Goal: Task Accomplishment & Management: Manage account settings

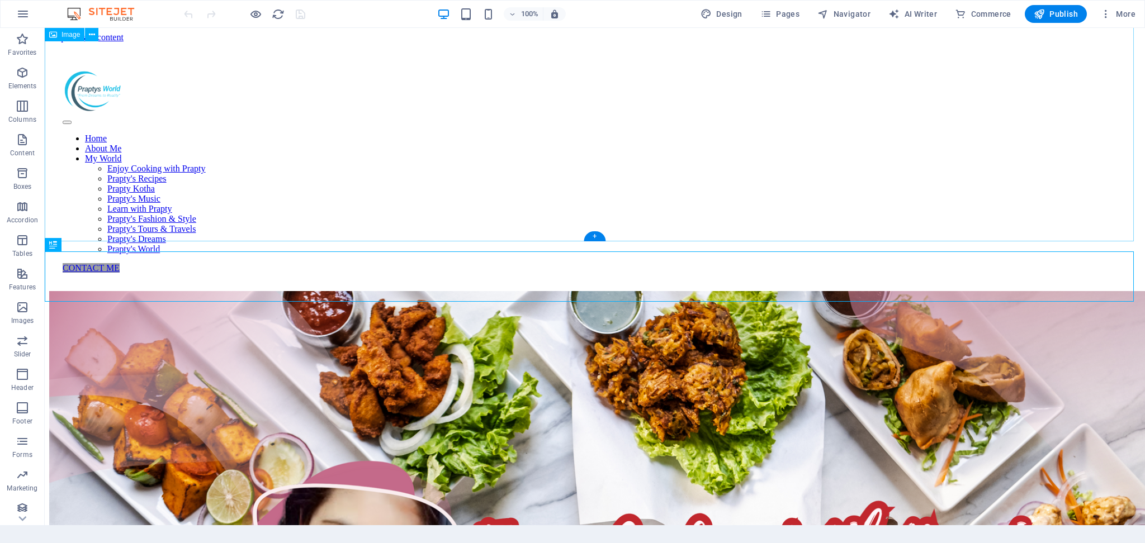
scroll to position [514, 0]
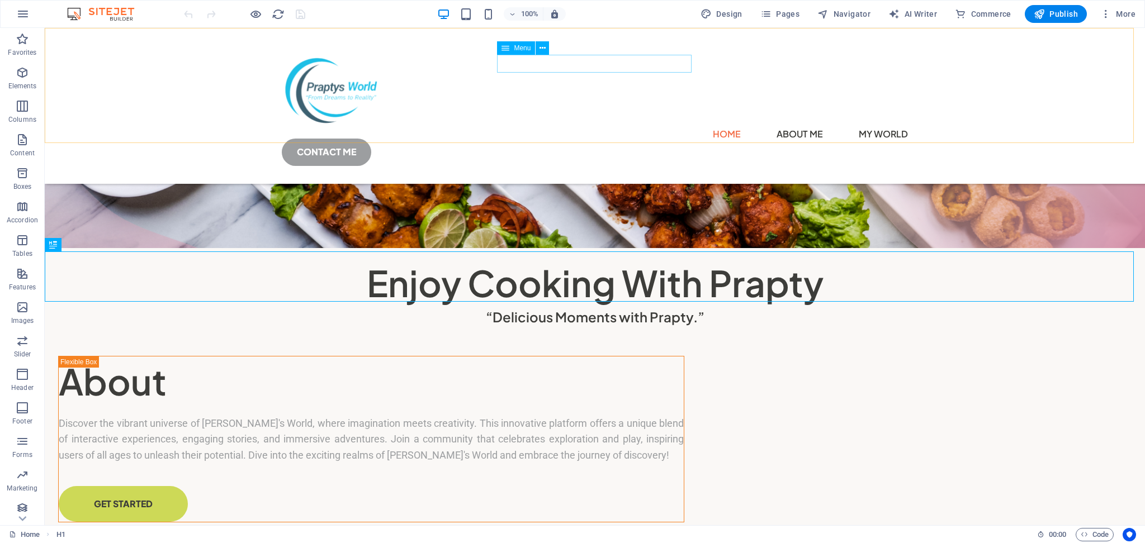
click at [506, 125] on nav "Home About Me My World Enjoy Cooking with Prapty [PERSON_NAME]'s Recipes Prapty…" at bounding box center [595, 134] width 626 height 18
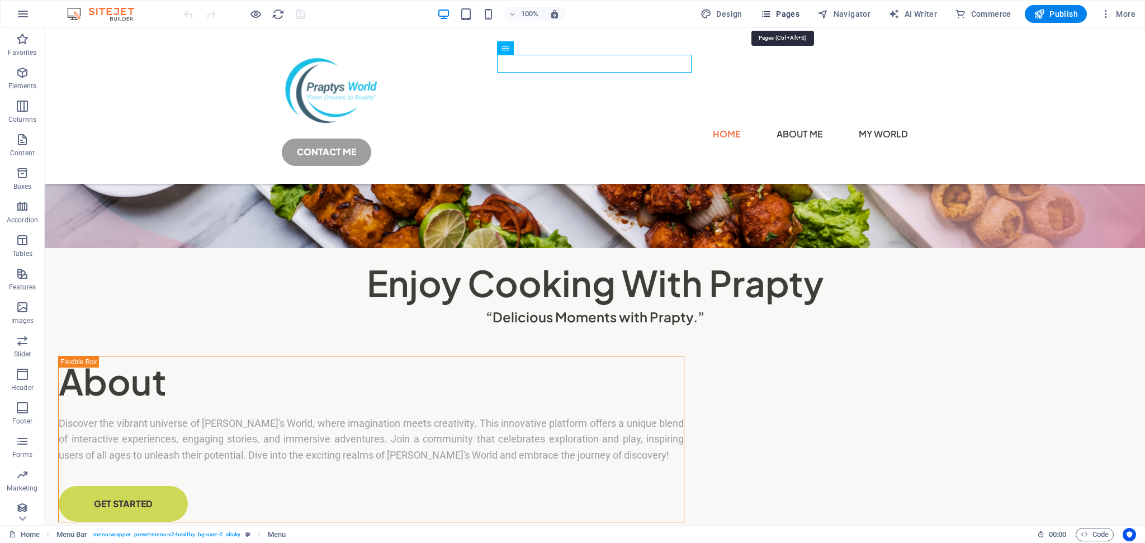
click at [788, 16] on span "Pages" at bounding box center [779, 13] width 39 height 11
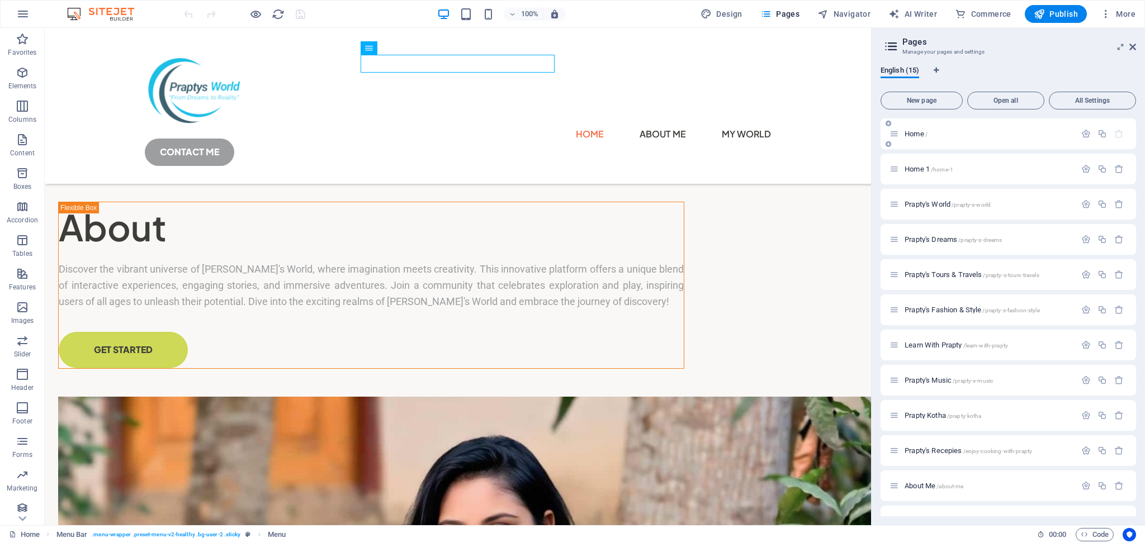
click at [922, 136] on span "Home /" at bounding box center [916, 134] width 23 height 8
click at [905, 168] on span "Home 1 /home-1" at bounding box center [929, 169] width 49 height 8
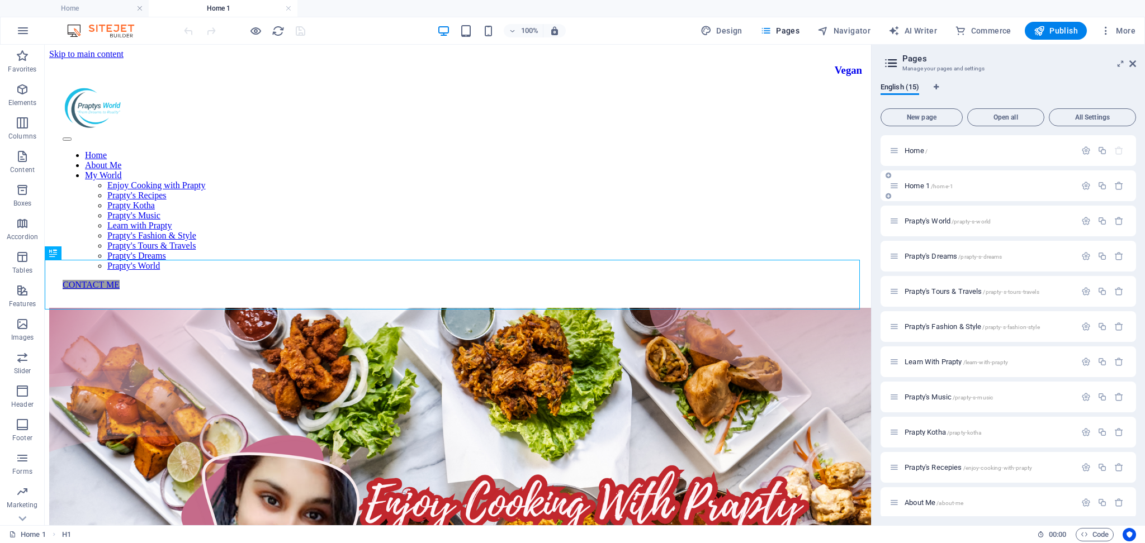
scroll to position [368, 0]
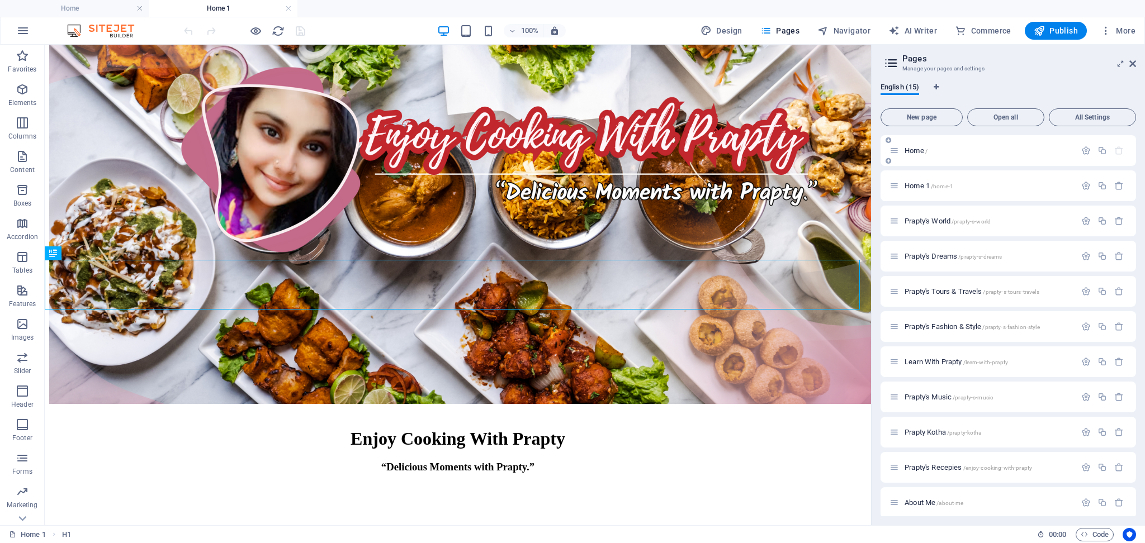
click at [912, 150] on span "Home /" at bounding box center [916, 150] width 23 height 8
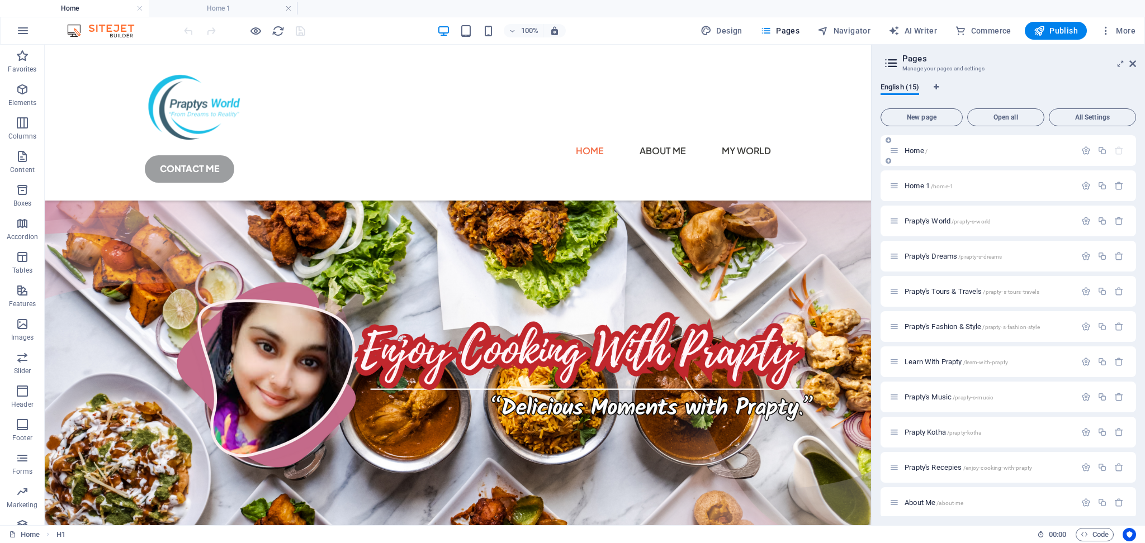
scroll to position [541, 0]
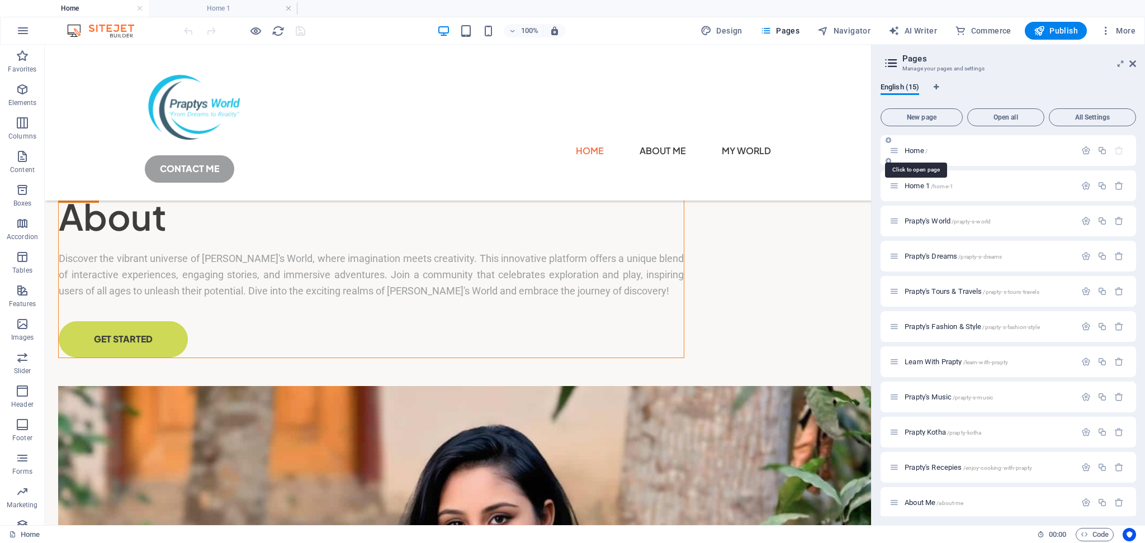
click at [916, 149] on span "Home /" at bounding box center [916, 150] width 23 height 8
click at [918, 188] on span "Home 1 /home-1" at bounding box center [929, 186] width 49 height 8
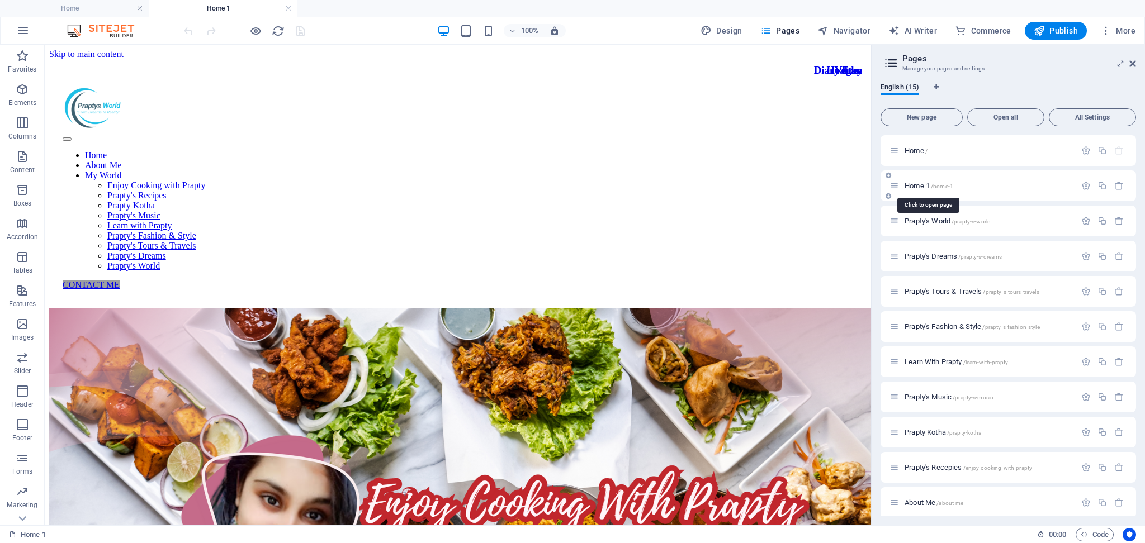
scroll to position [396, 0]
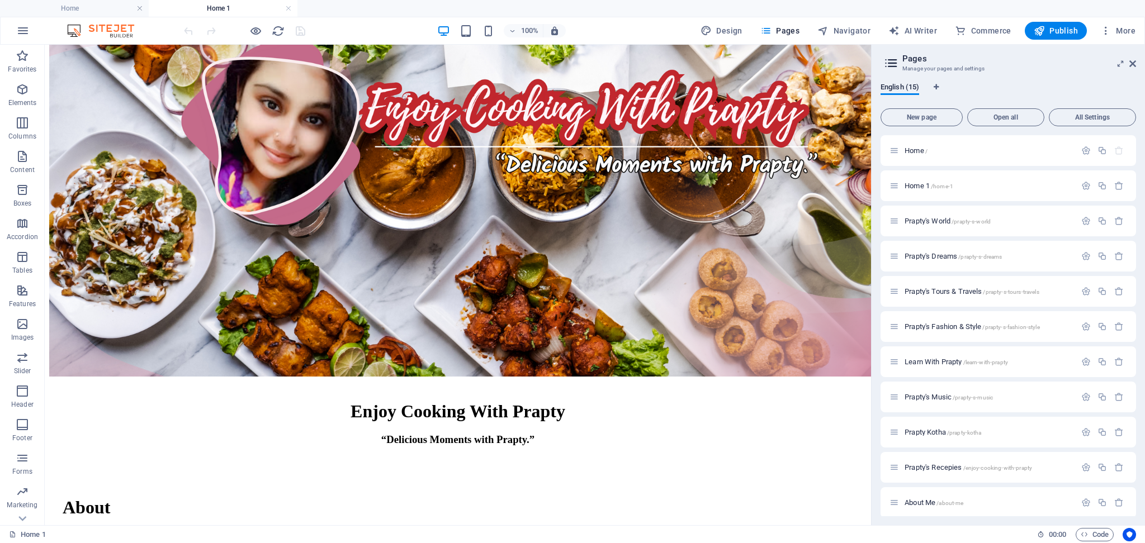
drag, startPoint x: 1137, startPoint y: 182, endPoint x: 1136, endPoint y: 229, distance: 47.0
click at [1136, 229] on div "English (15) New page Open all All Settings Home / Home 1 /home-1 Prapty's Worl…" at bounding box center [1008, 300] width 273 height 452
click at [907, 219] on span "Prapty's World /prapty-s-world" at bounding box center [948, 221] width 86 height 8
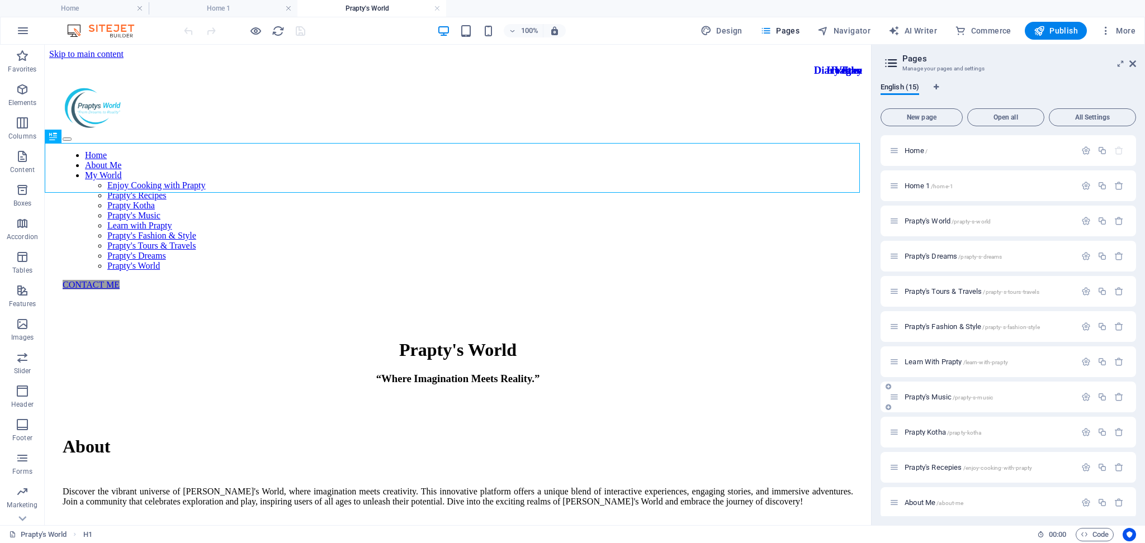
scroll to position [146, 0]
drag, startPoint x: 1133, startPoint y: 263, endPoint x: 1133, endPoint y: 245, distance: 17.3
click at [1133, 245] on div "Prapty's Music /prapty-s-music" at bounding box center [1007, 250] width 255 height 31
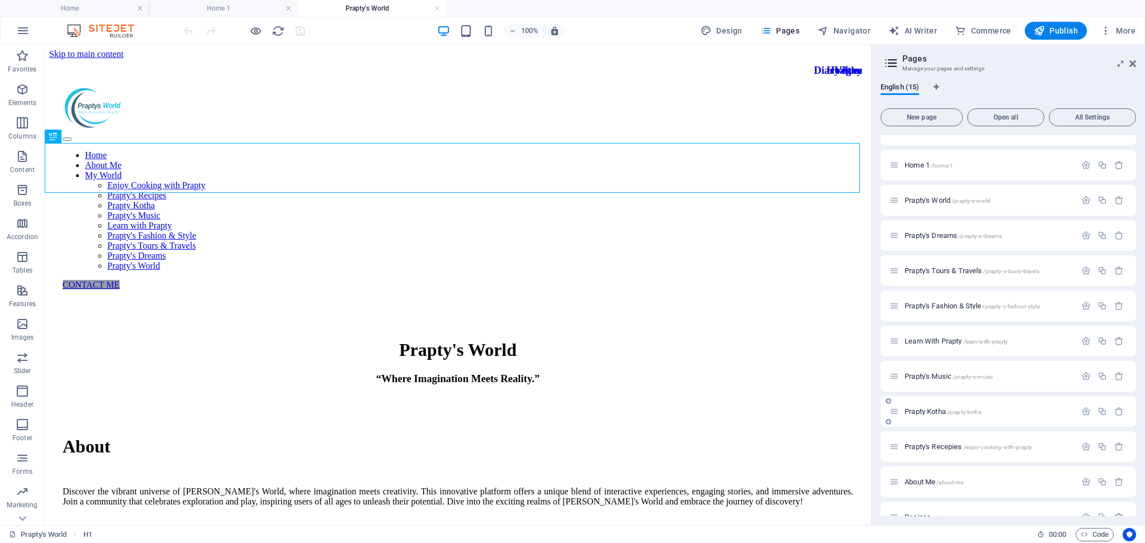
scroll to position [0, 0]
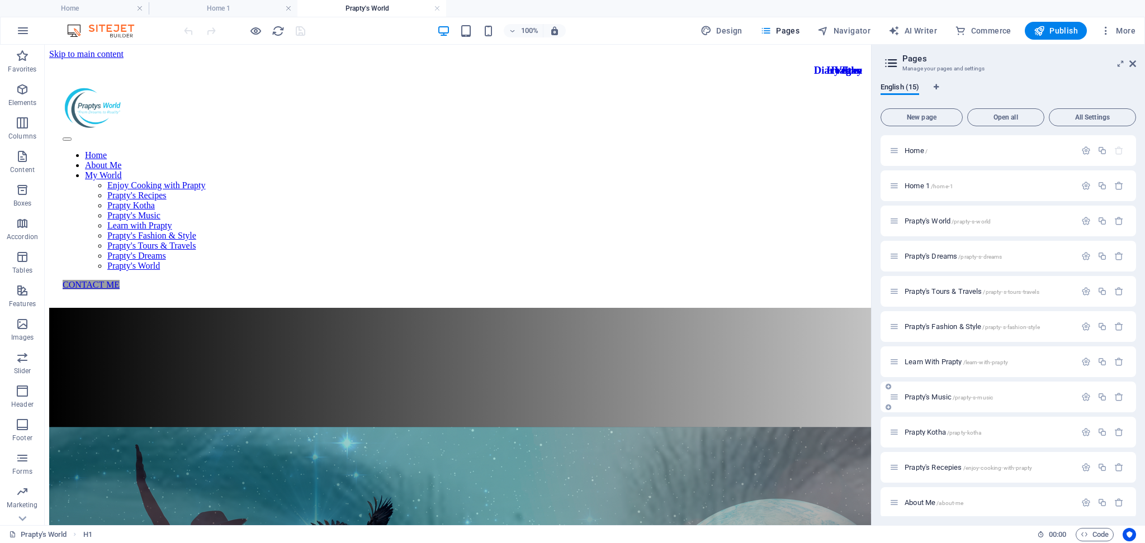
click at [932, 402] on div "Prapty's Music /prapty-s-music" at bounding box center [982, 397] width 186 height 13
click at [928, 358] on span "Learn With Prapty /learn-with-prapty" at bounding box center [956, 362] width 103 height 8
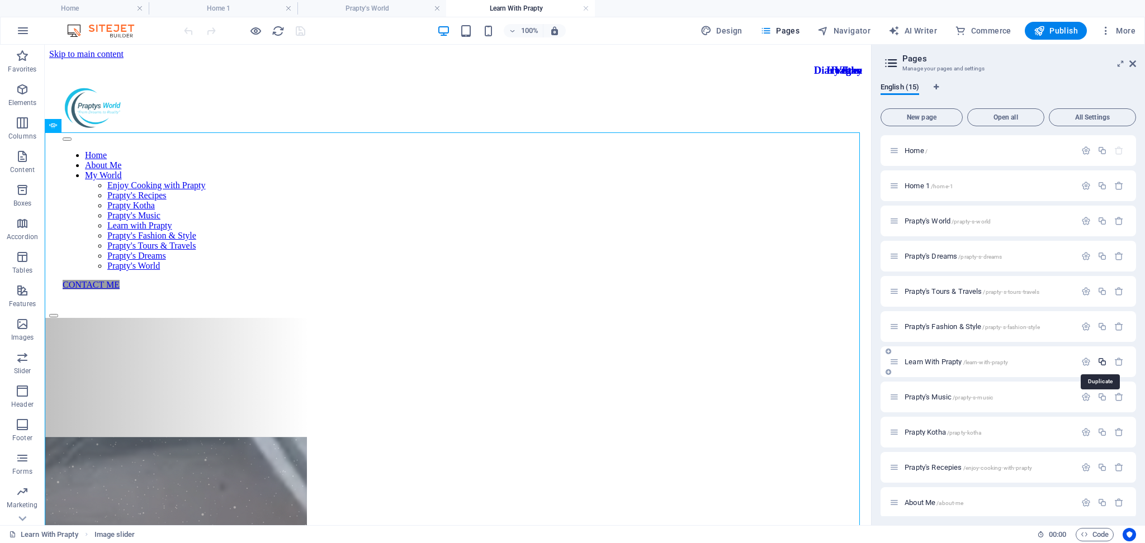
drag, startPoint x: 920, startPoint y: 362, endPoint x: 1102, endPoint y: 362, distance: 182.8
click at [1102, 362] on icon "button" at bounding box center [1102, 362] width 10 height 10
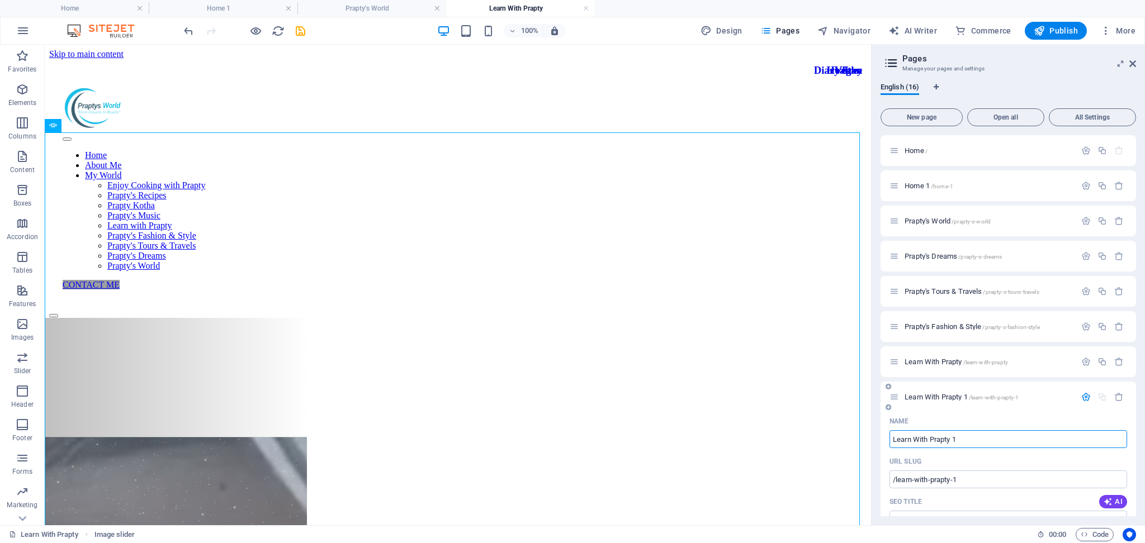
click at [1000, 442] on input "Learn With Prapty 1" at bounding box center [1008, 439] width 238 height 18
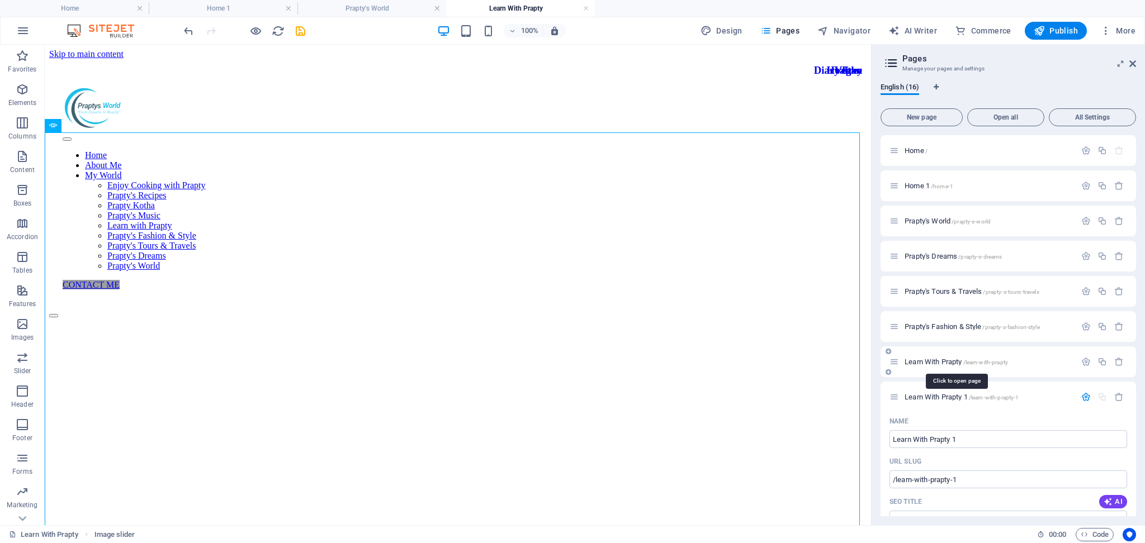
click at [976, 362] on span "/learn-with-prapty" at bounding box center [985, 362] width 45 height 6
click at [968, 440] on input "Learn With Prapty 1" at bounding box center [1008, 439] width 238 height 18
type input "Home"
type input "/h"
type input "H"
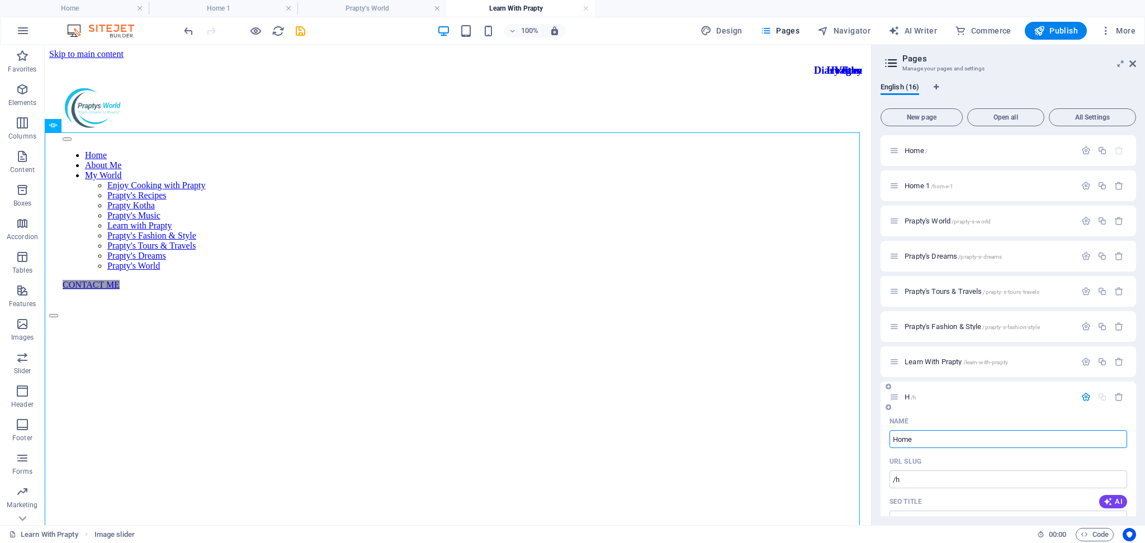
type input "Home P"
type input "/home"
type input "Home"
type input "Home Page"
type input "/home-page"
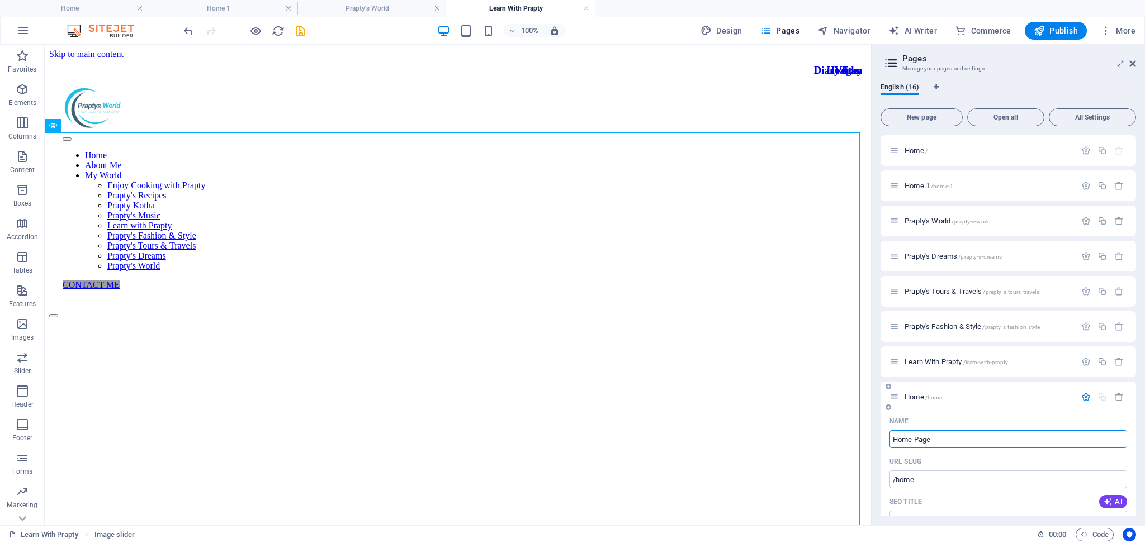
type input "Home Page"
click at [941, 151] on p "Home /" at bounding box center [989, 150] width 168 height 7
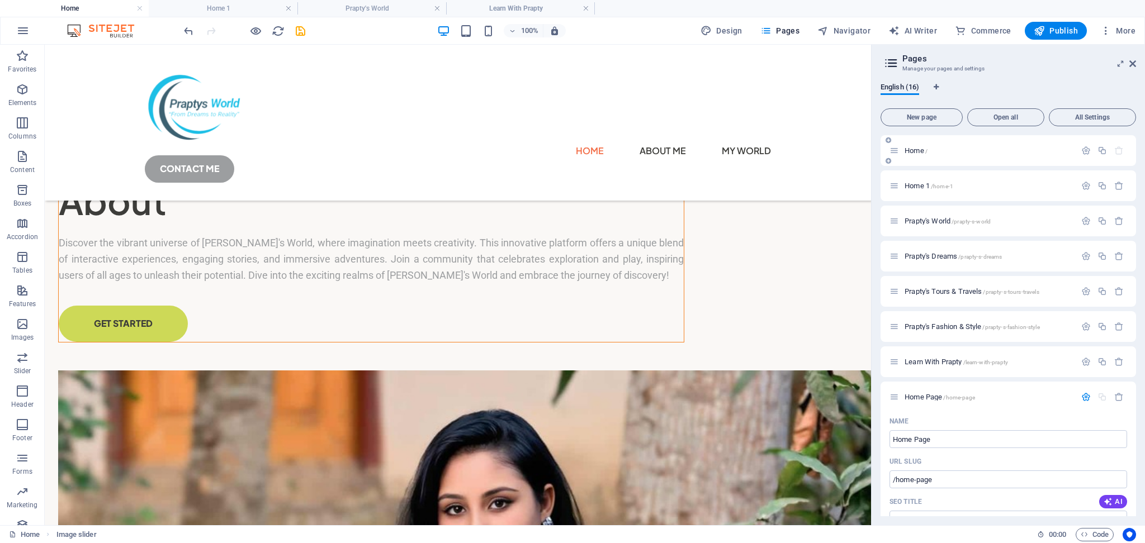
scroll to position [569, 0]
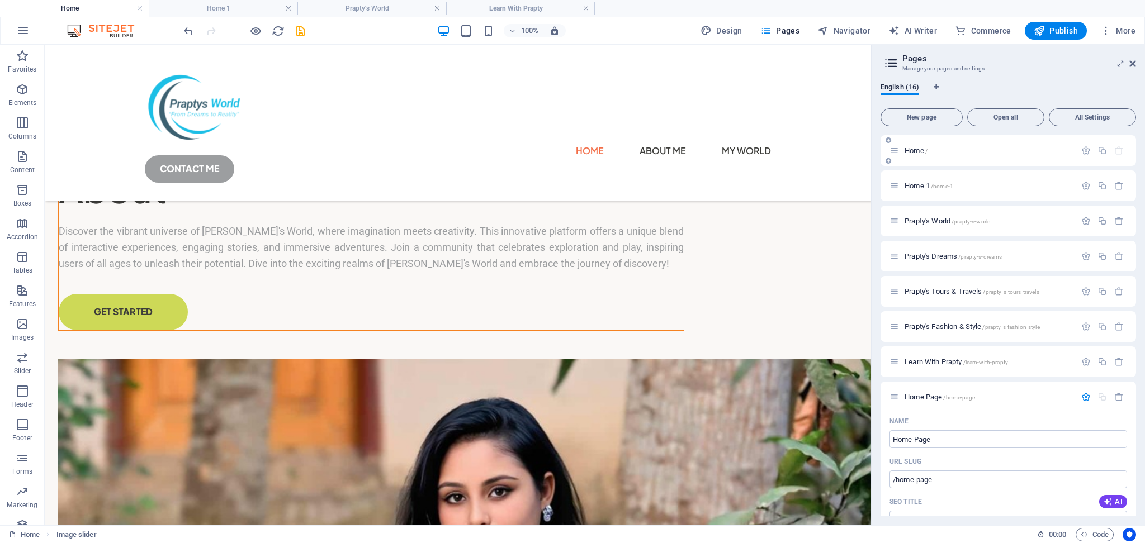
click at [934, 148] on p "Home /" at bounding box center [989, 150] width 168 height 7
click at [1097, 152] on icon "button" at bounding box center [1102, 151] width 10 height 10
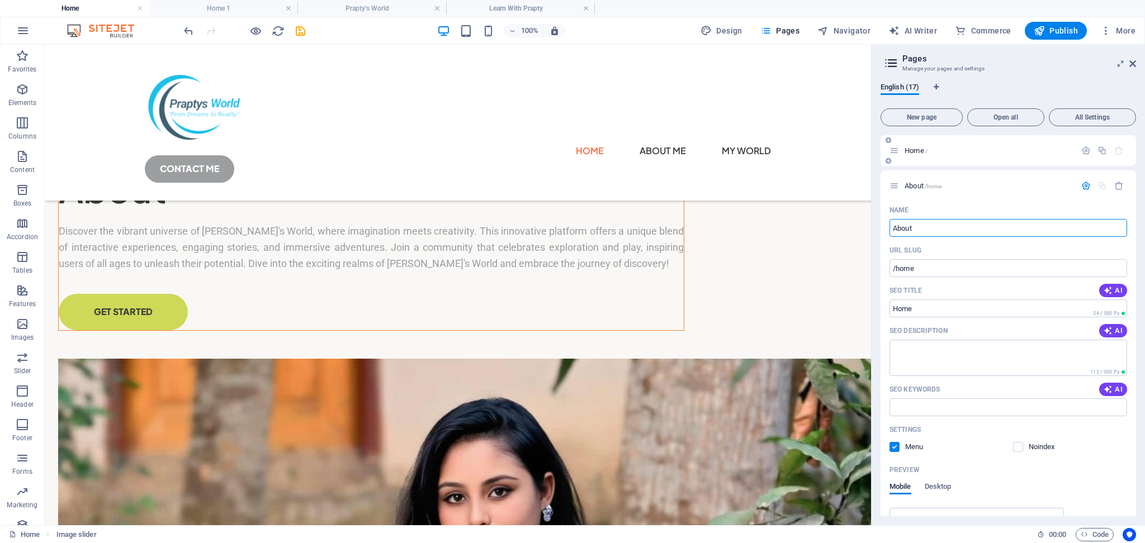
type input "About"
click at [1026, 154] on div "Home /" at bounding box center [982, 150] width 186 height 13
click at [913, 151] on span "Home /" at bounding box center [916, 150] width 23 height 8
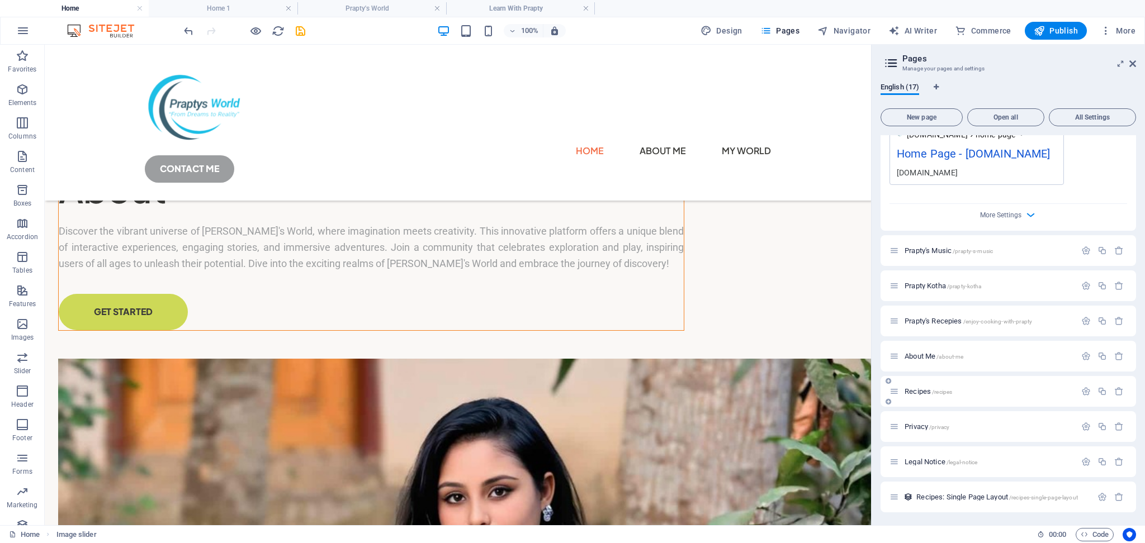
click at [935, 389] on span "/recipes" at bounding box center [942, 392] width 20 height 6
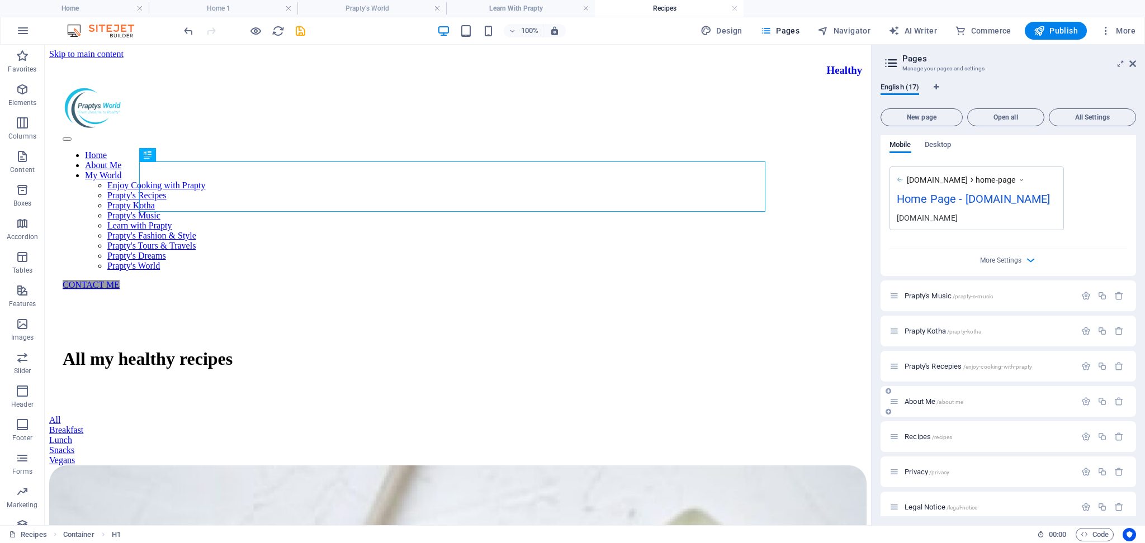
scroll to position [0, 0]
click at [926, 404] on span "About Me /about-me" at bounding box center [934, 401] width 59 height 8
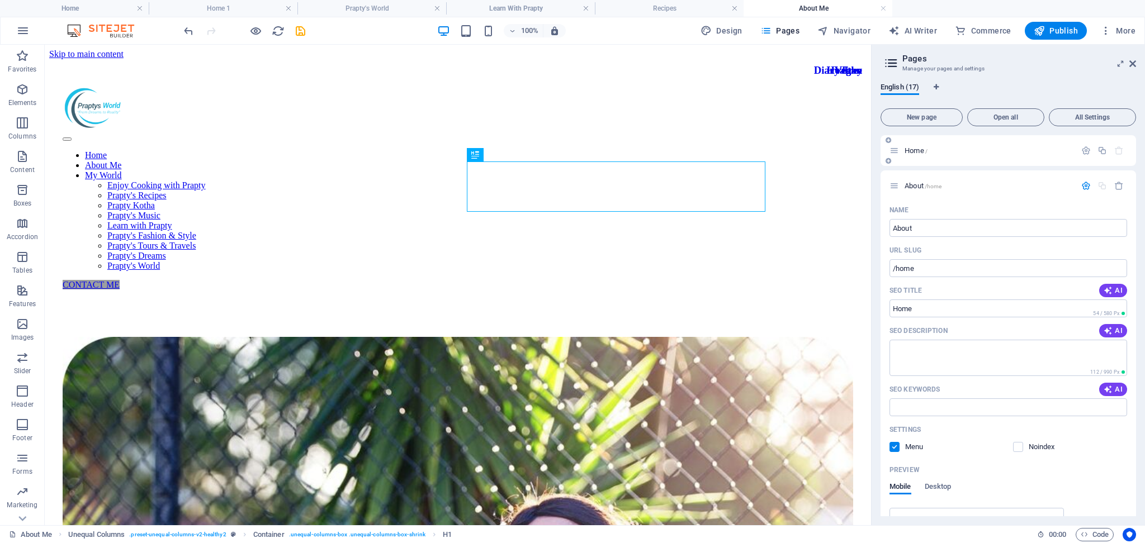
click at [913, 151] on span "Home /" at bounding box center [916, 150] width 23 height 8
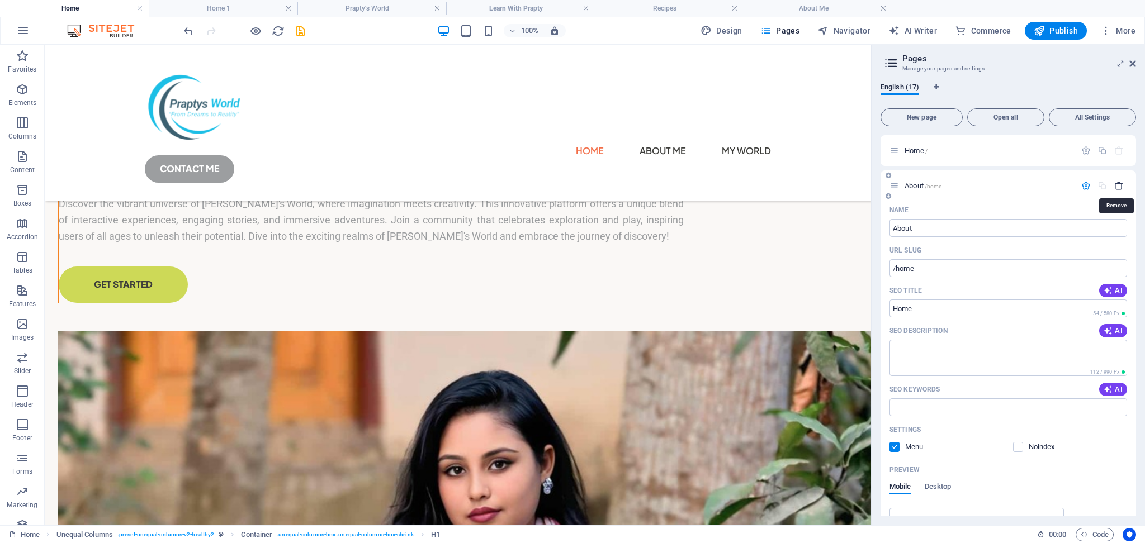
click at [1119, 182] on icon "button" at bounding box center [1119, 186] width 10 height 10
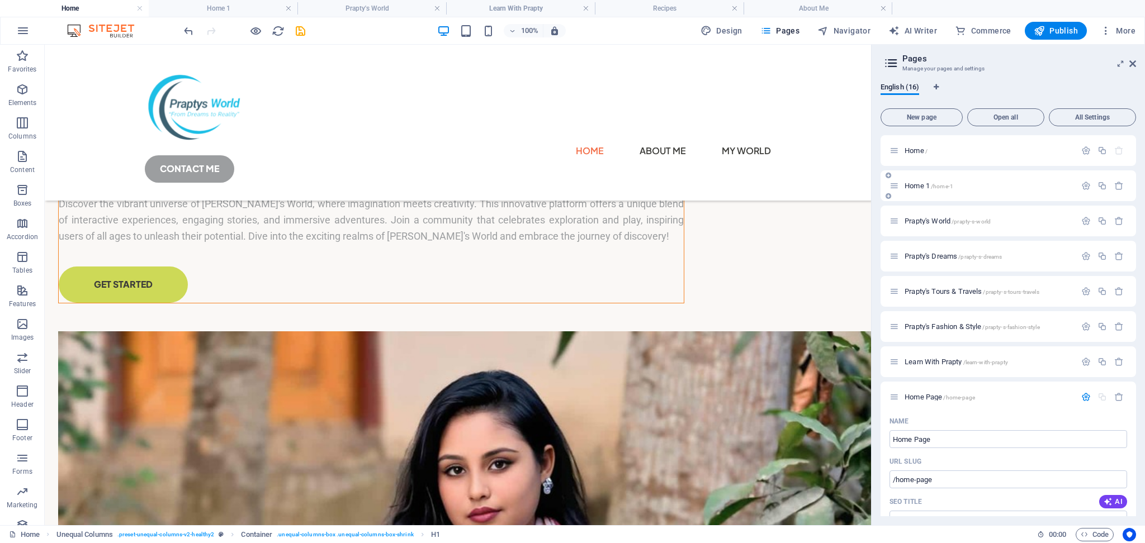
click at [914, 182] on span "Home 1 /home-1" at bounding box center [929, 186] width 49 height 8
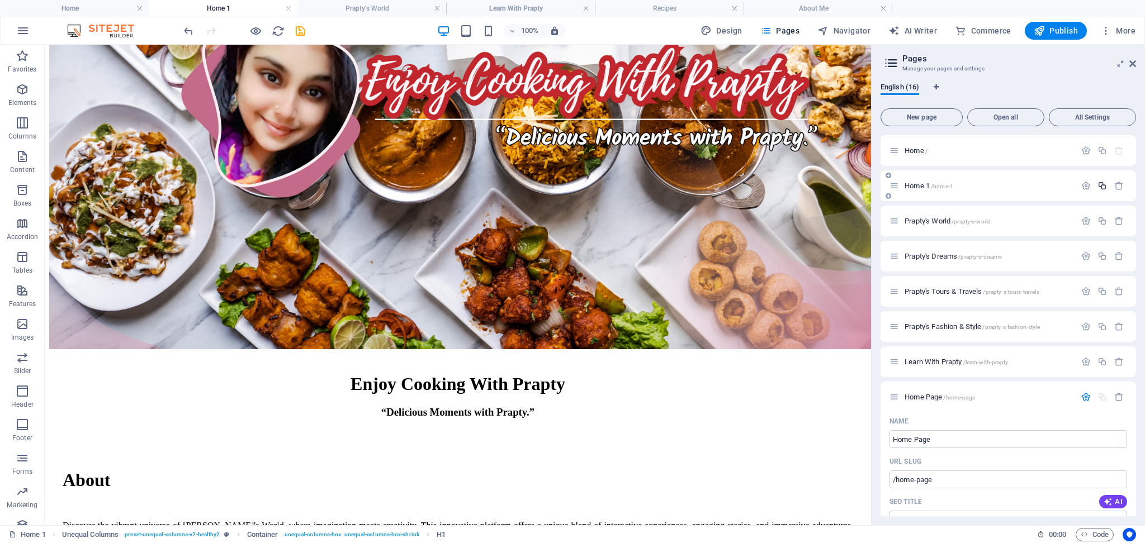
click at [1098, 187] on icon "button" at bounding box center [1102, 186] width 10 height 10
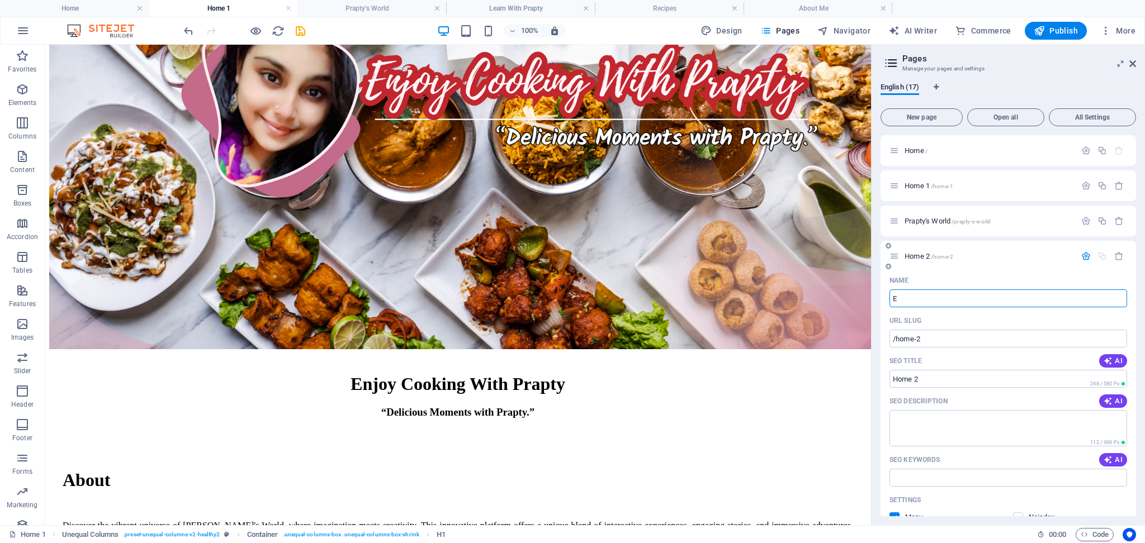
type input "En"
type input "/e"
type input "E"
type input "Enjoy C"
type input "/enjoy"
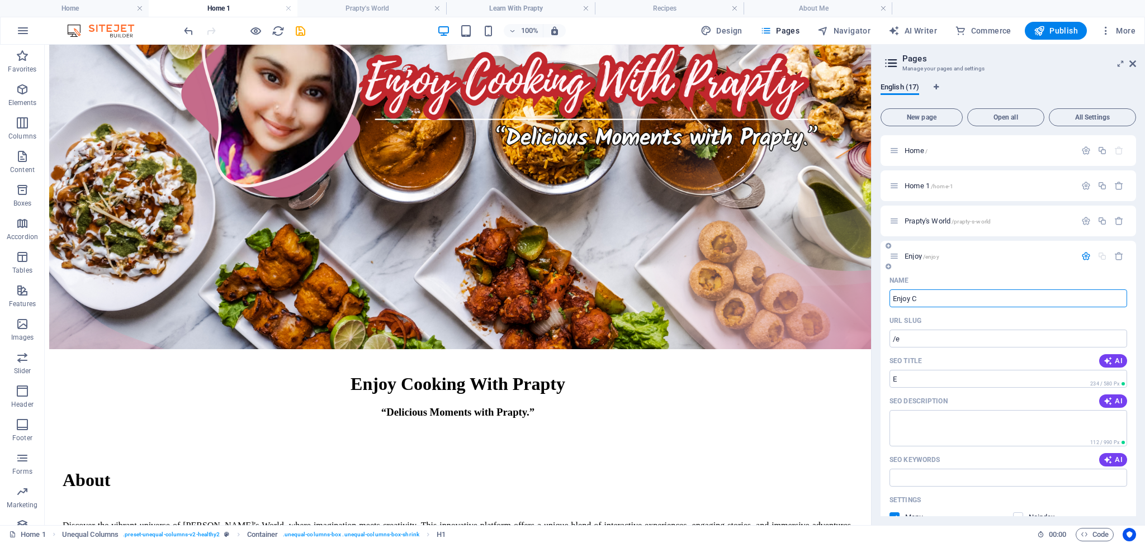
type input "Enjoy"
type input "Enjoy Cooking Wi"
type input "/enjoy-cooking-wiot"
type input "Enjoy Cooking Wiot"
type input "Enjoy Cooking Wi"
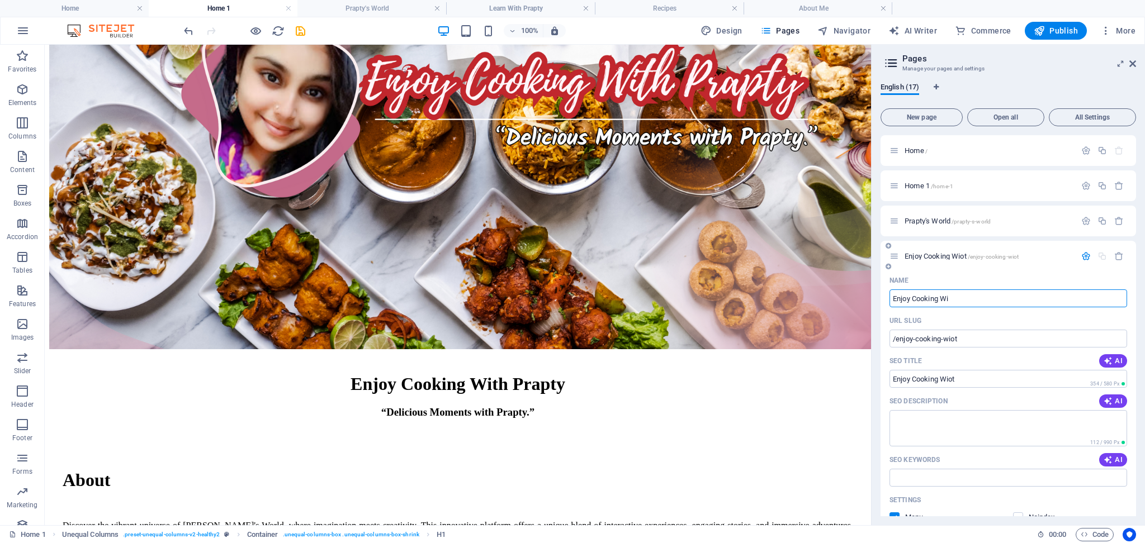
type input "/enjoy-cooking-wi"
type input "Enjoy Cooking Wi"
type input "Enjoy Cooking With Pra"
type input "/enjoy-cooking-with"
type input "Enjoy Cooking With"
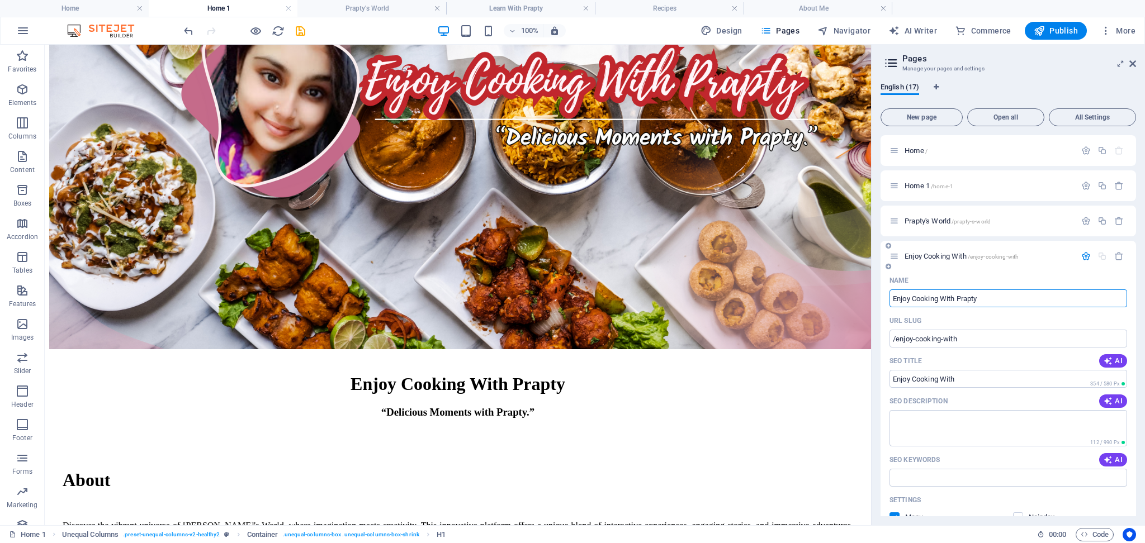
type input "Enjoy Cooking With Prapty"
type input "/enjoy-cooking-with-prapty-17"
type input "Enjoy Cooking With Prapty"
click at [917, 153] on span "Home /" at bounding box center [916, 150] width 23 height 8
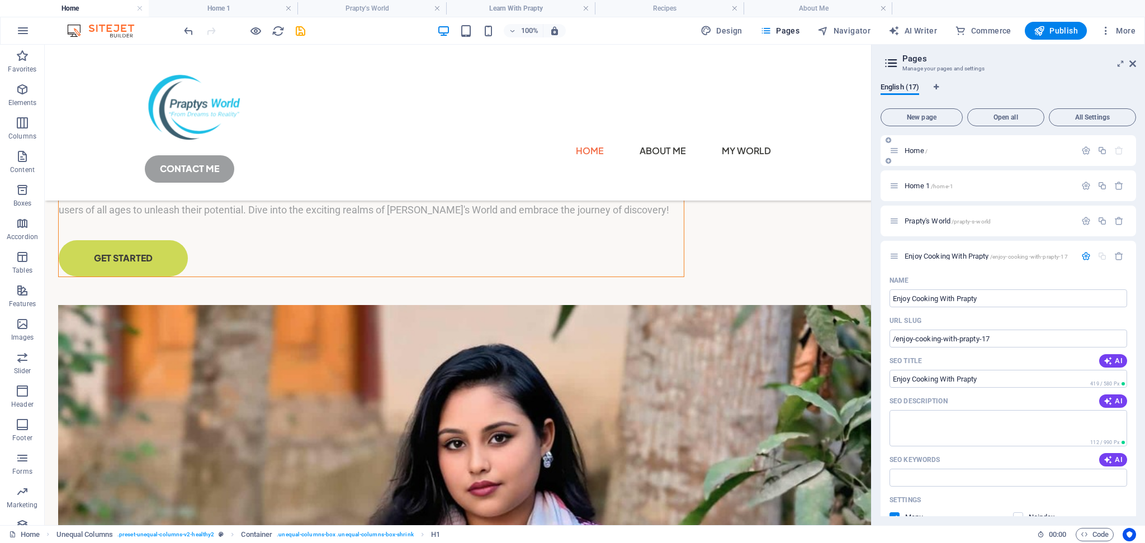
scroll to position [623, 0]
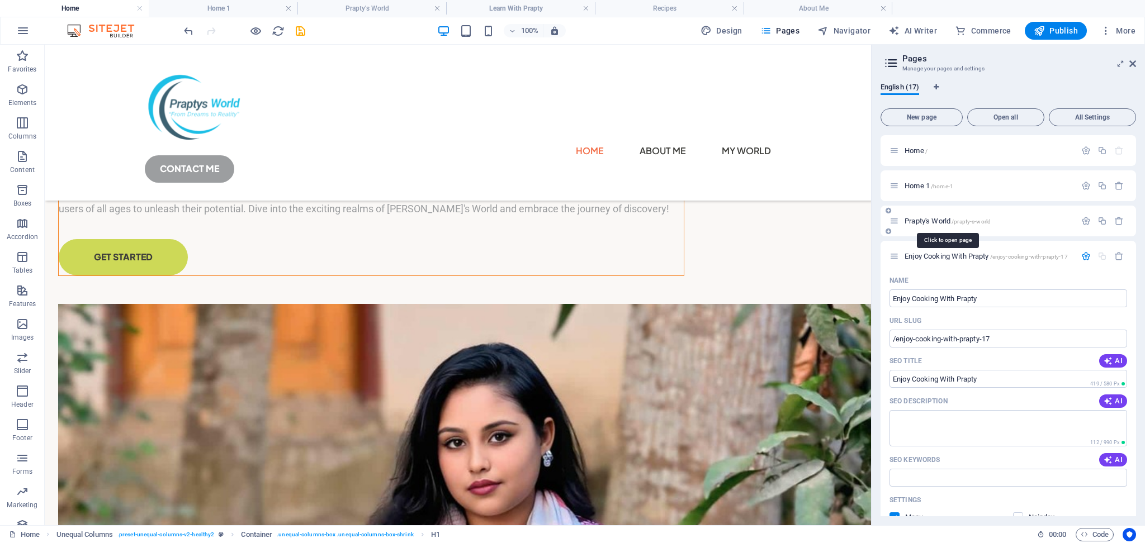
click at [927, 220] on span "Prapty's World /prapty-s-world" at bounding box center [948, 221] width 86 height 8
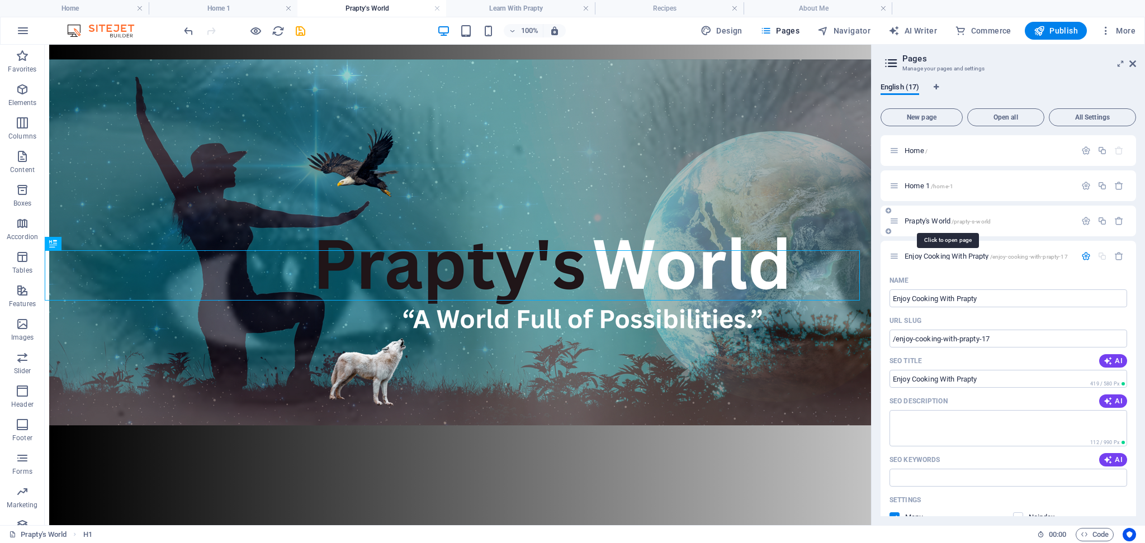
scroll to position [368, 0]
click at [931, 188] on span "/home-1" at bounding box center [942, 186] width 22 height 6
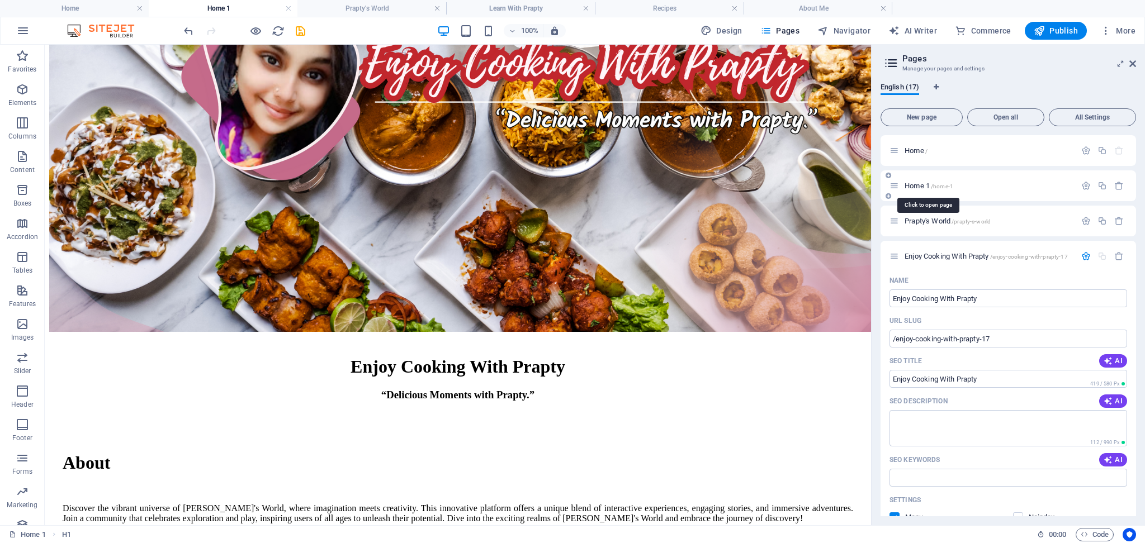
scroll to position [451, 0]
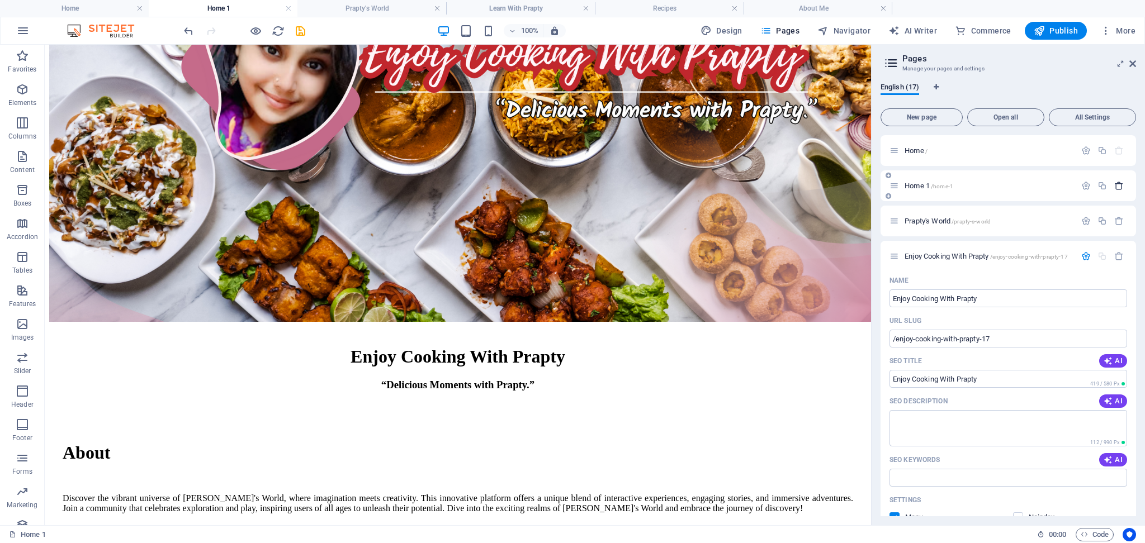
click at [1114, 184] on icon "button" at bounding box center [1119, 186] width 10 height 10
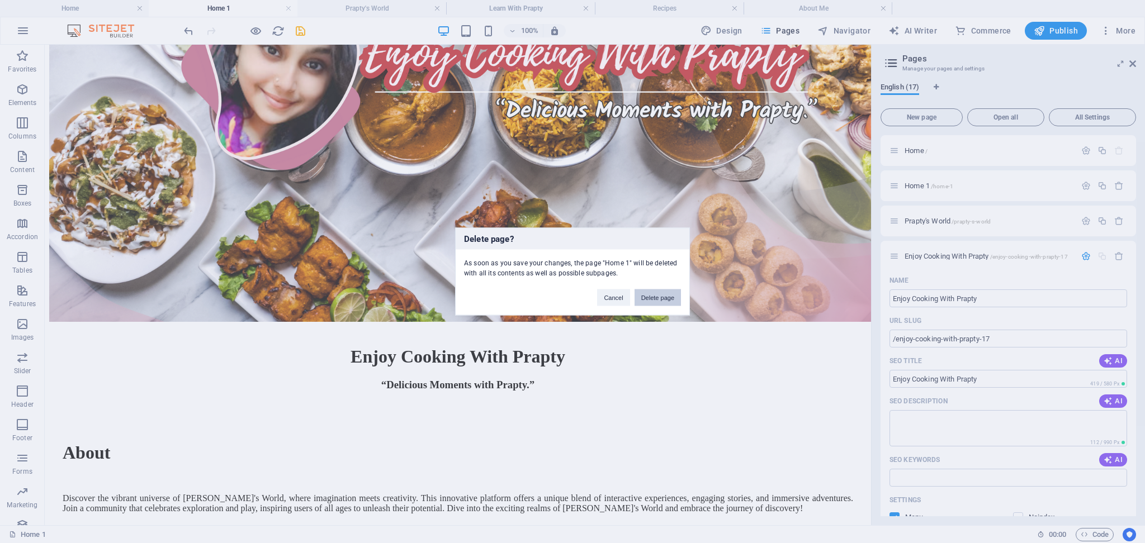
click at [650, 299] on button "Delete page" at bounding box center [657, 298] width 46 height 17
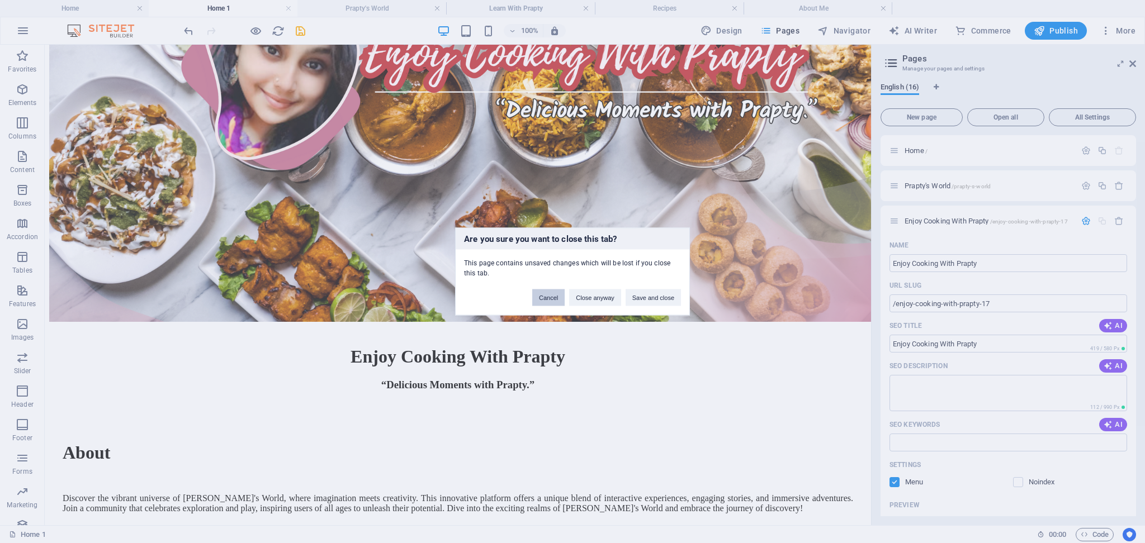
click at [548, 300] on button "Cancel" at bounding box center [548, 298] width 32 height 17
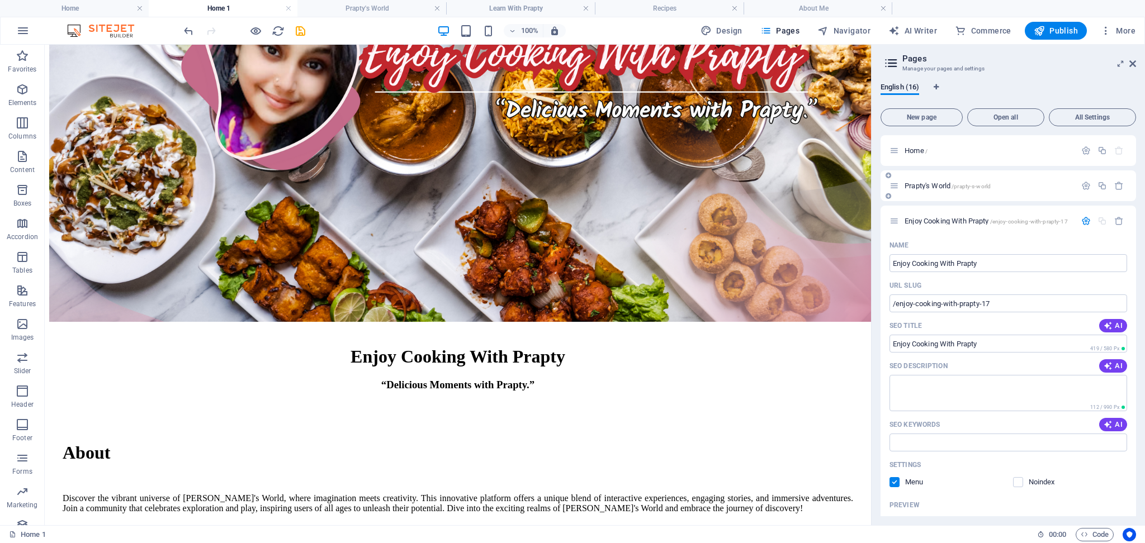
click at [945, 184] on span "Prapty's World /prapty-s-world" at bounding box center [948, 186] width 86 height 8
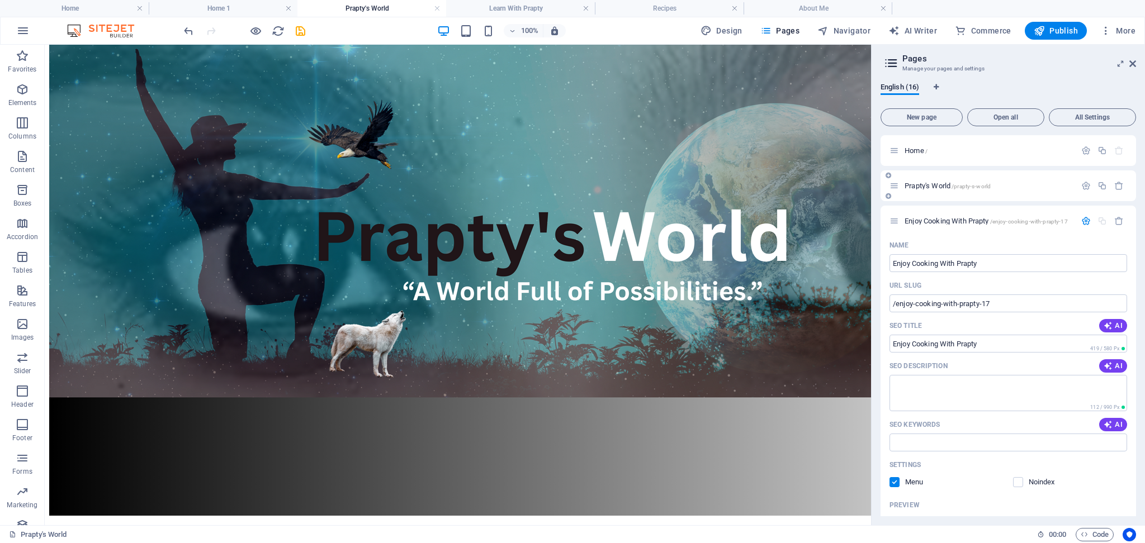
scroll to position [0, 0]
click at [302, 31] on icon "save" at bounding box center [300, 31] width 13 height 13
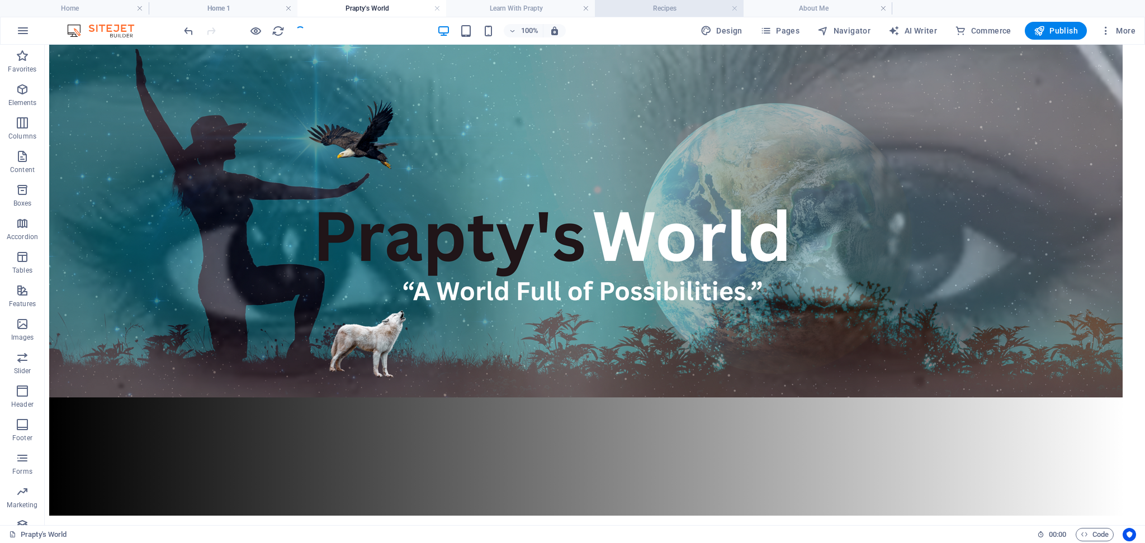
drag, startPoint x: 884, startPoint y: 9, endPoint x: 741, endPoint y: 14, distance: 143.8
click at [884, 9] on link at bounding box center [883, 8] width 7 height 11
click at [736, 10] on link at bounding box center [734, 8] width 7 height 11
click at [586, 11] on link at bounding box center [586, 8] width 7 height 11
click at [288, 10] on link at bounding box center [288, 8] width 7 height 11
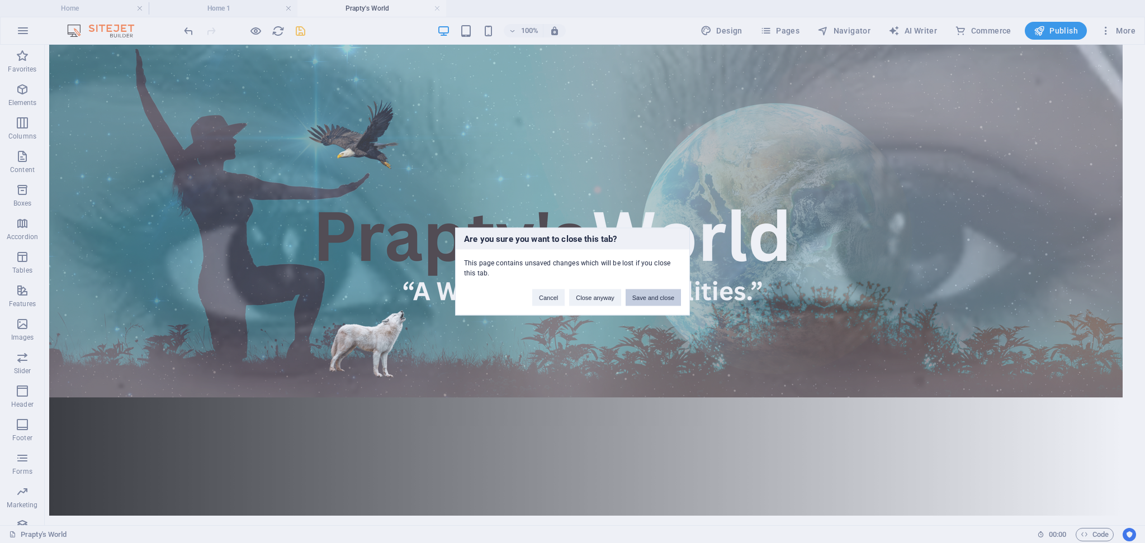
click at [644, 300] on button "Save and close" at bounding box center [653, 298] width 55 height 17
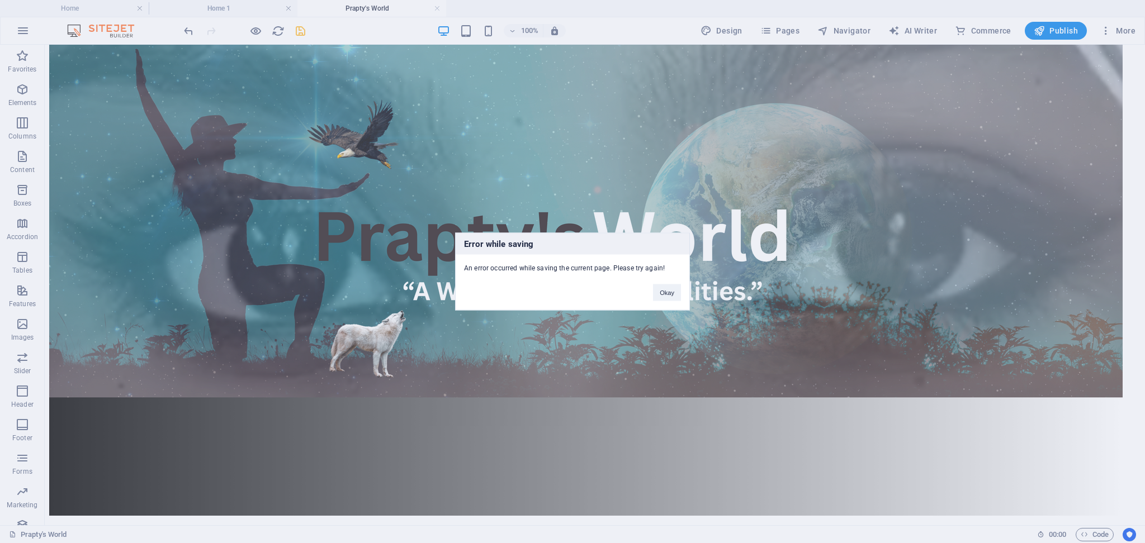
click at [253, 6] on div "Error while saving An error occurred while saving the current page. Please try …" at bounding box center [572, 271] width 1145 height 543
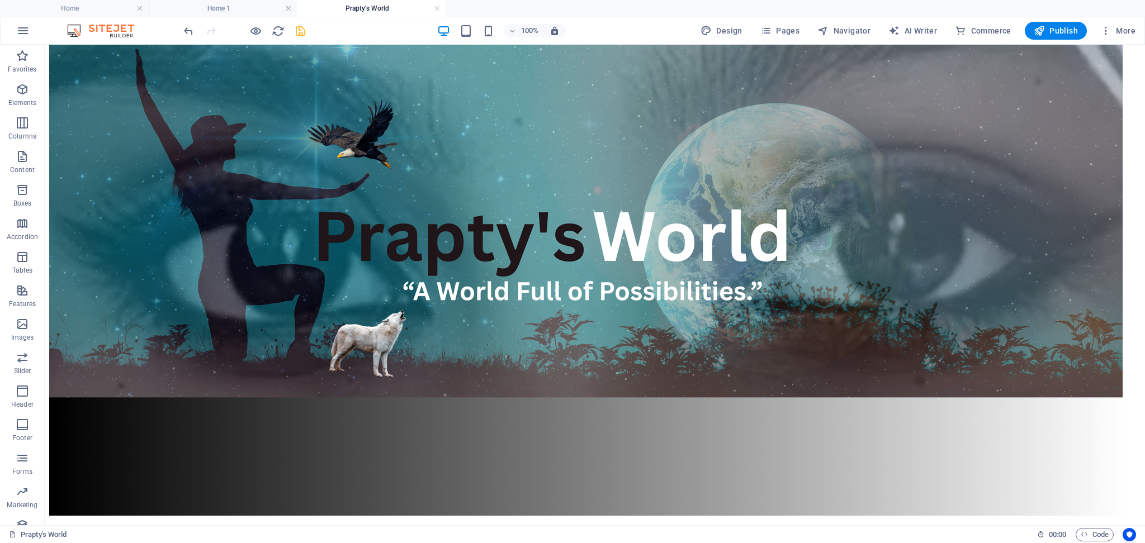
click at [380, 5] on h4 "Prapty's World" at bounding box center [371, 8] width 149 height 12
click at [439, 10] on link at bounding box center [437, 8] width 7 height 11
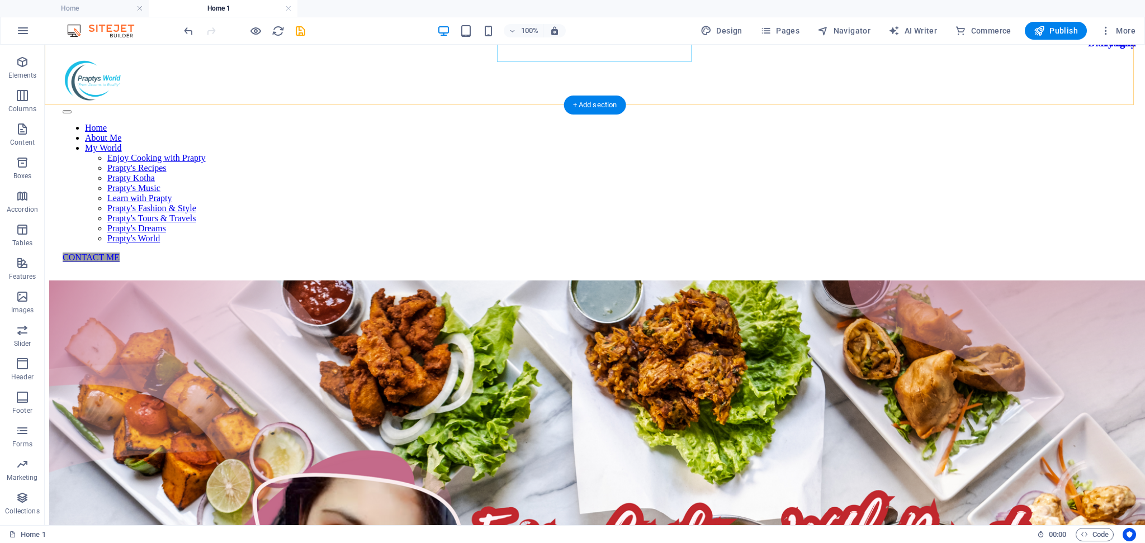
click at [512, 123] on nav "Home About Me My World Enjoy Cooking with Prapty Prapty's Recipes Prapty Kotha …" at bounding box center [595, 183] width 1064 height 121
click at [315, 67] on div at bounding box center [595, 81] width 1064 height 45
select select "px"
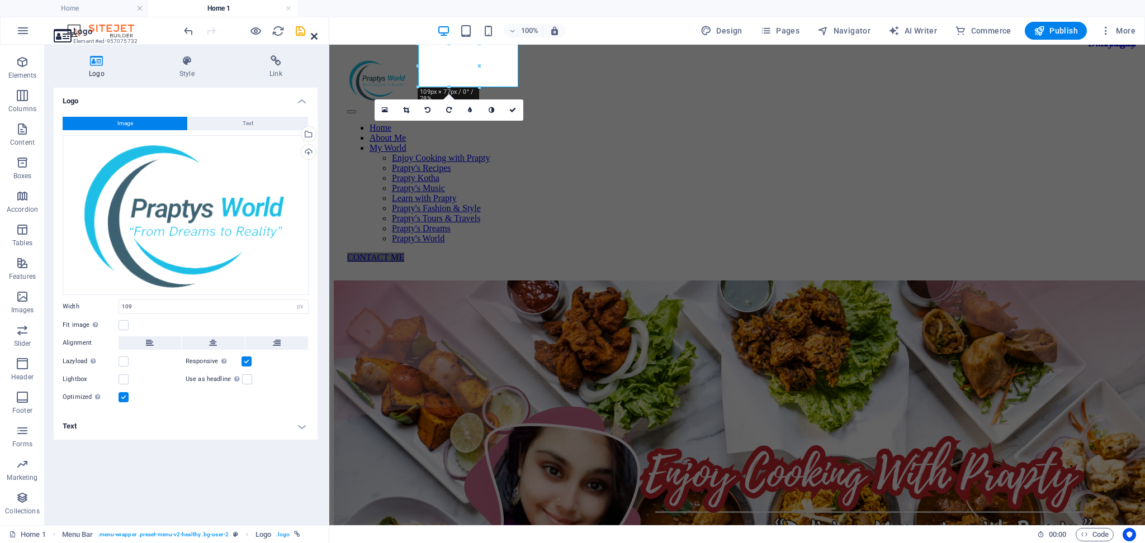
click at [315, 37] on icon at bounding box center [314, 36] width 7 height 9
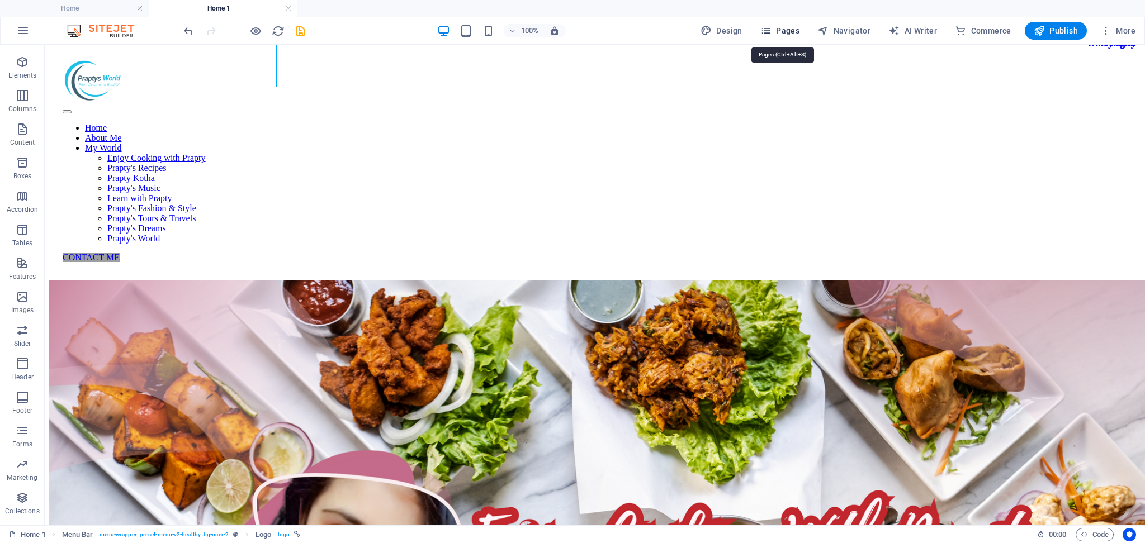
click at [786, 32] on span "Pages" at bounding box center [779, 30] width 39 height 11
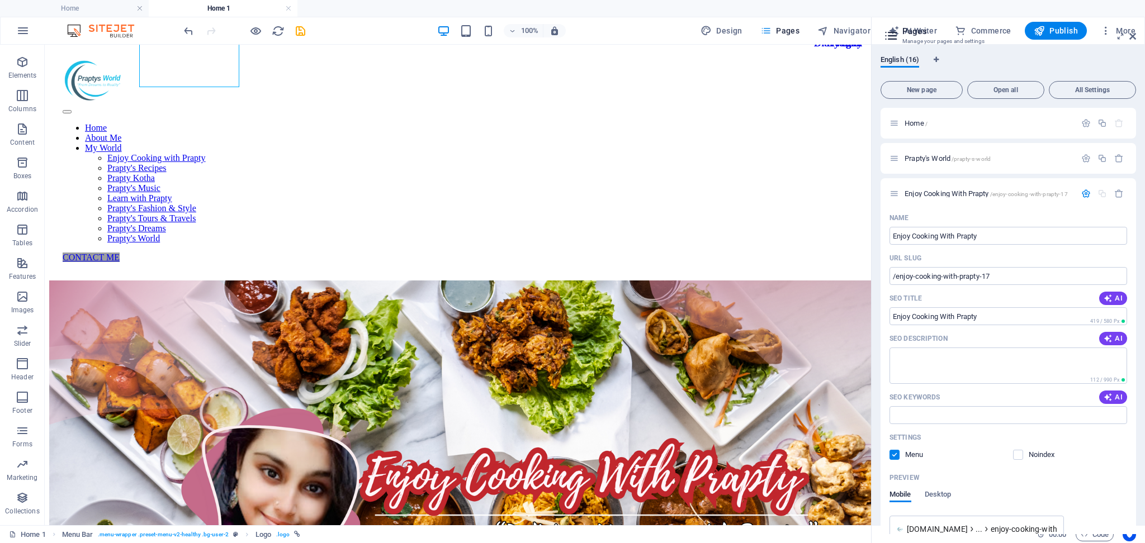
scroll to position [523, 0]
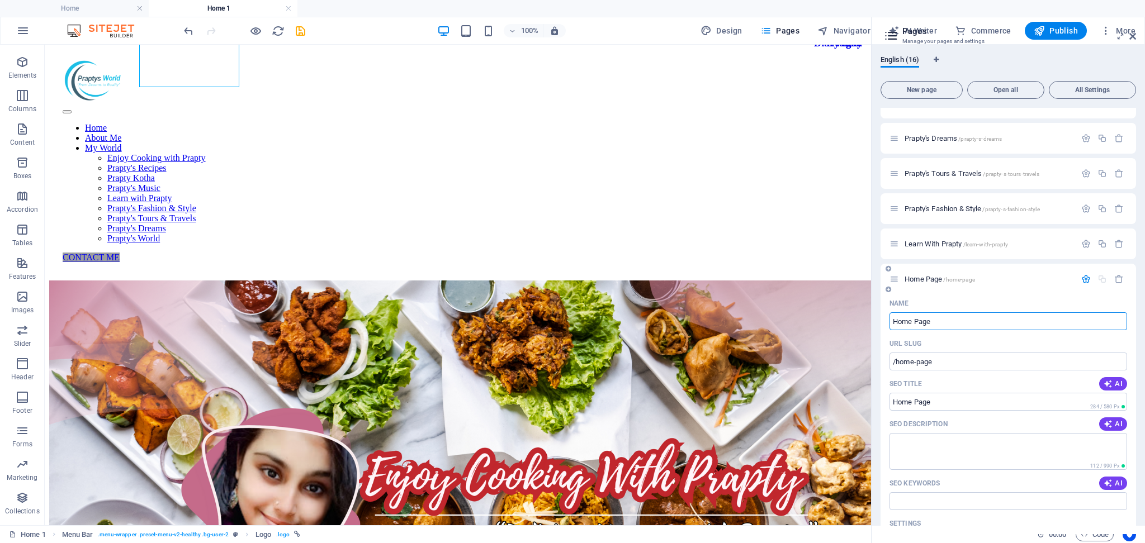
click at [925, 280] on span "Home Page /home-page" at bounding box center [940, 279] width 70 height 8
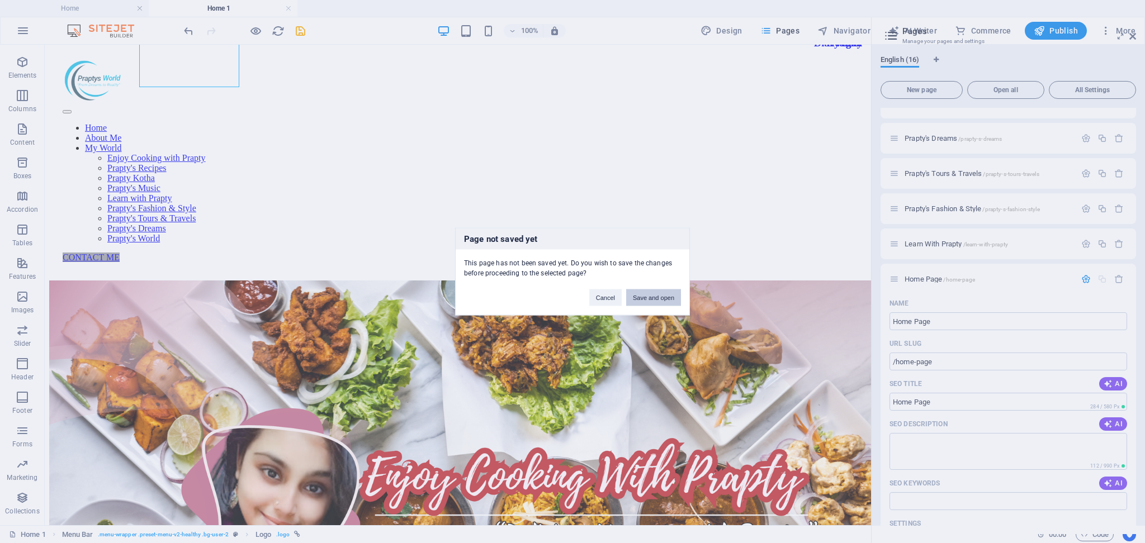
click at [638, 296] on button "Save and open" at bounding box center [653, 298] width 55 height 17
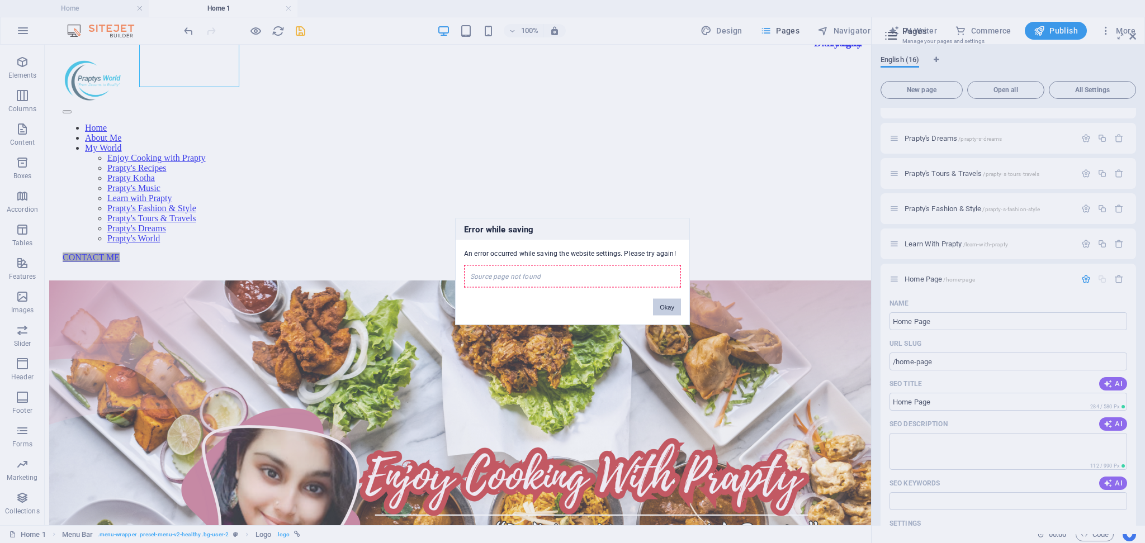
click at [671, 307] on button "Okay" at bounding box center [667, 307] width 28 height 17
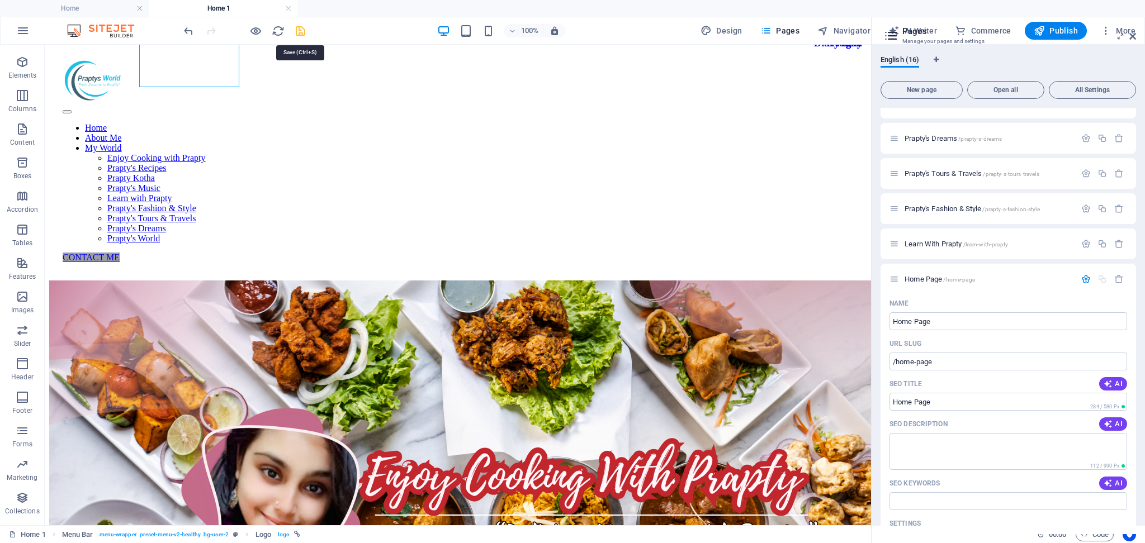
click at [300, 30] on icon "save" at bounding box center [300, 31] width 13 height 13
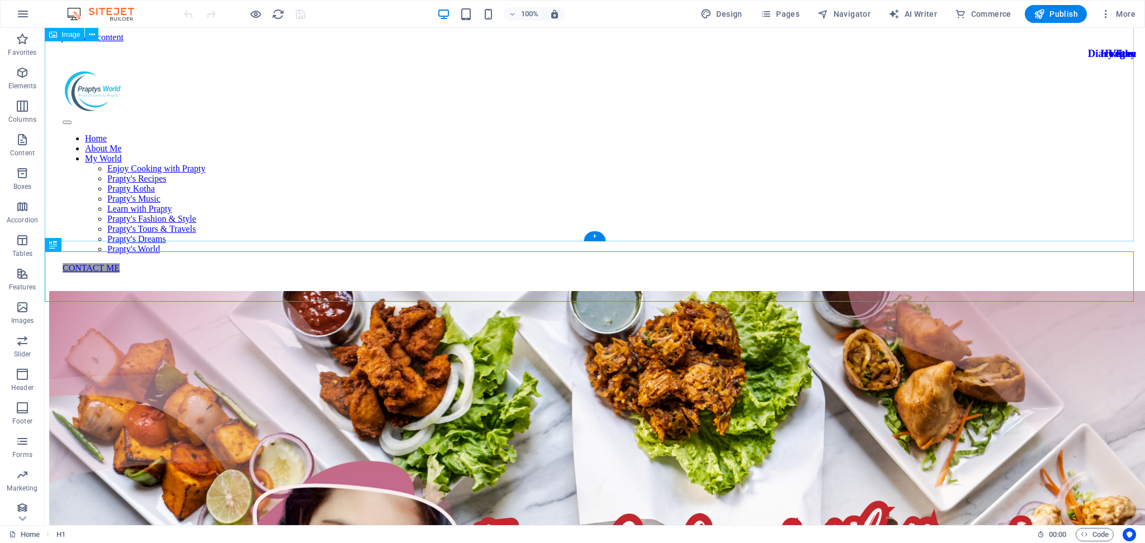
scroll to position [514, 0]
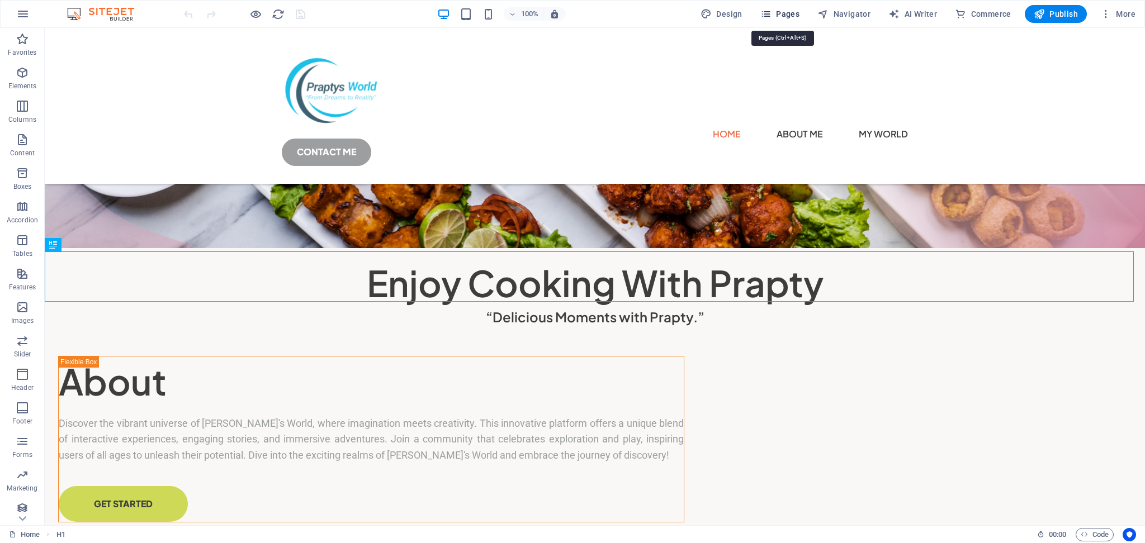
click at [785, 18] on span "Pages" at bounding box center [779, 13] width 39 height 11
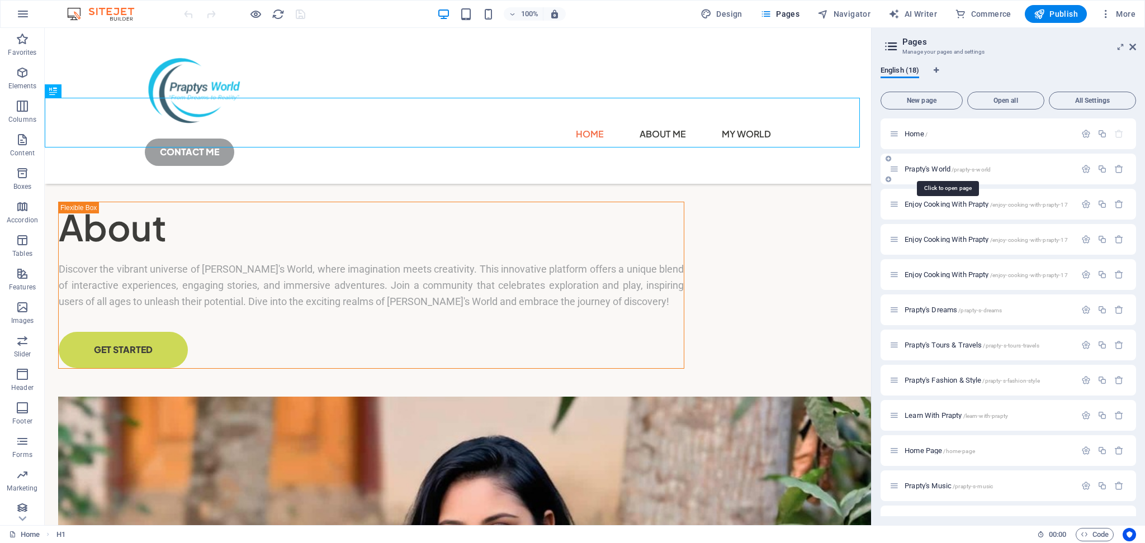
click at [926, 167] on span "Prapty's World /prapty-s-world" at bounding box center [948, 169] width 86 height 8
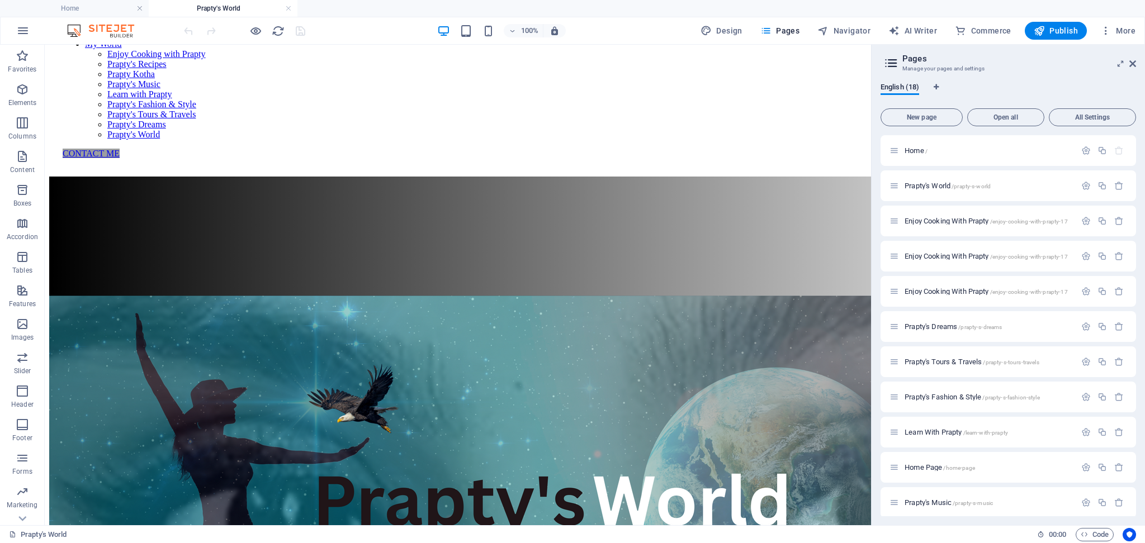
scroll to position [0, 0]
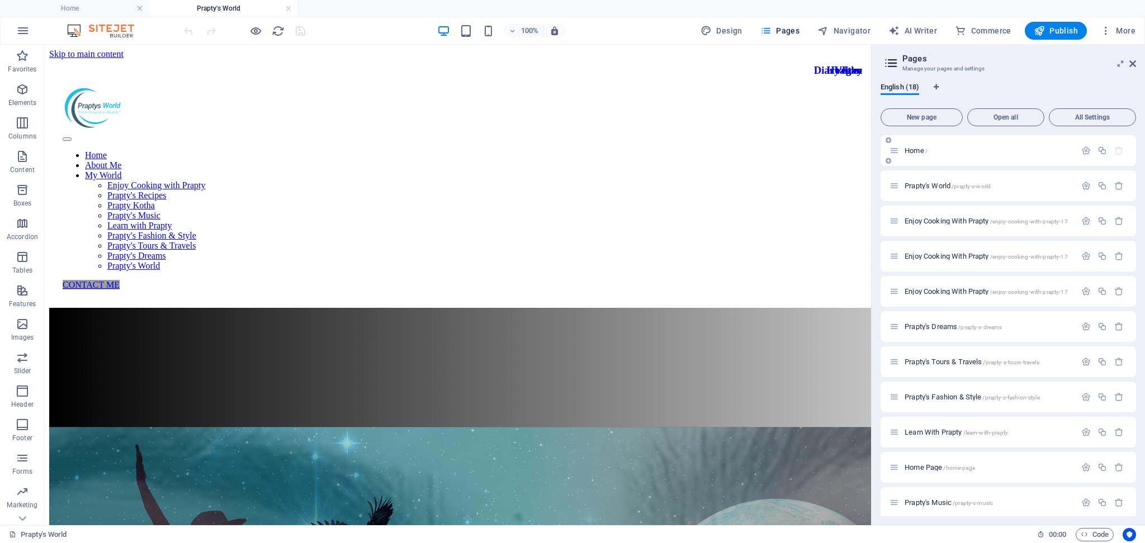
click at [920, 153] on span "Home /" at bounding box center [916, 150] width 23 height 8
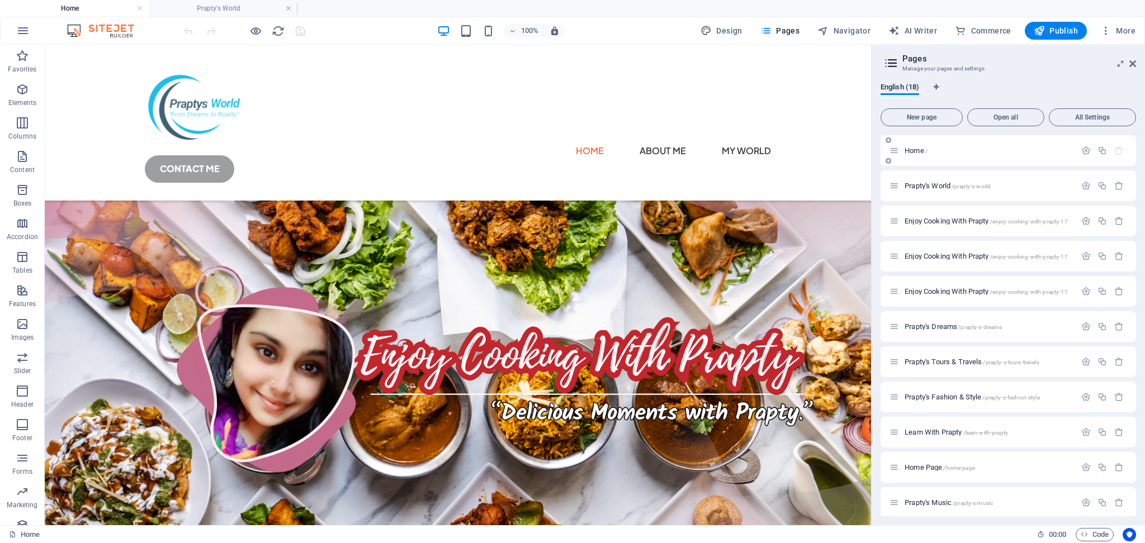
scroll to position [541, 0]
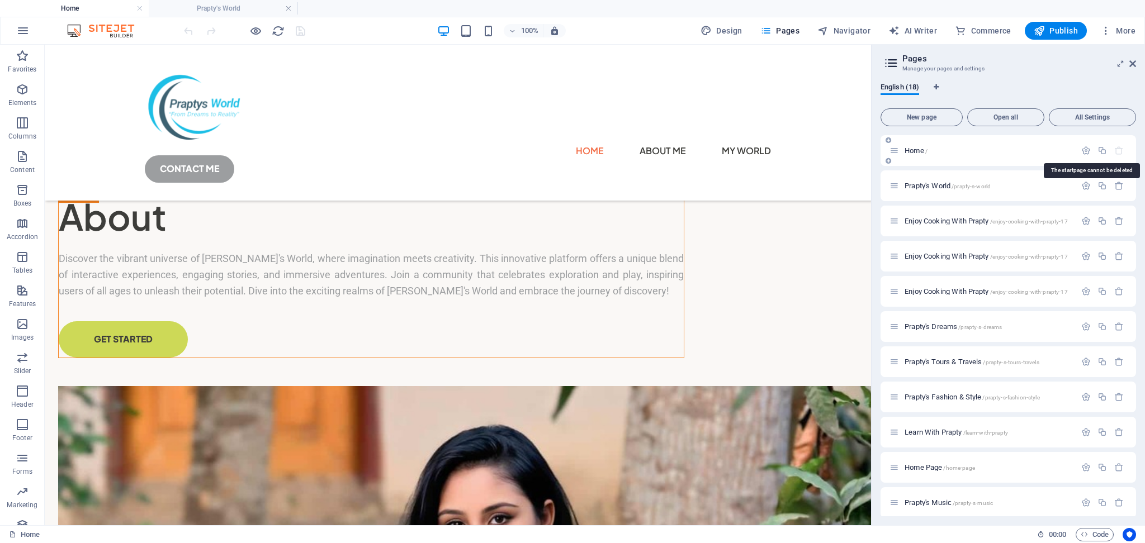
click at [1115, 151] on icon "button" at bounding box center [1119, 151] width 10 height 10
drag, startPoint x: 939, startPoint y: 187, endPoint x: 937, endPoint y: 153, distance: 34.7
click at [937, 153] on div "Home / Prapty's World /prapty-s-world Enjoy Cooking With Prapty /enjoy-cooking-…" at bounding box center [1007, 449] width 255 height 629
click at [910, 153] on span "Home /" at bounding box center [916, 150] width 23 height 8
click at [925, 186] on span "Prapty's World /prapty-s-world" at bounding box center [948, 186] width 86 height 8
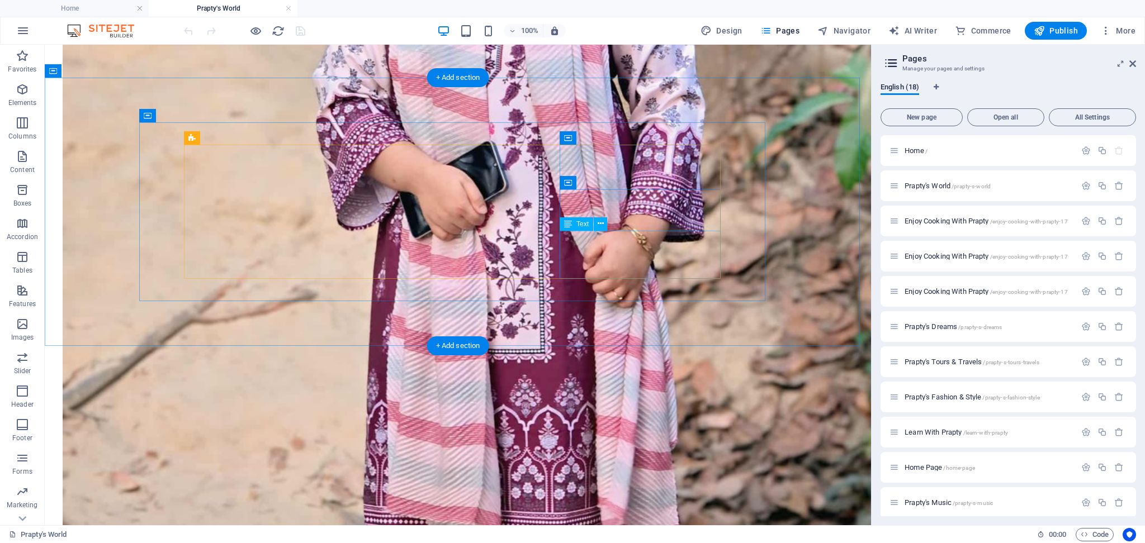
scroll to position [27, 0]
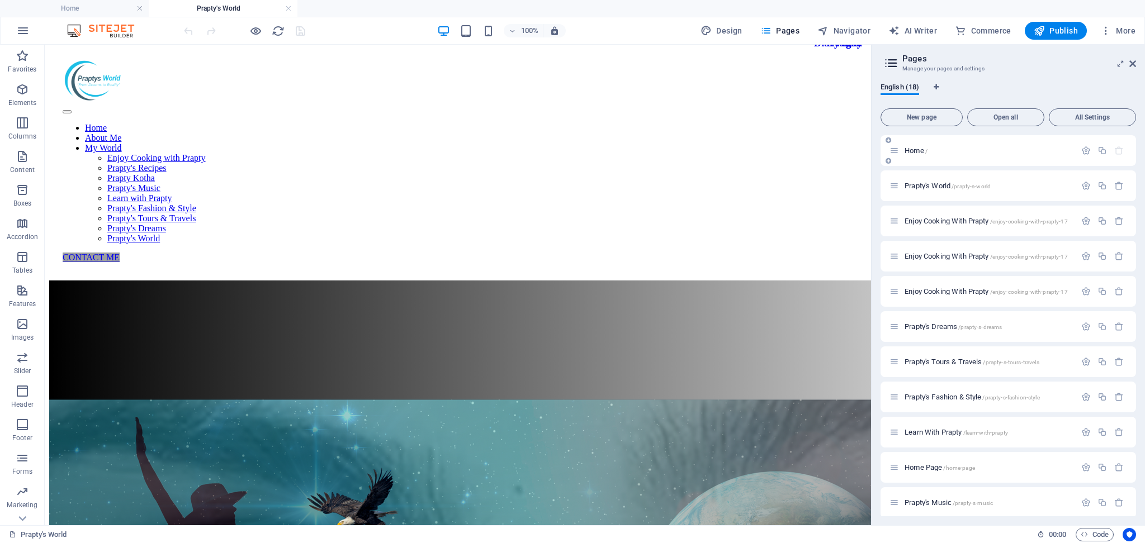
click at [910, 150] on span "Home /" at bounding box center [916, 150] width 23 height 8
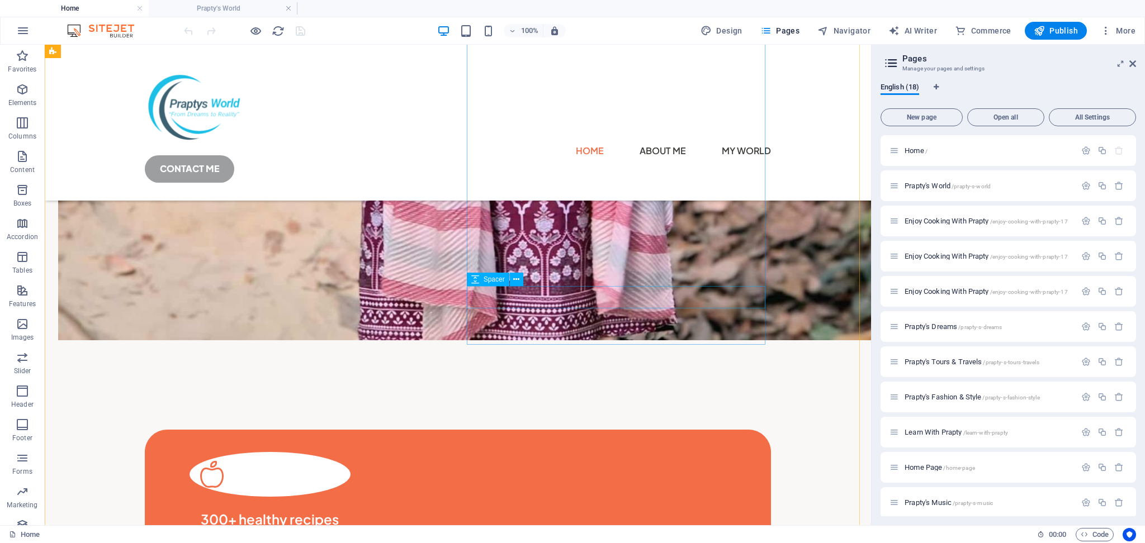
scroll to position [2859, 0]
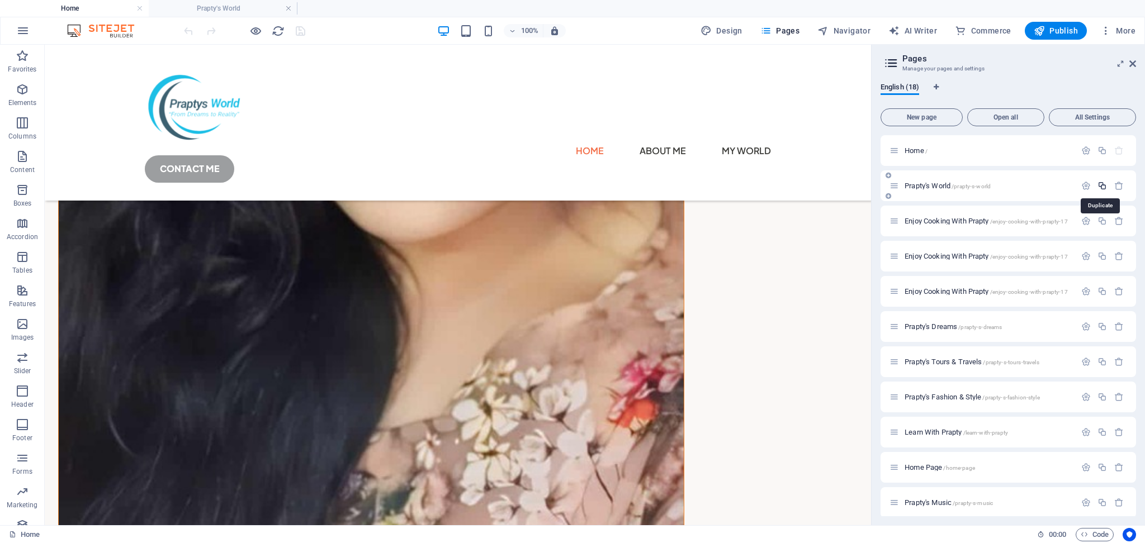
click at [1101, 187] on icon "button" at bounding box center [1102, 186] width 10 height 10
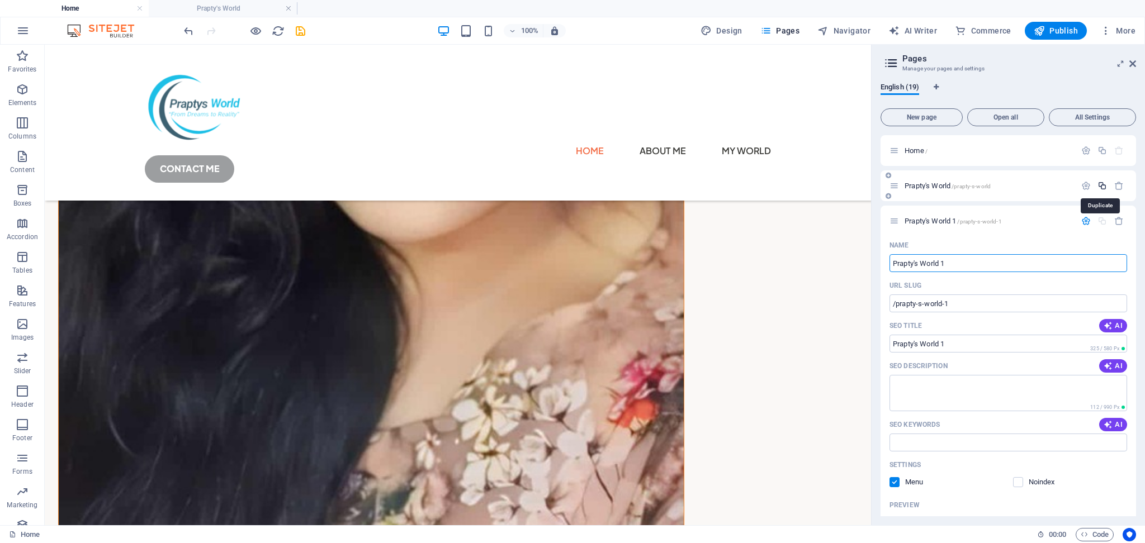
click at [1101, 186] on icon "button" at bounding box center [1102, 186] width 10 height 10
click at [1115, 186] on icon "button" at bounding box center [1119, 186] width 10 height 10
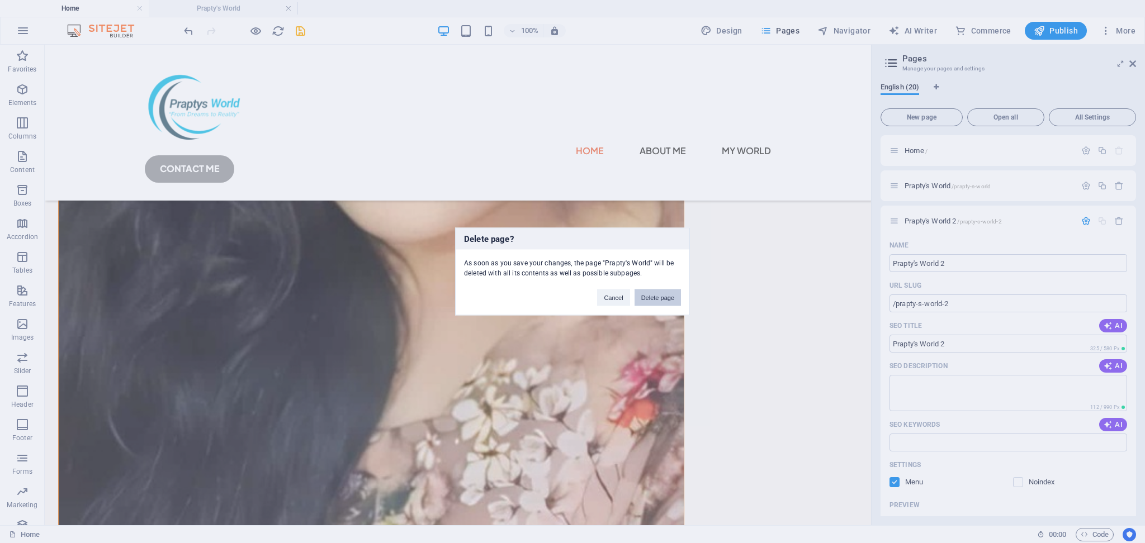
click at [647, 295] on button "Delete page" at bounding box center [657, 298] width 46 height 17
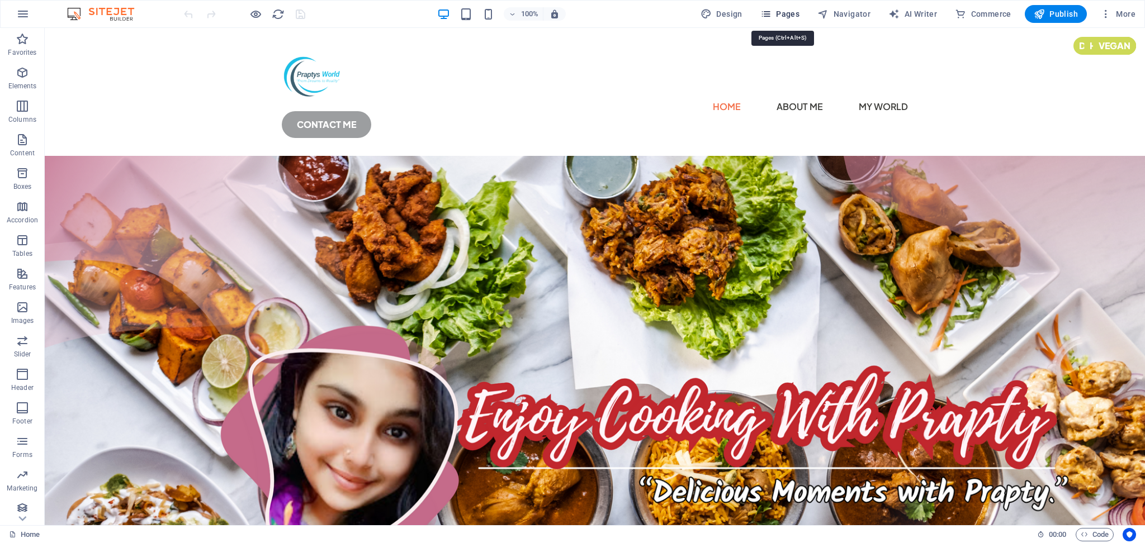
click at [782, 14] on span "Pages" at bounding box center [779, 13] width 39 height 11
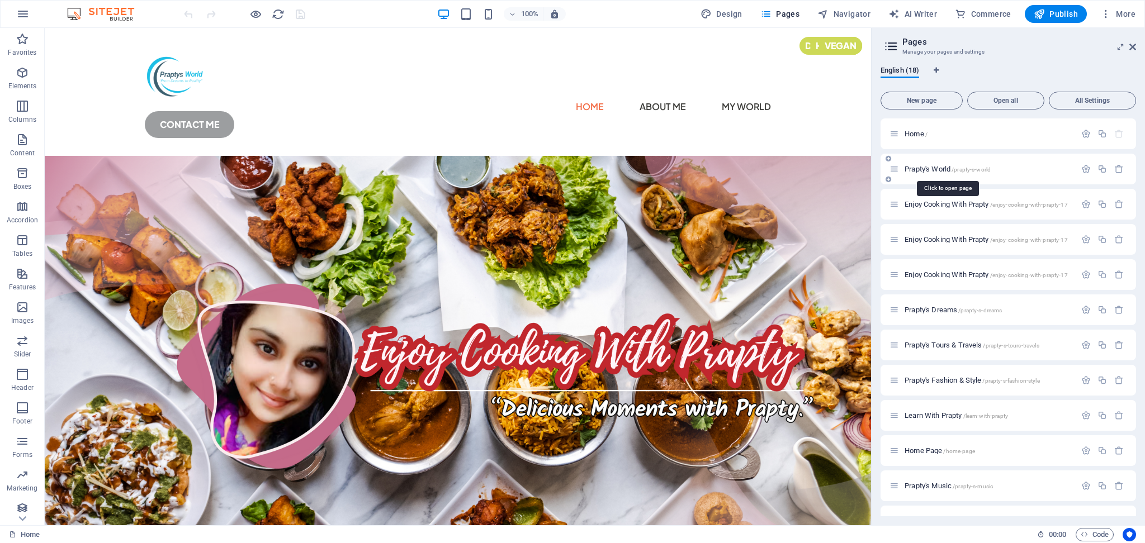
click at [920, 165] on span "Prapty's World /prapty-s-world" at bounding box center [948, 169] width 86 height 8
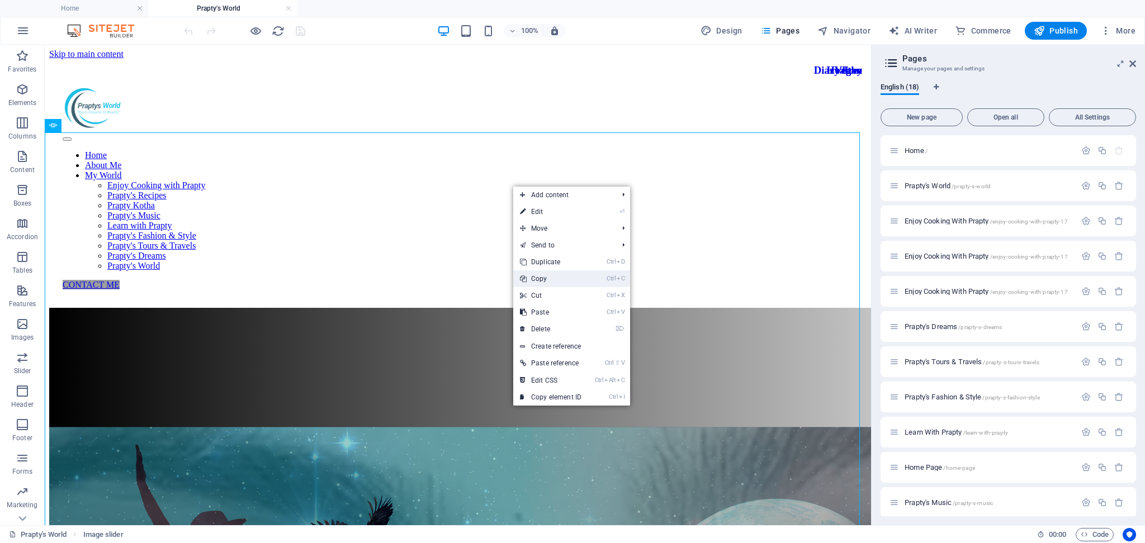
click at [553, 281] on link "Ctrl C Copy" at bounding box center [550, 279] width 75 height 17
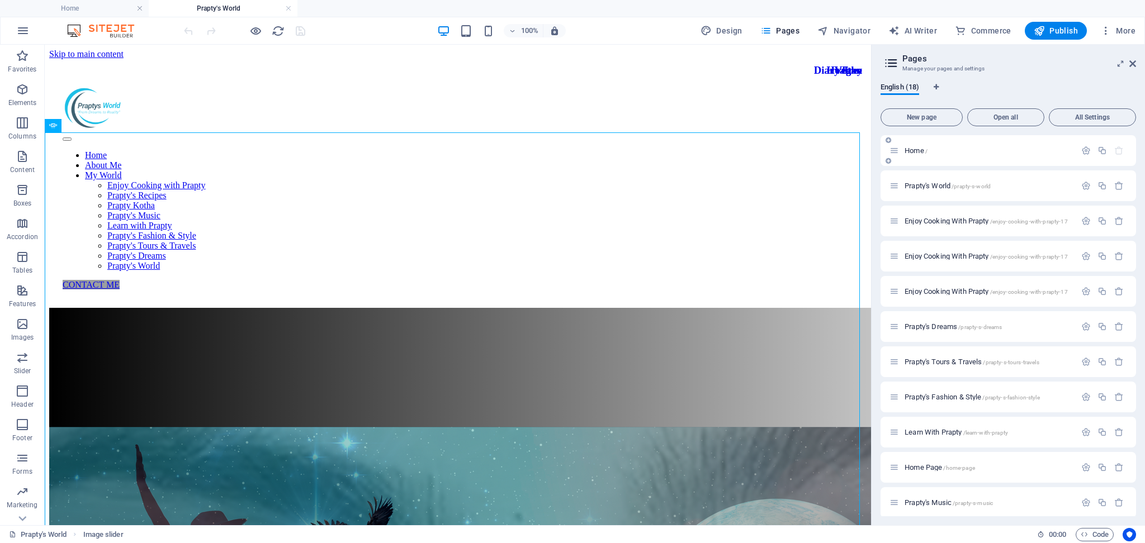
click at [913, 150] on span "Home /" at bounding box center [916, 150] width 23 height 8
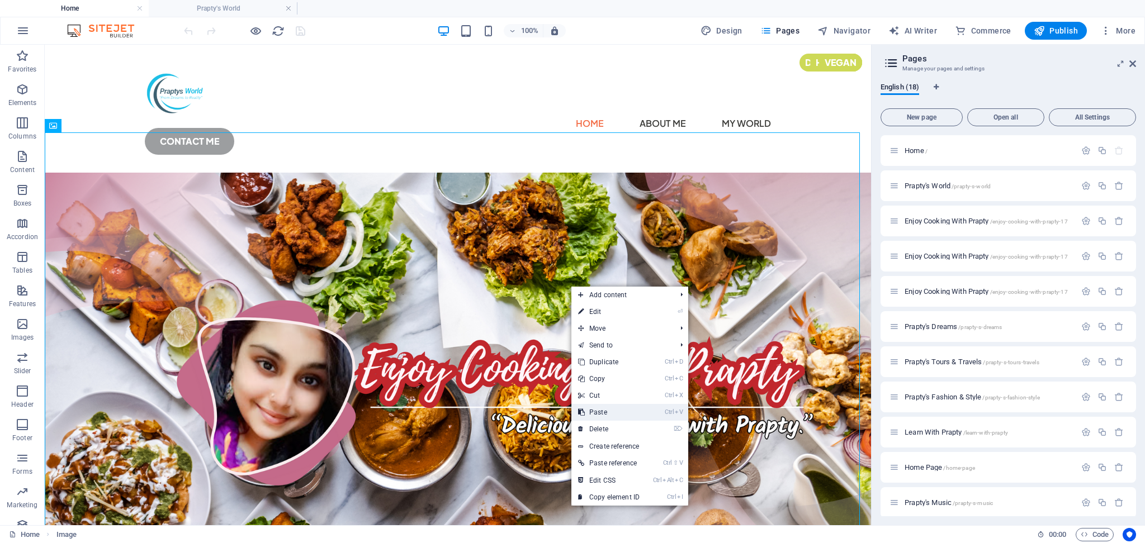
click at [609, 414] on link "Ctrl V Paste" at bounding box center [608, 412] width 75 height 17
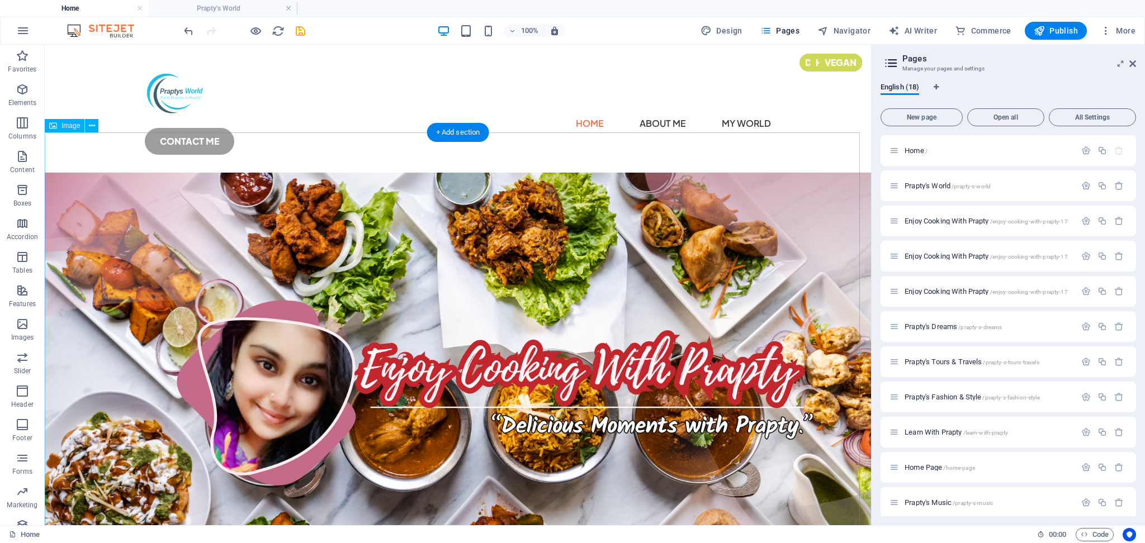
click at [682, 254] on figure at bounding box center [458, 405] width 826 height 465
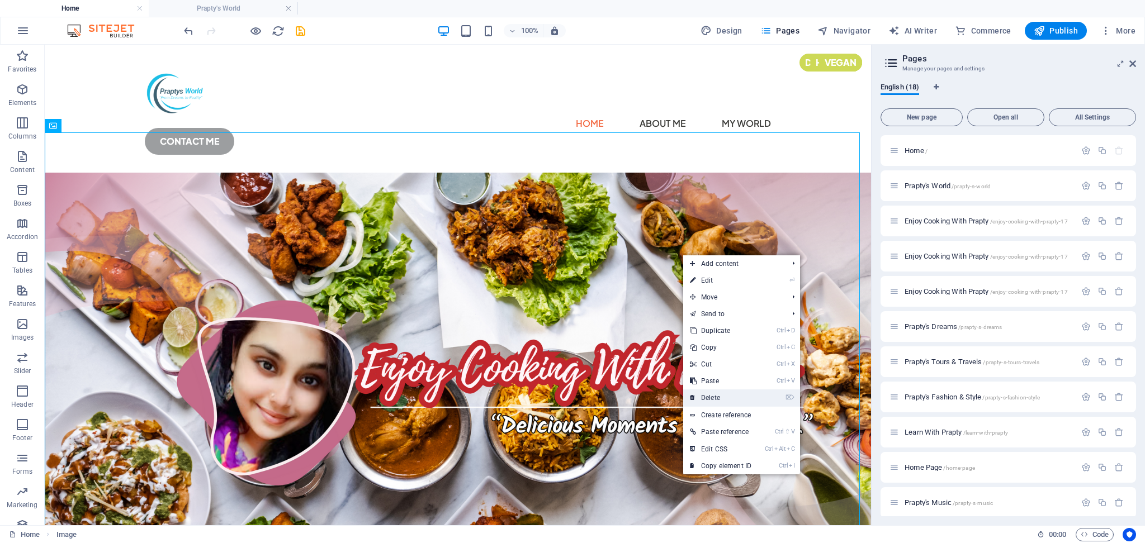
click at [737, 402] on link "⌦ Delete" at bounding box center [720, 398] width 75 height 17
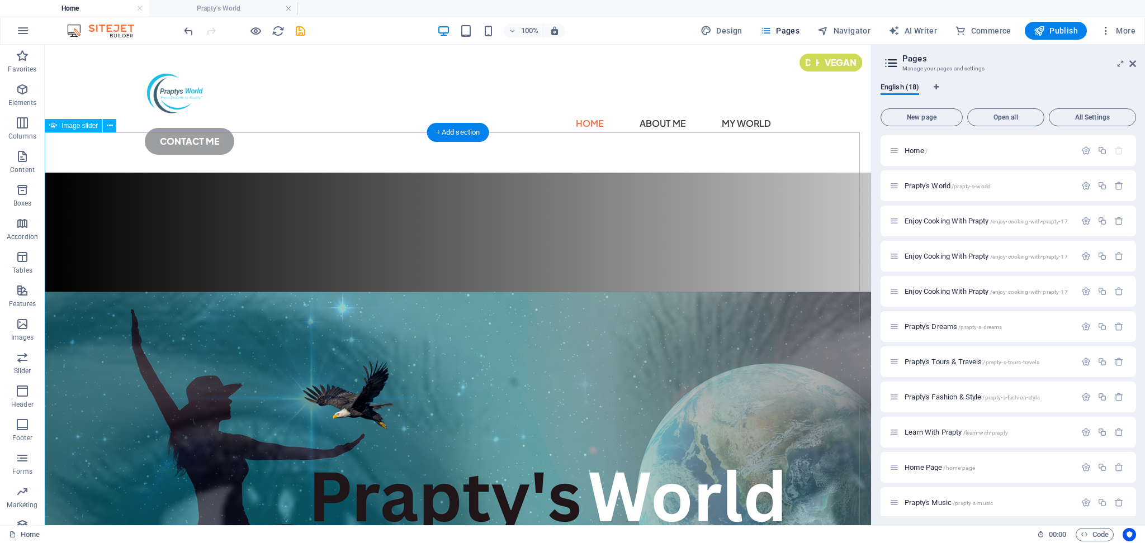
click at [726, 174] on img "1/1" at bounding box center [581, 475] width 1073 height 604
click at [771, 297] on img "1/1" at bounding box center [581, 475] width 1073 height 604
select select "ms"
select select "s"
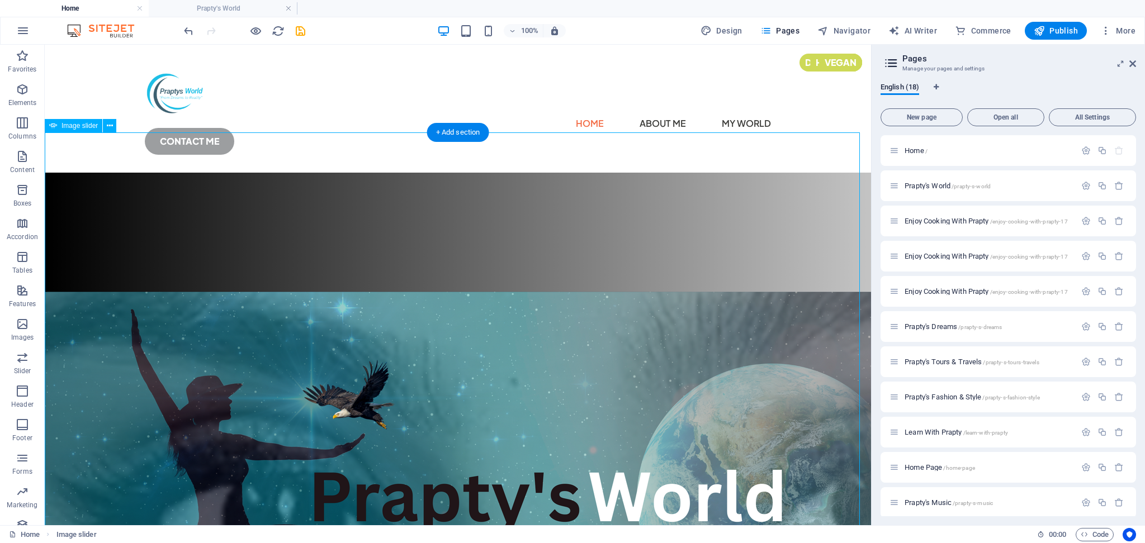
select select "progressive"
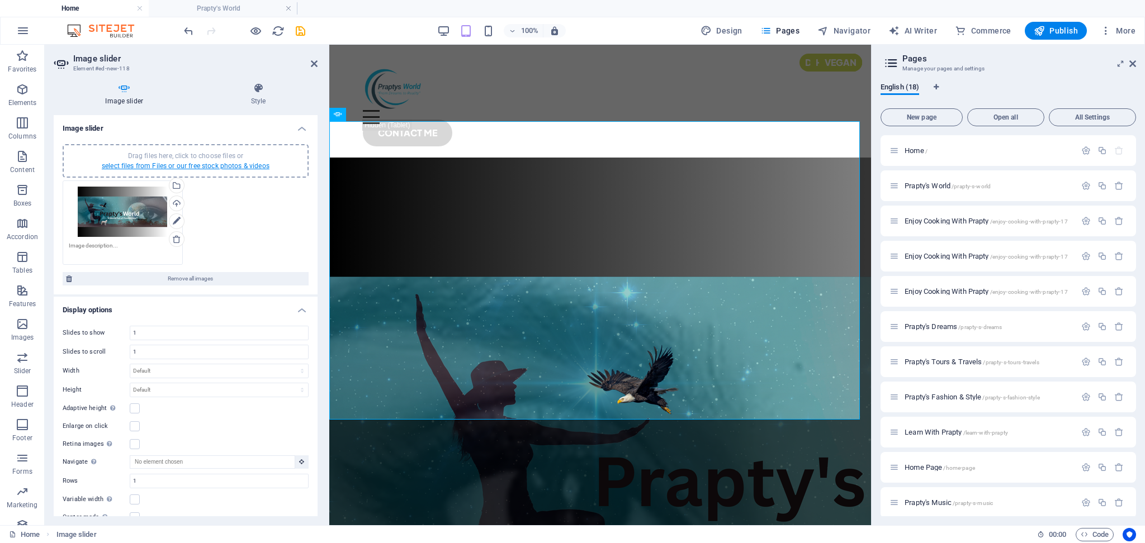
click at [213, 166] on link "select files from Files or our free stock photos & videos" at bounding box center [186, 166] width 168 height 8
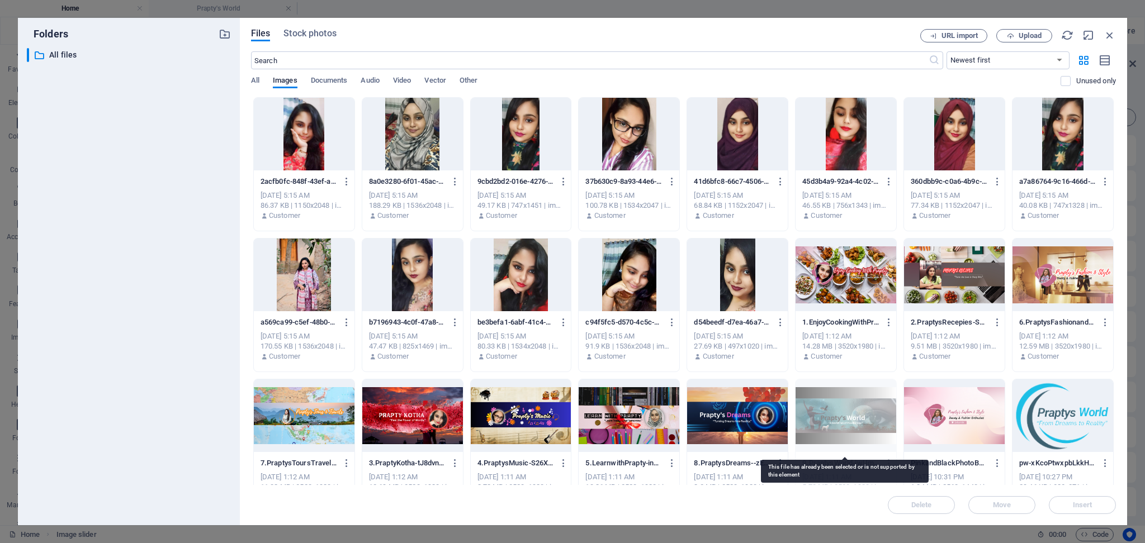
click at [869, 416] on div at bounding box center [845, 416] width 101 height 73
click at [749, 427] on div at bounding box center [737, 416] width 101 height 73
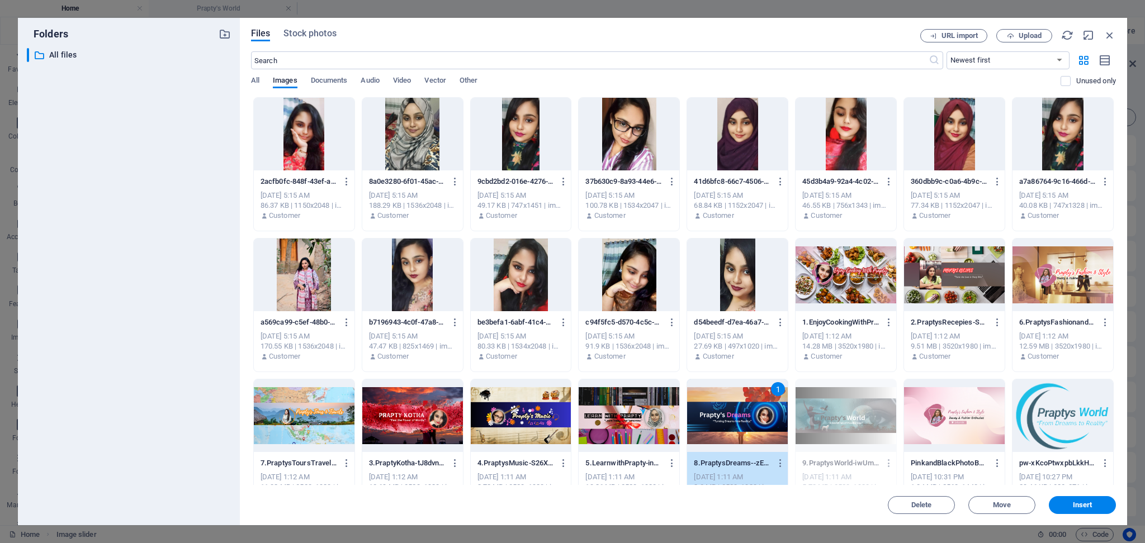
click at [665, 430] on div at bounding box center [629, 416] width 101 height 73
click at [527, 429] on div at bounding box center [521, 416] width 101 height 73
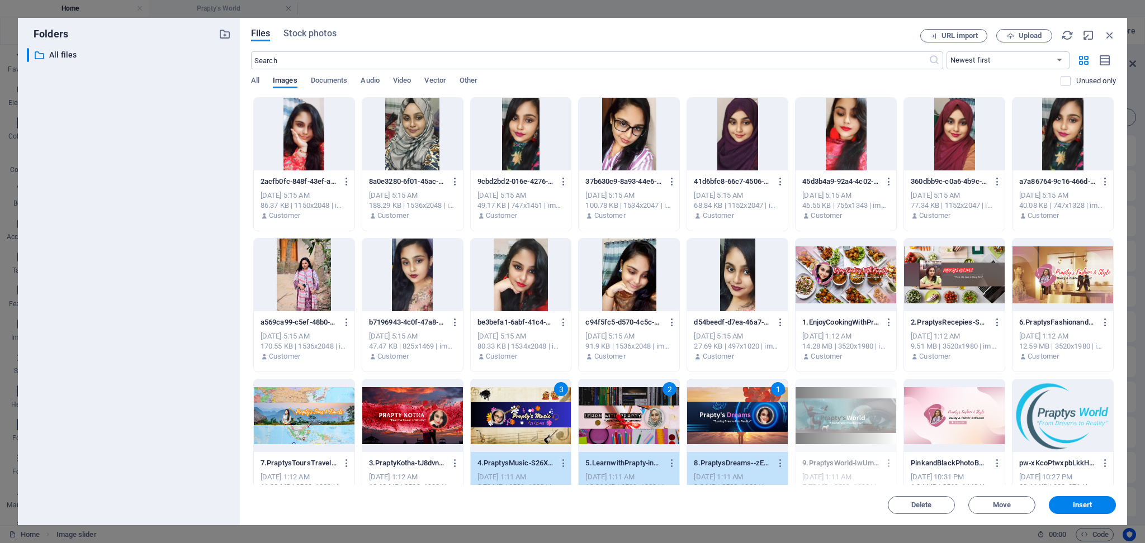
click at [434, 430] on div at bounding box center [412, 416] width 101 height 73
click at [327, 430] on div at bounding box center [304, 416] width 101 height 73
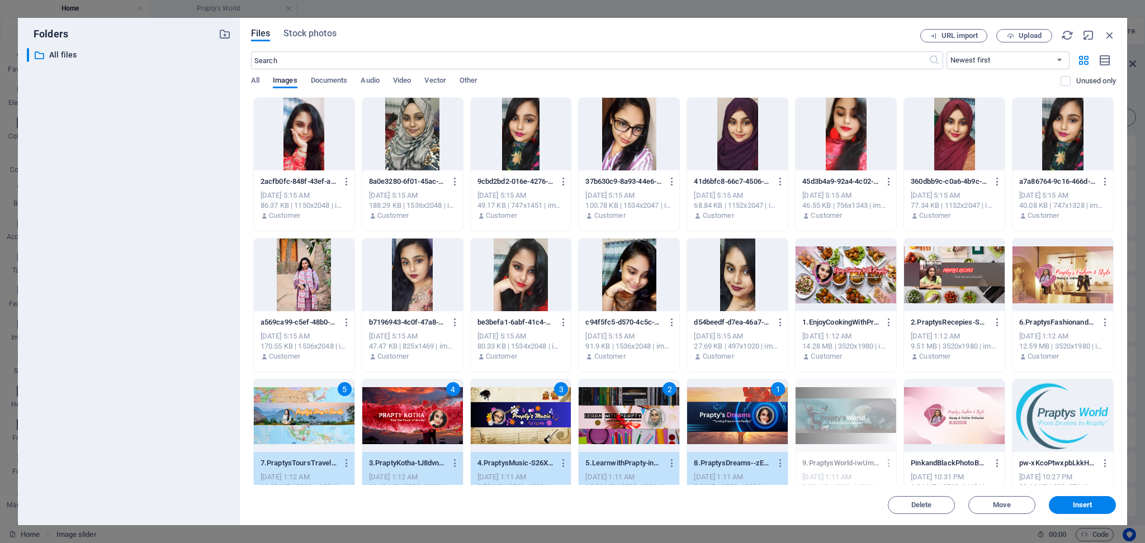
click at [1059, 281] on div at bounding box center [1062, 275] width 101 height 73
click at [950, 285] on div at bounding box center [954, 275] width 101 height 73
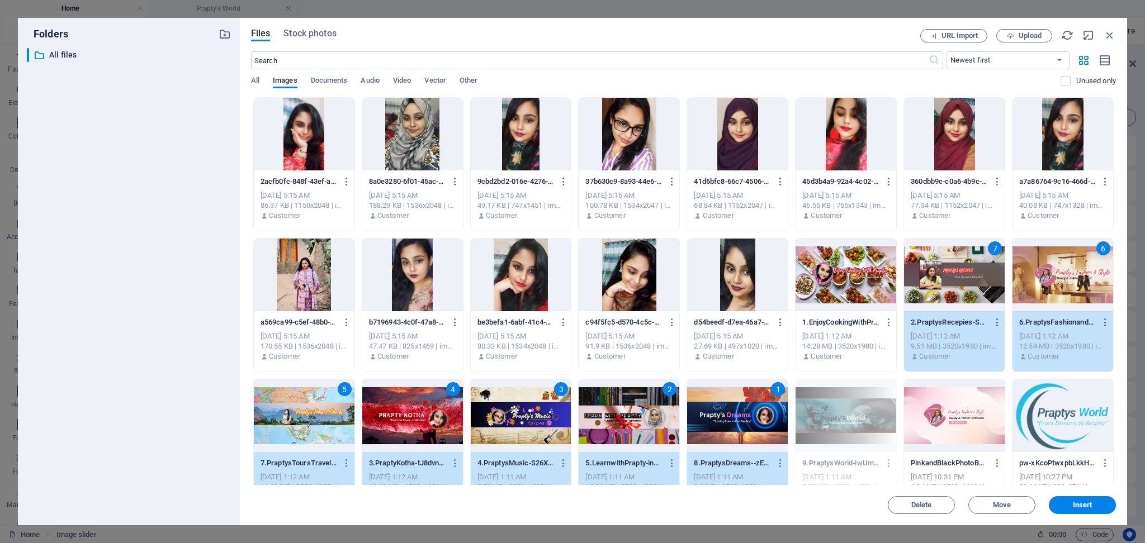
click at [854, 290] on div at bounding box center [845, 275] width 101 height 73
click at [1092, 514] on button "Insert" at bounding box center [1082, 505] width 67 height 18
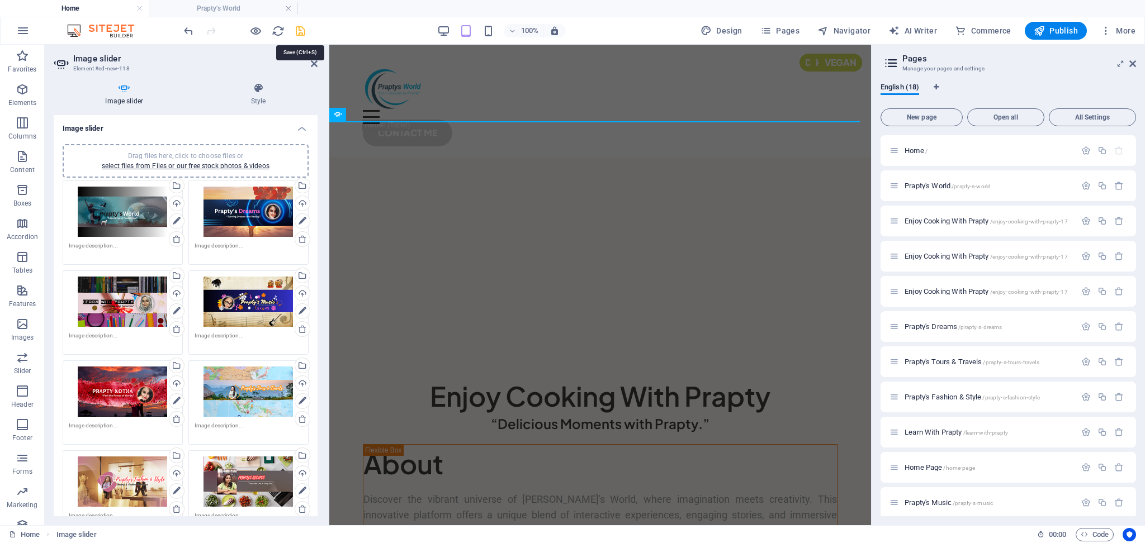
click at [302, 34] on icon "save" at bounding box center [300, 31] width 13 height 13
checkbox input "false"
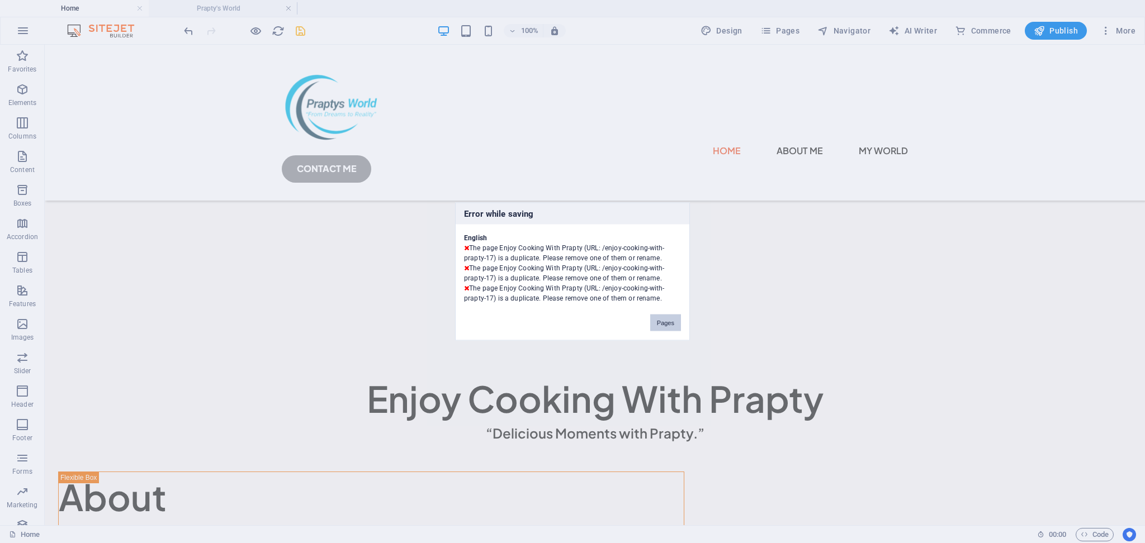
scroll to position [2859, 0]
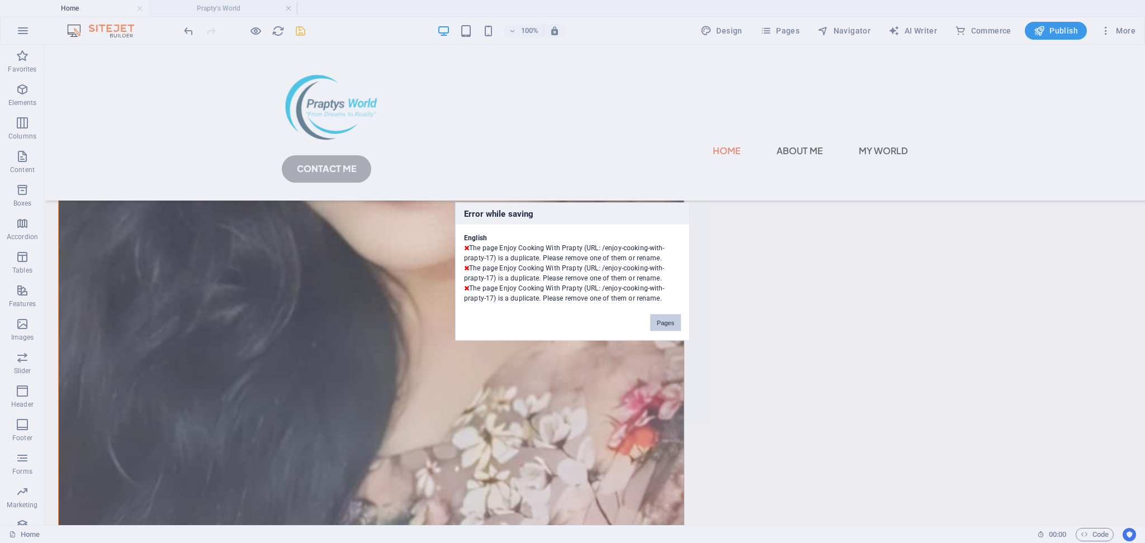
click at [672, 325] on button "Pages" at bounding box center [665, 323] width 31 height 17
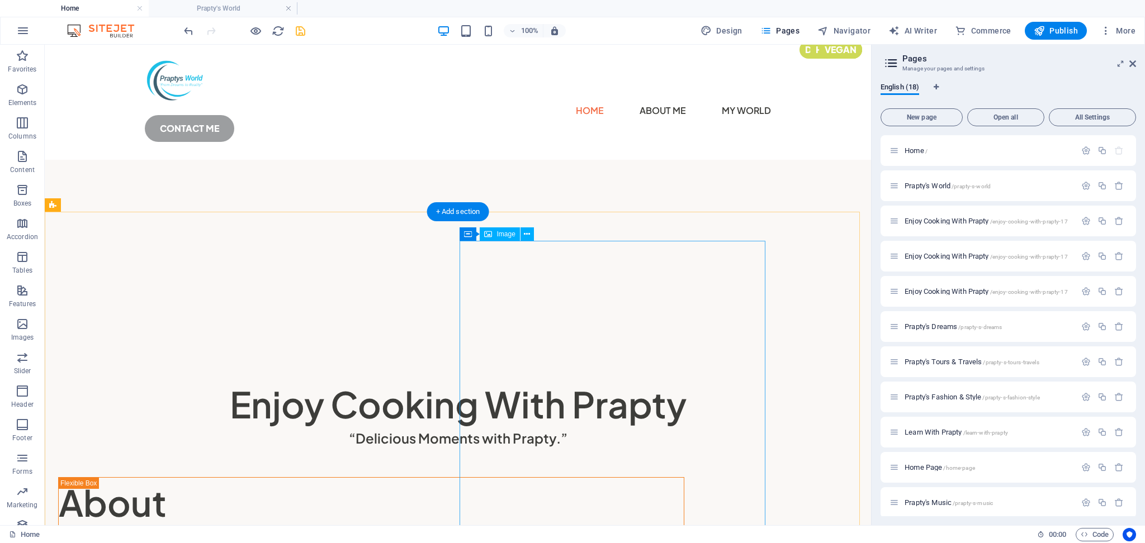
scroll to position [0, 0]
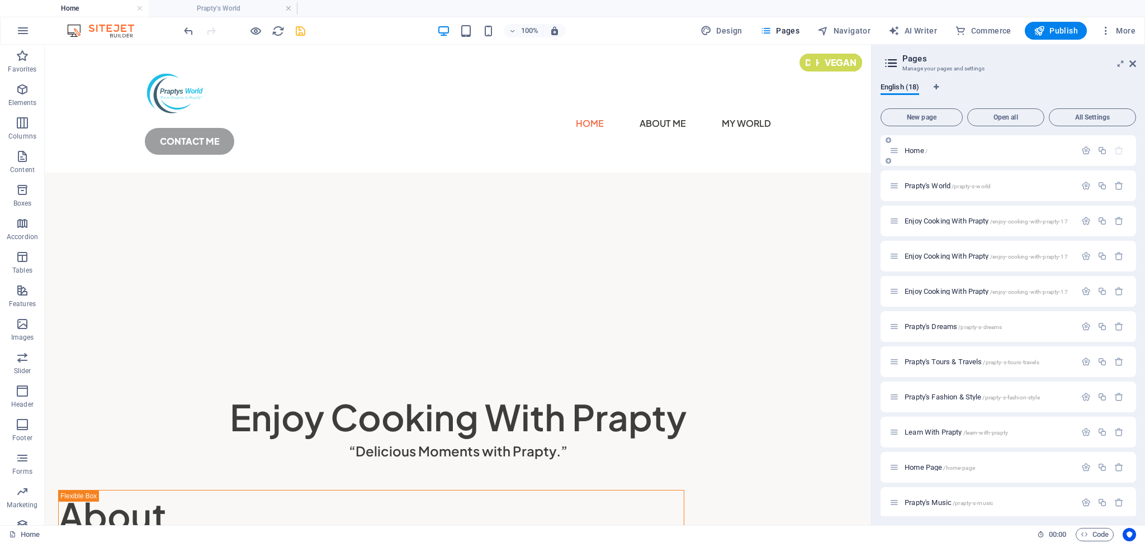
click at [974, 153] on p "Home /" at bounding box center [989, 150] width 168 height 7
click at [915, 153] on span "Home /" at bounding box center [916, 150] width 23 height 8
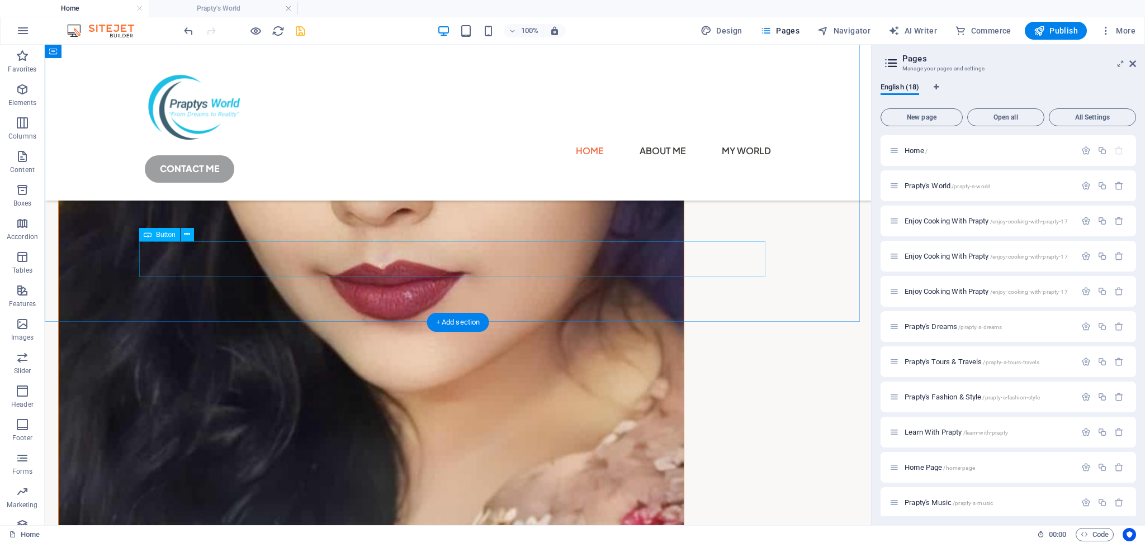
scroll to position [4734, 0]
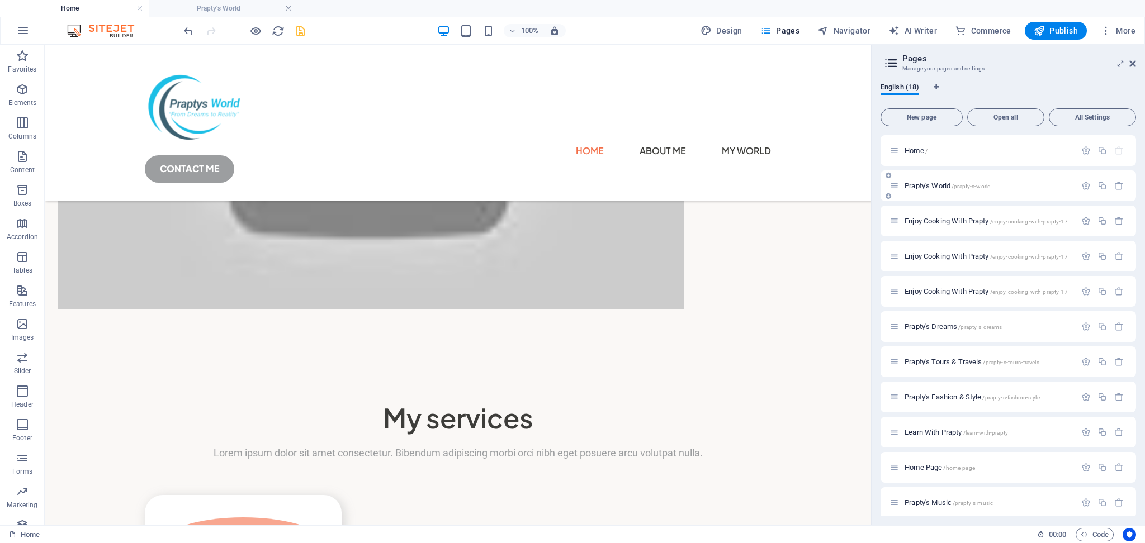
click at [932, 184] on span "Prapty's World /prapty-s-world" at bounding box center [948, 186] width 86 height 8
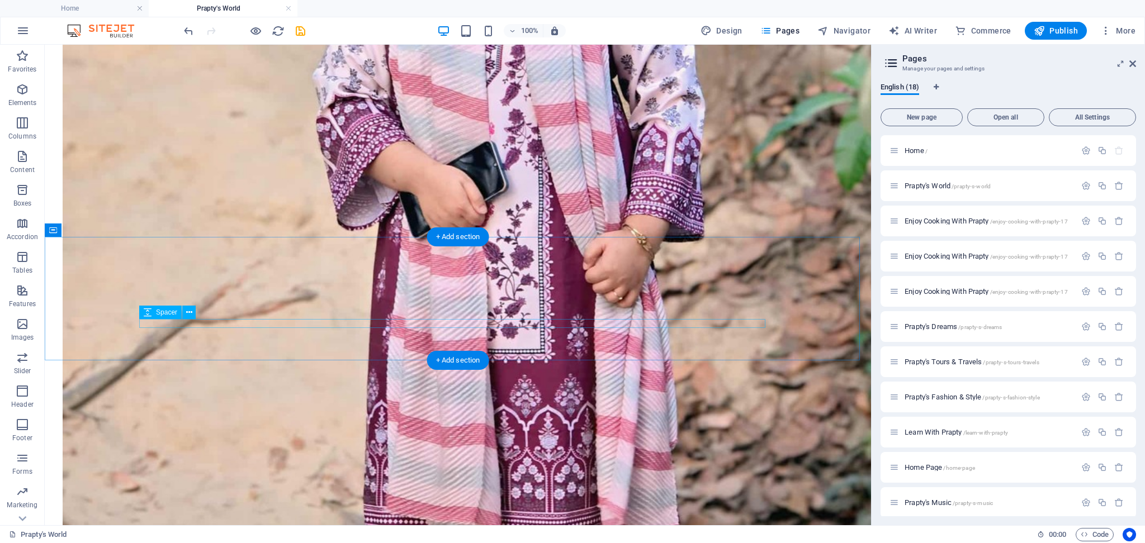
scroll to position [4276, 0]
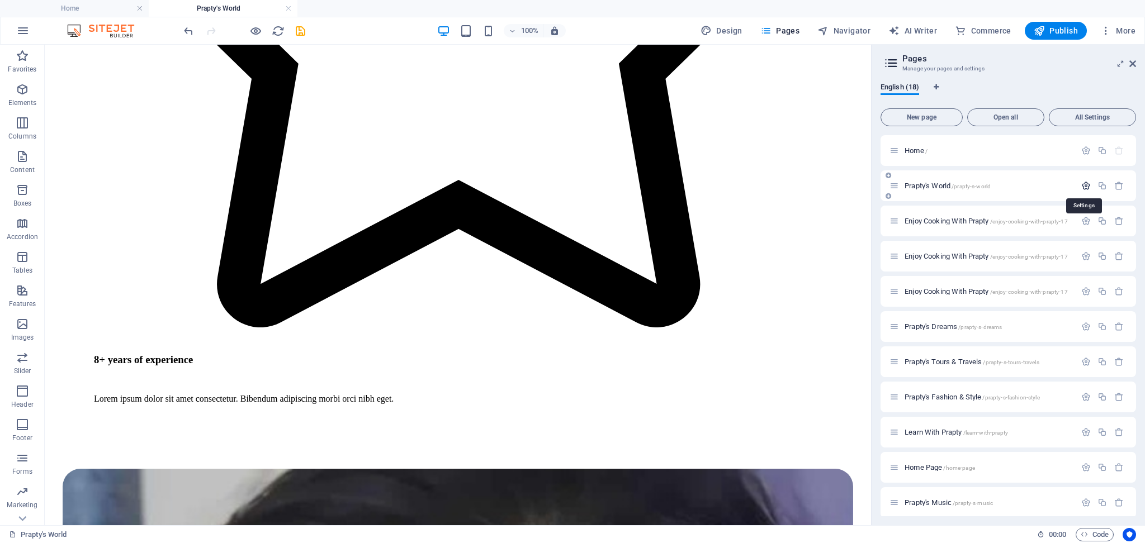
click at [1084, 186] on icon "button" at bounding box center [1086, 186] width 10 height 10
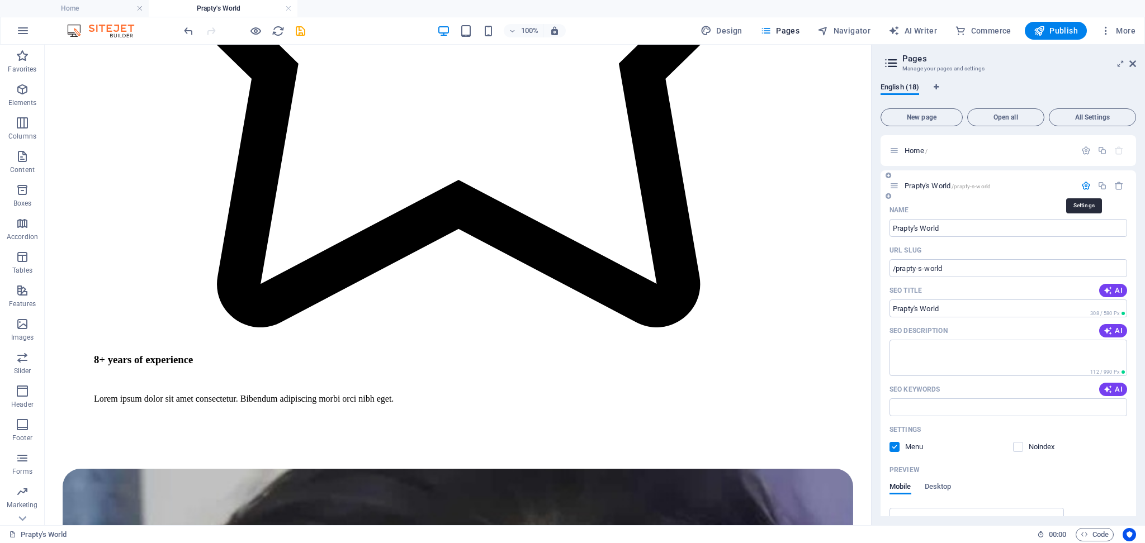
click at [1084, 186] on icon "button" at bounding box center [1086, 186] width 10 height 10
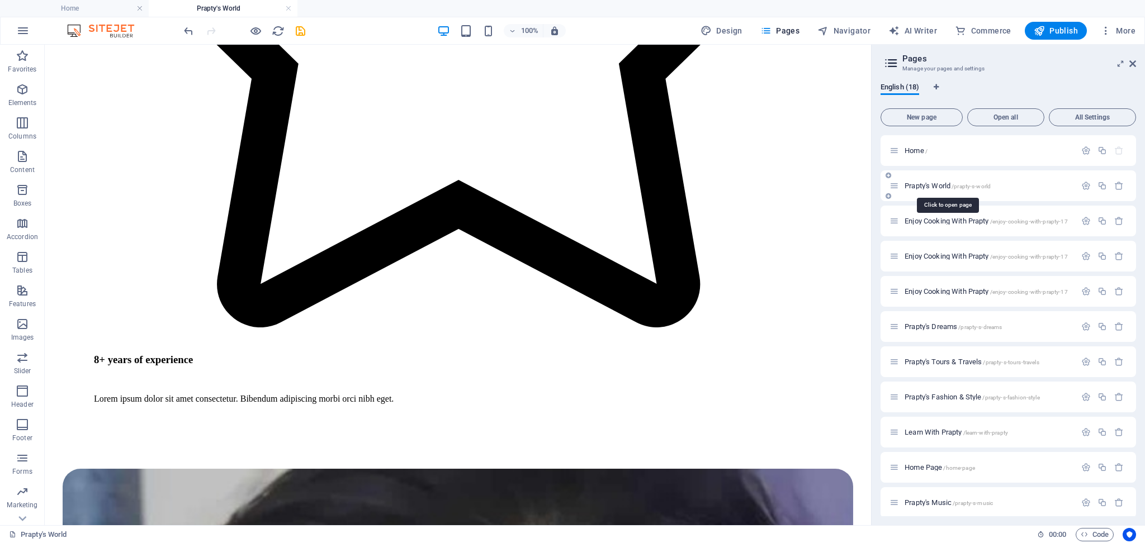
click at [931, 187] on span "Prapty's World /prapty-s-world" at bounding box center [948, 186] width 86 height 8
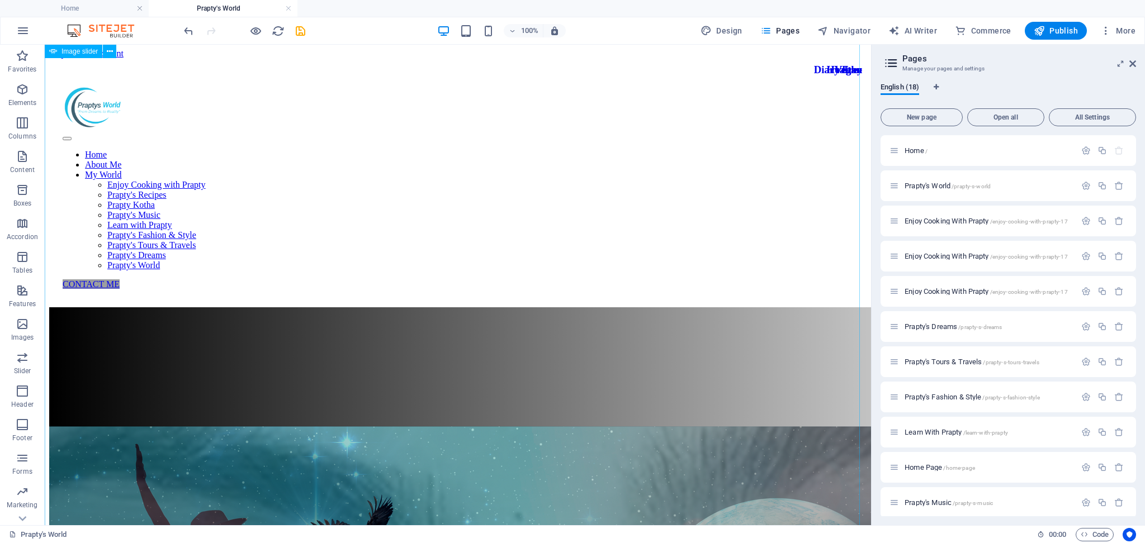
scroll to position [0, 0]
click at [777, 31] on span "Pages" at bounding box center [779, 30] width 39 height 11
click at [1139, 63] on aside "Pages Manage your pages and settings English (18) New page Open all All Setting…" at bounding box center [1008, 285] width 274 height 481
click at [1132, 65] on icon at bounding box center [1132, 63] width 7 height 9
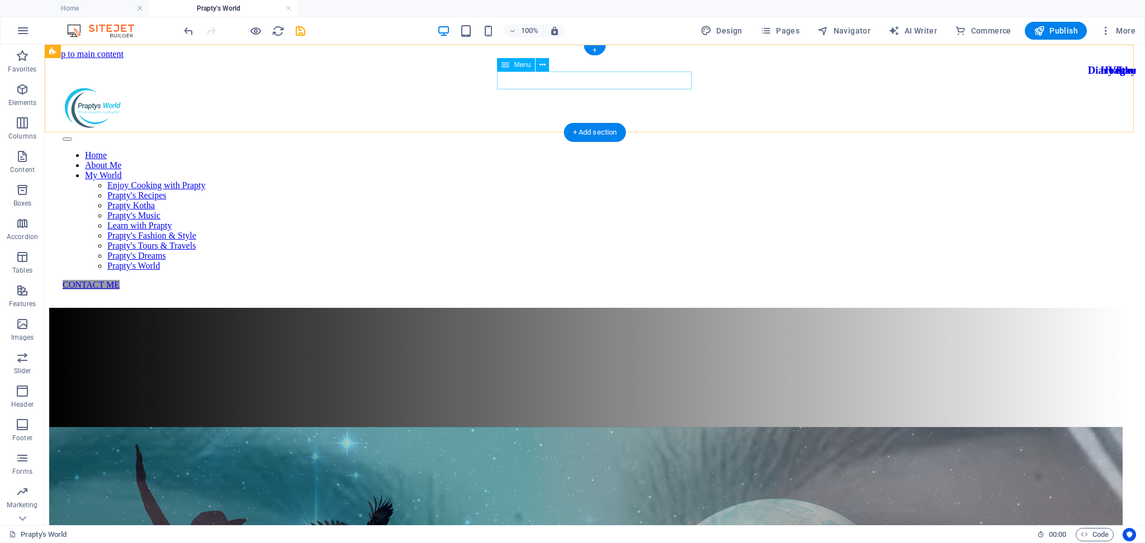
click at [523, 150] on nav "Home About Me My World Enjoy Cooking with Prapty Prapty's Recipes Prapty Kotha …" at bounding box center [595, 210] width 1064 height 121
select select
select select "13"
select select
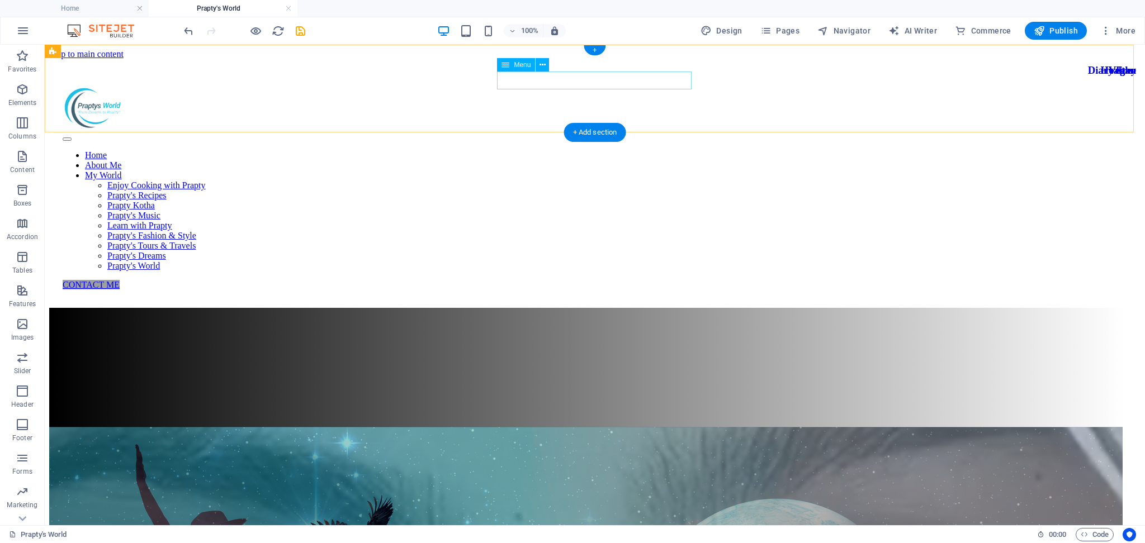
select select "14"
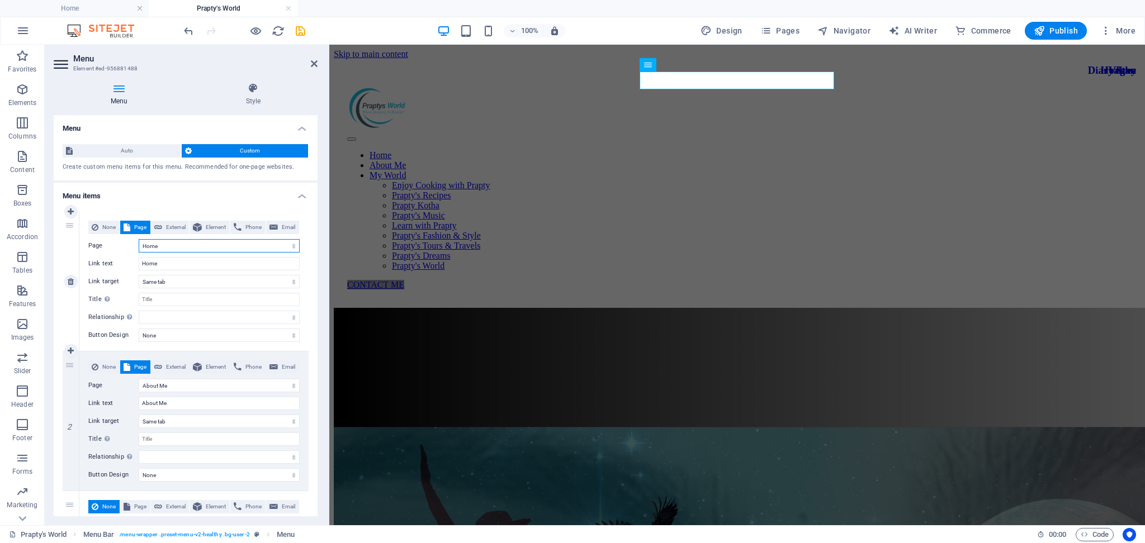
click at [179, 246] on select "Home Prapty&#39;s World Enjoy Cooking With Prapty Enjoy Cooking With Prapty Enj…" at bounding box center [219, 245] width 161 height 13
select select "1"
click at [139, 239] on select "Home Prapty&#39;s World Enjoy Cooking With Prapty Enjoy Cooking With Prapty Enj…" at bounding box center [219, 245] width 161 height 13
type input "Prapty's World"
select select
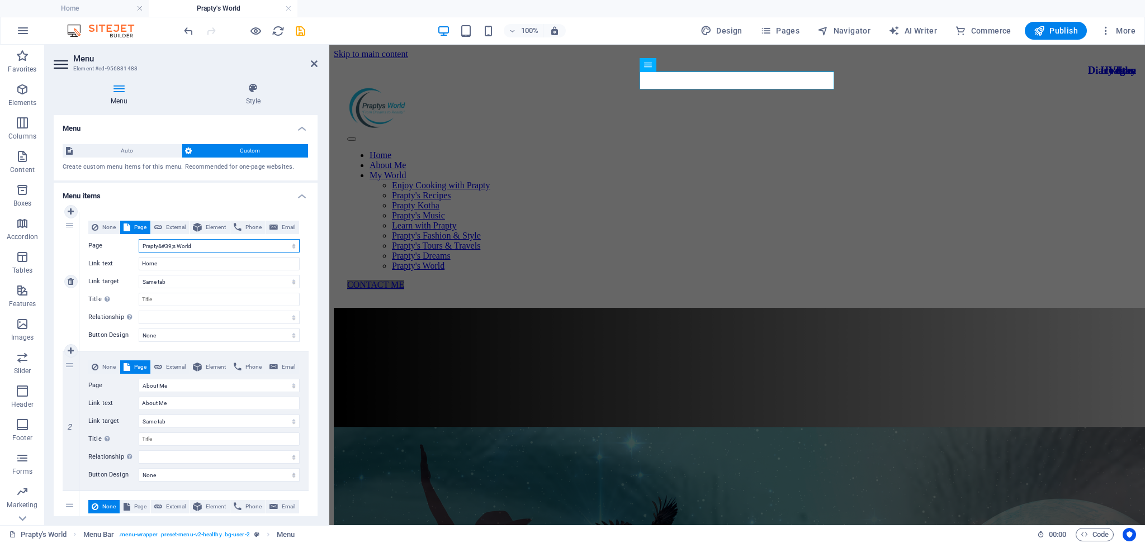
select select
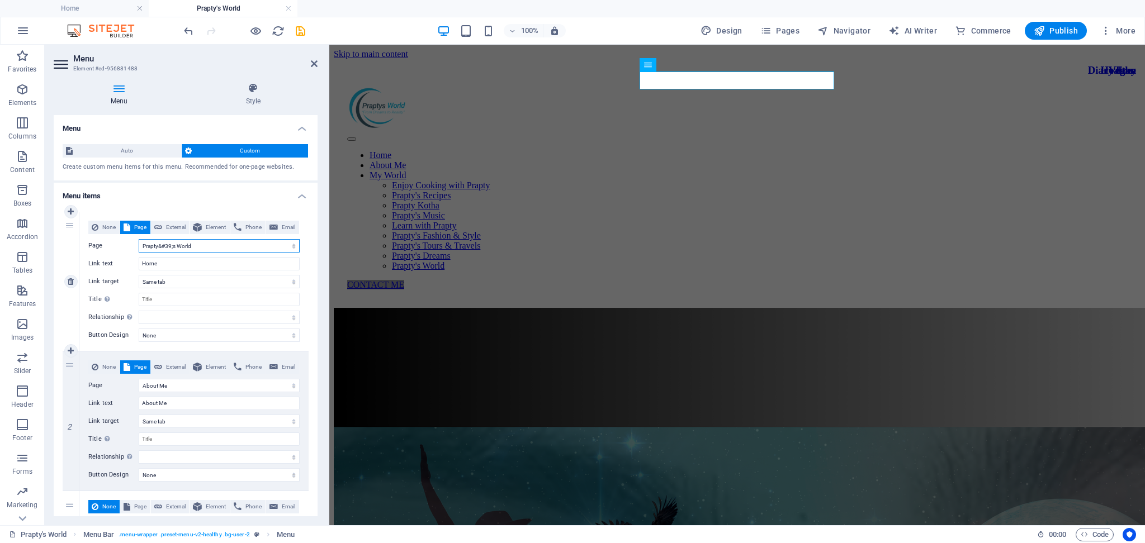
select select
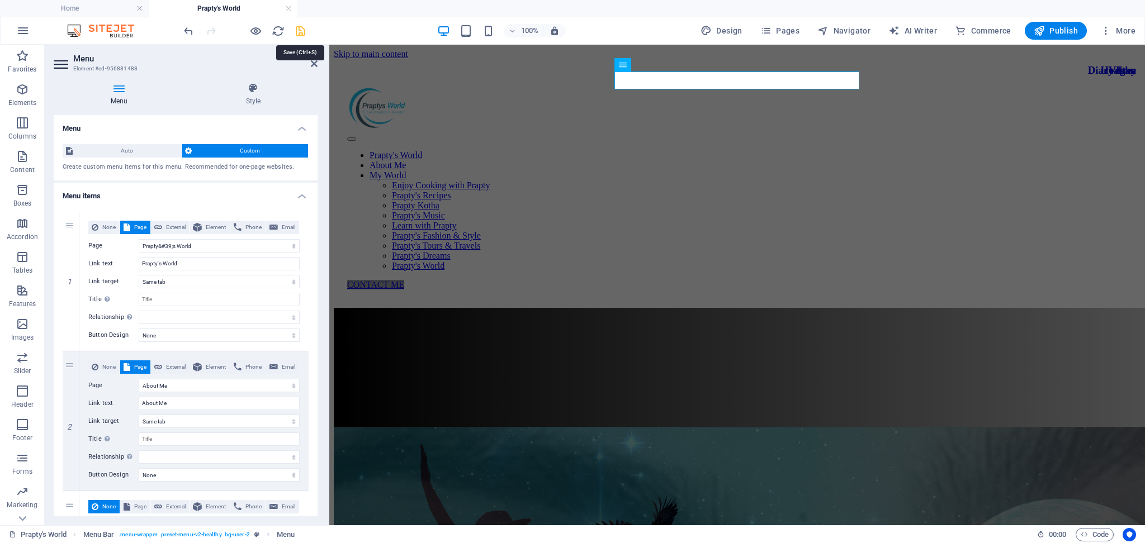
click at [302, 31] on icon "save" at bounding box center [300, 31] width 13 height 13
checkbox input "false"
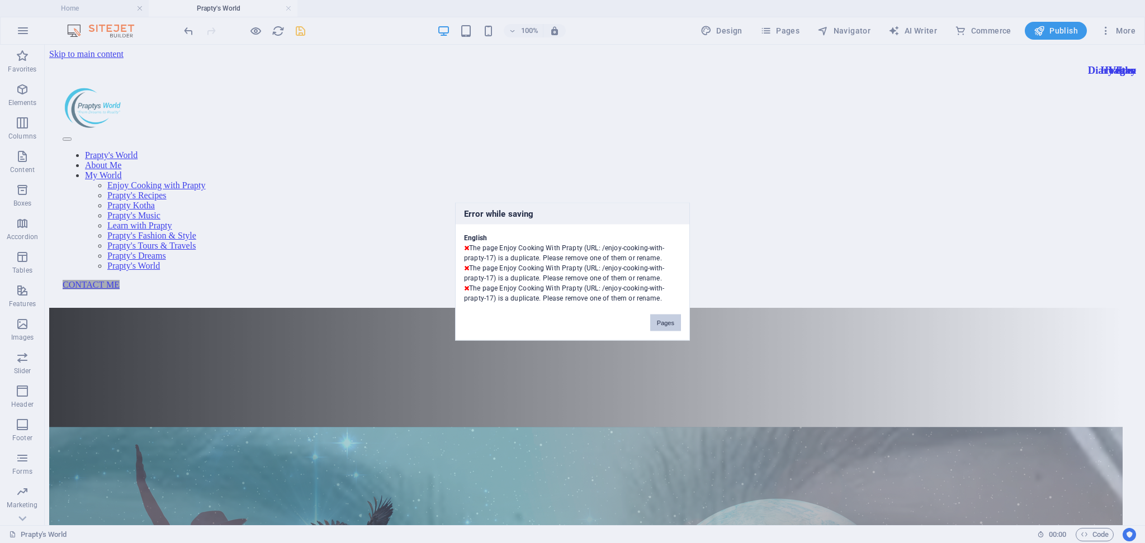
click at [673, 324] on button "Pages" at bounding box center [665, 323] width 31 height 17
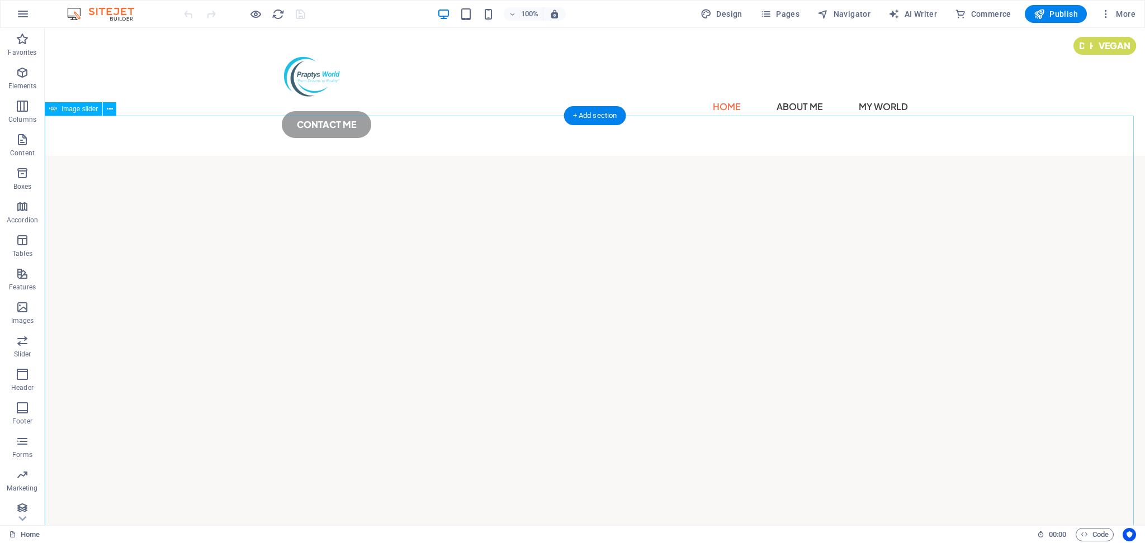
select select "ms"
select select "s"
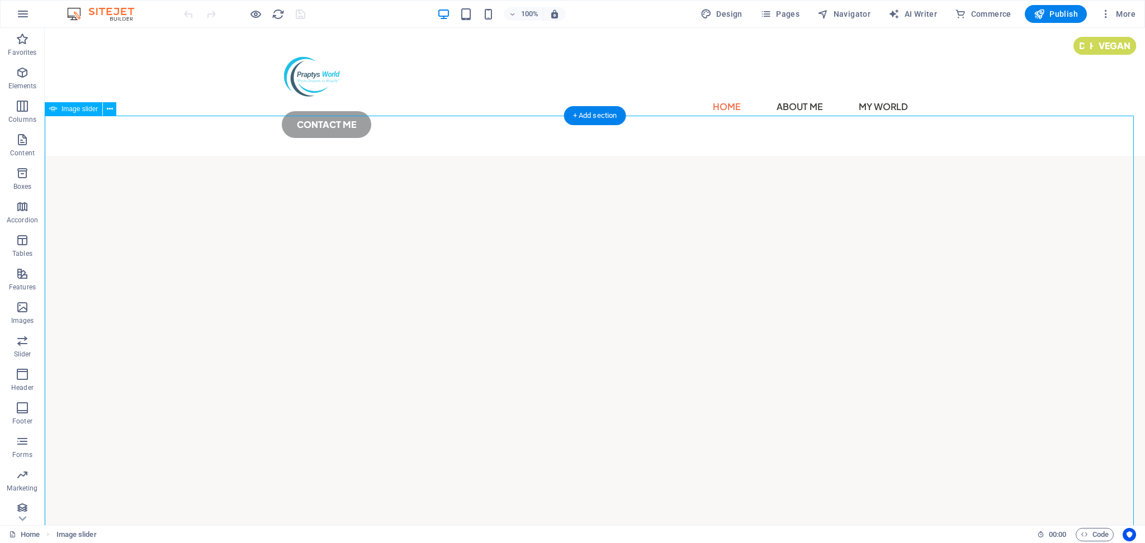
select select "progressive"
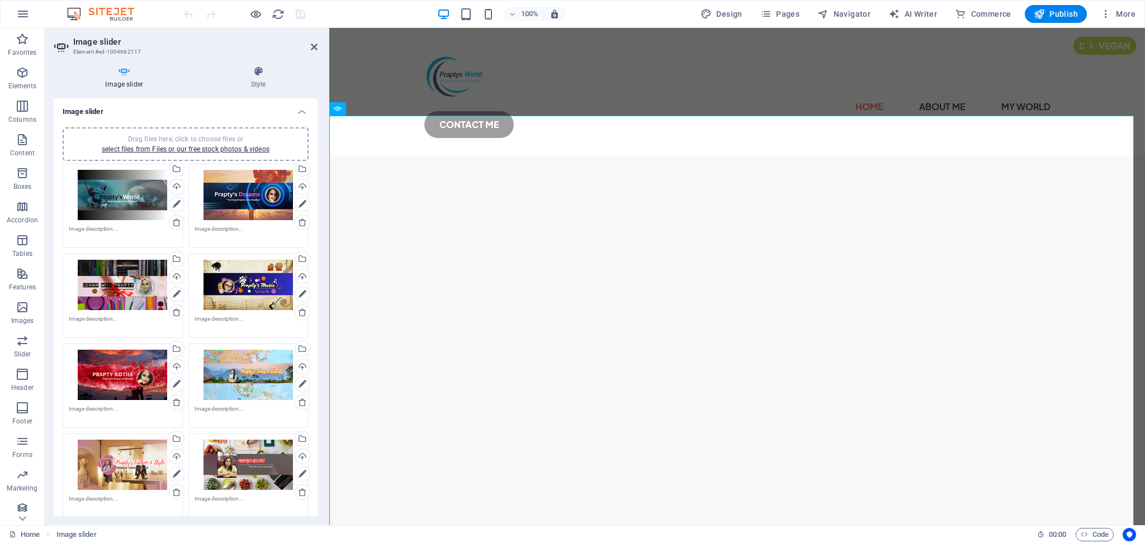
click at [114, 202] on div "Drag files here, click to choose files or select files from Files or our free s…" at bounding box center [123, 195] width 108 height 50
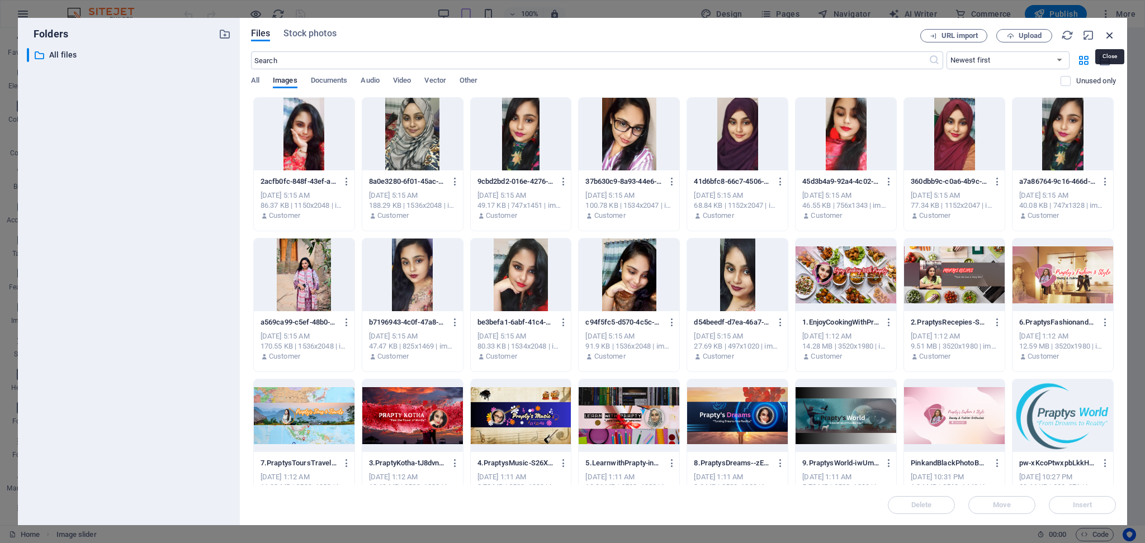
click at [1110, 31] on icon "button" at bounding box center [1110, 35] width 12 height 12
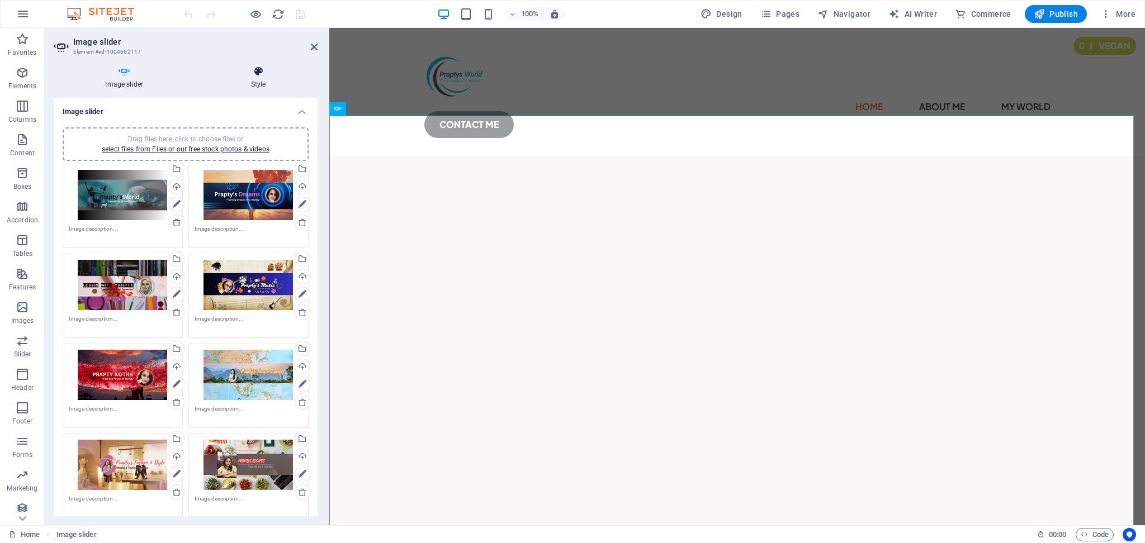
click at [259, 80] on h4 "Style" at bounding box center [258, 77] width 118 height 23
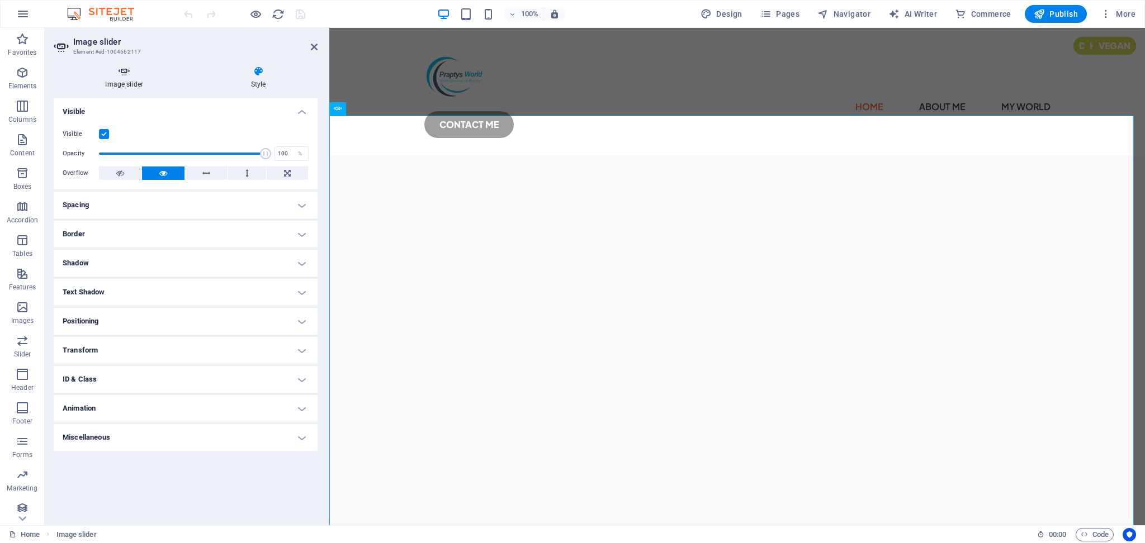
click at [132, 80] on h4 "Image slider" at bounding box center [126, 77] width 145 height 23
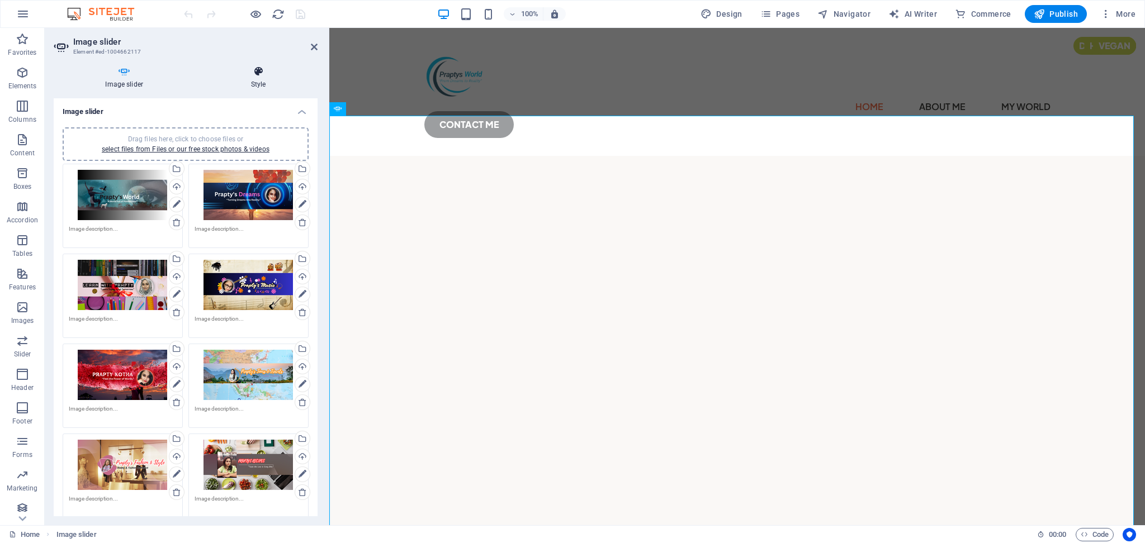
click at [254, 80] on h4 "Style" at bounding box center [258, 77] width 118 height 23
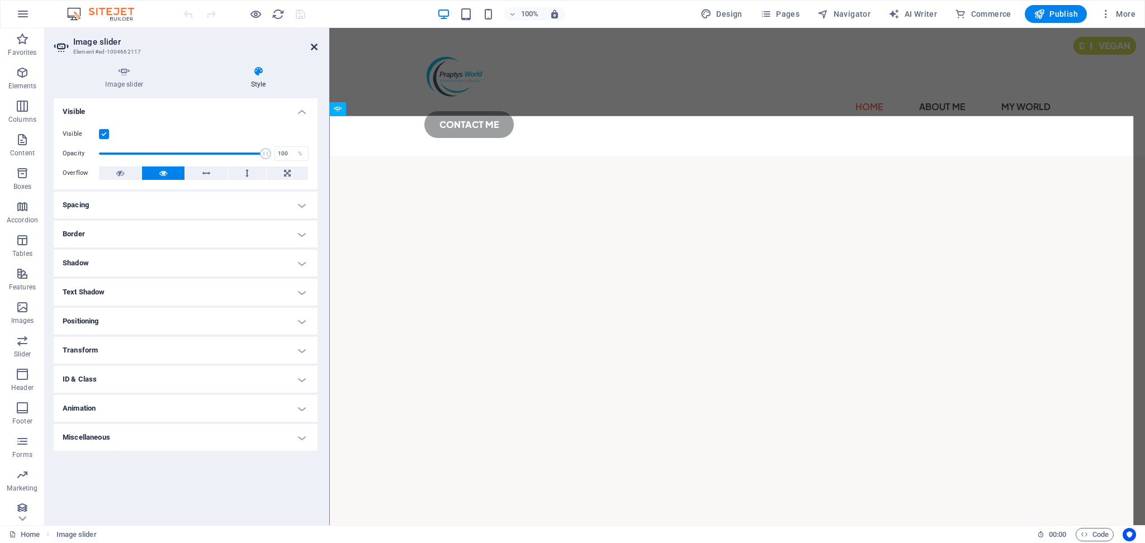
click at [315, 44] on icon at bounding box center [314, 46] width 7 height 9
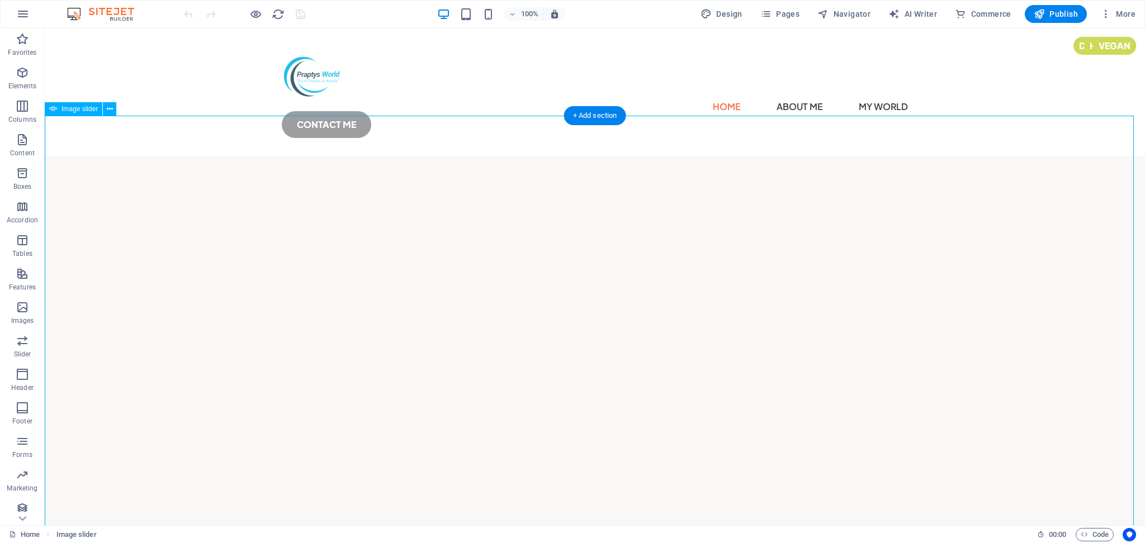
select select "ms"
select select "s"
select select "progressive"
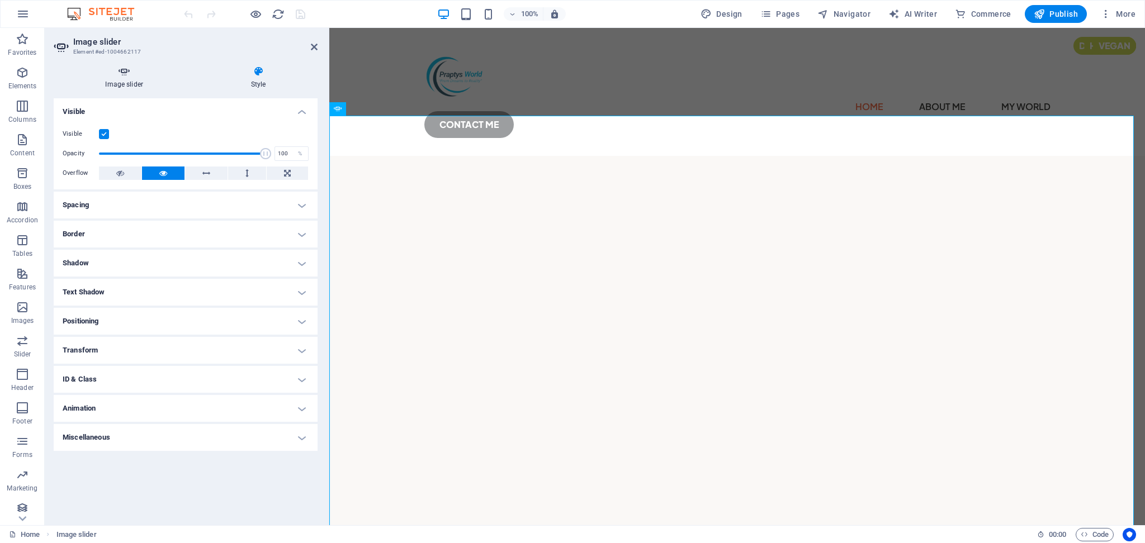
click at [126, 80] on h4 "Image slider" at bounding box center [126, 77] width 145 height 23
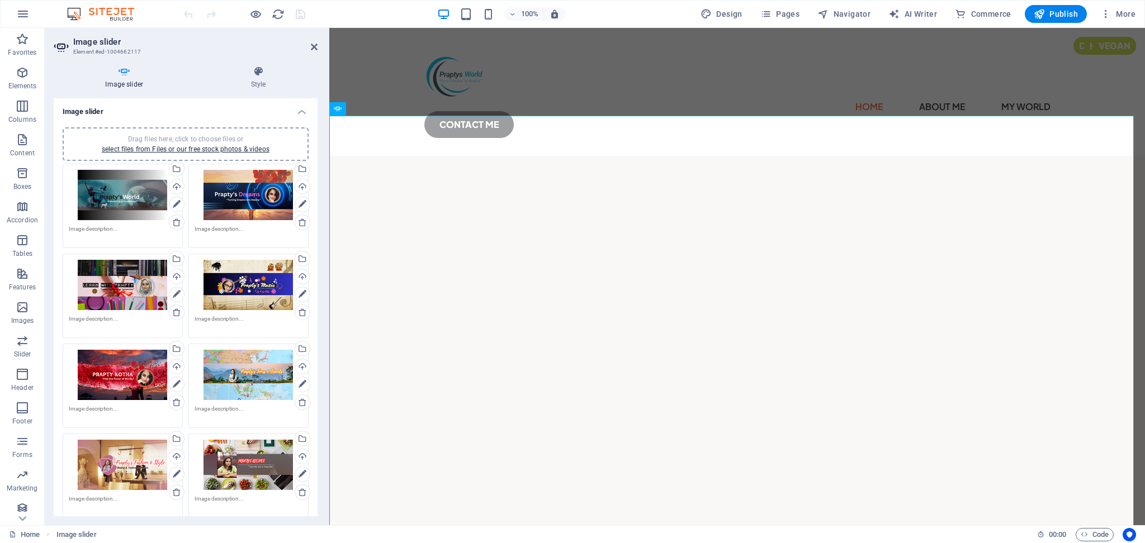
scroll to position [576, 0]
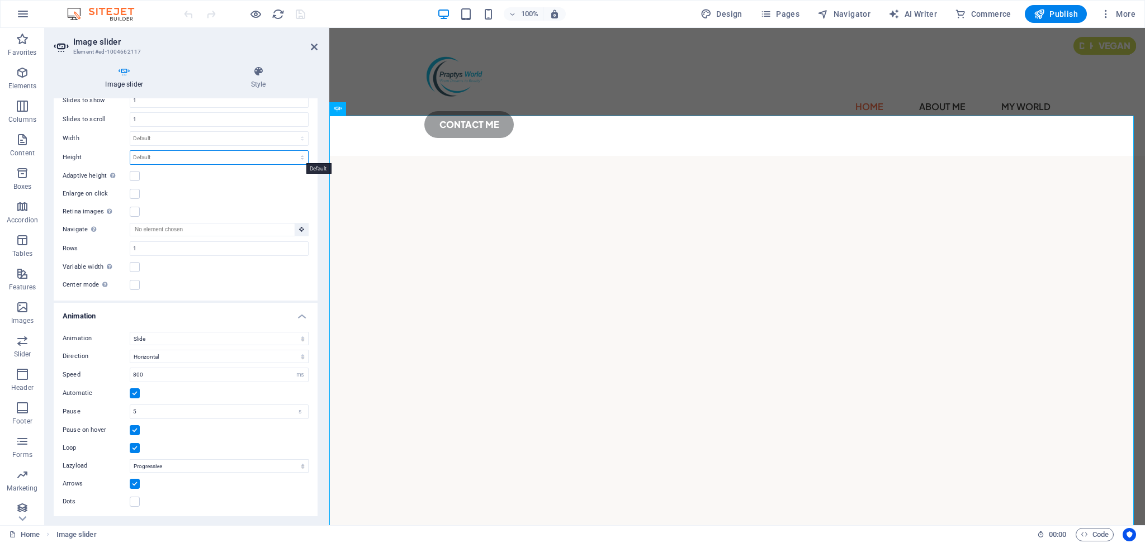
click at [166, 151] on select "Default px rem em vw vh" at bounding box center [219, 157] width 178 height 13
select select "px"
click at [290, 151] on select "Default px rem em vw vh" at bounding box center [219, 157] width 178 height 13
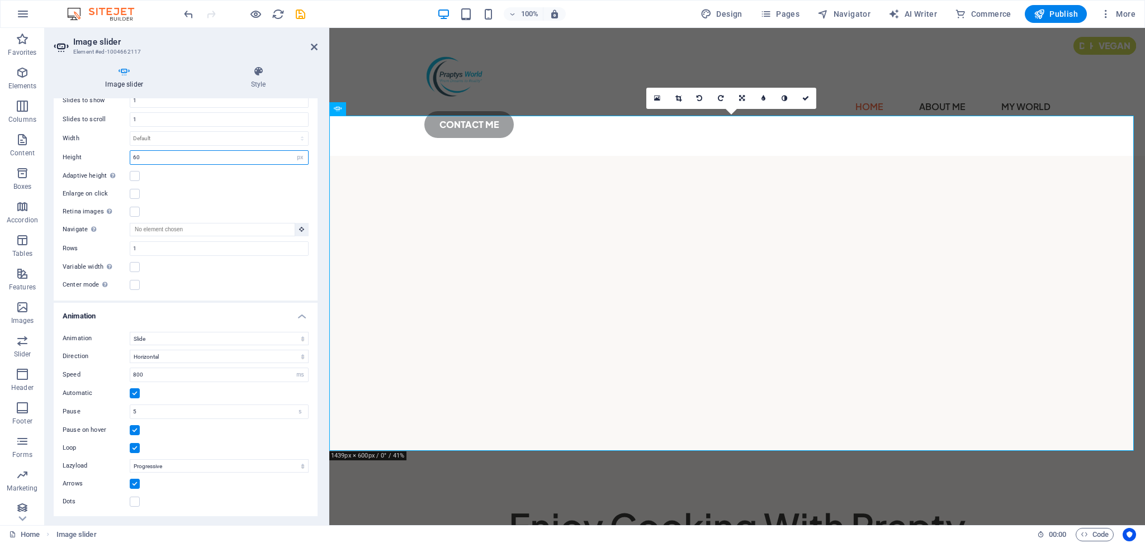
type input "6"
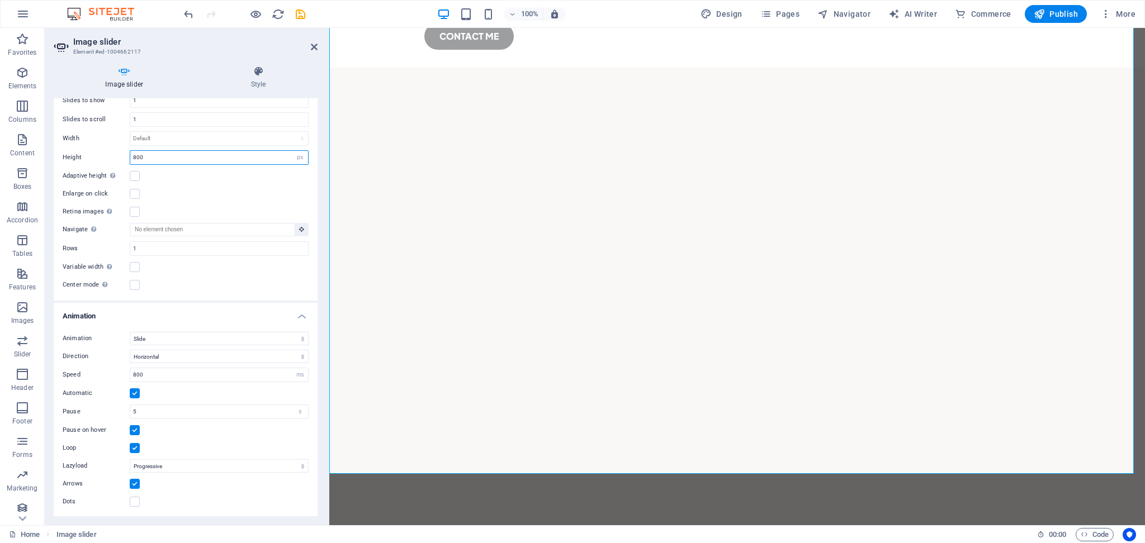
scroll to position [0, 0]
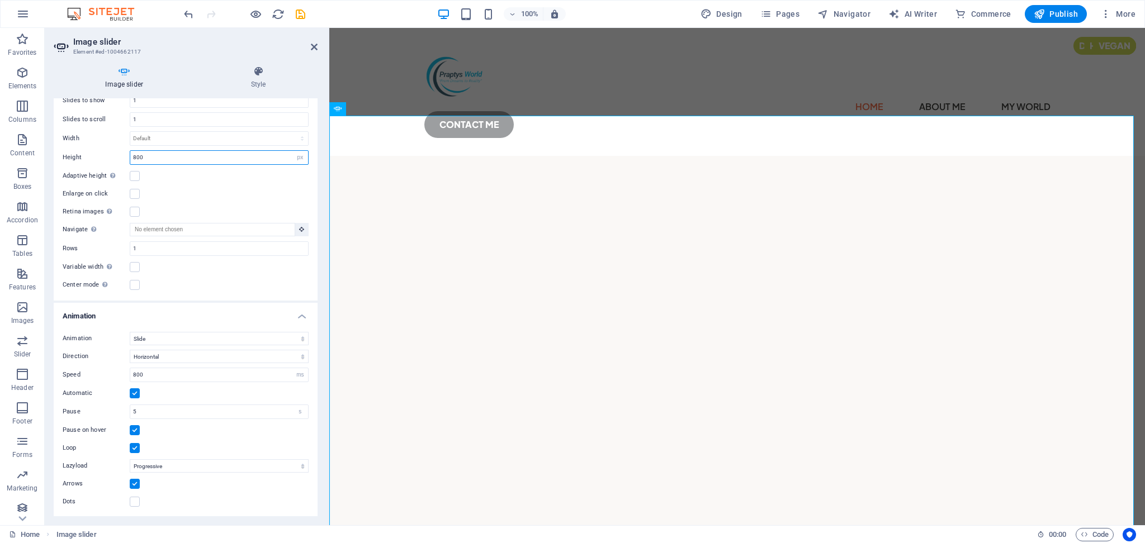
drag, startPoint x: 209, startPoint y: 154, endPoint x: 126, endPoint y: 167, distance: 83.7
click at [126, 167] on div "Slides to show 1 Slides to scroll 1 Width Default px % rem em vw vh Height 800 …" at bounding box center [186, 192] width 264 height 216
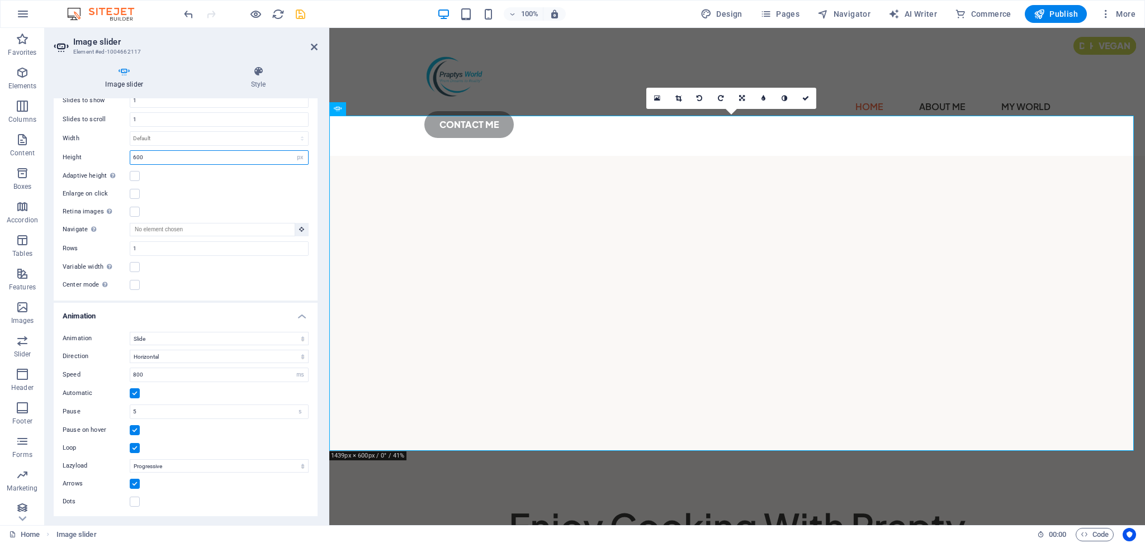
type input "600"
click at [299, 17] on icon "save" at bounding box center [300, 14] width 13 height 13
checkbox input "false"
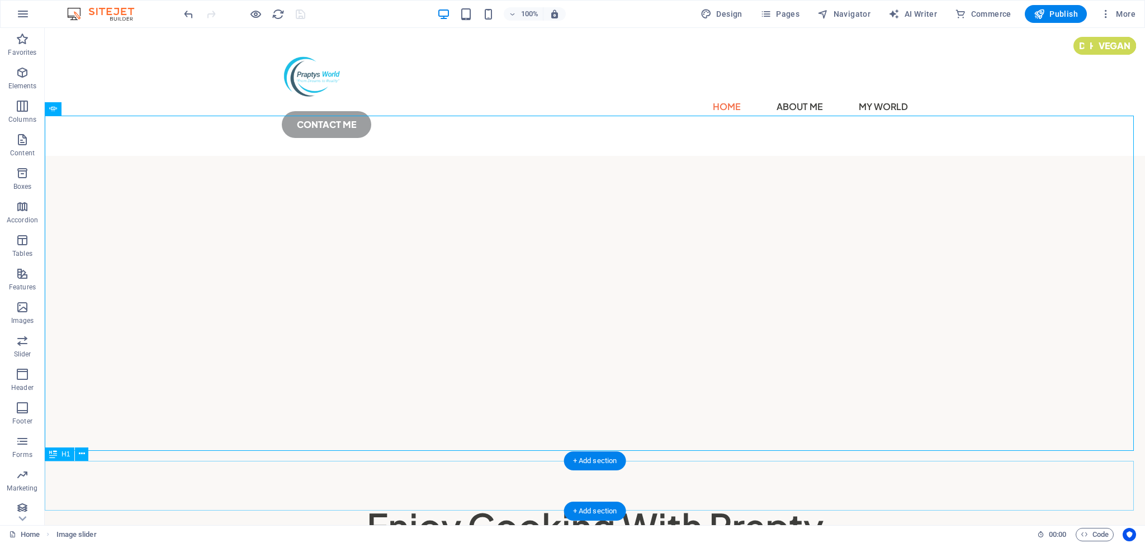
click at [721, 501] on div "Enjoy Cooking With Prapty" at bounding box center [595, 526] width 1100 height 50
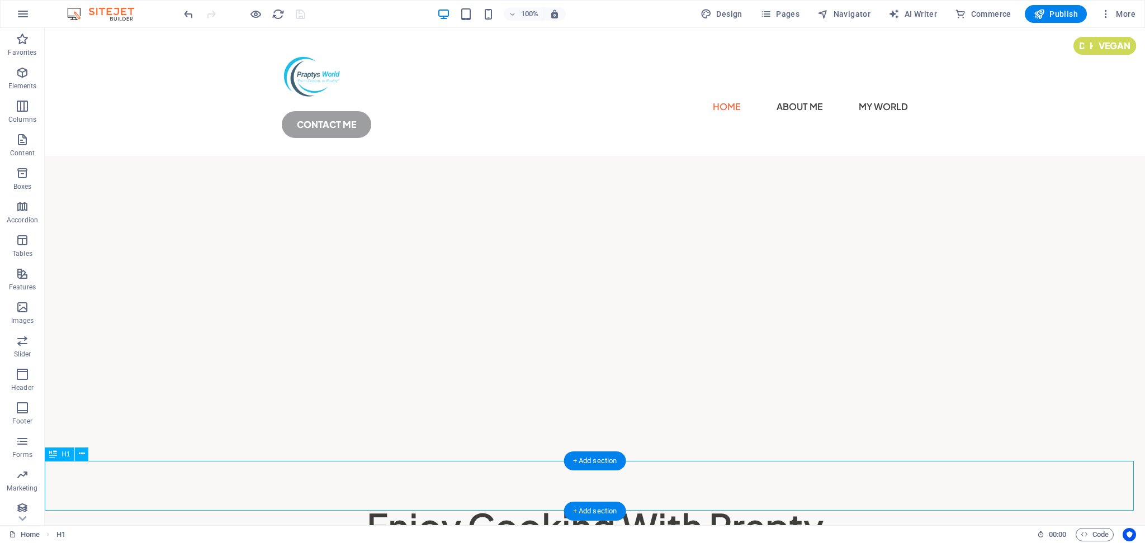
click at [721, 501] on div "Enjoy Cooking With Prapty" at bounding box center [595, 526] width 1100 height 50
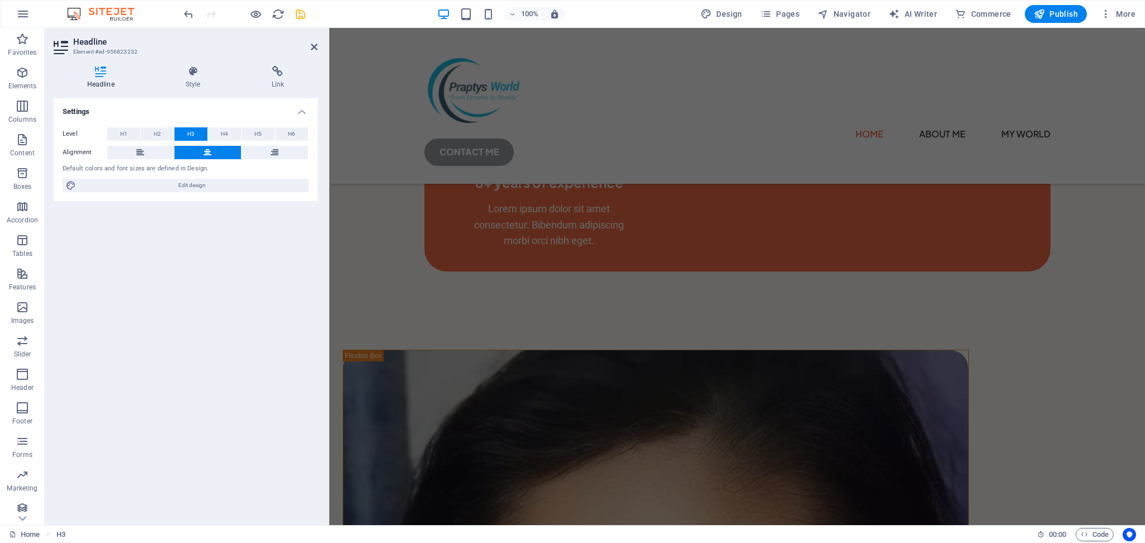
scroll to position [1892, 0]
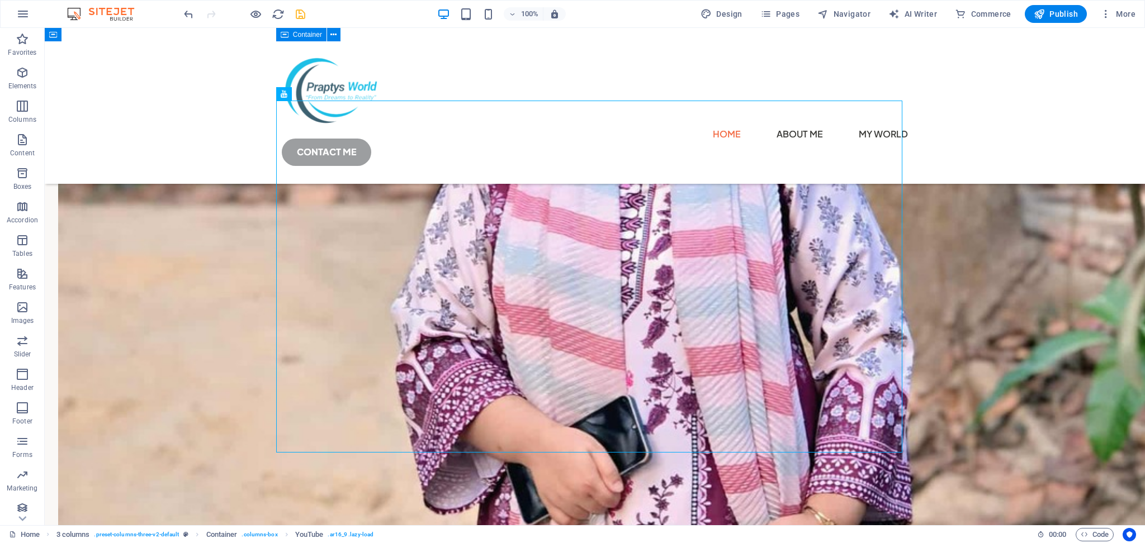
scroll to position [1974, 0]
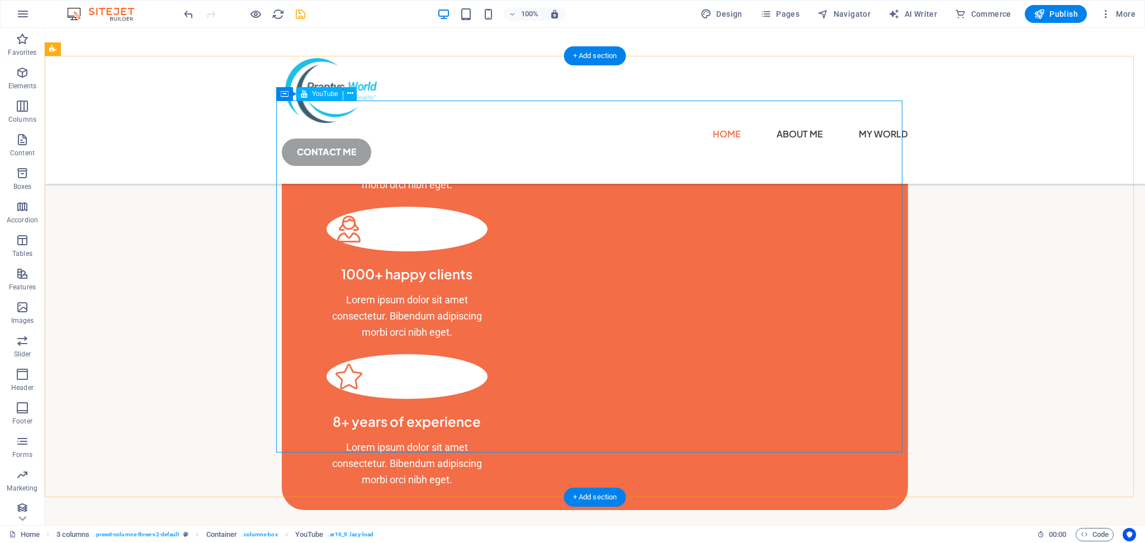
select select "ar16_9"
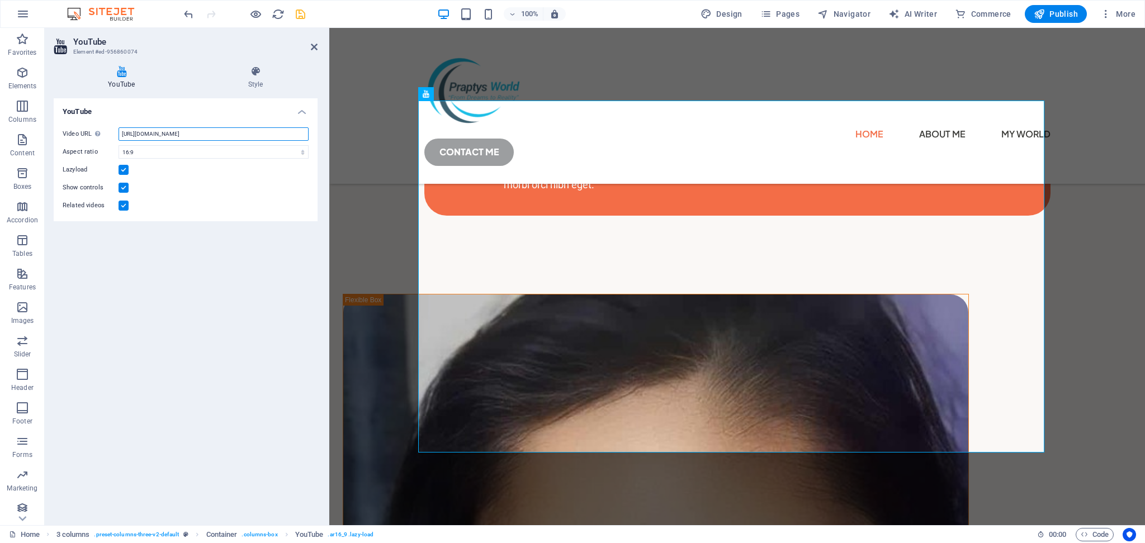
click at [259, 129] on input "https://www.youtube.com/watch?v=hnoviHgPHkY" at bounding box center [214, 133] width 190 height 13
drag, startPoint x: 259, startPoint y: 131, endPoint x: 96, endPoint y: 121, distance: 164.1
click at [96, 121] on div "Video URL Insert (or paste) a video URL. https://www.youtube.com/watch?v=hnoviH…" at bounding box center [186, 170] width 264 height 103
paste input "@EnjoycookingwithPrapty"
type input "https://www.youtube.com/@EnjoycookingwithPrapty"
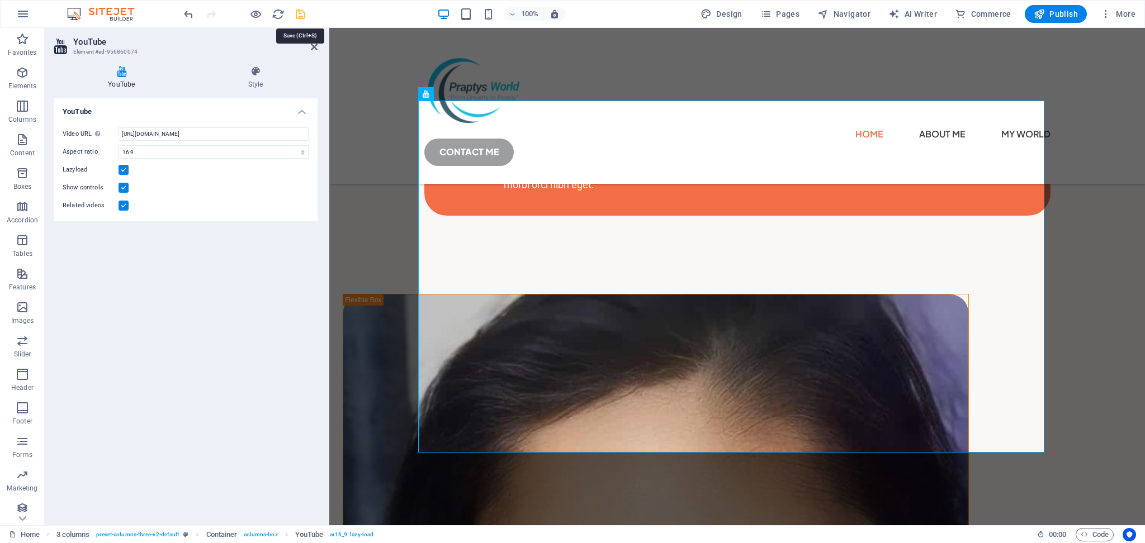
click at [297, 18] on icon "save" at bounding box center [300, 14] width 13 height 13
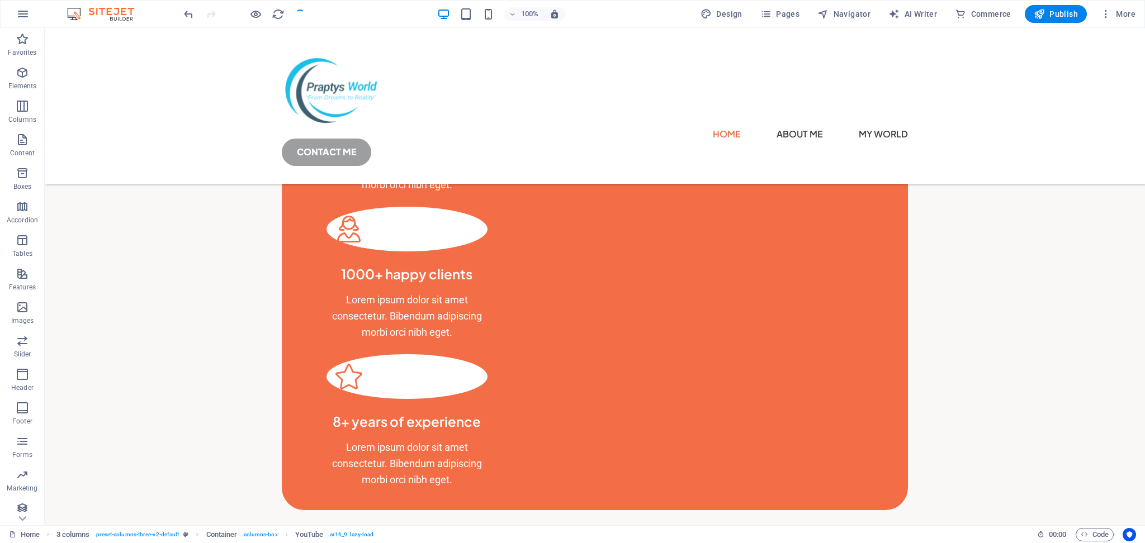
checkbox input "false"
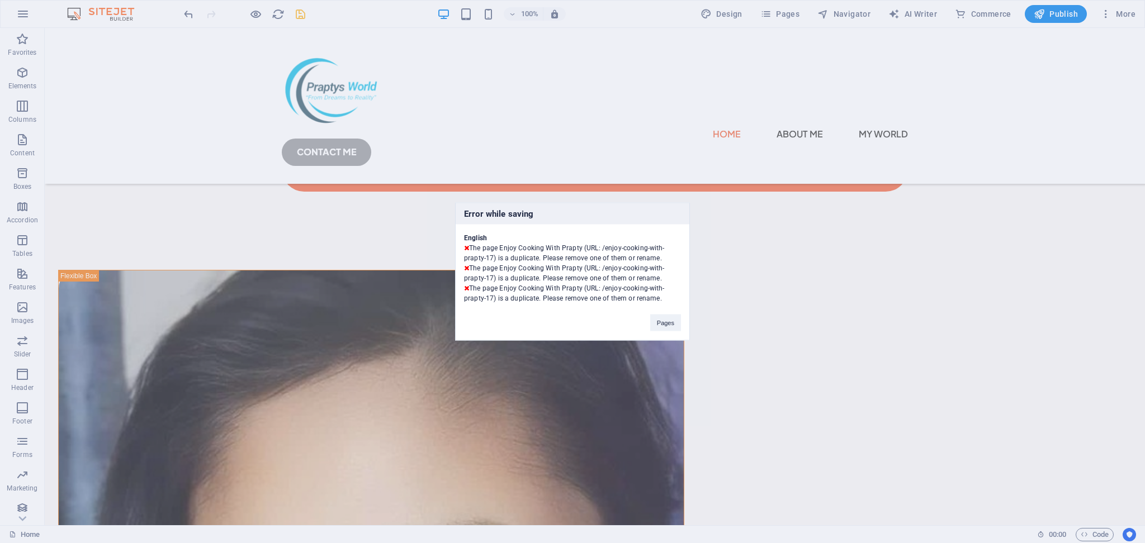
scroll to position [2301, 0]
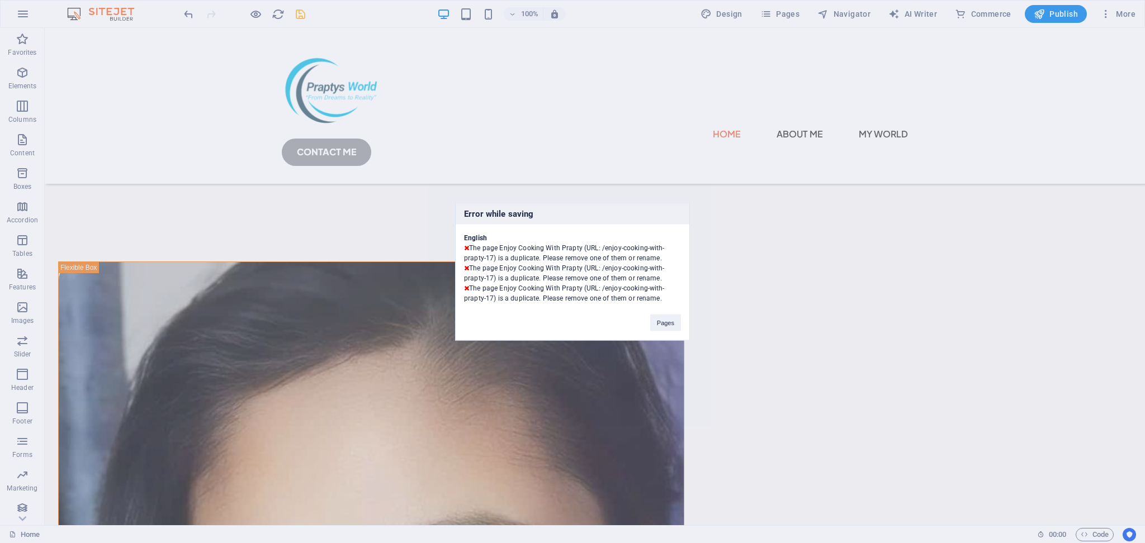
drag, startPoint x: 1140, startPoint y: 191, endPoint x: 862, endPoint y: 324, distance: 308.6
click at [672, 329] on button "Pages" at bounding box center [665, 323] width 31 height 17
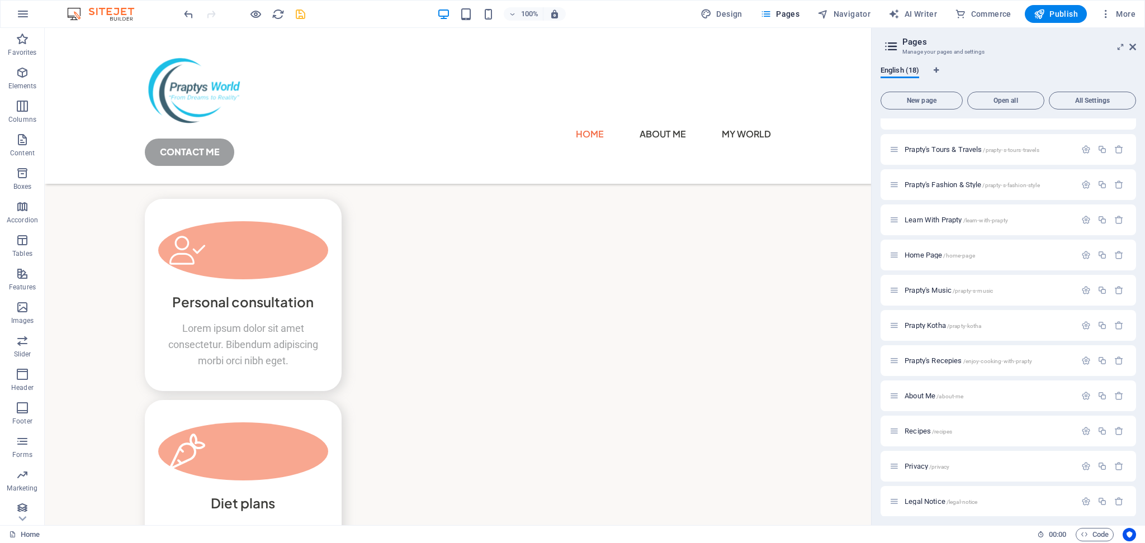
scroll to position [235, 0]
drag, startPoint x: 1138, startPoint y: 464, endPoint x: 1140, endPoint y: 411, distance: 53.2
click at [1140, 411] on div "English (18) New page Open all All Settings Home / Prapty's World /prapty-s-wor…" at bounding box center [1008, 291] width 273 height 468
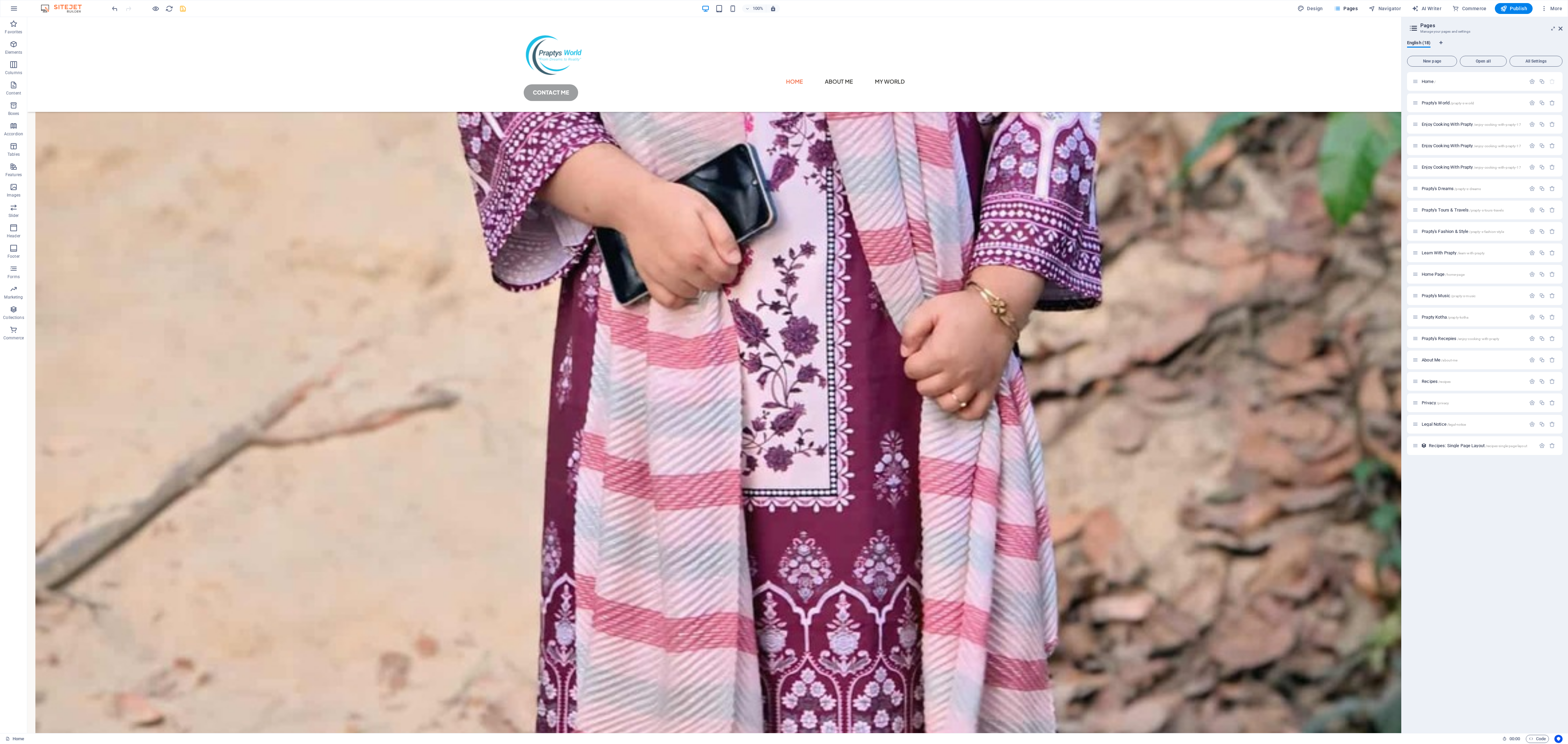
scroll to position [1024, 0]
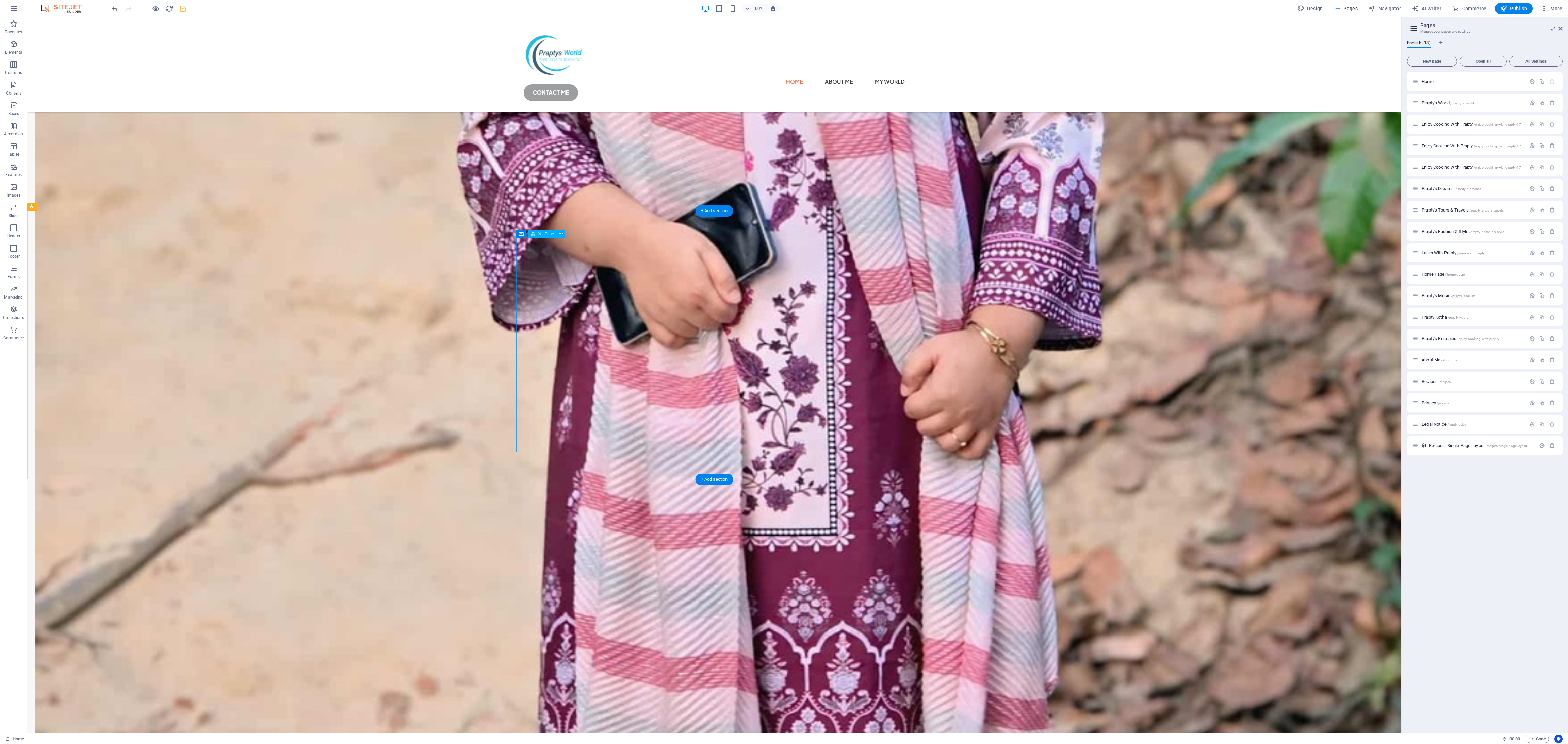
select select "ar16_9"
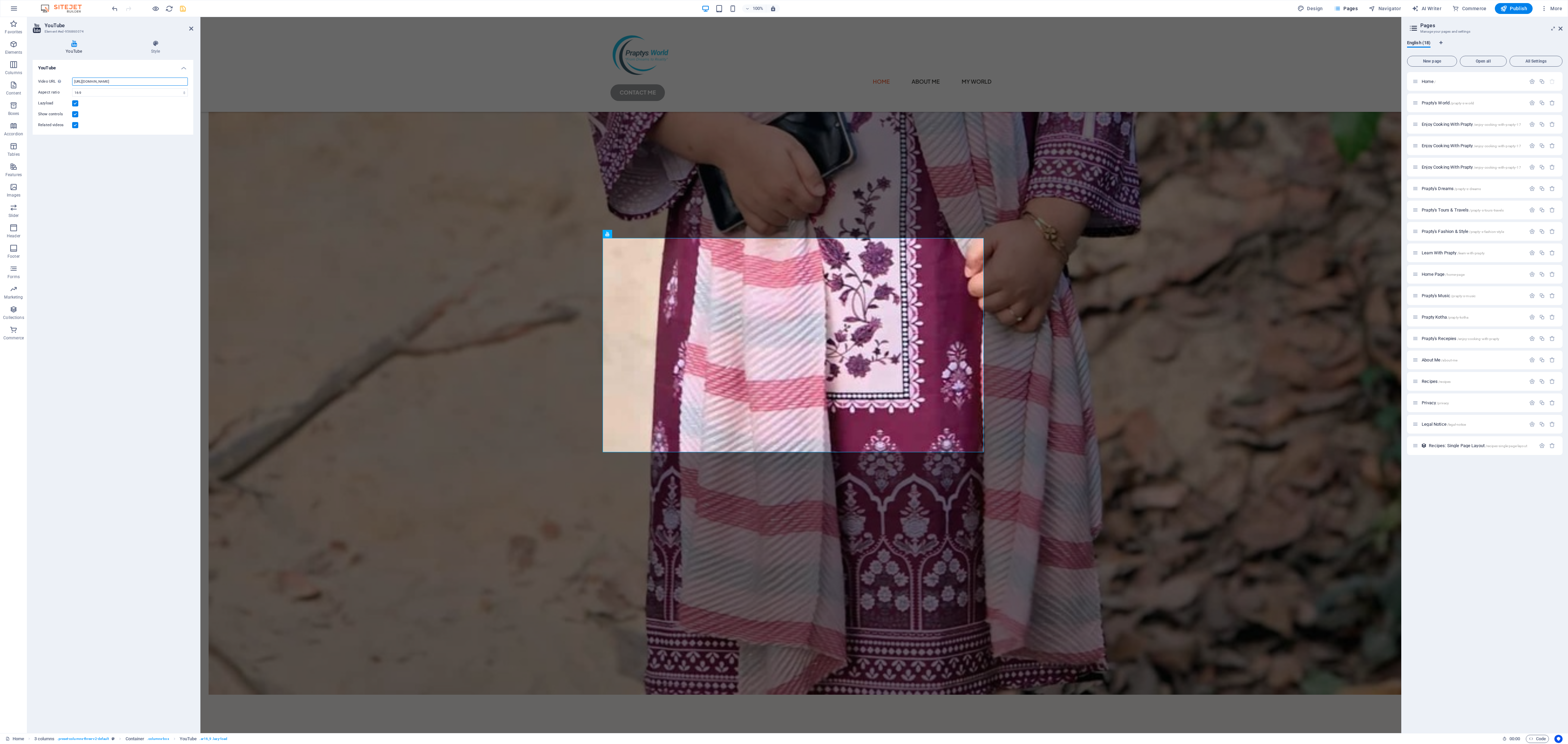
click at [142, 80] on input "https://www.youtube.com/@EnjoycookingwithPrapty" at bounding box center [130, 81] width 116 height 8
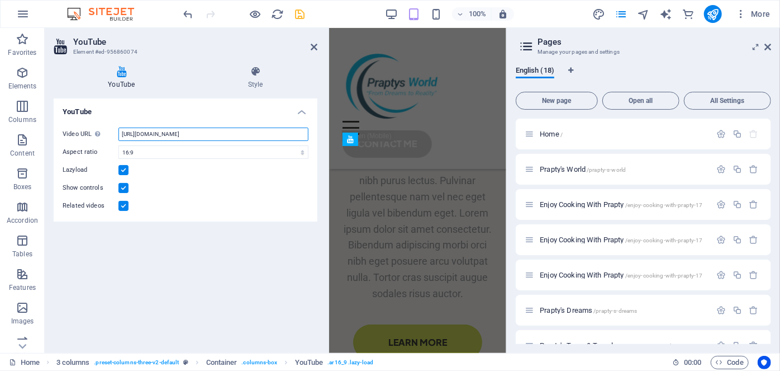
scroll to position [2847, 0]
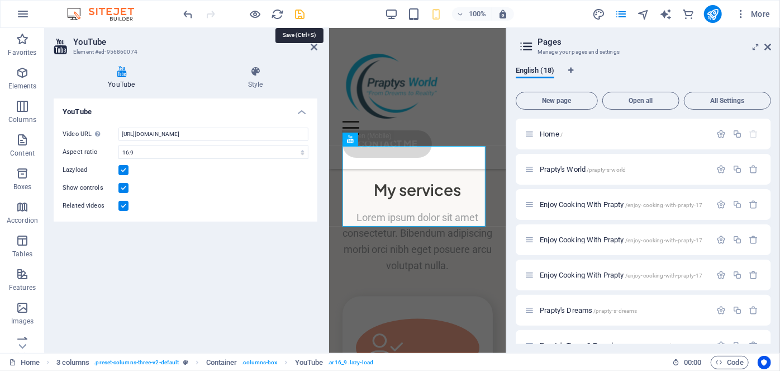
click at [304, 15] on icon "save" at bounding box center [300, 14] width 13 height 13
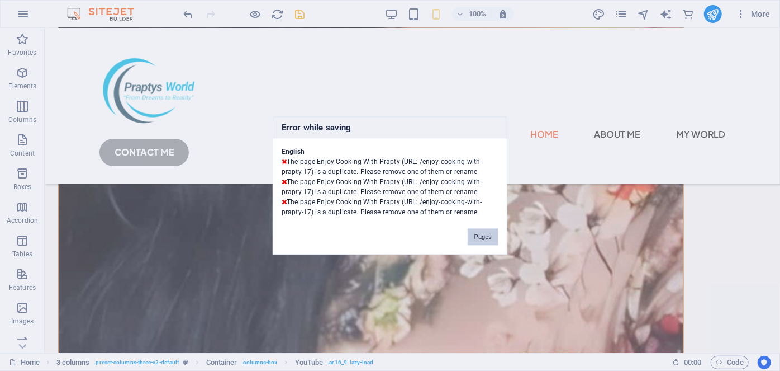
scroll to position [1997, 0]
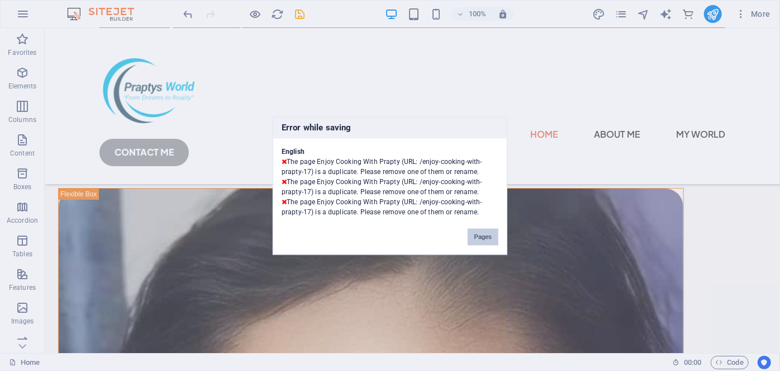
click at [488, 236] on button "Pages" at bounding box center [483, 236] width 31 height 17
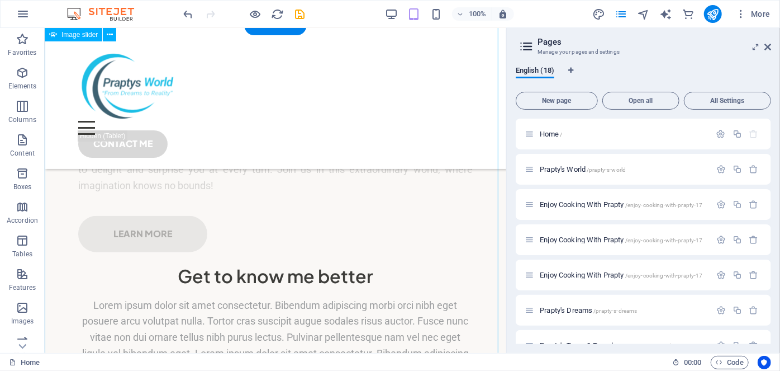
scroll to position [0, 0]
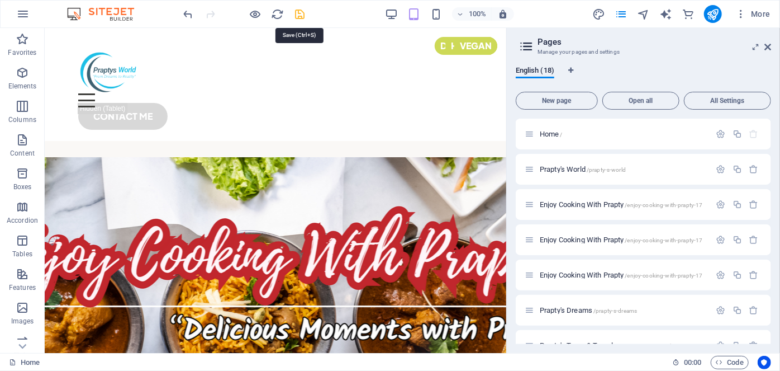
click at [300, 17] on icon "save" at bounding box center [300, 14] width 13 height 13
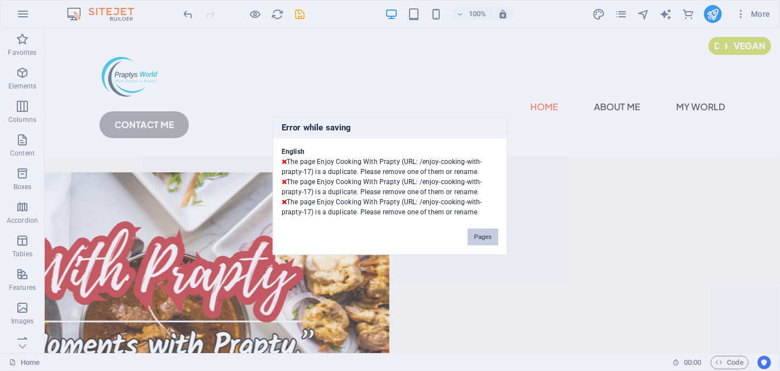
click at [483, 235] on button "Pages" at bounding box center [483, 236] width 31 height 17
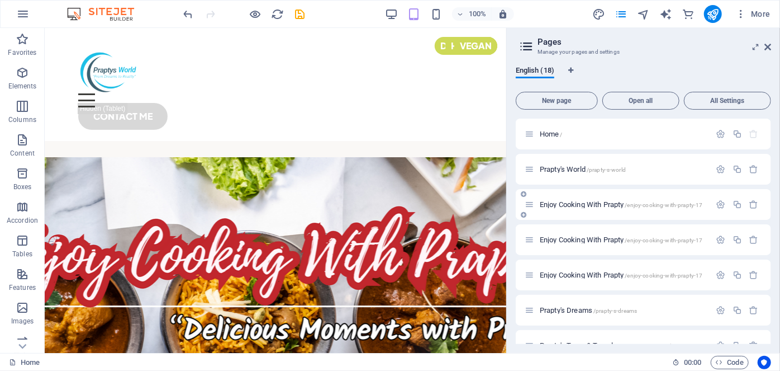
click at [597, 205] on span "Enjoy Cooking With Prapty /enjoy-cooking-with-prapty-17" at bounding box center [621, 204] width 163 height 8
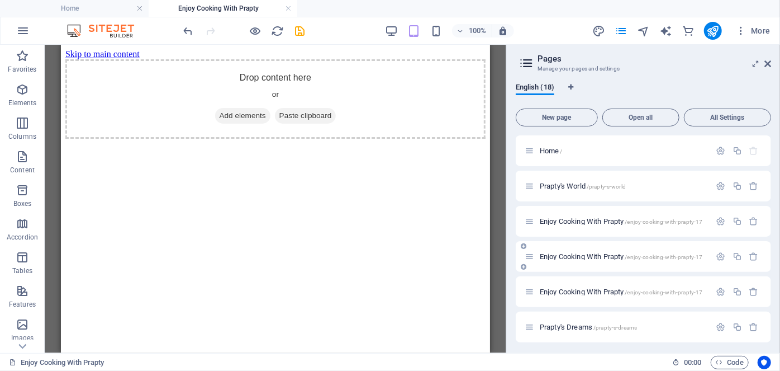
click at [580, 255] on span "Enjoy Cooking With Prapty /enjoy-cooking-with-prapty-17" at bounding box center [621, 256] width 163 height 8
click at [287, 10] on link at bounding box center [288, 8] width 7 height 11
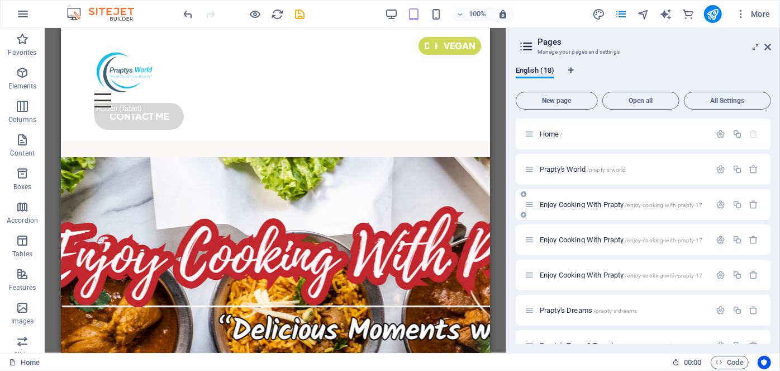
click at [562, 203] on span "Enjoy Cooking With Prapty /enjoy-cooking-with-prapty-17" at bounding box center [621, 204] width 163 height 8
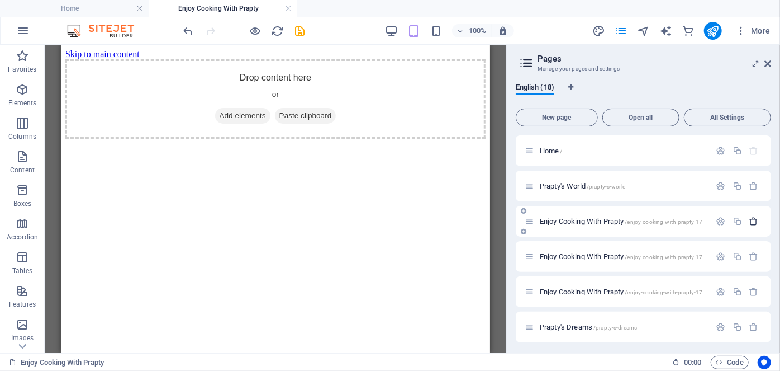
click at [753, 222] on icon "button" at bounding box center [755, 221] width 10 height 10
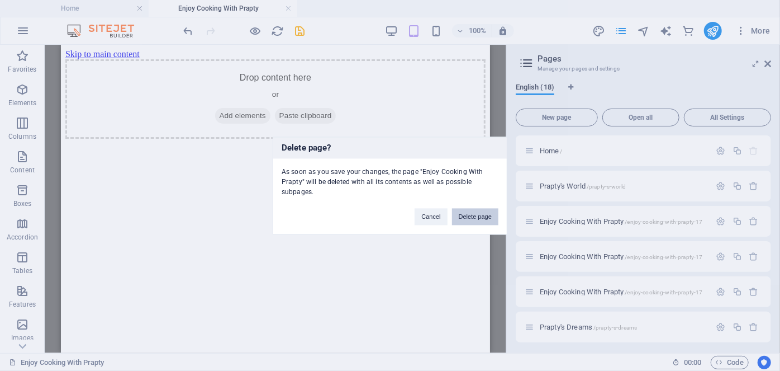
click at [483, 216] on button "Delete page" at bounding box center [475, 216] width 46 height 17
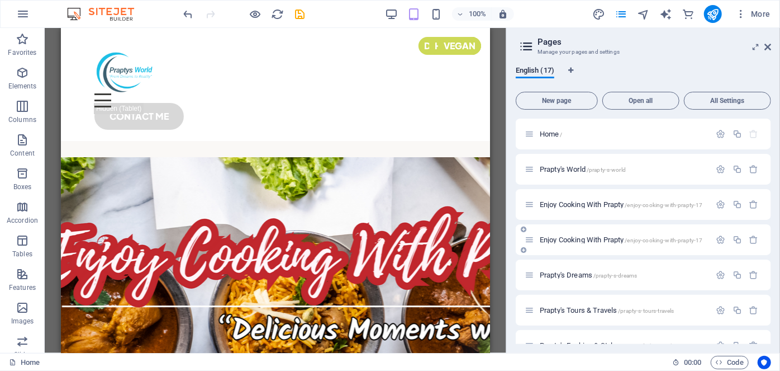
click at [604, 241] on span "Enjoy Cooking With Prapty /enjoy-cooking-with-prapty-17" at bounding box center [621, 239] width 163 height 8
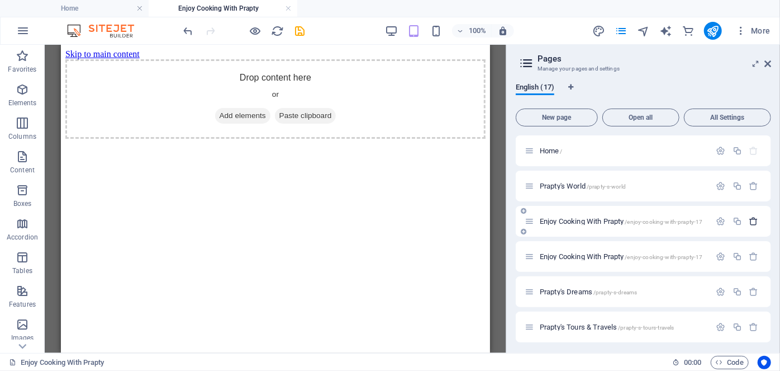
click at [750, 225] on icon "button" at bounding box center [755, 221] width 10 height 10
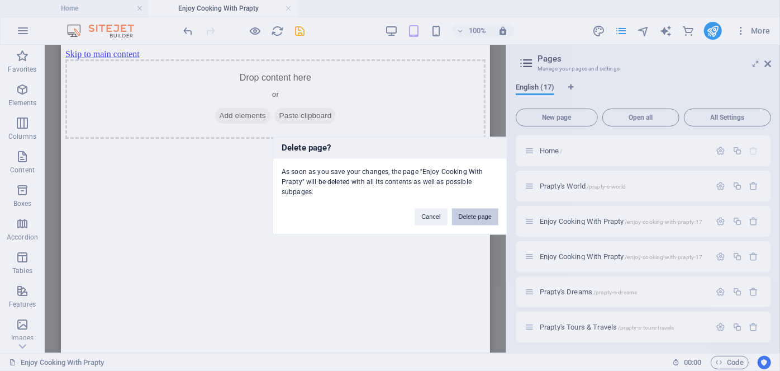
click at [484, 219] on button "Delete page" at bounding box center [475, 216] width 46 height 17
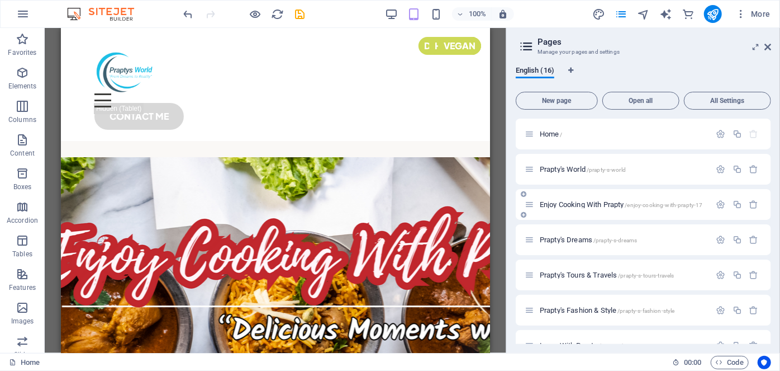
click at [572, 205] on span "Enjoy Cooking With Prapty /enjoy-cooking-with-prapty-17" at bounding box center [621, 204] width 163 height 8
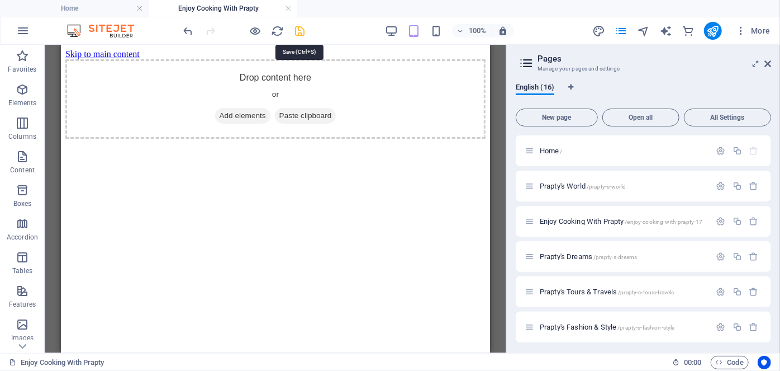
click at [298, 31] on icon "save" at bounding box center [300, 31] width 13 height 13
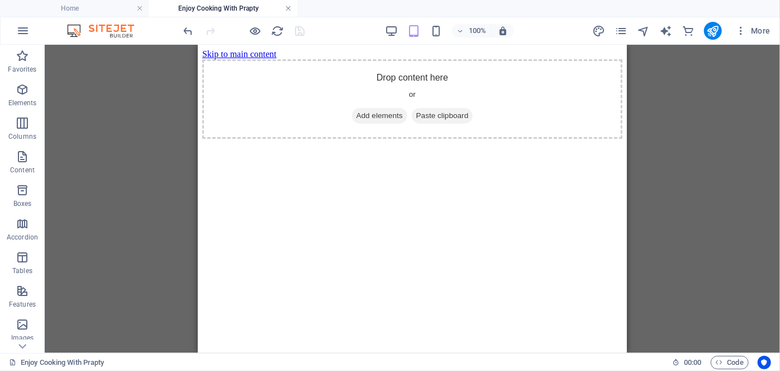
click at [288, 10] on link at bounding box center [288, 8] width 7 height 11
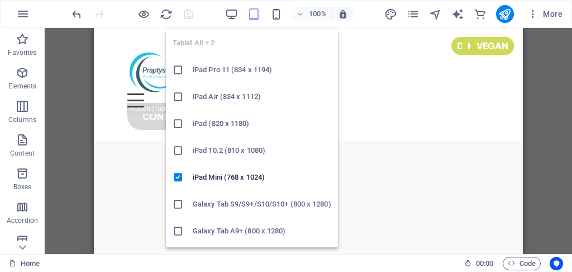
click at [258, 15] on icon "button" at bounding box center [254, 14] width 13 height 13
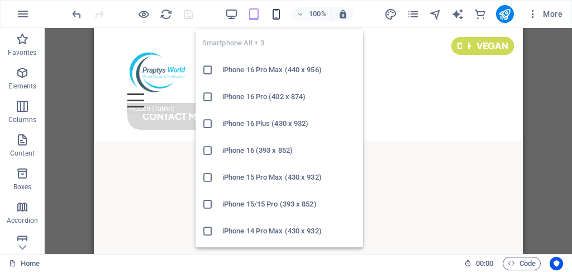
click at [275, 15] on icon "button" at bounding box center [276, 14] width 13 height 13
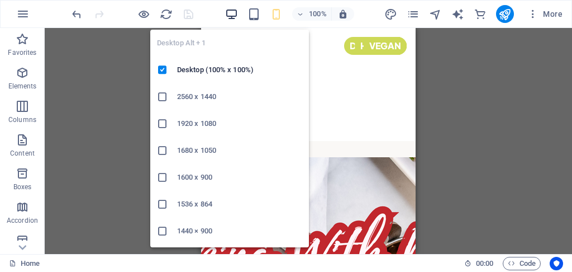
click at [236, 16] on icon "button" at bounding box center [231, 14] width 13 height 13
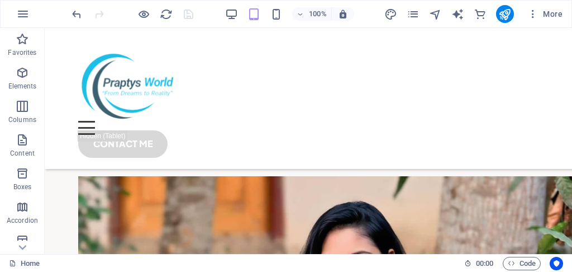
scroll to position [577, 0]
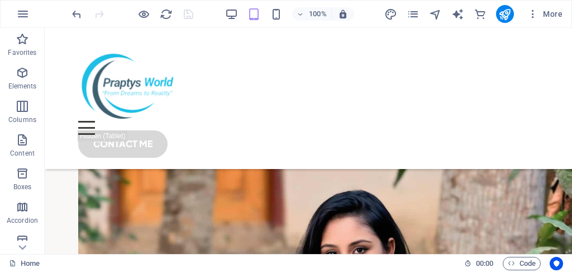
click at [496, 16] on div at bounding box center [505, 14] width 18 height 18
click at [506, 15] on icon "publish" at bounding box center [505, 14] width 13 height 13
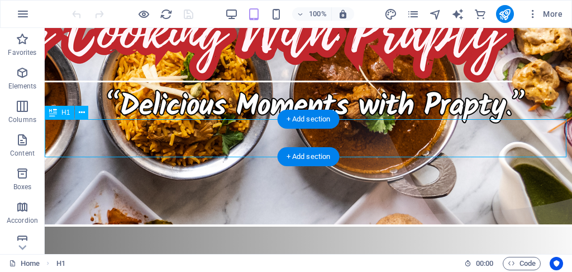
scroll to position [358, 0]
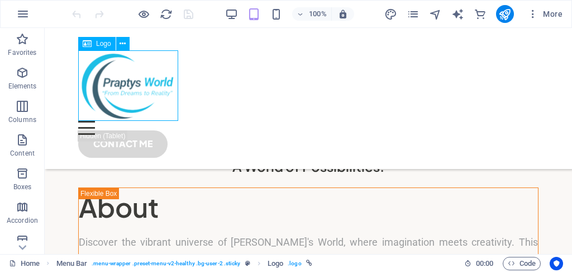
select select "px"
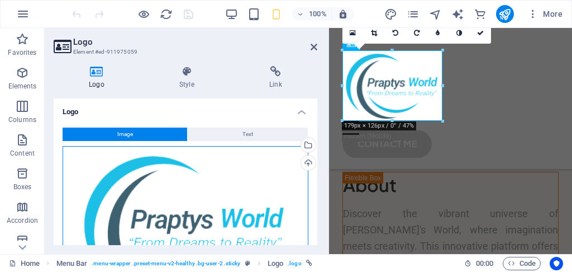
click at [183, 192] on div "Drag files here, click to choose files or select files from Files or our free s…" at bounding box center [186, 226] width 246 height 160
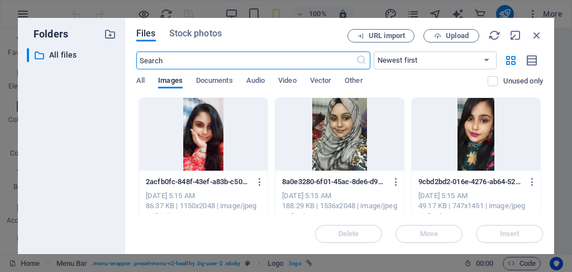
scroll to position [394, 0]
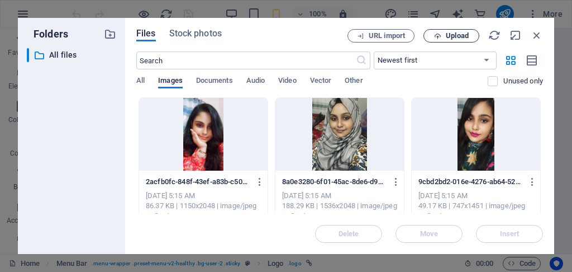
click at [443, 32] on span "Upload" at bounding box center [452, 35] width 46 height 7
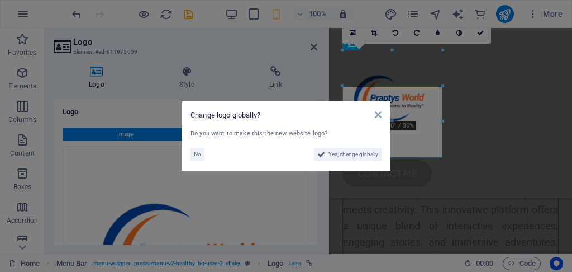
scroll to position [358, 0]
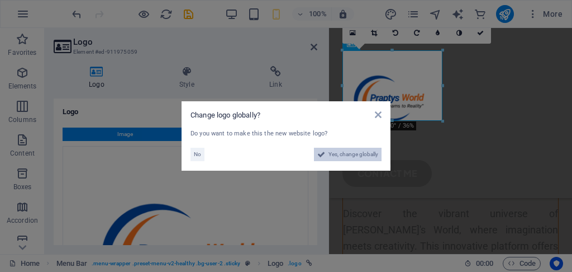
click at [346, 157] on span "Yes, change globally" at bounding box center [354, 154] width 50 height 13
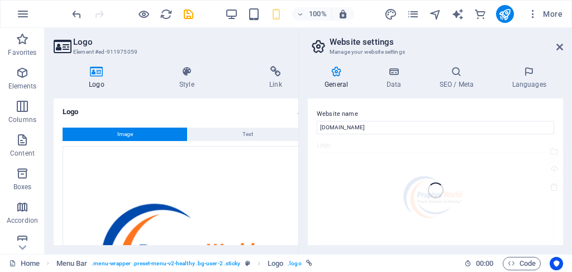
scroll to position [423, 0]
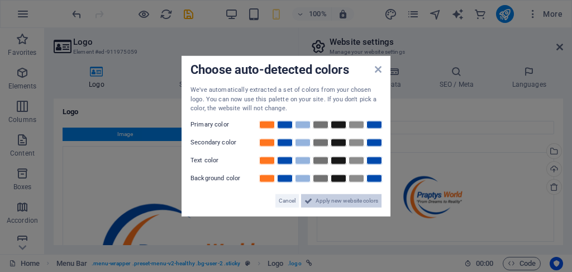
click at [362, 202] on span "Apply new website colors" at bounding box center [347, 199] width 63 height 13
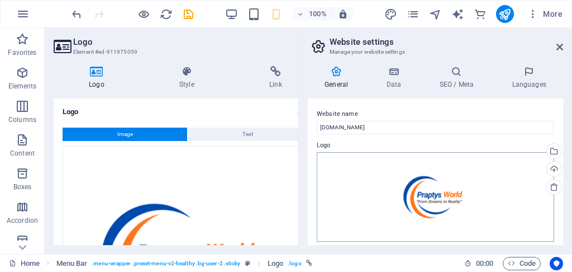
scroll to position [339, 0]
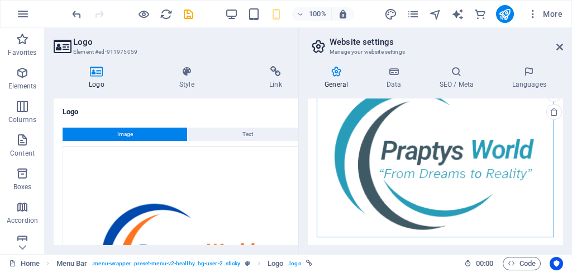
click at [438, 166] on div "Drag files here, click to choose files or select files from Files or our free s…" at bounding box center [436, 157] width 238 height 160
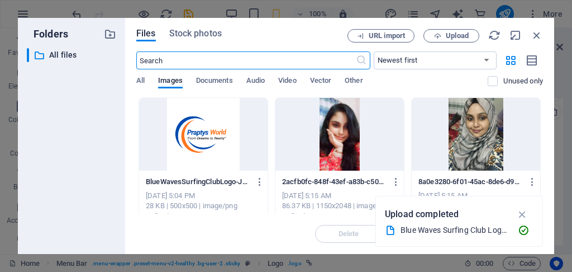
click at [206, 129] on div at bounding box center [203, 134] width 129 height 73
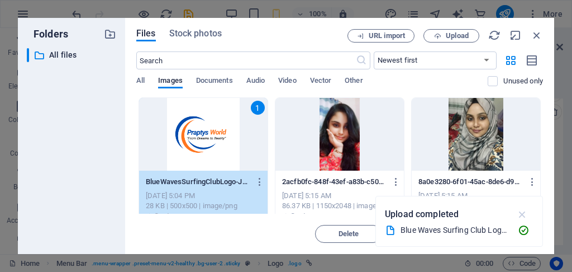
click at [525, 218] on icon "button" at bounding box center [523, 214] width 13 height 12
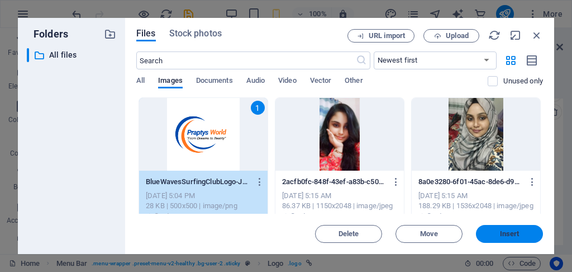
click at [503, 236] on span "Insert" at bounding box center [510, 233] width 20 height 7
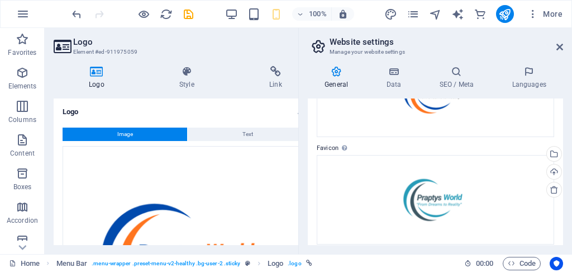
scroll to position [103, 0]
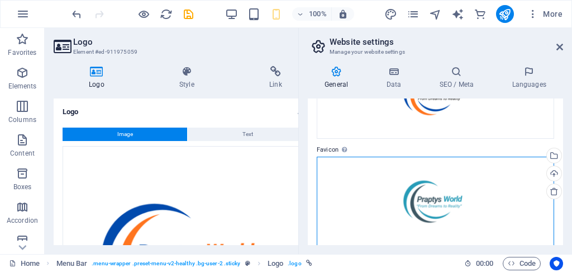
click at [453, 209] on div "Drag files here, click to choose files or select files from Files or our free s…" at bounding box center [436, 201] width 238 height 89
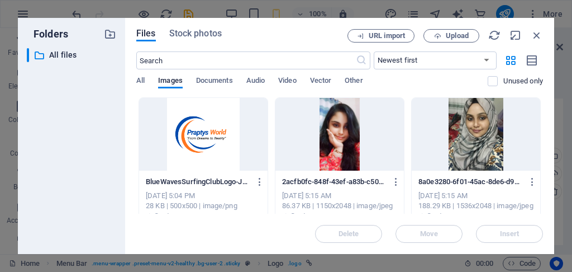
click at [214, 131] on div at bounding box center [203, 134] width 129 height 73
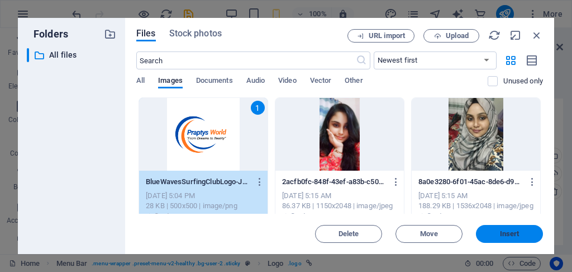
click at [504, 234] on span "Insert" at bounding box center [510, 233] width 20 height 7
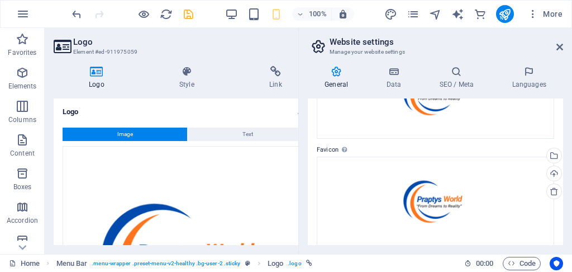
click at [184, 13] on icon "save" at bounding box center [188, 14] width 13 height 13
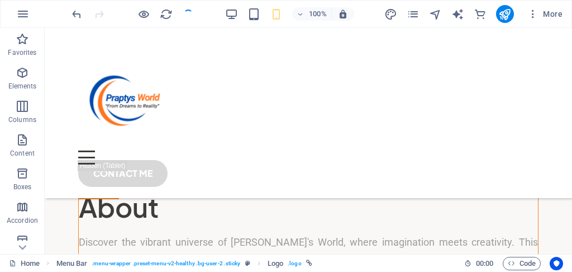
checkbox input "false"
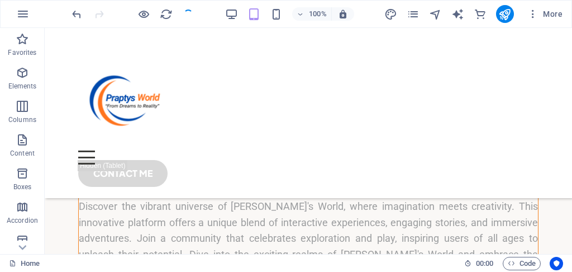
scroll to position [387, 0]
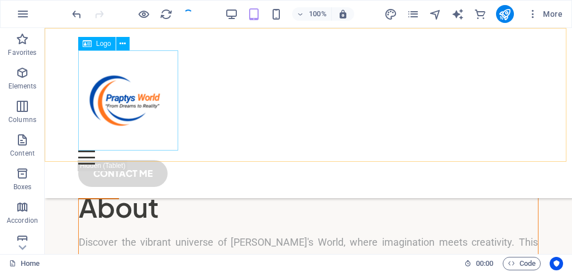
click at [132, 101] on div at bounding box center [308, 100] width 461 height 100
select select "px"
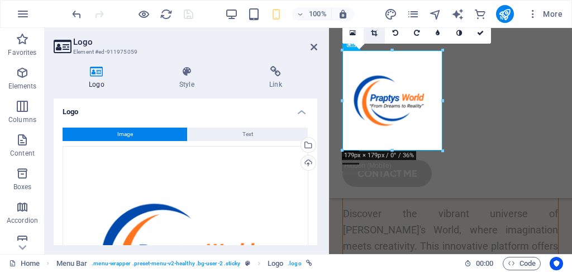
click at [377, 32] on icon at bounding box center [374, 33] width 6 height 7
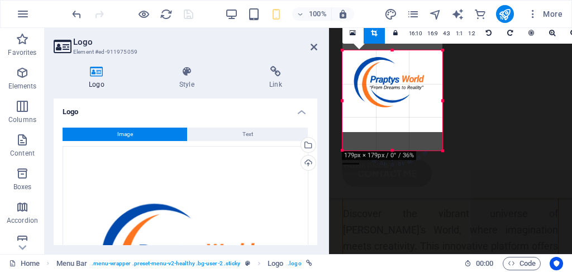
drag, startPoint x: 393, startPoint y: 51, endPoint x: 393, endPoint y: 69, distance: 18.4
click at [393, 69] on div "180 170 160 150 140 130 120 110 100 90 80 70 60 50 40 30 20 10 0 -10 -20 -30 -4…" at bounding box center [393, 100] width 100 height 100
drag, startPoint x: 392, startPoint y: 131, endPoint x: 392, endPoint y: 115, distance: 16.2
click at [392, 115] on div "180 170 160 150 140 130 120 110 100 90 80 70 60 50 40 30 20 10 0 -10 -20 -30 -4…" at bounding box center [393, 100] width 100 height 100
drag, startPoint x: 393, startPoint y: 130, endPoint x: 395, endPoint y: 111, distance: 19.1
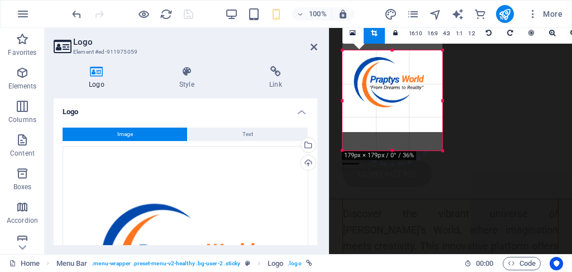
click at [392, 111] on div "180 170 160 150 140 130 120 110 100 90 80 70 60 50 40 30 20 10 0 -10 -20 -30 -4…" at bounding box center [393, 100] width 100 height 100
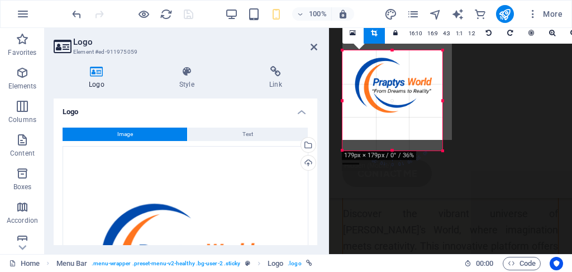
drag, startPoint x: 441, startPoint y: 91, endPoint x: 458, endPoint y: 116, distance: 29.8
click at [443, 116] on div "180 170 160 150 140 130 120 110 100 90 80 70 60 50 40 30 20 10 0 -10 -20 -30 -4…" at bounding box center [393, 100] width 100 height 100
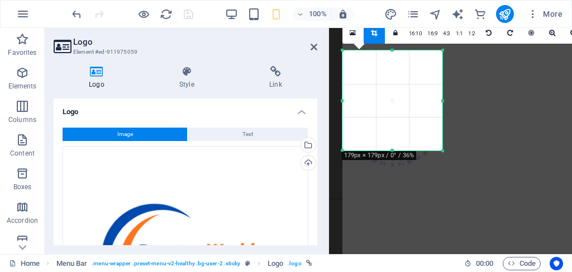
drag, startPoint x: 391, startPoint y: 126, endPoint x: 473, endPoint y: 228, distance: 130.8
click at [443, 150] on div "180 170 160 150 140 130 120 110 100 90 80 70 60 50 40 30 20 10 0 -10 -20 -30 -4…" at bounding box center [393, 100] width 100 height 100
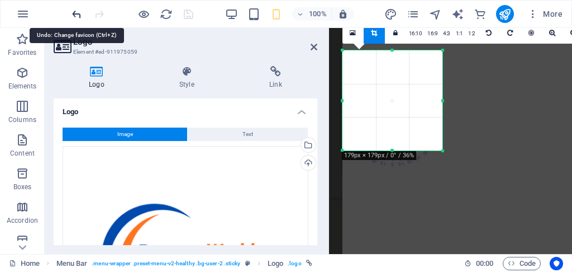
click at [77, 16] on icon "undo" at bounding box center [76, 14] width 13 height 13
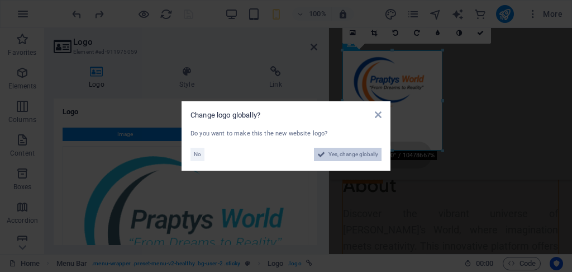
click at [348, 155] on span "Yes, change globally" at bounding box center [354, 154] width 50 height 13
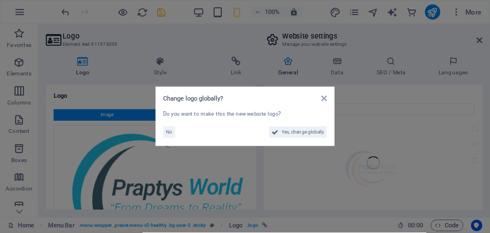
scroll to position [405, 0]
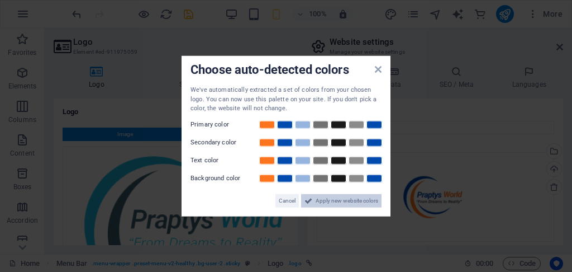
click at [361, 202] on span "Apply new website colors" at bounding box center [347, 199] width 63 height 13
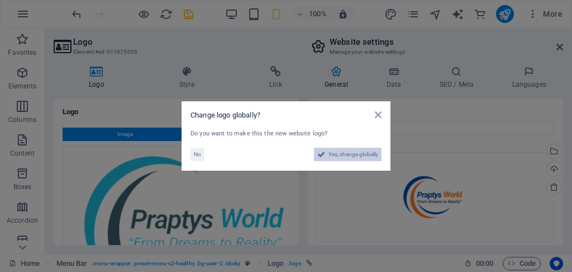
click at [341, 150] on span "Yes, change globally" at bounding box center [354, 154] width 50 height 13
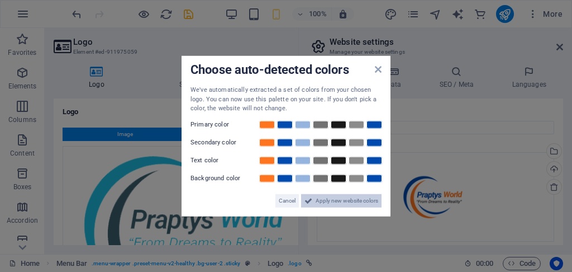
click at [362, 202] on span "Apply new website colors" at bounding box center [347, 199] width 63 height 13
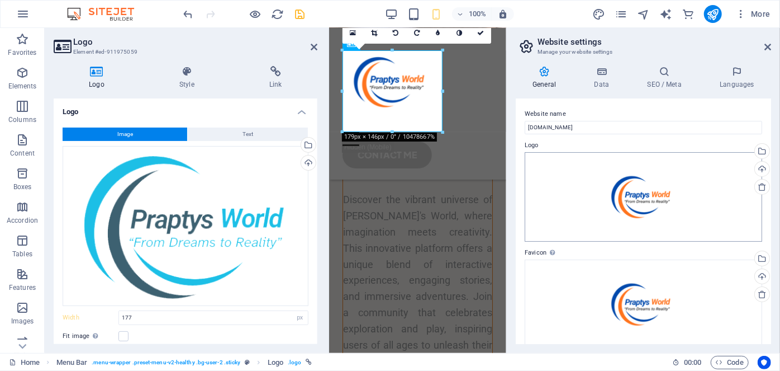
scroll to position [391, 0]
click at [377, 32] on icon at bounding box center [374, 33] width 6 height 7
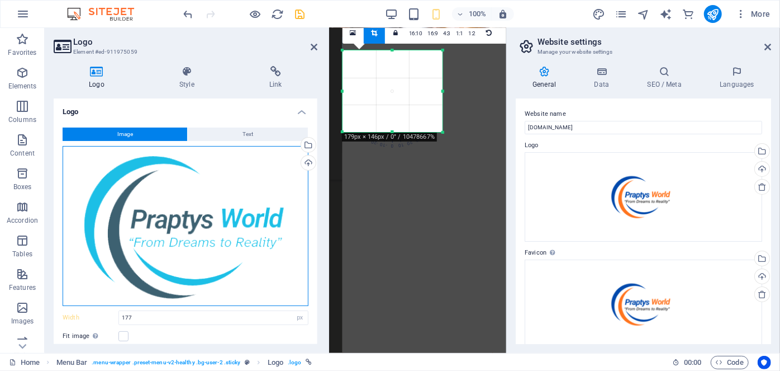
click at [239, 221] on div "Drag files here, click to choose files or select files from Files or our free s…" at bounding box center [186, 226] width 246 height 160
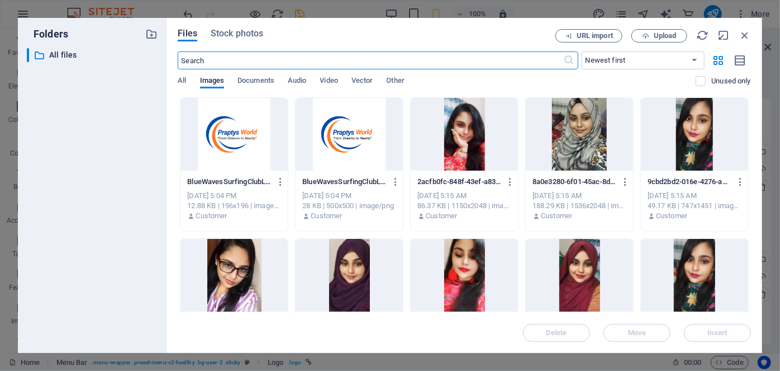
click at [352, 122] on div at bounding box center [349, 134] width 107 height 73
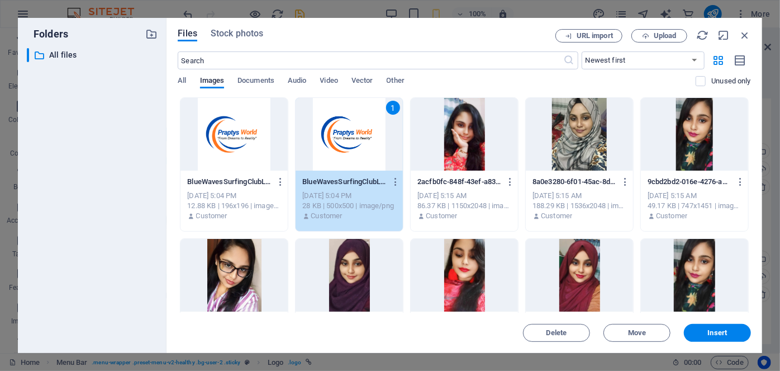
click at [352, 122] on div "1" at bounding box center [349, 134] width 107 height 73
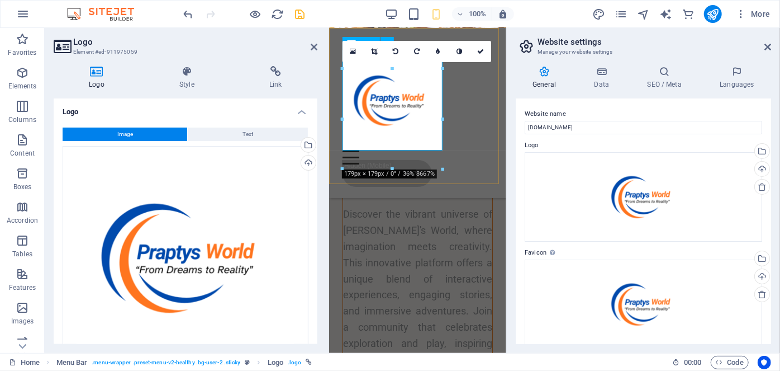
scroll to position [395, 0]
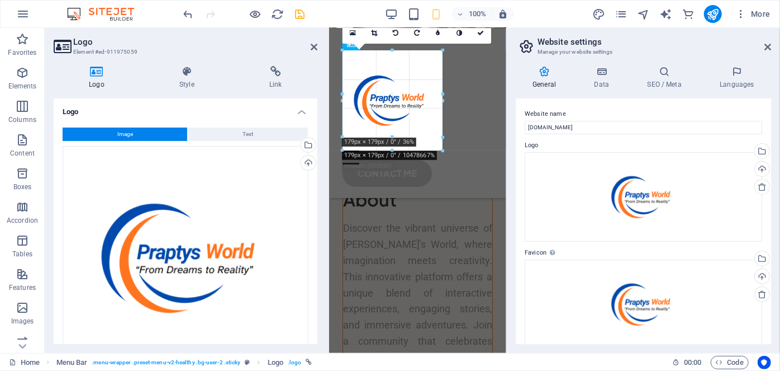
drag, startPoint x: 439, startPoint y: 149, endPoint x: 97, endPoint y: 89, distance: 347.9
click at [426, 117] on div "180 170 160 150 140 130 120 110 100 90 80 70 60 50 40 30 20 10 0 -10 -20 -30 -4…" at bounding box center [393, 93] width 100 height 87
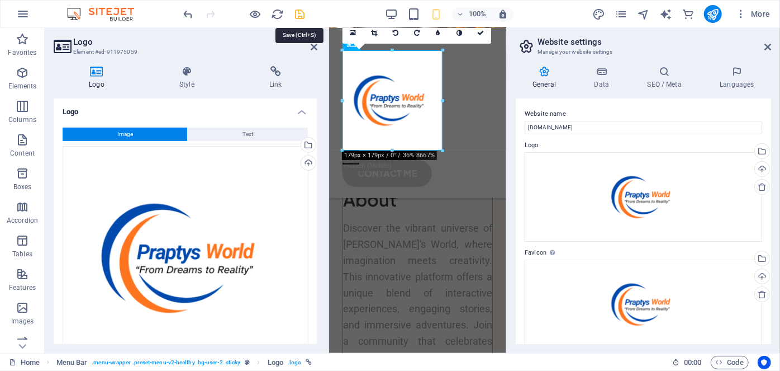
click at [298, 14] on icon "save" at bounding box center [300, 14] width 13 height 13
checkbox input "false"
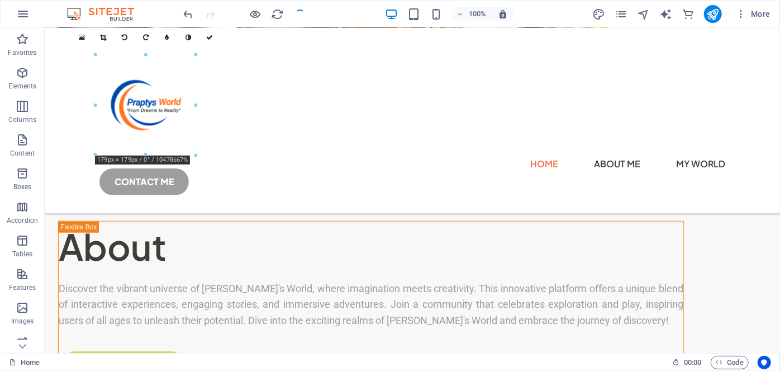
scroll to position [384, 0]
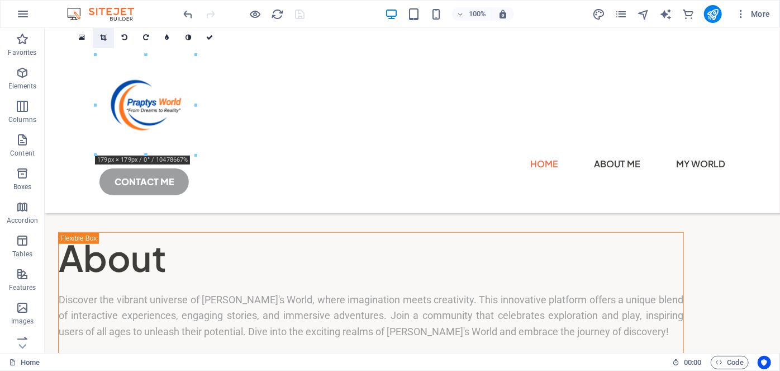
click at [104, 39] on icon at bounding box center [103, 37] width 6 height 7
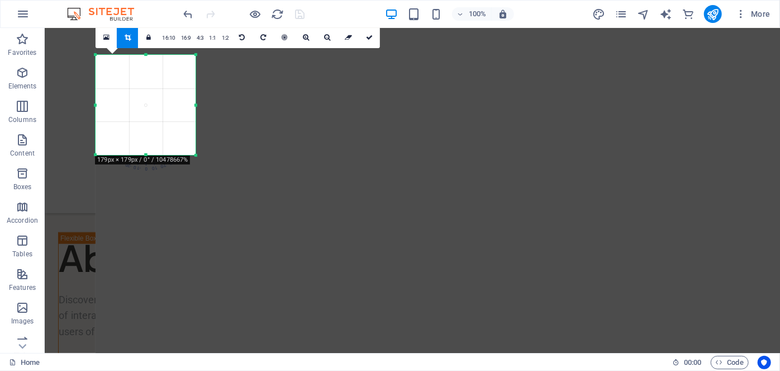
drag, startPoint x: 147, startPoint y: 55, endPoint x: 143, endPoint y: 70, distance: 16.1
click at [143, 70] on div "180 170 160 150 140 130 120 110 100 90 80 70 60 50 40 30 20 10 0 -10 -20 -30 -4…" at bounding box center [146, 105] width 100 height 100
drag, startPoint x: 144, startPoint y: 155, endPoint x: 100, endPoint y: 116, distance: 59.4
click at [145, 144] on div "180 170 160 150 140 130 120 110 100 90 80 70 60 50 40 30 20 10 0 -10 -20 -30 -4…" at bounding box center [146, 105] width 100 height 100
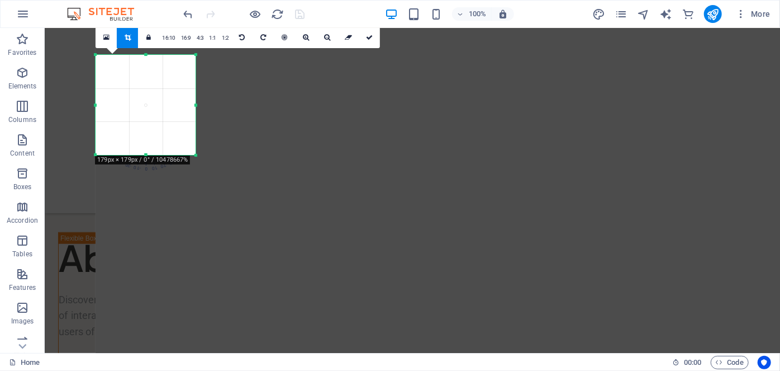
click at [368, 39] on icon at bounding box center [369, 37] width 7 height 7
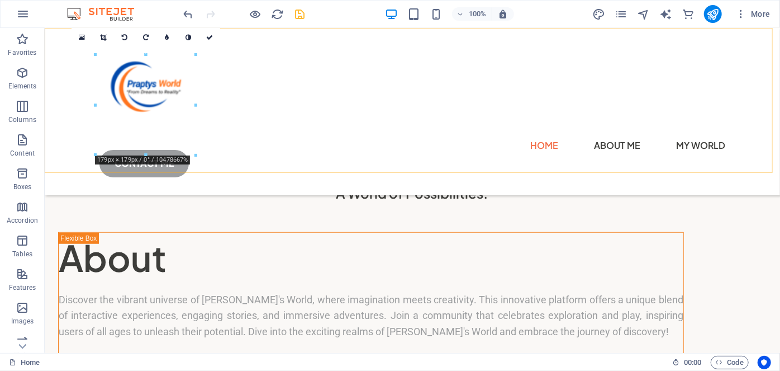
click at [505, 129] on div "Home About Me My World Enjoy Cooking with Prapty [PERSON_NAME]'s Recipes Prapty…" at bounding box center [412, 110] width 736 height 167
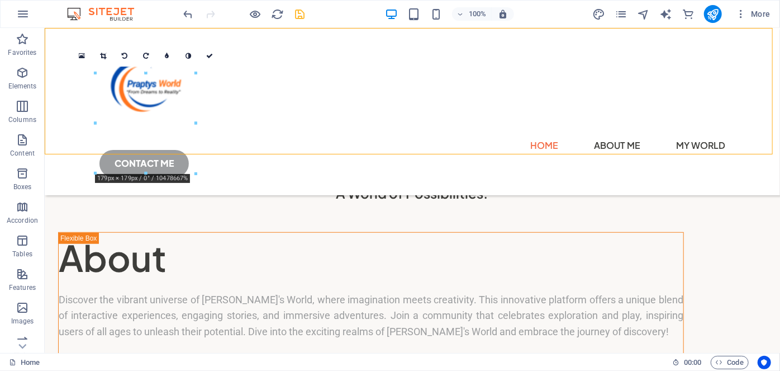
click at [505, 129] on div "Home About Me My World Enjoy Cooking with Prapty [PERSON_NAME]'s Recipes Prapty…" at bounding box center [412, 110] width 736 height 167
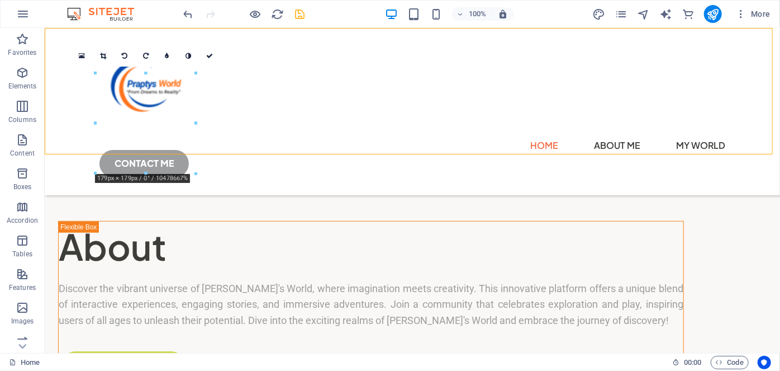
scroll to position [354, 0]
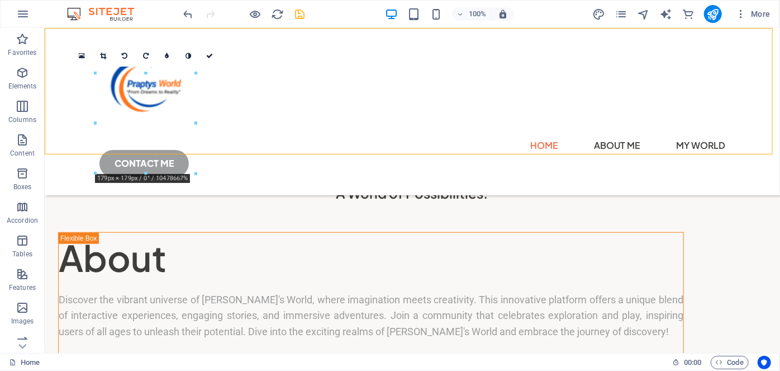
select select "header"
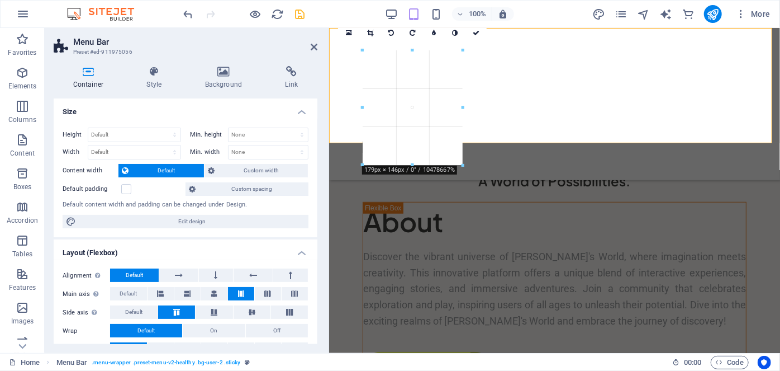
drag, startPoint x: 461, startPoint y: 131, endPoint x: 502, endPoint y: 108, distance: 47.1
click at [502, 108] on div "Drag here to replace the existing content. Press “Ctrl” if you want to create a…" at bounding box center [554, 13] width 451 height 679
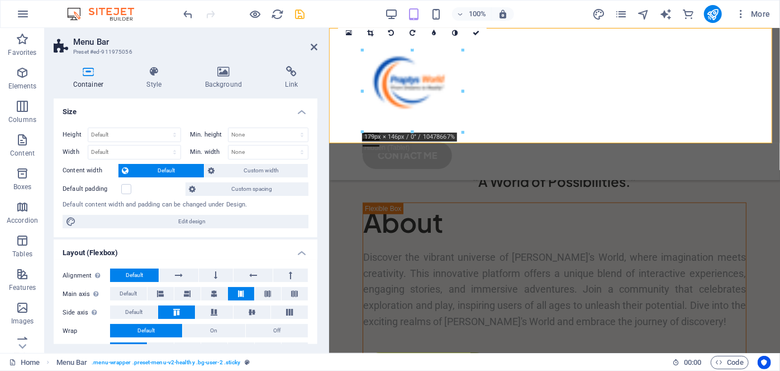
scroll to position [355, 0]
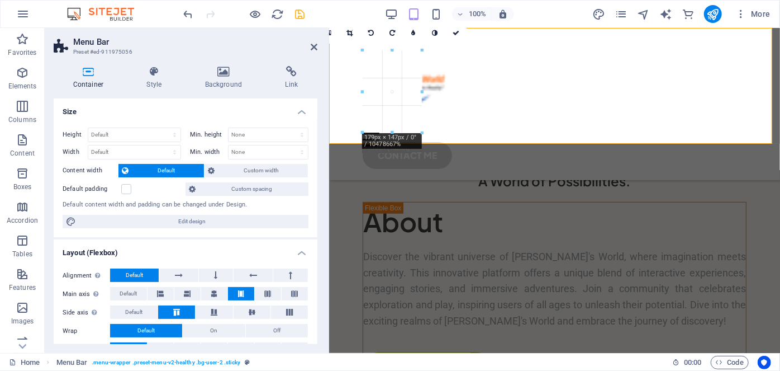
drag, startPoint x: 413, startPoint y: 132, endPoint x: 83, endPoint y: 70, distance: 335.0
click at [413, 98] on div "180 170 160 150 140 130 120 110 100 90 80 70 60 50 40 30 20 10 0 -10 -20 -30 -4…" at bounding box center [392, 91] width 59 height 82
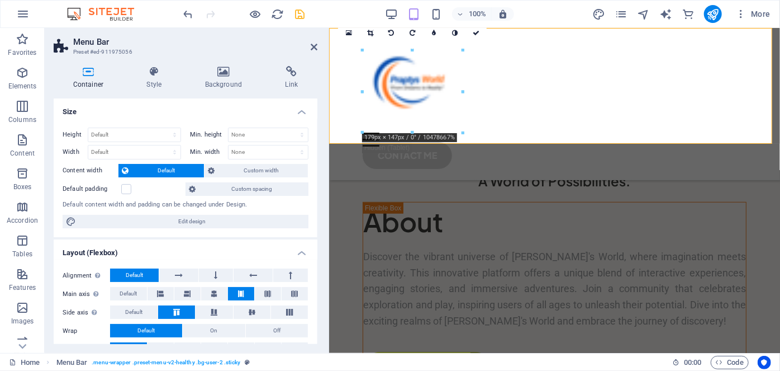
click at [486, 106] on div "Home About Me My World Enjoy Cooking with Prapty [PERSON_NAME]'s Recipes Prapty…" at bounding box center [554, 103] width 451 height 152
click at [475, 35] on icon at bounding box center [476, 33] width 7 height 7
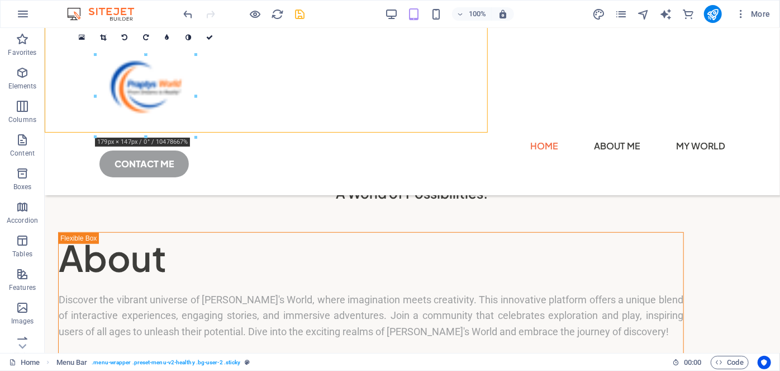
scroll to position [366, 0]
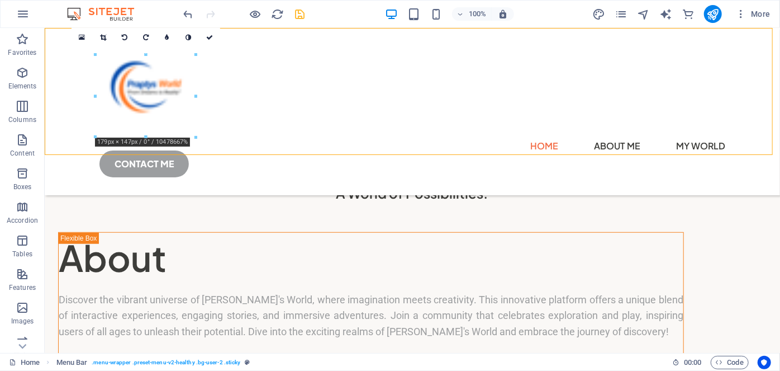
click at [360, 106] on div "Home About Me My World Enjoy Cooking with Prapty [PERSON_NAME]'s Recipes Prapty…" at bounding box center [412, 110] width 736 height 167
click at [184, 82] on div at bounding box center [412, 95] width 626 height 82
click at [269, 96] on div "Home About Me My World Enjoy Cooking with Prapty [PERSON_NAME]'s Recipes Prapty…" at bounding box center [412, 110] width 736 height 167
select select "header"
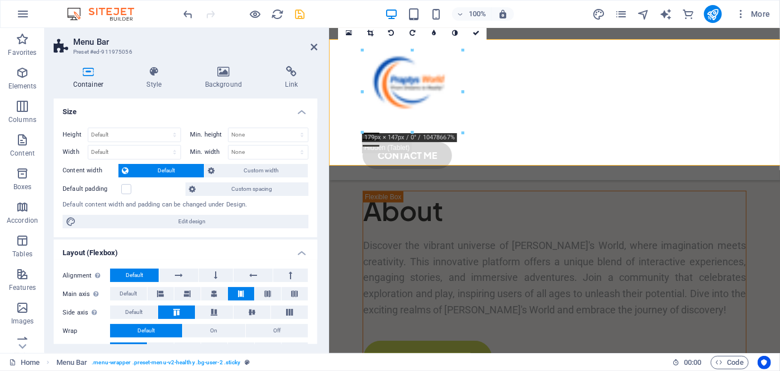
scroll to position [355, 0]
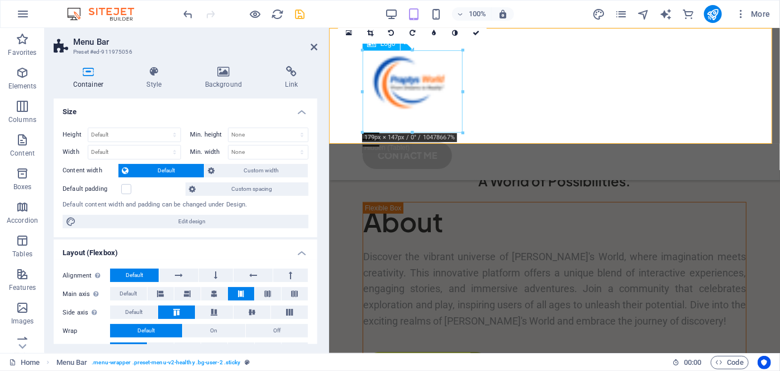
click at [430, 110] on div at bounding box center [554, 91] width 384 height 82
select select "px"
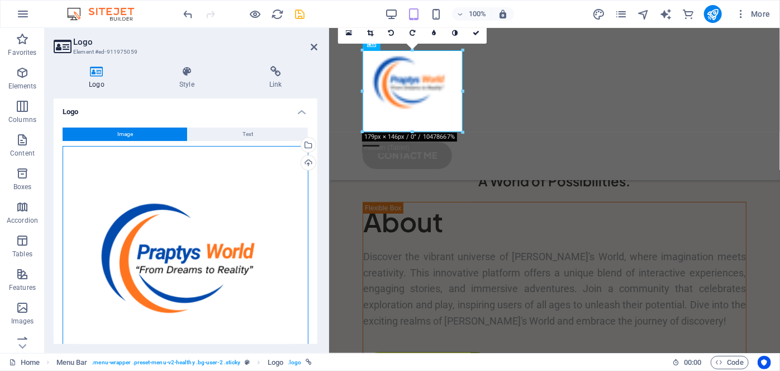
click at [200, 252] on div "Drag files here, click to choose files or select files from Files or our free s…" at bounding box center [186, 258] width 246 height 224
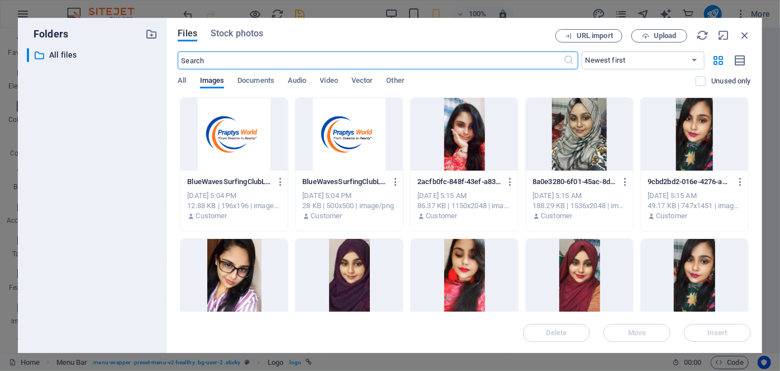
scroll to position [377, 0]
click at [253, 155] on div at bounding box center [234, 134] width 107 height 73
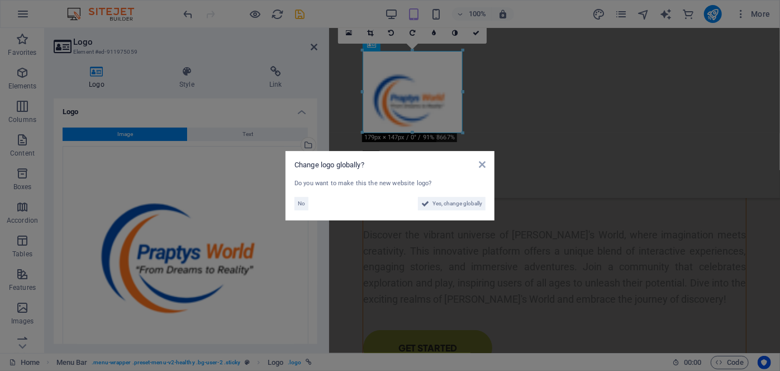
scroll to position [355, 0]
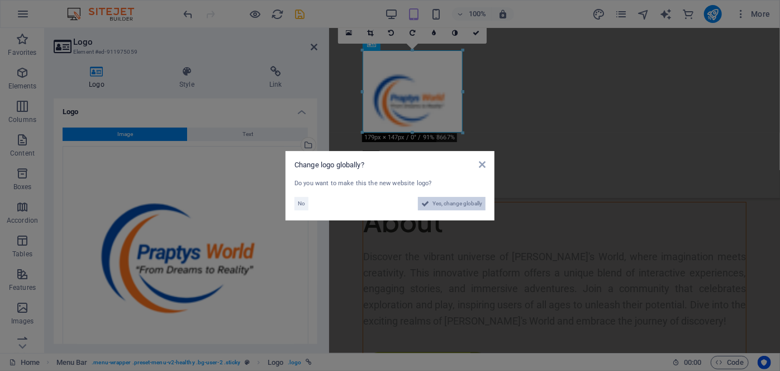
click at [463, 209] on span "Yes, change globally" at bounding box center [458, 203] width 50 height 13
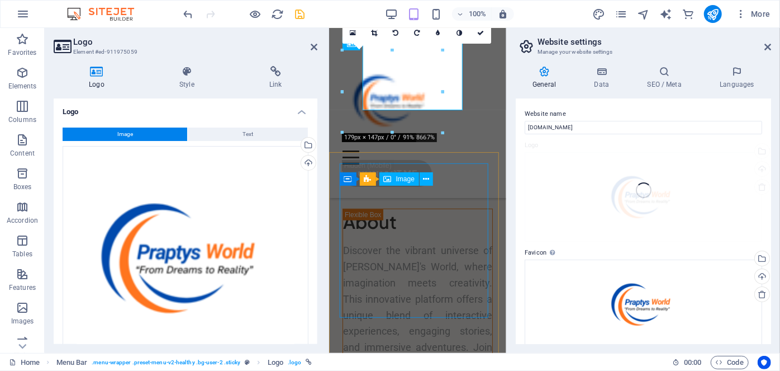
scroll to position [395, 0]
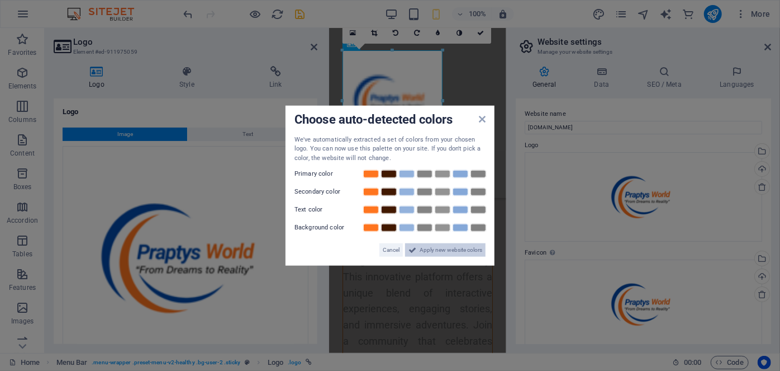
click at [454, 253] on span "Apply new website colors" at bounding box center [451, 249] width 63 height 13
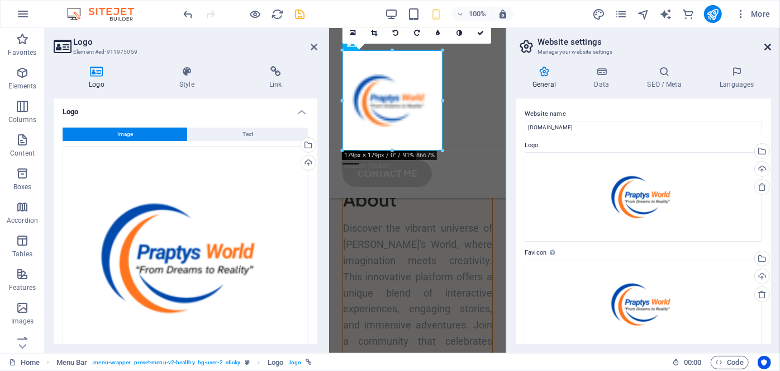
click at [572, 50] on icon at bounding box center [768, 46] width 7 height 9
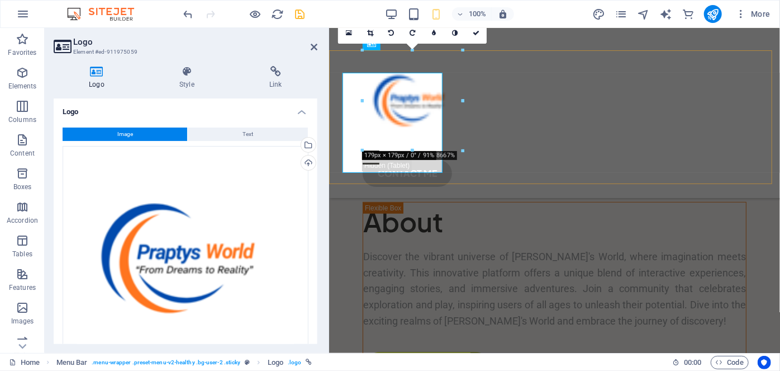
scroll to position [373, 0]
type input "50"
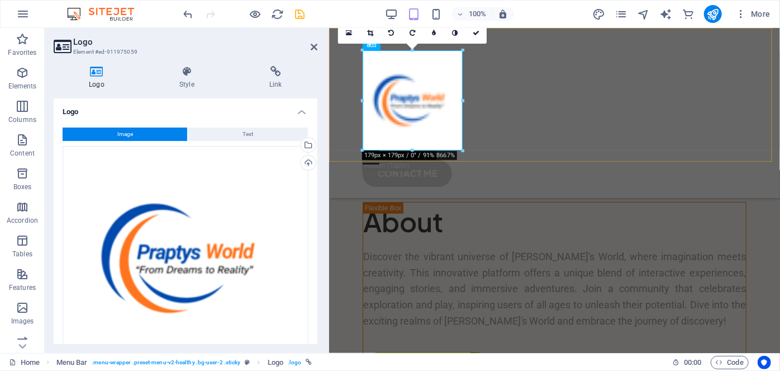
click at [544, 110] on div "Home About Me My World Enjoy Cooking with Prapty [PERSON_NAME]'s Recipes Prapty…" at bounding box center [554, 112] width 451 height 170
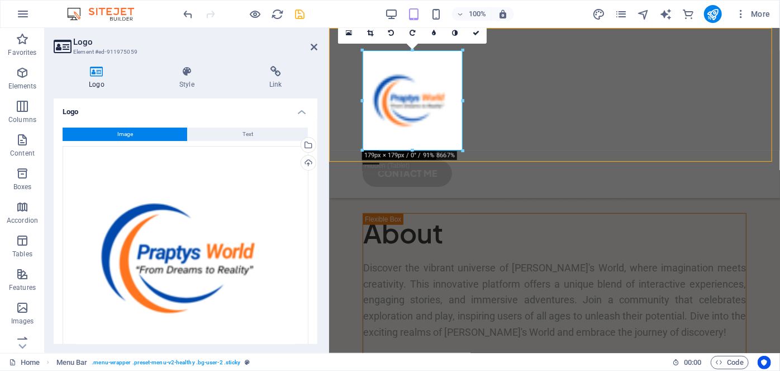
scroll to position [384, 0]
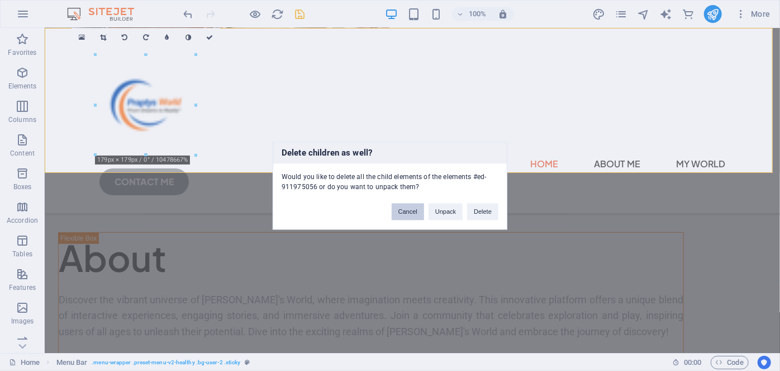
click at [409, 210] on button "Cancel" at bounding box center [408, 211] width 32 height 17
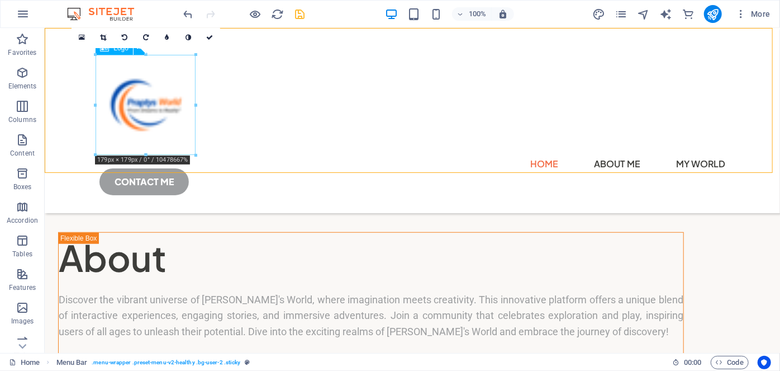
click at [146, 122] on div at bounding box center [412, 104] width 626 height 100
select select "px"
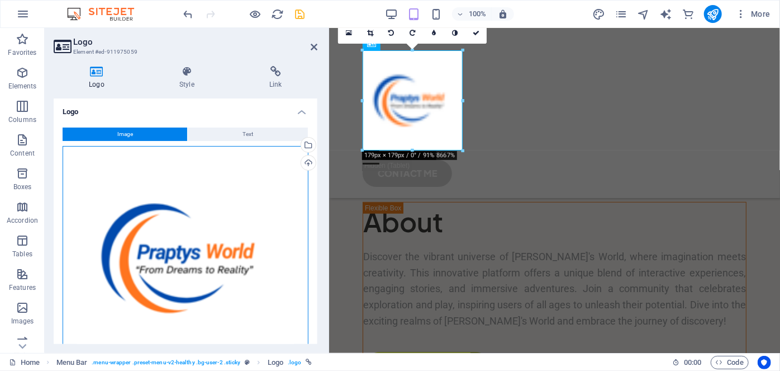
click at [170, 234] on div "Drag files here, click to choose files or select files from Files or our free s…" at bounding box center [186, 258] width 246 height 224
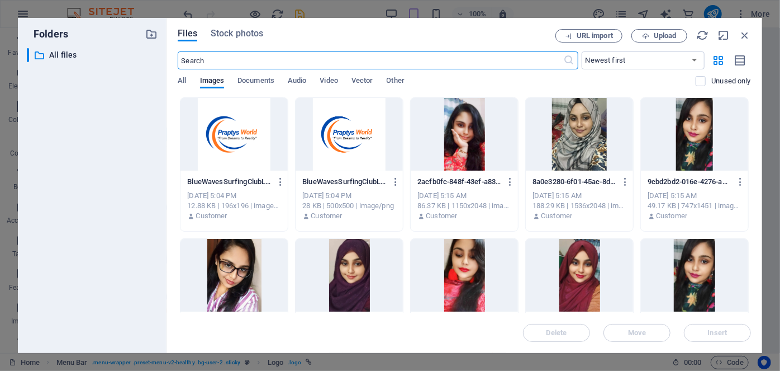
scroll to position [395, 0]
click at [572, 37] on span "Upload" at bounding box center [665, 35] width 23 height 7
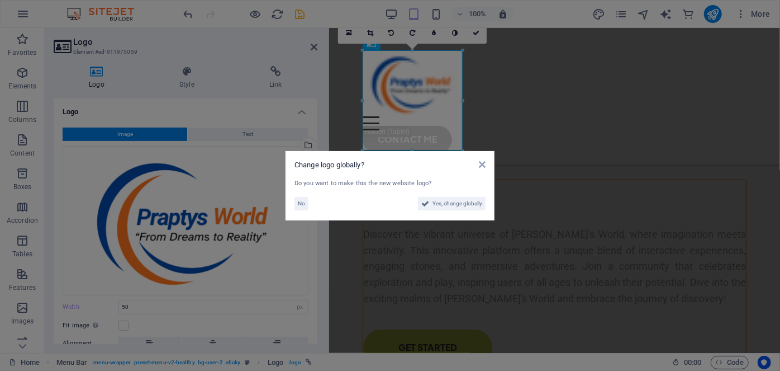
scroll to position [373, 0]
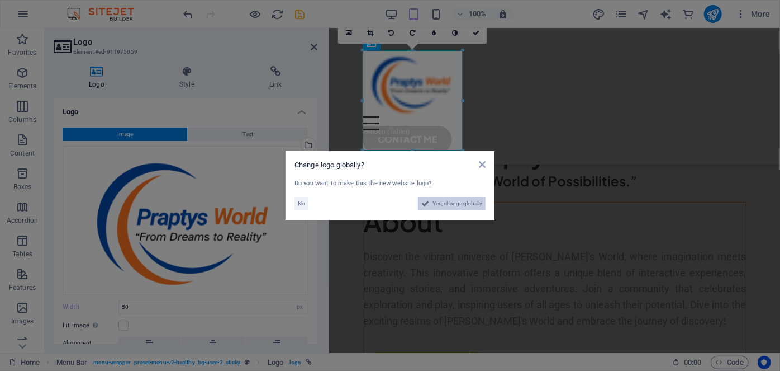
click at [461, 202] on span "Yes, change globally" at bounding box center [458, 203] width 50 height 13
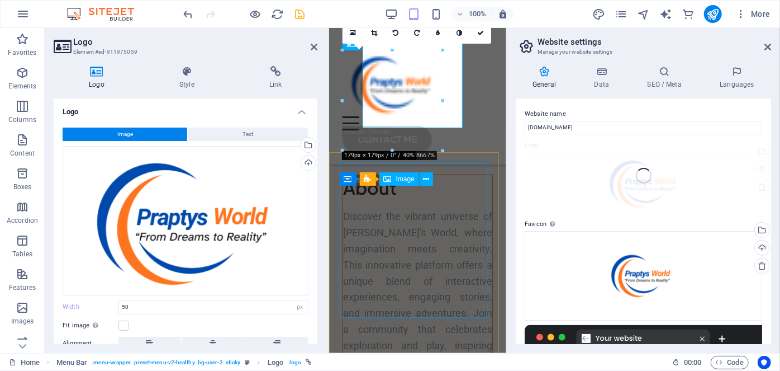
scroll to position [361, 0]
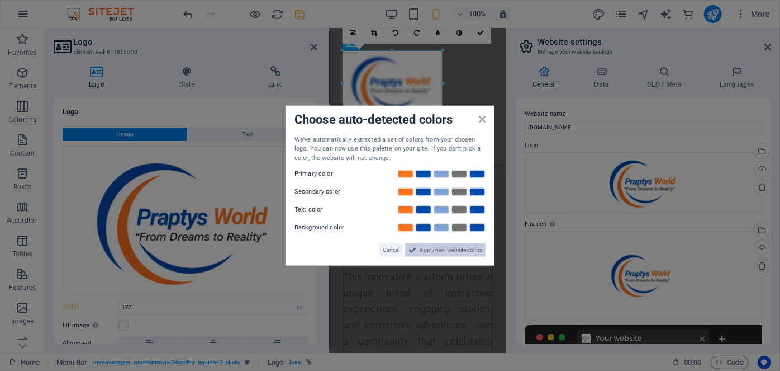
click at [446, 245] on span "Apply new website colors" at bounding box center [451, 249] width 63 height 13
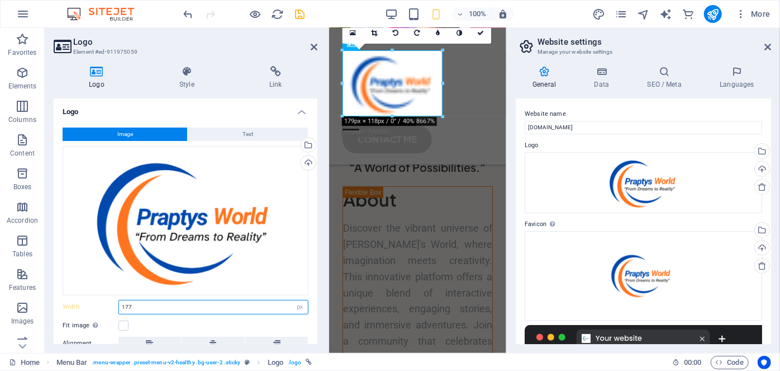
click at [223, 271] on input "177" at bounding box center [213, 306] width 189 height 13
drag, startPoint x: 222, startPoint y: 306, endPoint x: 96, endPoint y: 307, distance: 125.8
click at [96, 271] on div "Width 177 Default auto px rem % em vh vw" at bounding box center [186, 307] width 246 height 15
type input "100"
click at [288, 271] on div "Fit image Automatically fit image to a fixed width and height" at bounding box center [186, 325] width 246 height 13
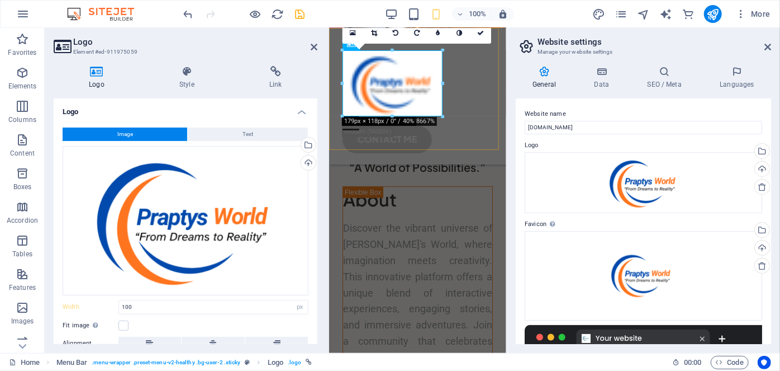
click at [498, 110] on div "Home About Me My World Enjoy Cooking with Prapty [PERSON_NAME]'s Recipes Prapty…" at bounding box center [417, 95] width 177 height 136
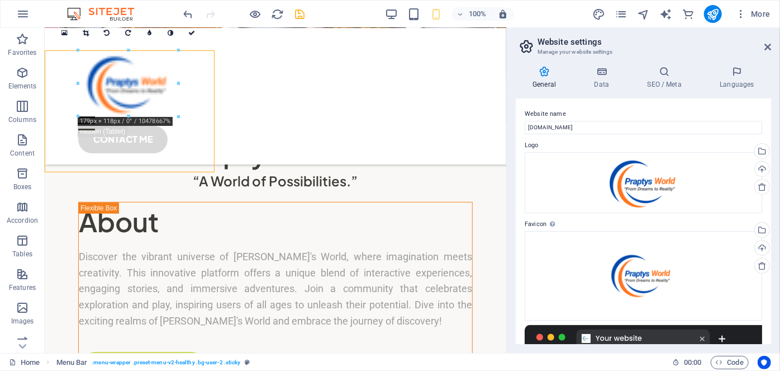
scroll to position [339, 0]
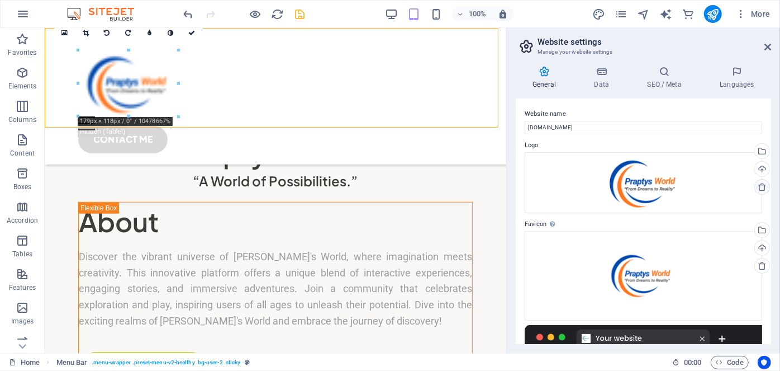
click at [572, 185] on icon at bounding box center [762, 186] width 9 height 9
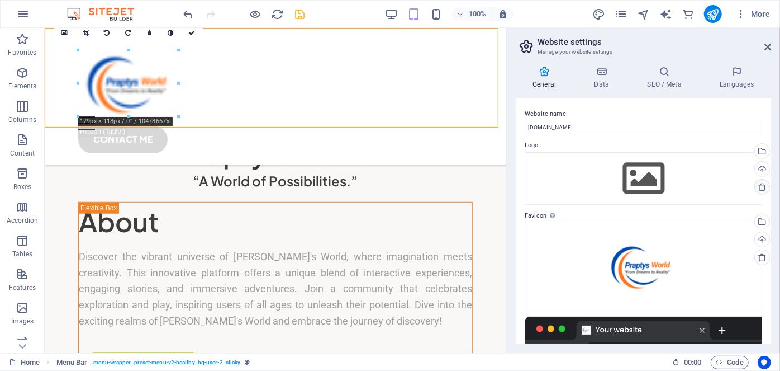
click at [572, 188] on icon at bounding box center [762, 186] width 9 height 9
click at [572, 182] on div "Drag files here, click to choose files or select files from Files or our free s…" at bounding box center [644, 178] width 238 height 53
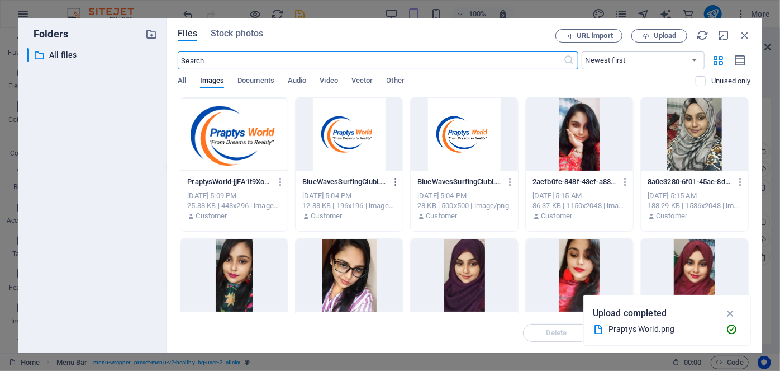
scroll to position [361, 0]
click at [231, 133] on div at bounding box center [234, 134] width 107 height 73
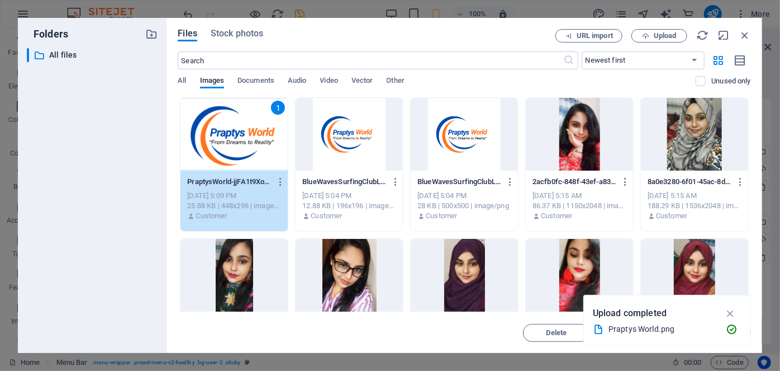
click at [231, 133] on div "1" at bounding box center [234, 134] width 107 height 73
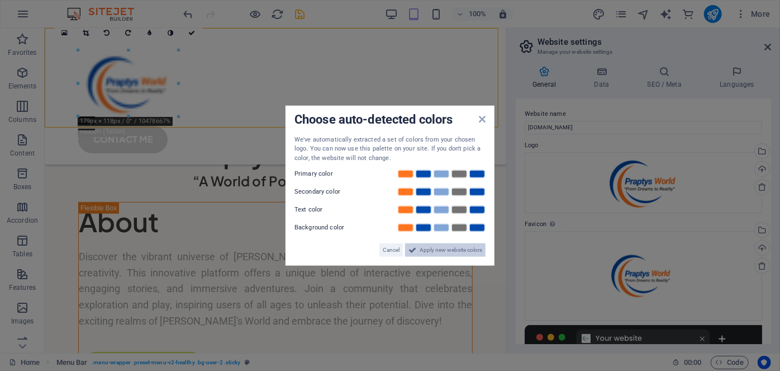
click at [420, 252] on span "Apply new website colors" at bounding box center [451, 249] width 63 height 13
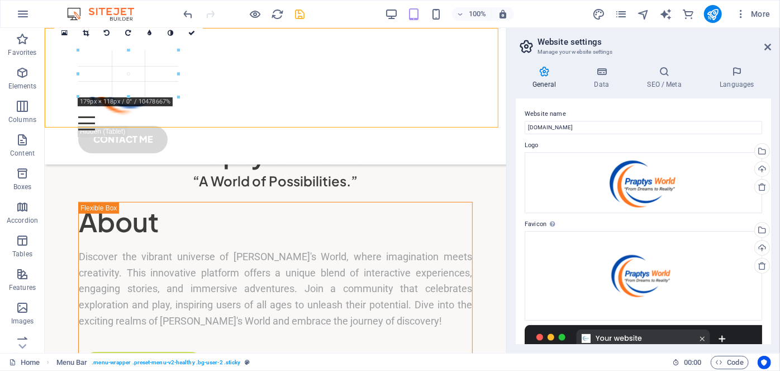
drag, startPoint x: 178, startPoint y: 115, endPoint x: 144, endPoint y: 73, distance: 53.7
click at [144, 73] on div "180 170 160 150 140 130 120 110 100 90 80 70 60 50 40 30 20 10 0 -10 -20 -30 -4…" at bounding box center [128, 73] width 100 height 46
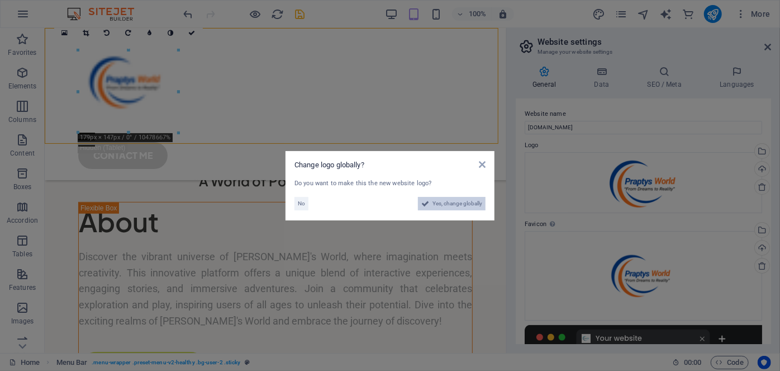
click at [452, 204] on span "Yes, change globally" at bounding box center [458, 203] width 50 height 13
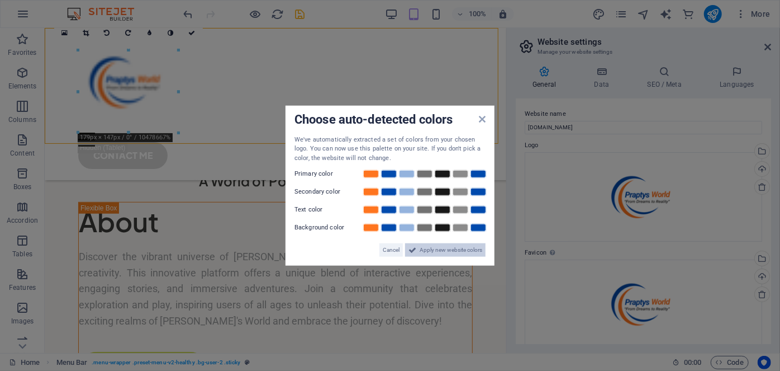
click at [441, 248] on span "Apply new website colors" at bounding box center [451, 249] width 63 height 13
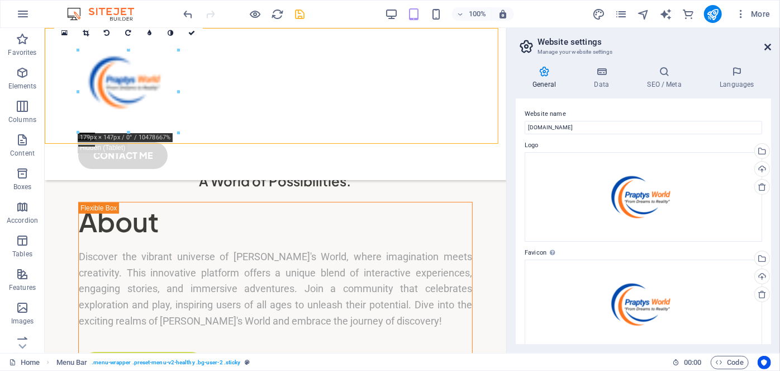
click at [572, 45] on icon at bounding box center [768, 46] width 7 height 9
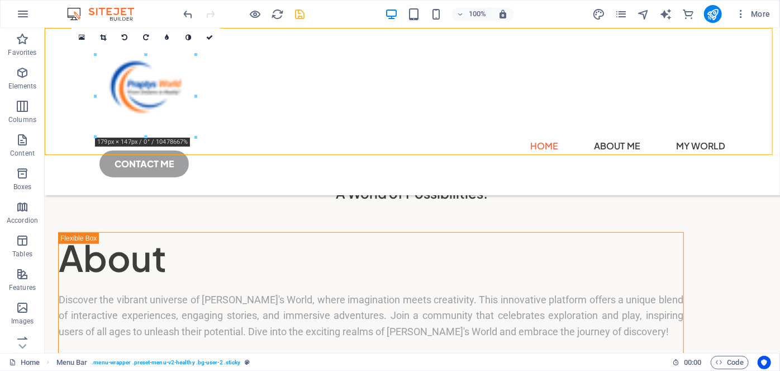
click at [568, 126] on div "Home About Me My World Enjoy Cooking with Prapty [PERSON_NAME]'s Recipes Prapty…" at bounding box center [412, 110] width 736 height 167
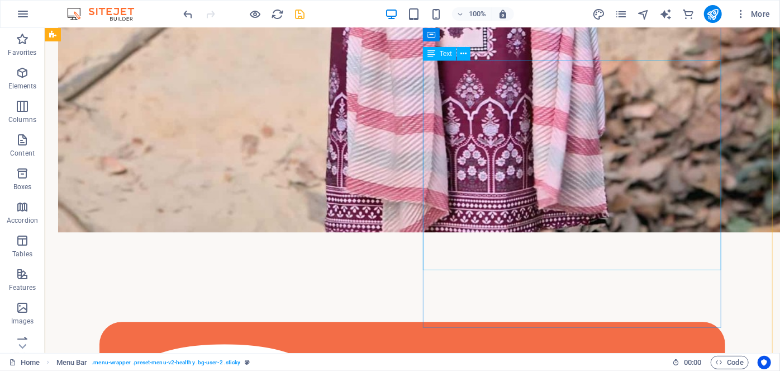
scroll to position [0, 0]
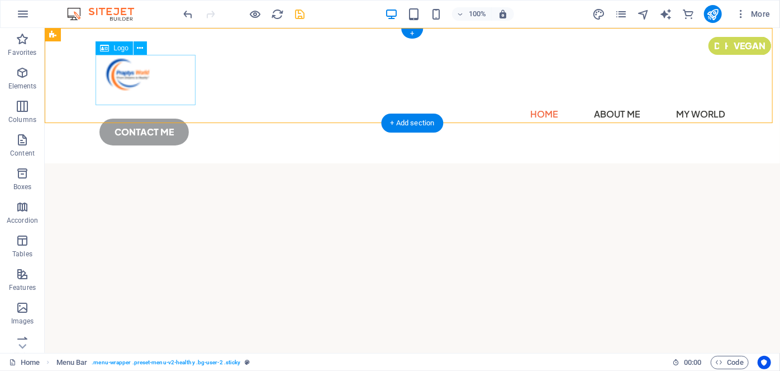
click at [136, 78] on div at bounding box center [412, 79] width 626 height 50
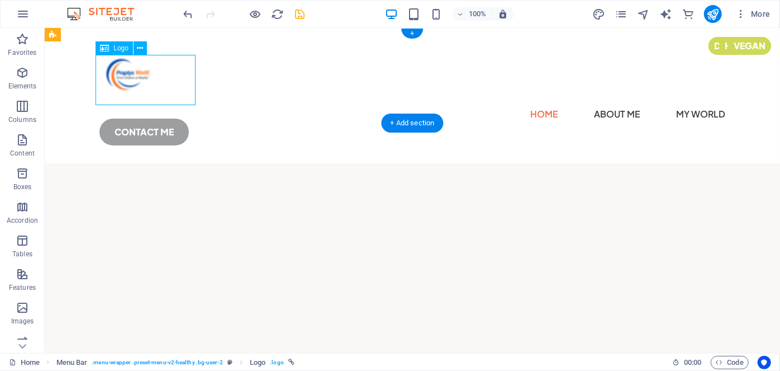
click at [136, 78] on div at bounding box center [412, 79] width 626 height 50
click at [113, 46] on span "Logo" at bounding box center [120, 48] width 15 height 7
click at [142, 72] on div at bounding box center [412, 79] width 626 height 50
select select "px"
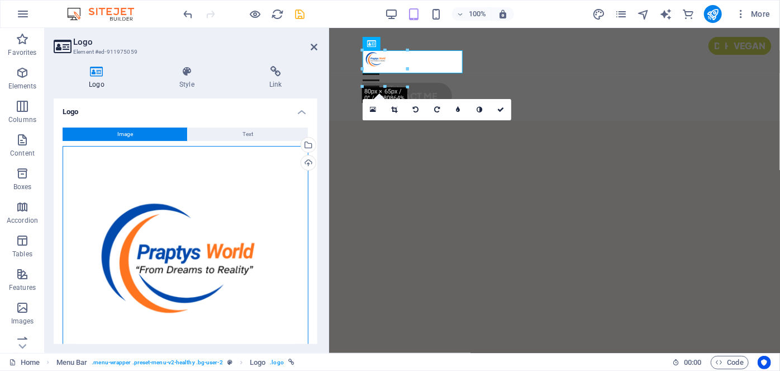
click at [209, 212] on div "Drag files here, click to choose files or select files from Files or our free s…" at bounding box center [186, 258] width 246 height 224
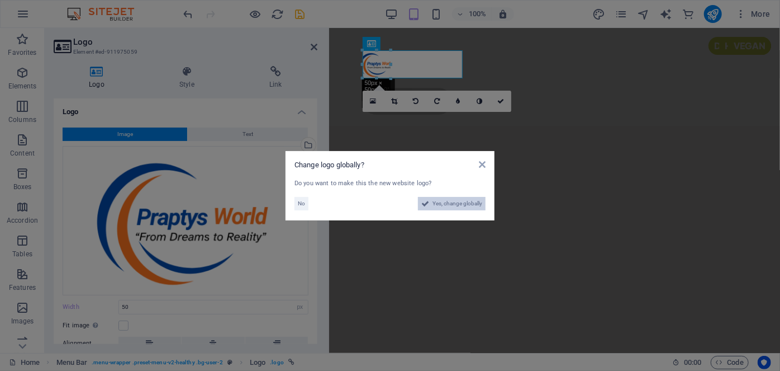
click at [439, 202] on span "Yes, change globally" at bounding box center [458, 203] width 50 height 13
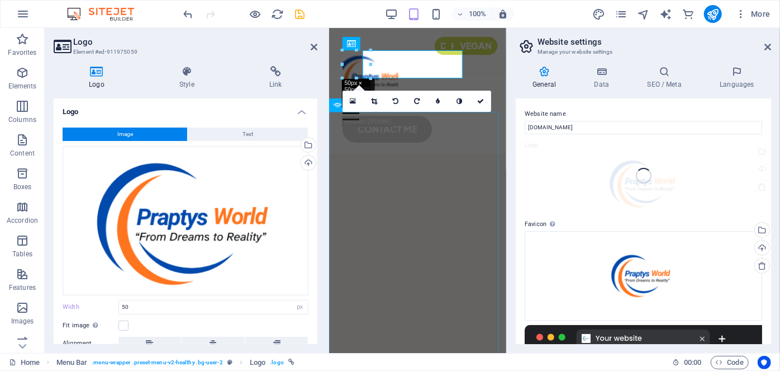
type input "100"
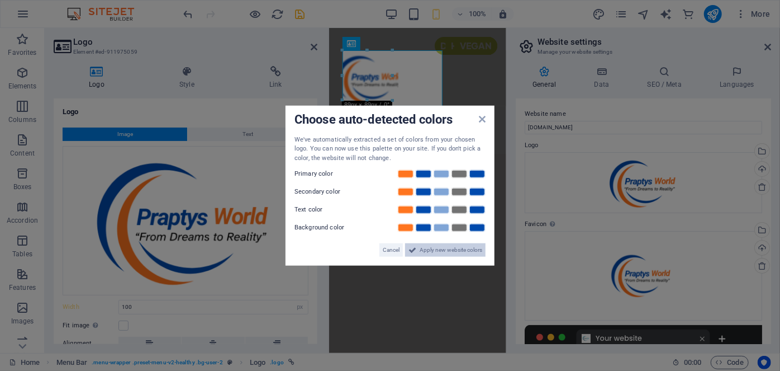
click at [415, 250] on icon at bounding box center [413, 249] width 8 height 13
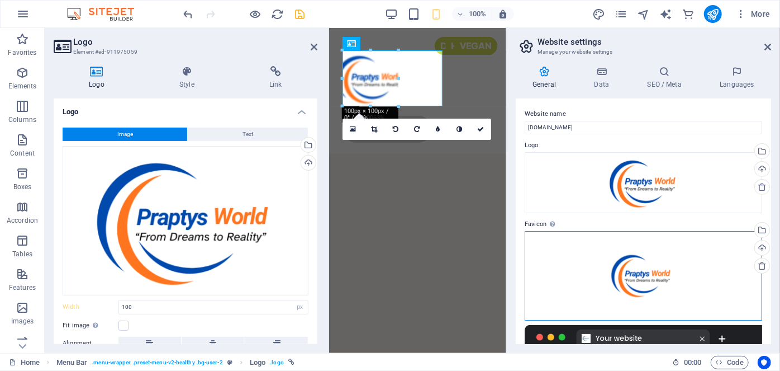
click at [572, 261] on div "Drag files here, click to choose files or select files from Files or our free s…" at bounding box center [644, 275] width 238 height 89
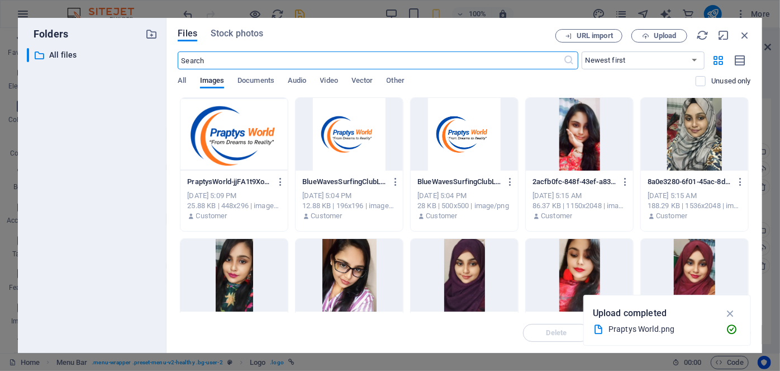
click at [213, 145] on div at bounding box center [234, 134] width 107 height 73
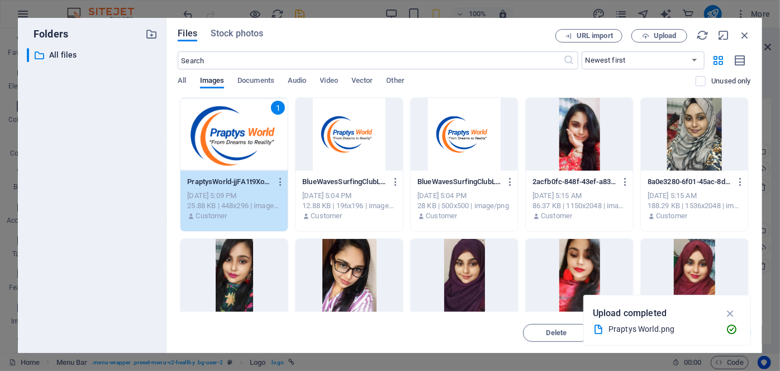
click at [213, 145] on div "1" at bounding box center [234, 134] width 107 height 73
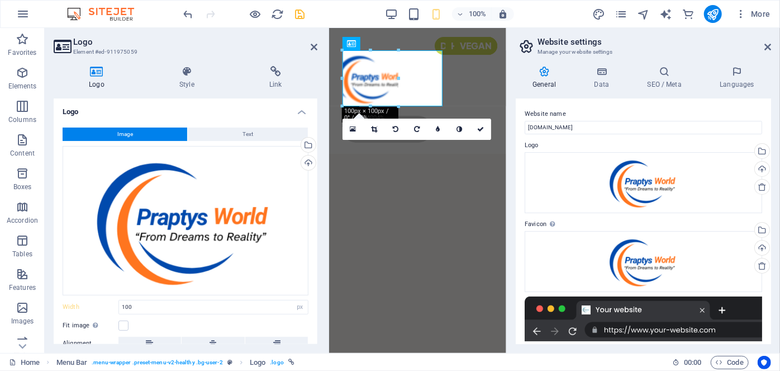
drag, startPoint x: 771, startPoint y: 206, endPoint x: 771, endPoint y: 233, distance: 26.8
click at [572, 233] on div "General Data SEO / Meta Languages Website name [DOMAIN_NAME] Logo Drag files he…" at bounding box center [643, 205] width 273 height 296
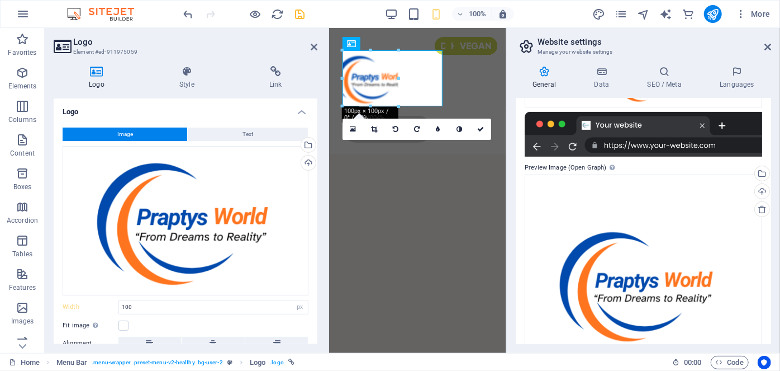
scroll to position [186, 0]
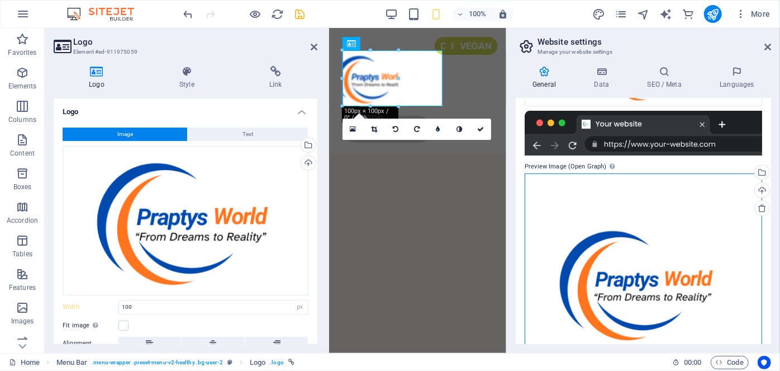
click at [572, 271] on div "Drag files here, click to choose files or select files from Files or our free s…" at bounding box center [644, 285] width 238 height 224
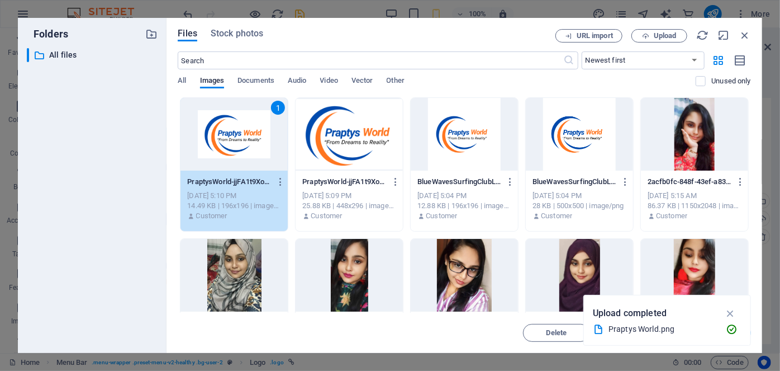
click at [221, 142] on div "1" at bounding box center [234, 134] width 107 height 73
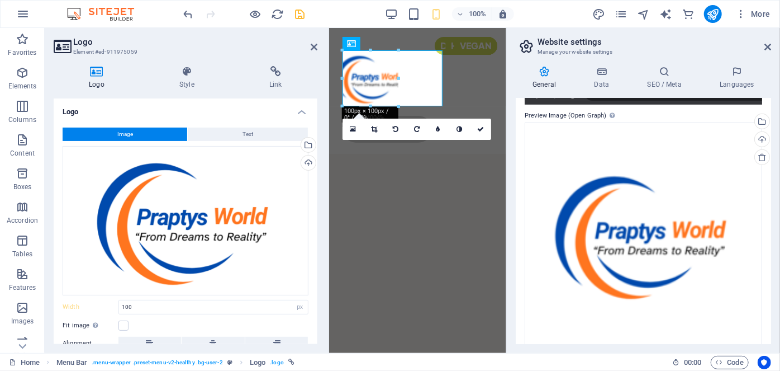
scroll to position [276, 0]
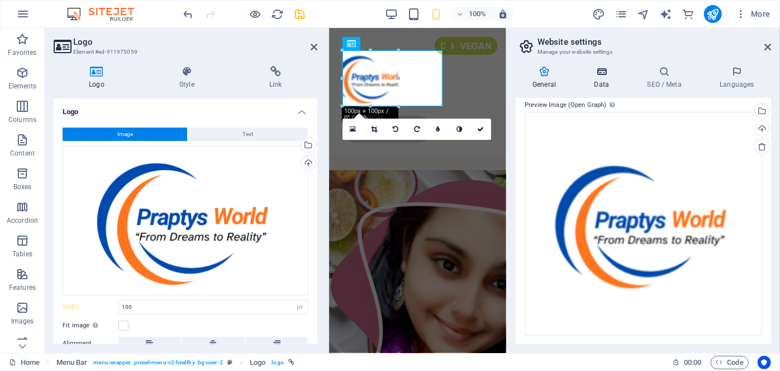
click at [572, 82] on h4 "Data" at bounding box center [603, 77] width 53 height 23
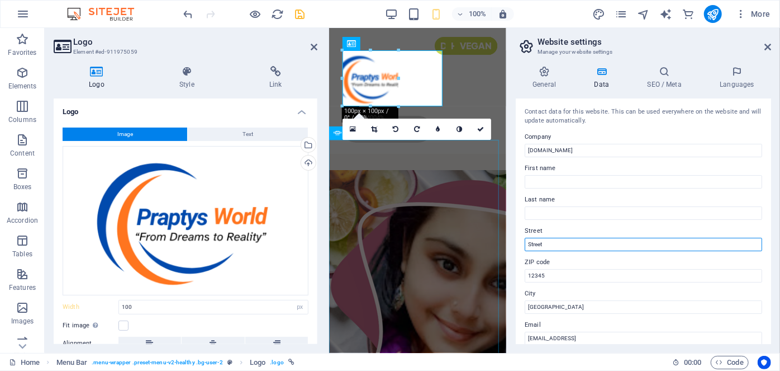
drag, startPoint x: 911, startPoint y: 269, endPoint x: 485, endPoint y: 242, distance: 426.3
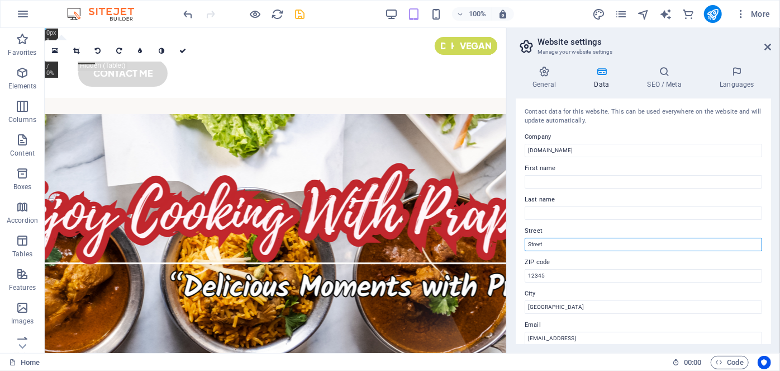
click at [553, 244] on input "Street" at bounding box center [644, 244] width 238 height 13
type input "S"
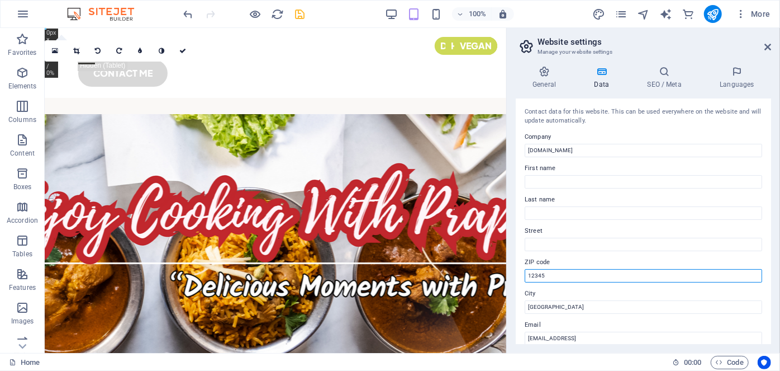
drag, startPoint x: 553, startPoint y: 274, endPoint x: 515, endPoint y: 278, distance: 37.7
click at [515, 271] on div "General Data SEO / Meta Languages Website name [DOMAIN_NAME] Logo Drag files he…" at bounding box center [643, 205] width 273 height 296
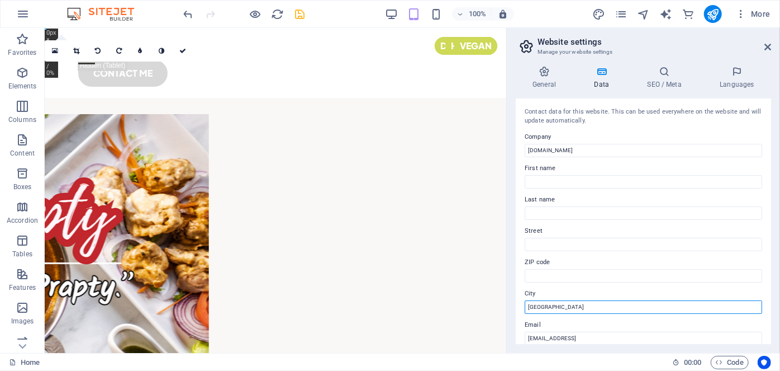
drag, startPoint x: 551, startPoint y: 307, endPoint x: 513, endPoint y: 308, distance: 38.0
click at [513, 271] on div "General Data SEO / Meta Languages Website name praptysworld.com Logo Drag files…" at bounding box center [643, 205] width 273 height 296
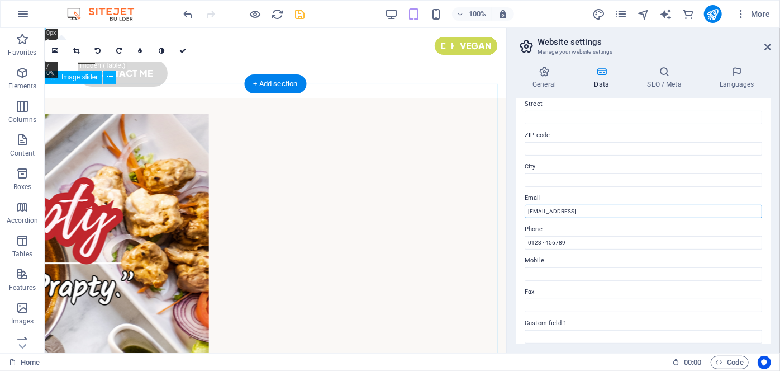
scroll to position [134, 0]
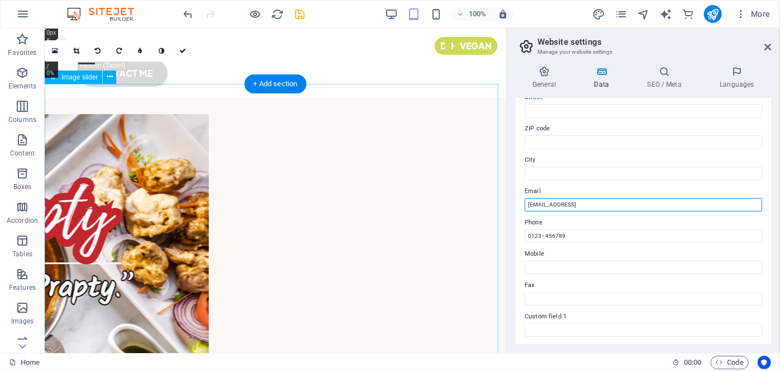
drag, startPoint x: 708, startPoint y: 363, endPoint x: 475, endPoint y: 238, distance: 264.1
type input "info@praptysworld.com"
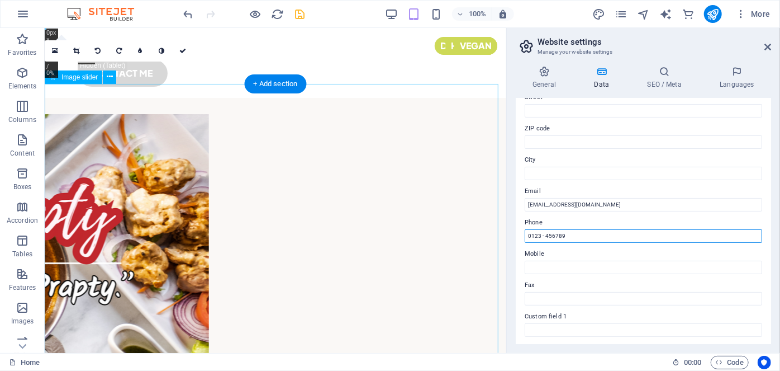
drag, startPoint x: 638, startPoint y: 258, endPoint x: 488, endPoint y: 238, distance: 151.2
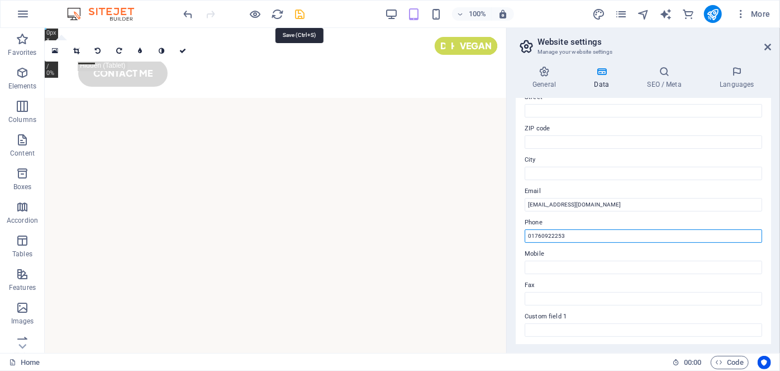
type input "01760922253"
click at [301, 13] on icon "save" at bounding box center [300, 14] width 13 height 13
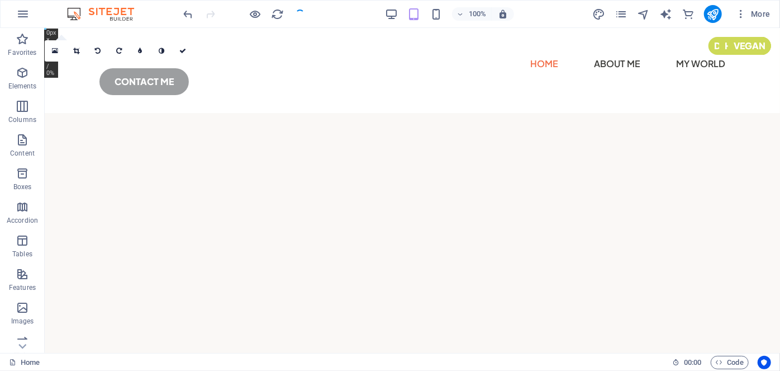
checkbox input "false"
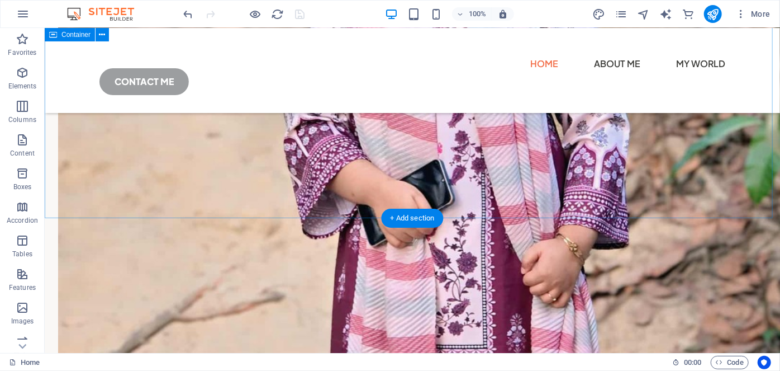
scroll to position [0, 0]
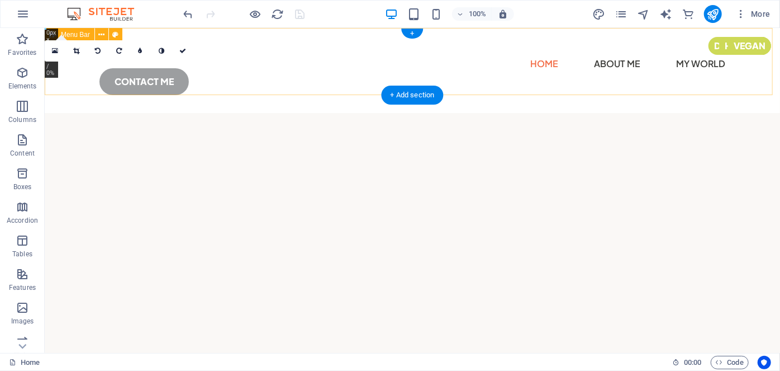
click at [572, 83] on div "Home About Me My World Enjoy Cooking with Prapty Prapty's Recipes Prapty Kotha …" at bounding box center [412, 69] width 736 height 85
click at [180, 84] on div "Home About Me My World Enjoy Cooking with Prapty Prapty's Recipes Prapty Kotha …" at bounding box center [412, 69] width 736 height 85
select select "header"
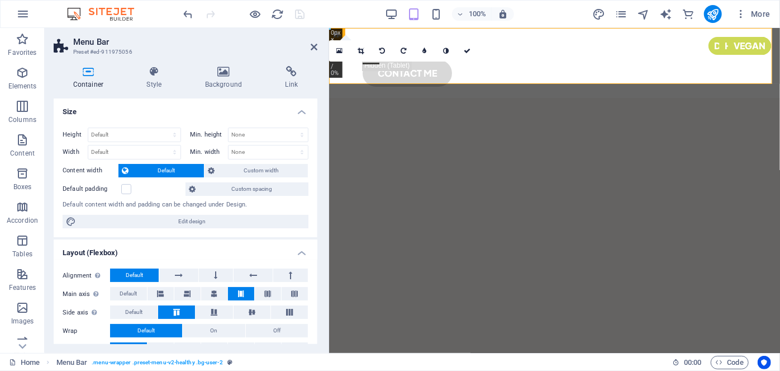
click at [86, 72] on icon at bounding box center [88, 71] width 69 height 11
click at [315, 46] on icon at bounding box center [314, 46] width 7 height 9
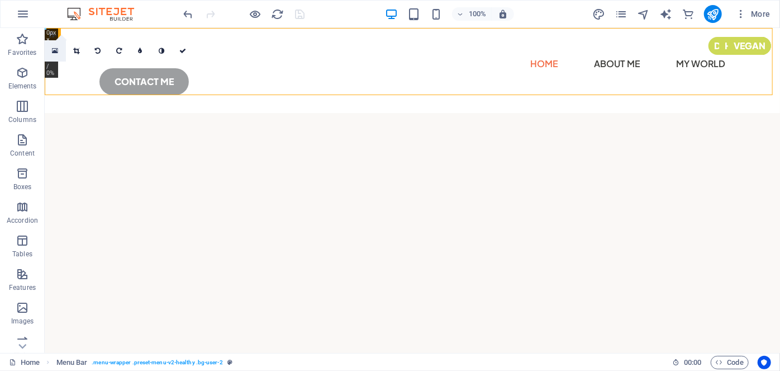
click at [55, 51] on icon at bounding box center [55, 51] width 6 height 8
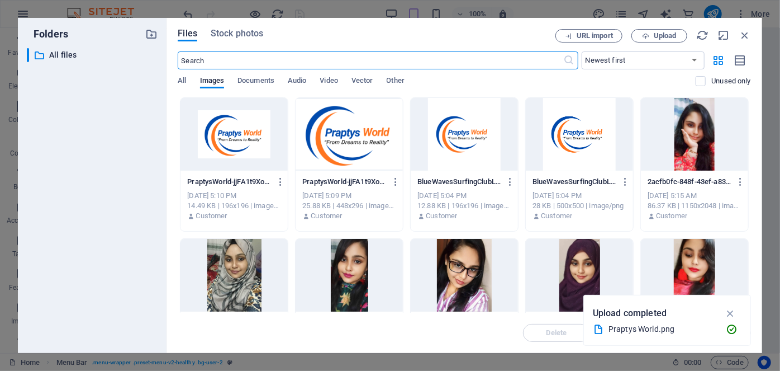
click at [244, 125] on div at bounding box center [234, 134] width 107 height 73
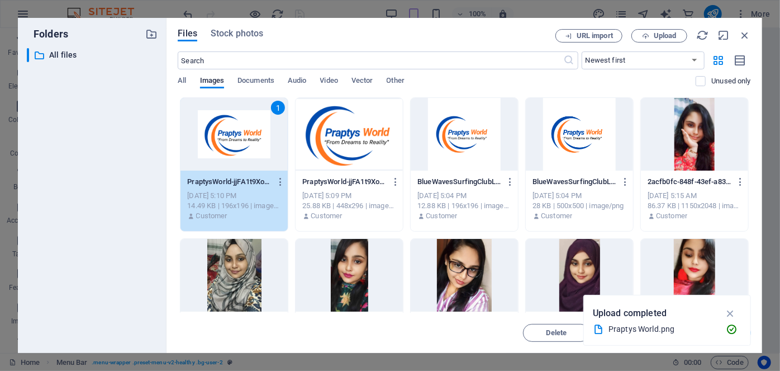
click at [244, 125] on div "1" at bounding box center [234, 134] width 107 height 73
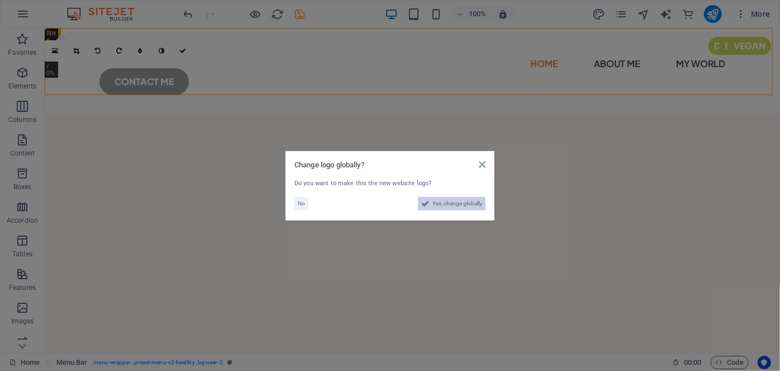
click at [466, 203] on span "Yes, change globally" at bounding box center [458, 203] width 50 height 13
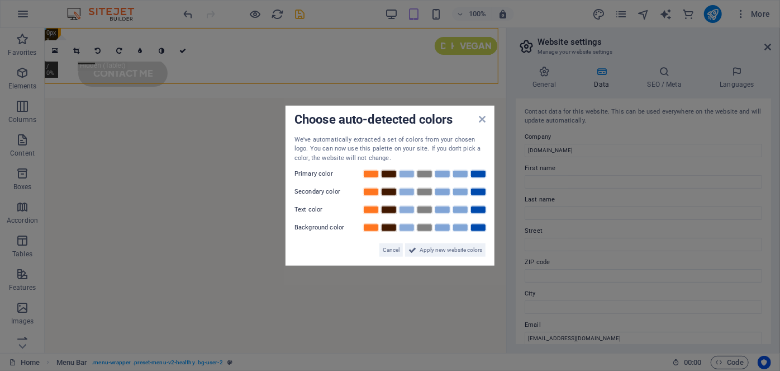
click at [487, 122] on div "Choose auto-detected colors We've automatically extracted a set of colors from …" at bounding box center [390, 185] width 209 height 160
click at [481, 119] on icon at bounding box center [482, 118] width 7 height 9
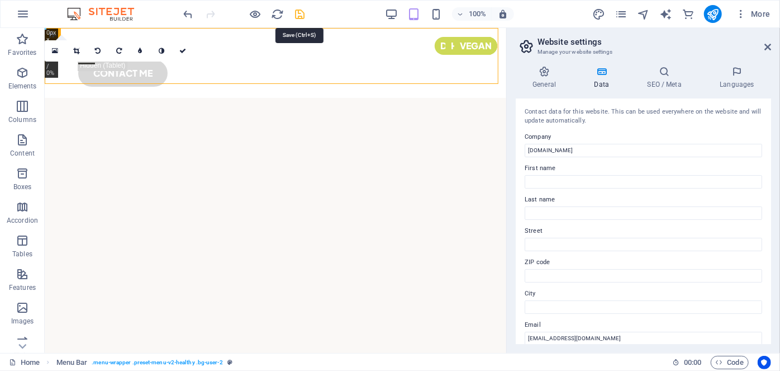
click at [300, 12] on icon "save" at bounding box center [300, 14] width 13 height 13
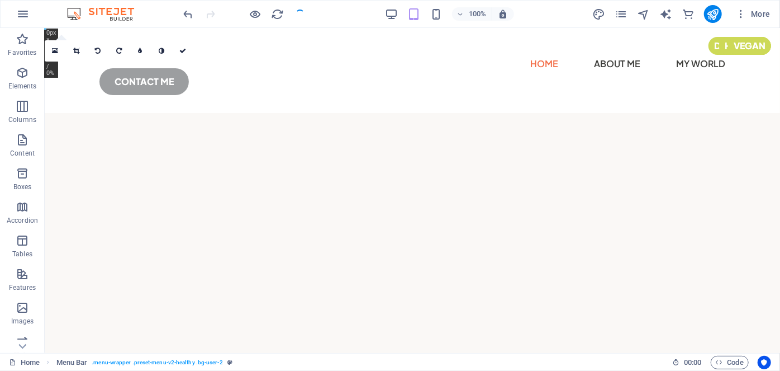
checkbox input "false"
click at [27, 18] on icon "button" at bounding box center [22, 13] width 13 height 13
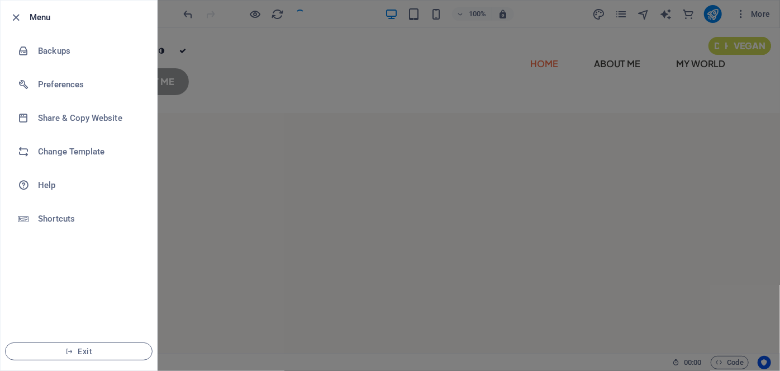
click at [354, 54] on div at bounding box center [390, 185] width 780 height 371
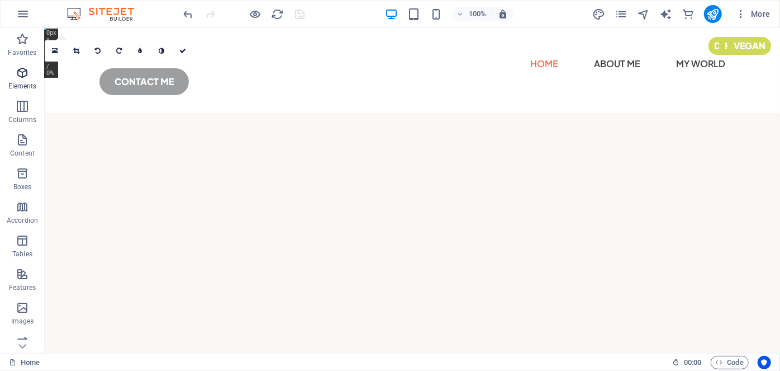
click at [28, 84] on p "Elements" at bounding box center [22, 86] width 29 height 9
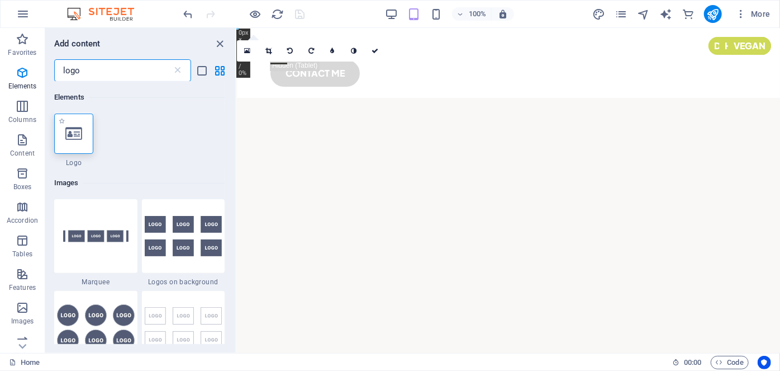
type input "logo"
click at [70, 141] on div at bounding box center [73, 133] width 39 height 40
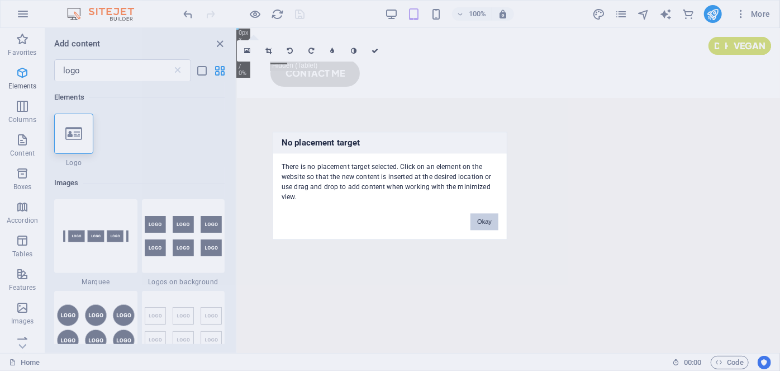
click at [479, 222] on button "Okay" at bounding box center [485, 221] width 28 height 17
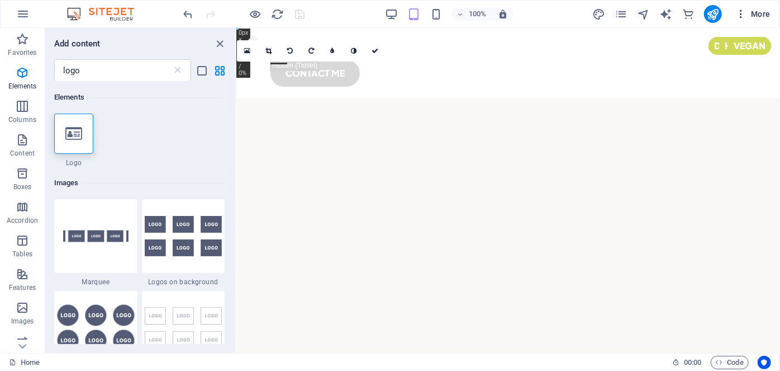
click at [572, 15] on icon "button" at bounding box center [741, 13] width 11 height 11
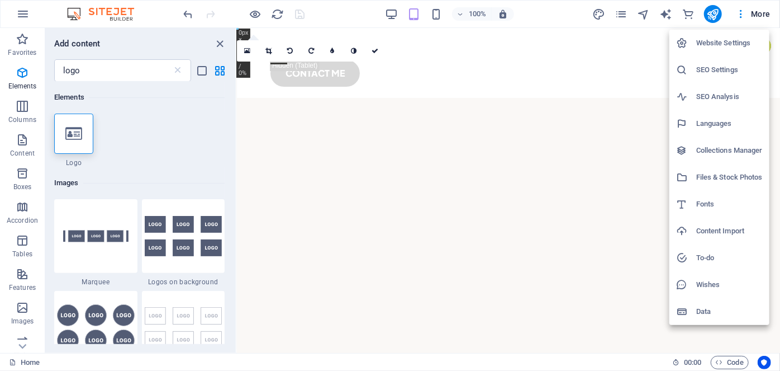
click at [572, 45] on h6 "Website Settings" at bounding box center [730, 42] width 67 height 13
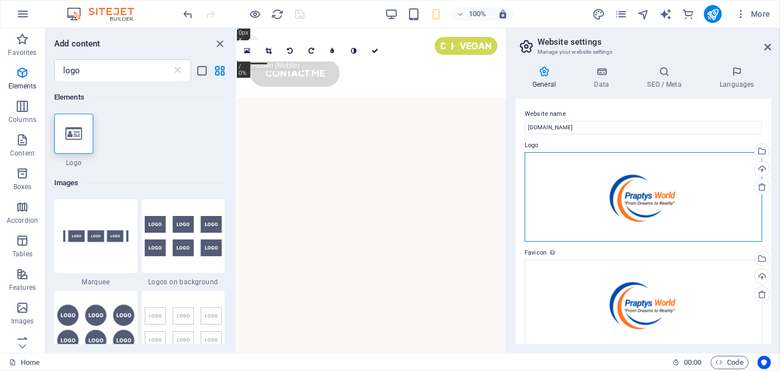
click at [572, 174] on div "Drag files here, click to choose files or select files from Files or our free s…" at bounding box center [644, 196] width 238 height 89
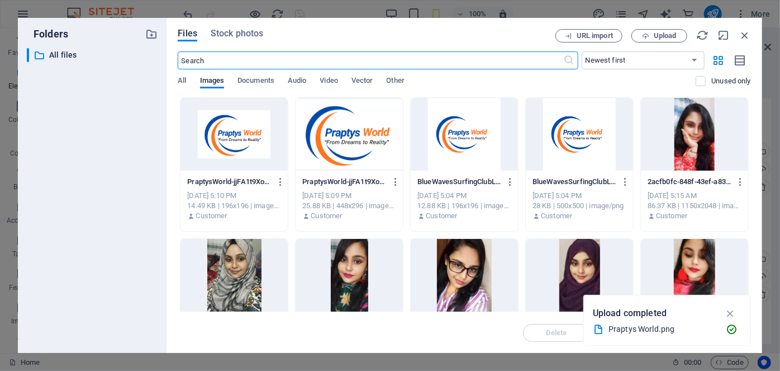
click at [236, 141] on div at bounding box center [234, 134] width 107 height 73
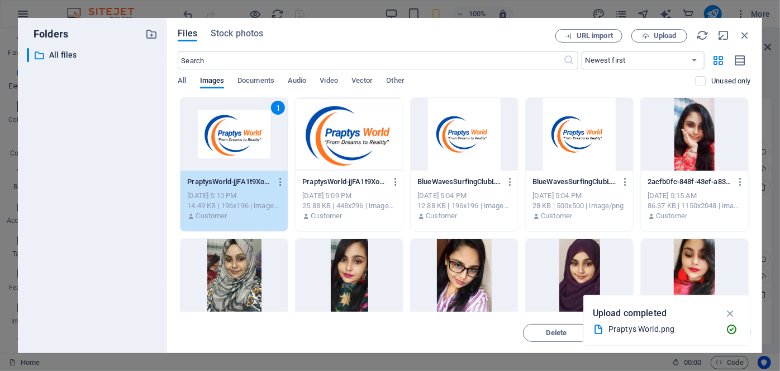
click at [236, 141] on div "1" at bounding box center [234, 134] width 107 height 73
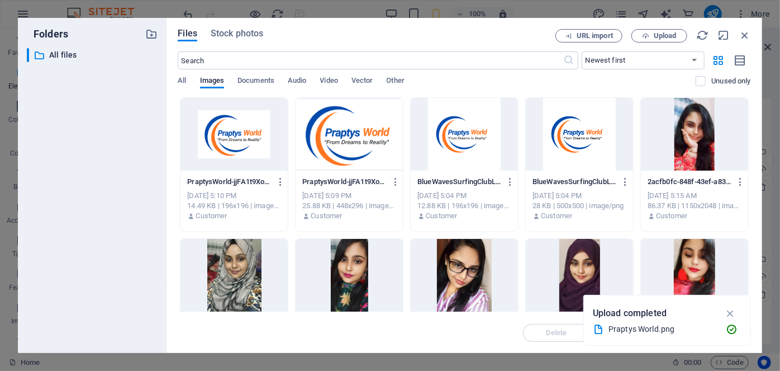
click at [236, 141] on div at bounding box center [234, 134] width 107 height 73
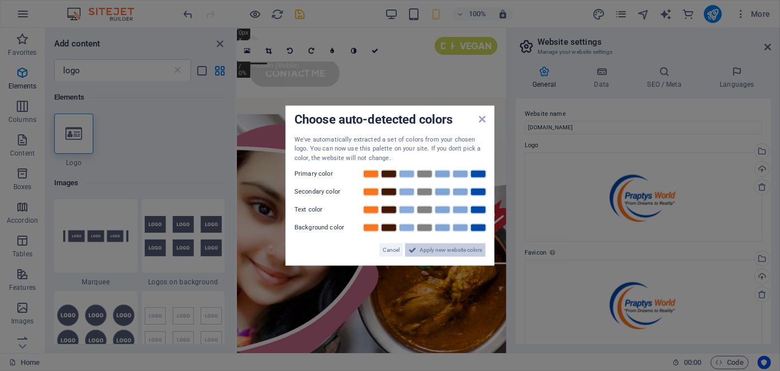
click at [425, 247] on span "Apply new website colors" at bounding box center [451, 249] width 63 height 13
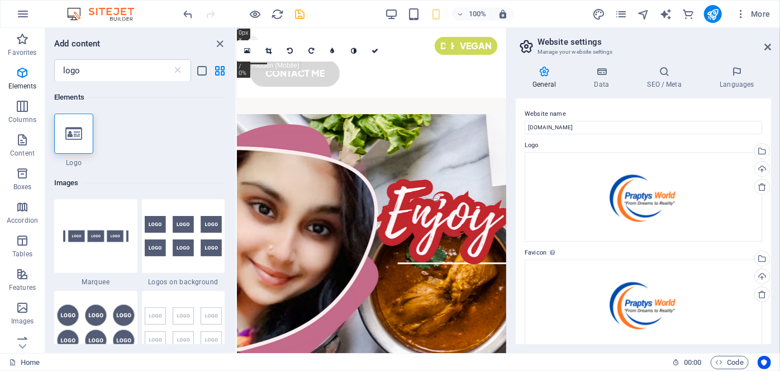
click at [301, 16] on icon "save" at bounding box center [300, 14] width 13 height 13
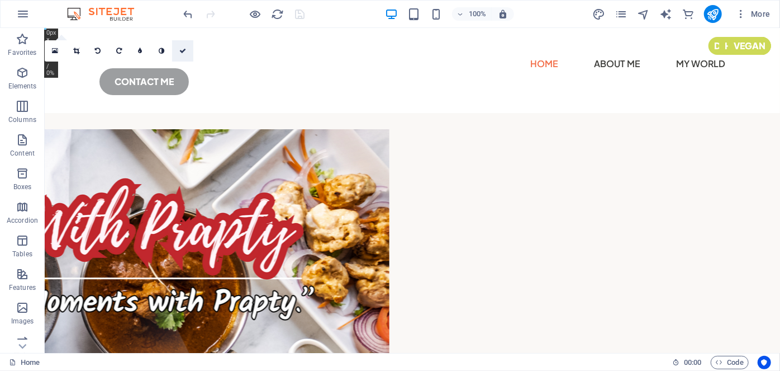
click at [179, 53] on link at bounding box center [182, 50] width 21 height 21
click at [180, 50] on icon at bounding box center [182, 51] width 7 height 7
click at [73, 46] on link at bounding box center [76, 50] width 21 height 21
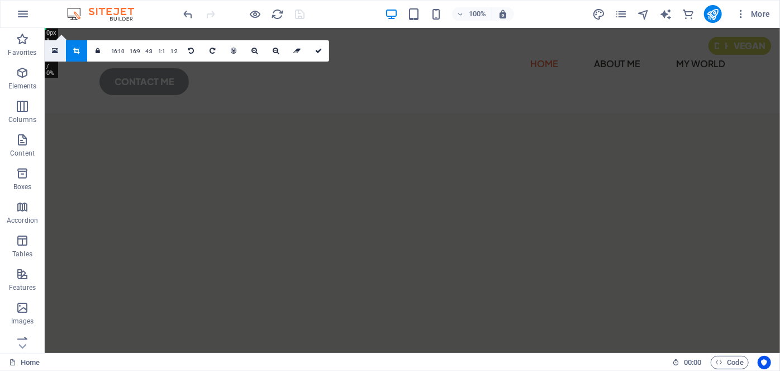
click at [59, 49] on link at bounding box center [55, 50] width 21 height 21
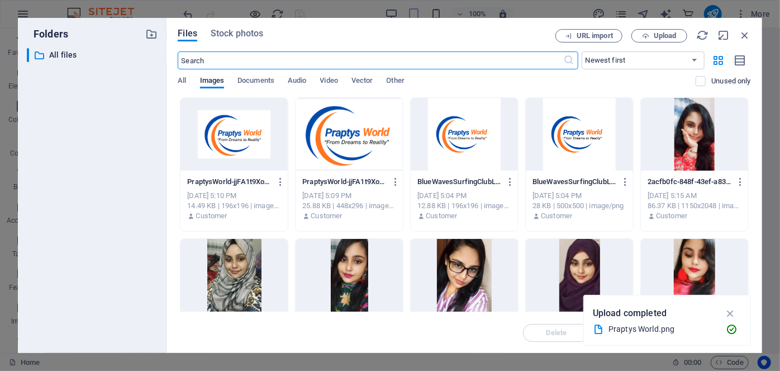
click at [210, 137] on div at bounding box center [234, 134] width 107 height 73
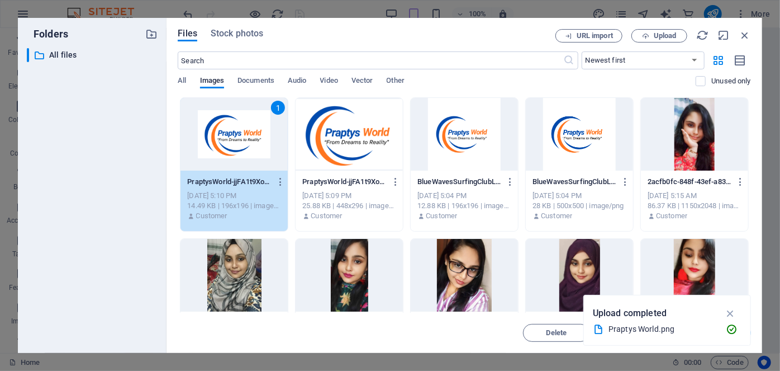
click at [210, 137] on div "1" at bounding box center [234, 134] width 107 height 73
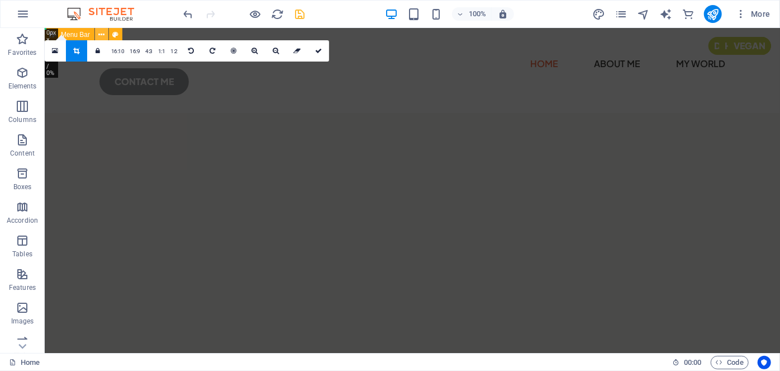
click at [103, 32] on icon at bounding box center [102, 35] width 6 height 12
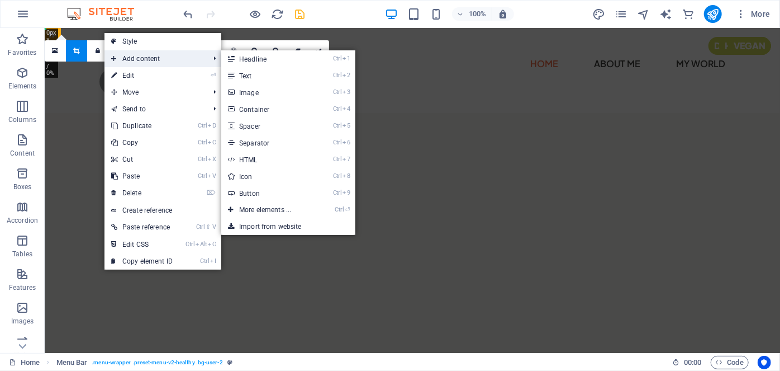
click at [164, 61] on span "Add content" at bounding box center [155, 58] width 100 height 17
click at [274, 208] on link "Ctrl ⏎ More elements ..." at bounding box center [267, 209] width 92 height 17
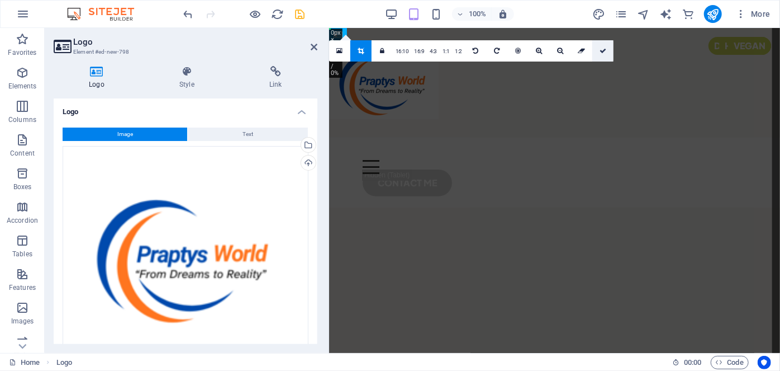
click at [572, 53] on link at bounding box center [603, 50] width 21 height 21
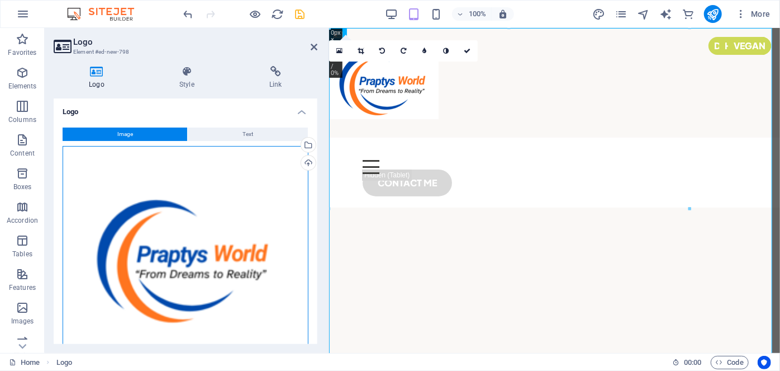
click at [228, 267] on div "Drag files here, click to choose files or select files from Files or our free s…" at bounding box center [186, 258] width 246 height 224
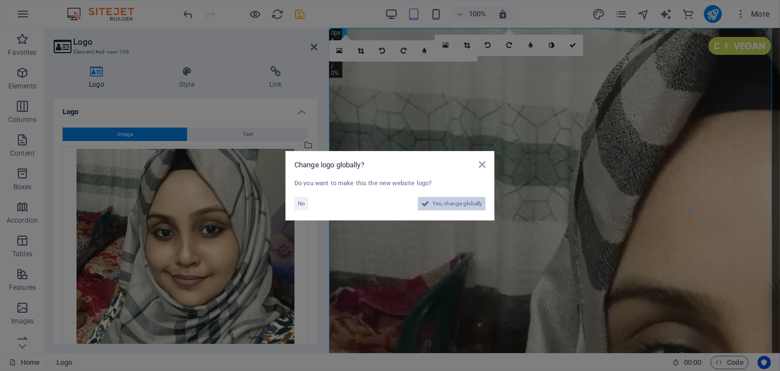
click at [455, 205] on span "Yes, change globally" at bounding box center [458, 203] width 50 height 13
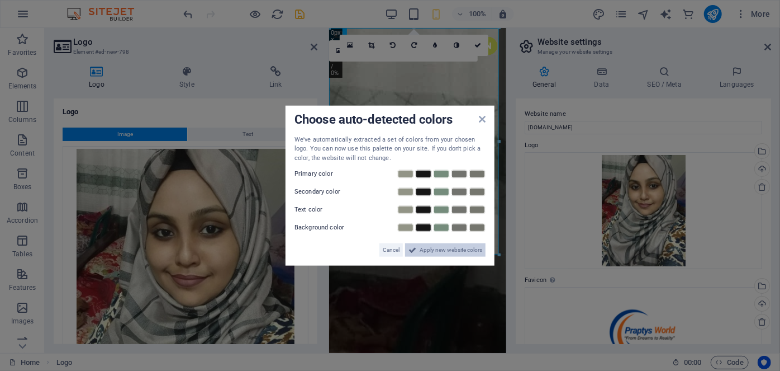
click at [437, 251] on span "Apply new website colors" at bounding box center [451, 249] width 63 height 13
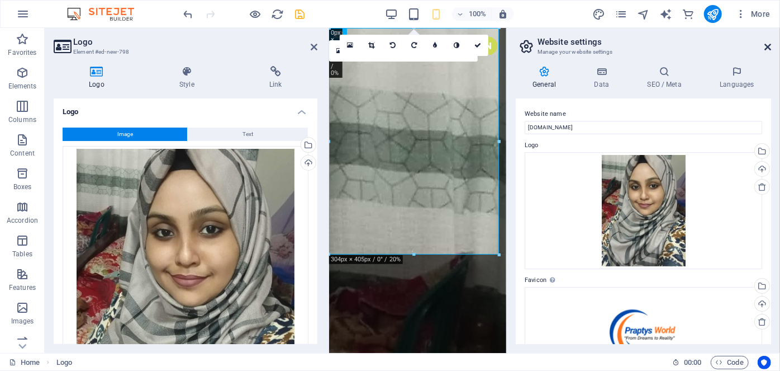
click at [572, 49] on icon at bounding box center [768, 46] width 7 height 9
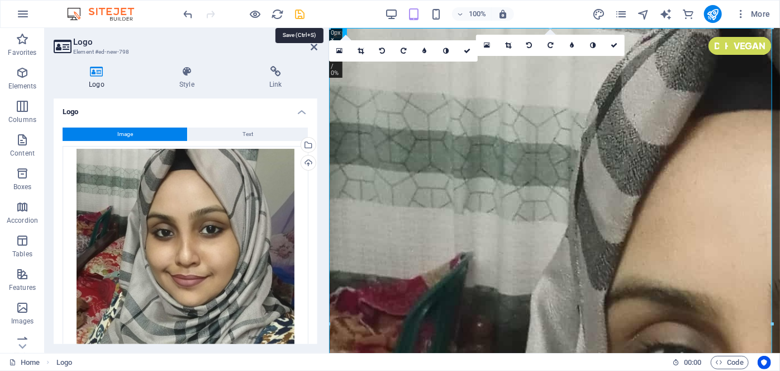
click at [301, 8] on icon "save" at bounding box center [300, 14] width 13 height 13
checkbox input "false"
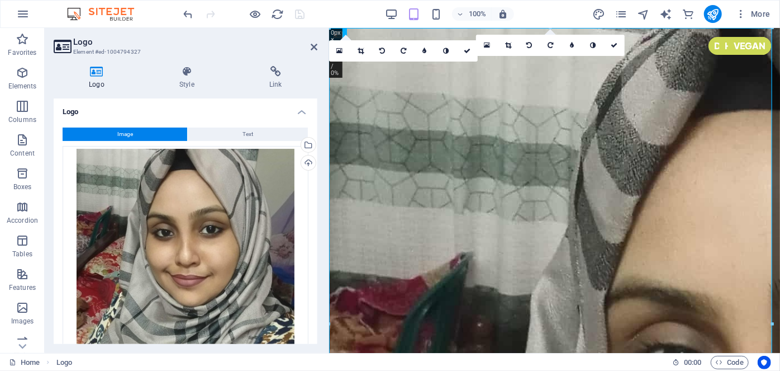
drag, startPoint x: 314, startPoint y: 163, endPoint x: 315, endPoint y: 192, distance: 29.6
click at [315, 192] on div "Image Text Drag files here, click to choose files or select files from Files or…" at bounding box center [186, 340] width 264 height 442
drag, startPoint x: 315, startPoint y: 201, endPoint x: 317, endPoint y: 215, distance: 13.6
click at [317, 215] on div "Logo Image Text Drag files here, click to choose files or select files from Fil…" at bounding box center [186, 220] width 264 height 245
drag, startPoint x: 315, startPoint y: 210, endPoint x: 314, endPoint y: 227, distance: 17.3
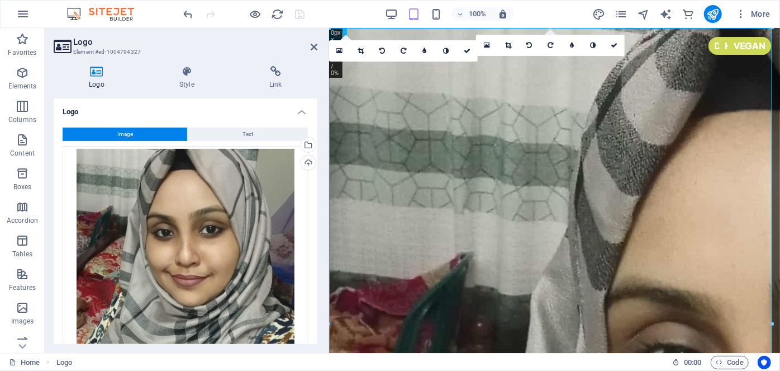
click at [314, 227] on div "Image Text Drag files here, click to choose files or select files from Files or…" at bounding box center [186, 340] width 264 height 442
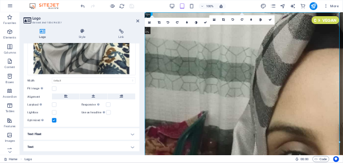
scroll to position [273, 0]
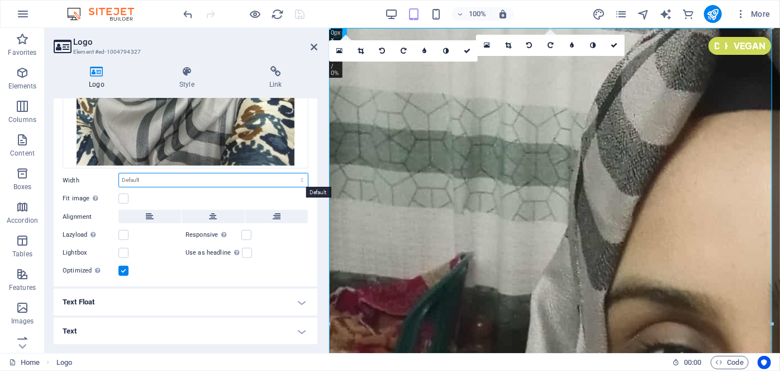
click at [158, 178] on select "Default auto px rem % em vh vw" at bounding box center [213, 179] width 189 height 13
select select "px"
click at [290, 173] on select "Default auto px rem % em vh vw" at bounding box center [213, 179] width 189 height 13
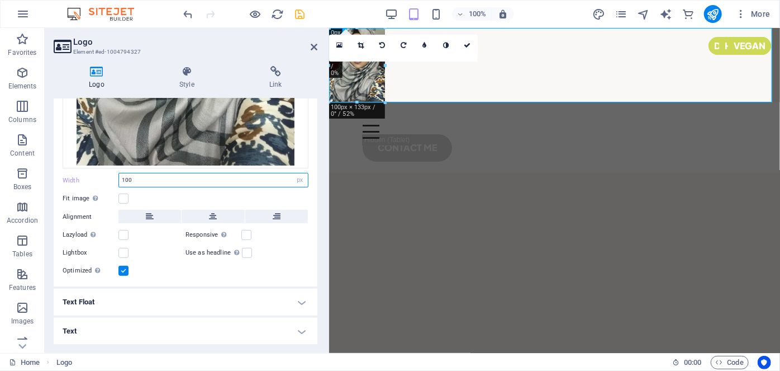
type input "100"
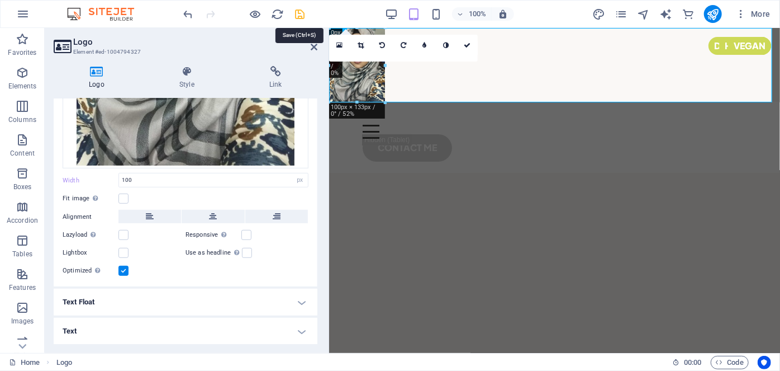
click at [298, 14] on icon "save" at bounding box center [300, 14] width 13 height 13
checkbox input "false"
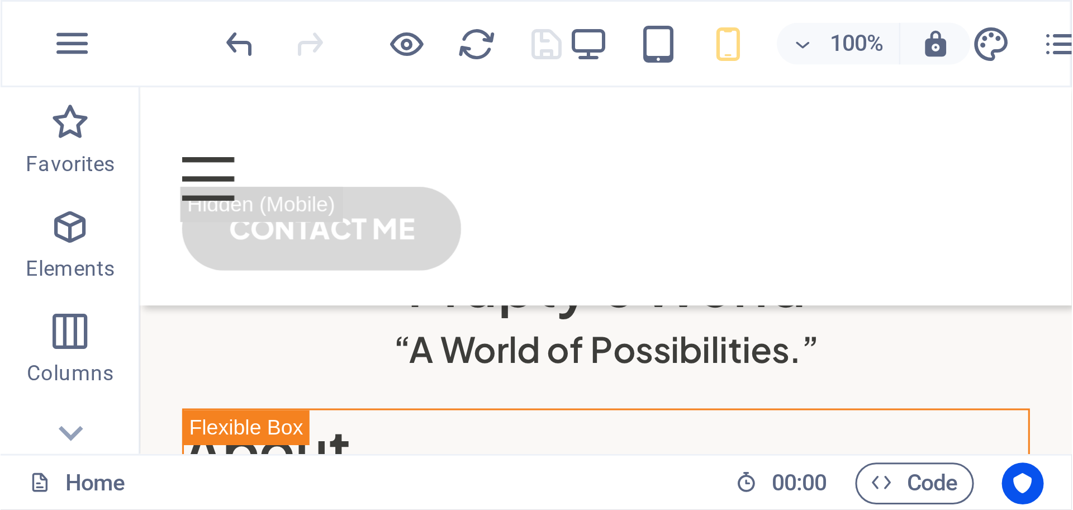
scroll to position [0, 0]
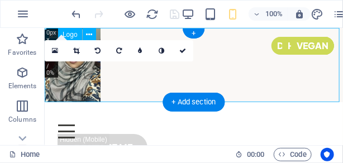
click at [88, 80] on div at bounding box center [193, 64] width 299 height 74
select select "px"
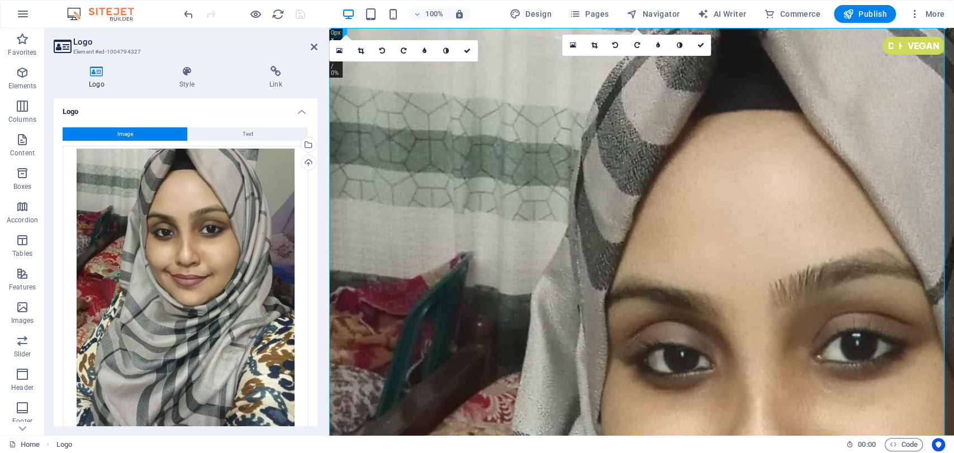
select select "DISABLED_OPTION_VALUE"
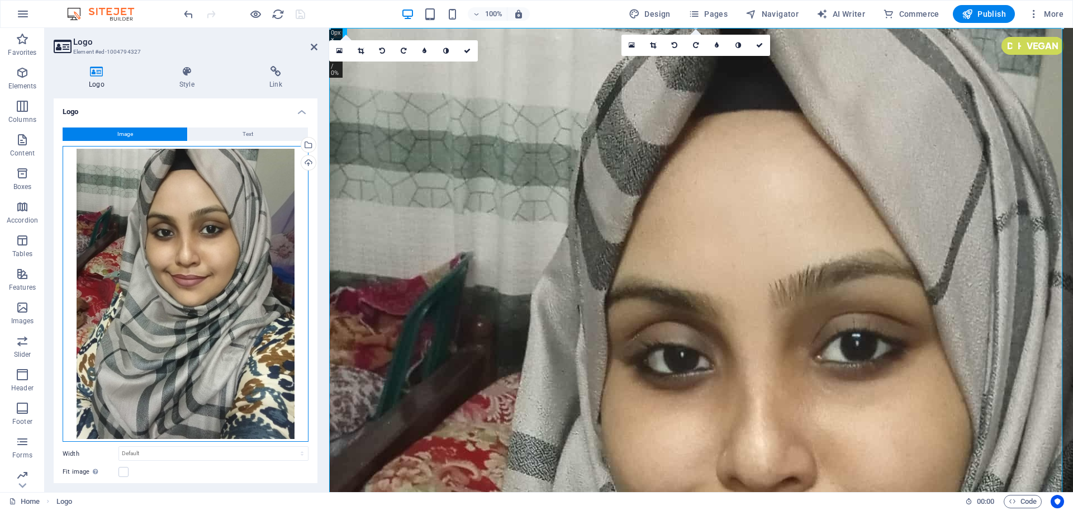
click at [201, 269] on div "Drag files here, click to choose files or select files from Files or our free s…" at bounding box center [186, 294] width 246 height 296
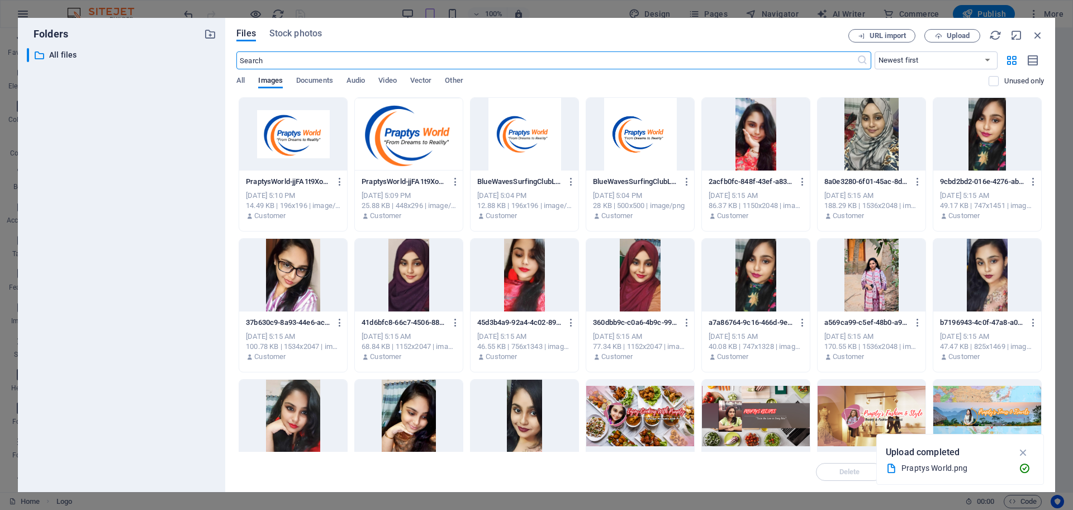
type input "100"
select select "px"
click at [320, 134] on div at bounding box center [293, 134] width 108 height 73
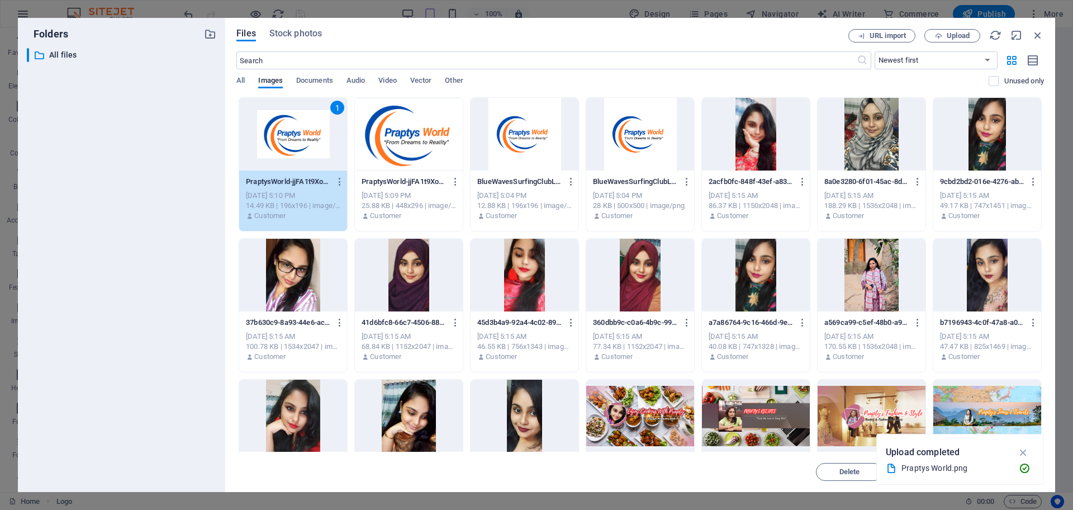
click at [320, 134] on div "1" at bounding box center [293, 134] width 108 height 73
select select "DISABLED_OPTION_VALUE"
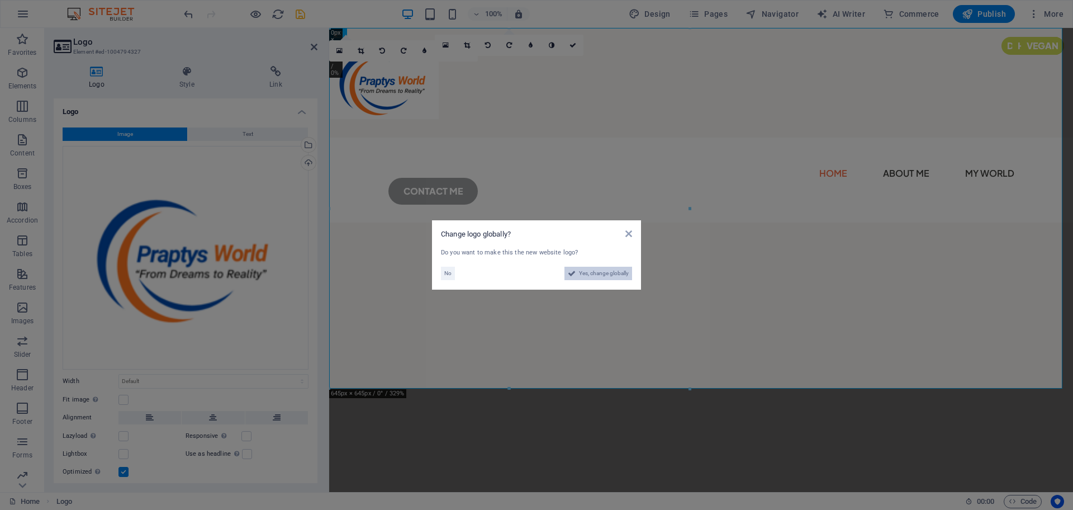
click at [572, 271] on span "Yes, change globally" at bounding box center [604, 273] width 50 height 13
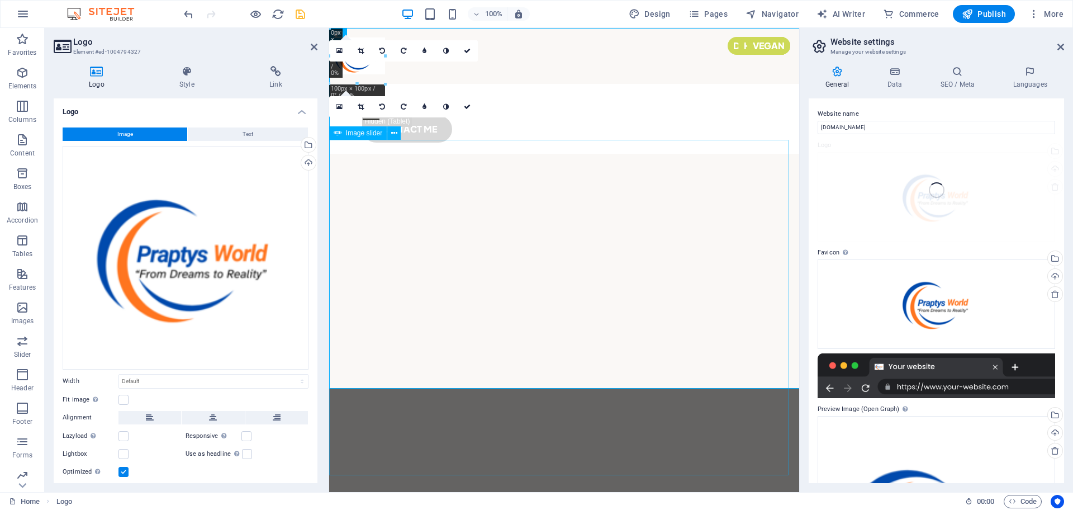
type input "100"
select select "px"
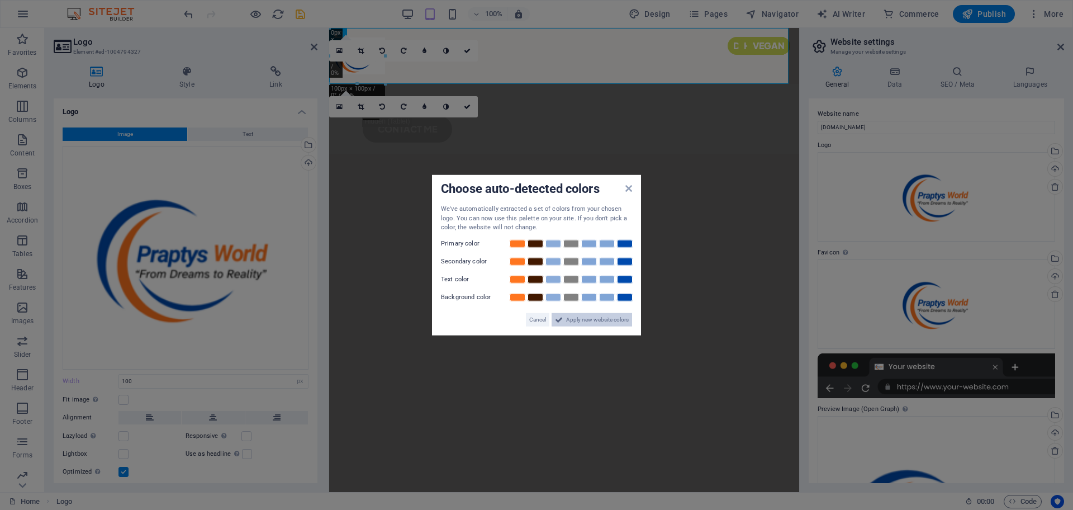
click at [572, 271] on span "Apply new website colors" at bounding box center [597, 318] width 63 height 13
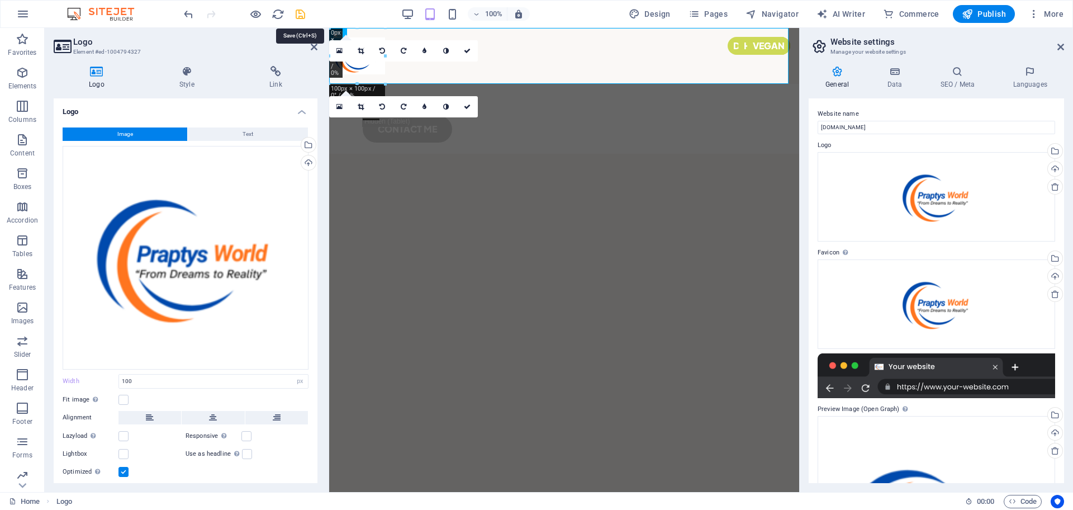
click at [300, 15] on icon "save" at bounding box center [300, 14] width 13 height 13
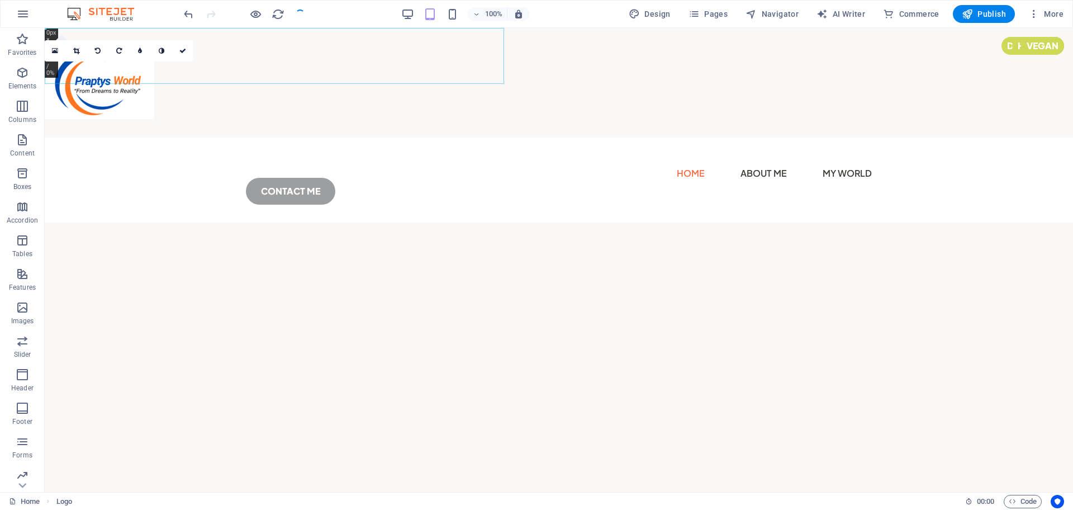
checkbox input "false"
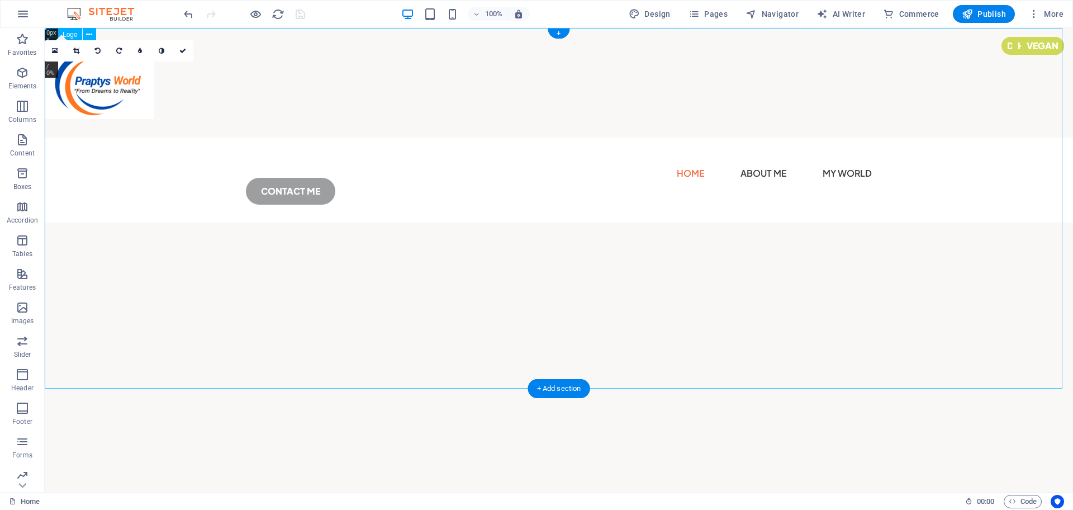
click at [546, 138] on div at bounding box center [559, 83] width 1029 height 110
select select "px"
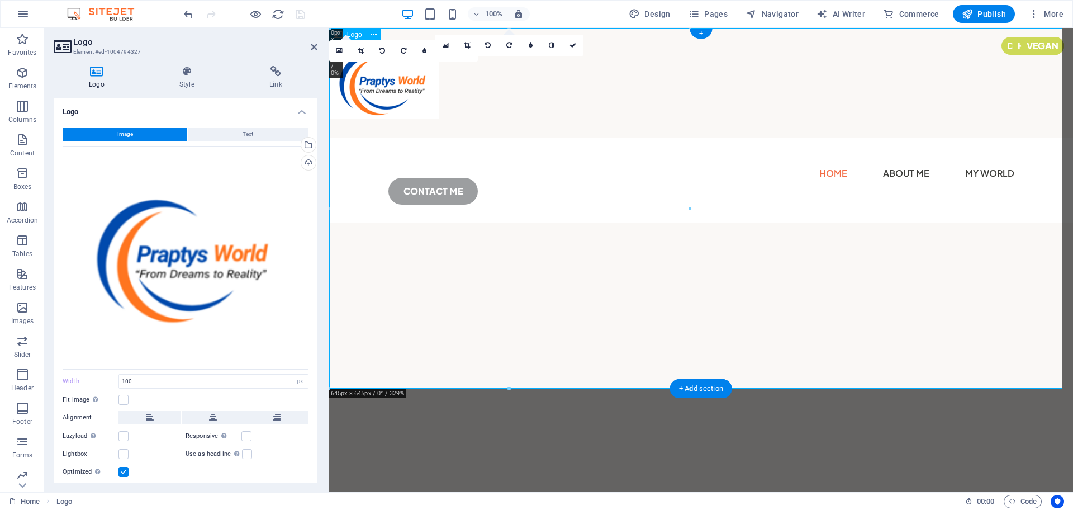
select select "DISABLED_OPTION_VALUE"
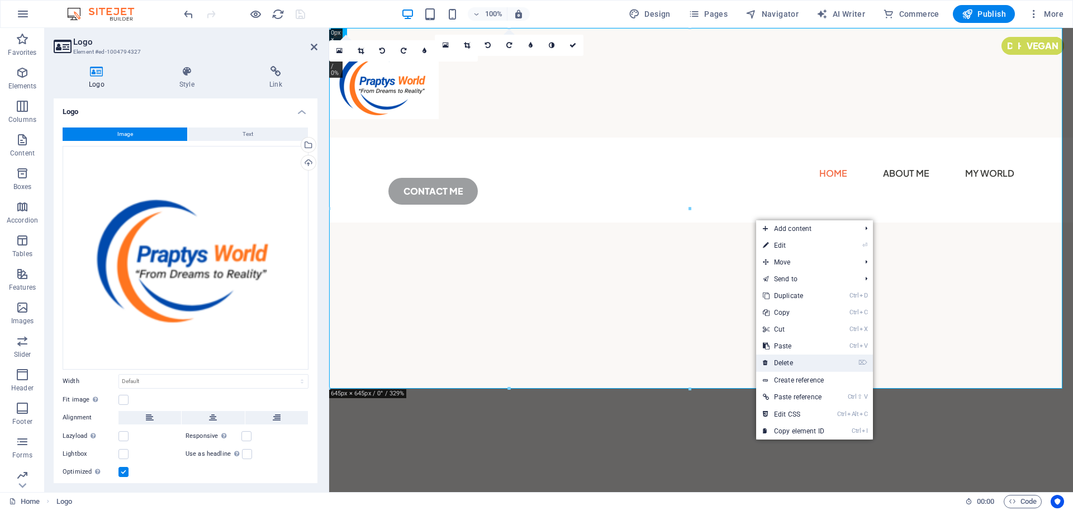
click at [572, 271] on link "⌦ Delete" at bounding box center [793, 362] width 75 height 17
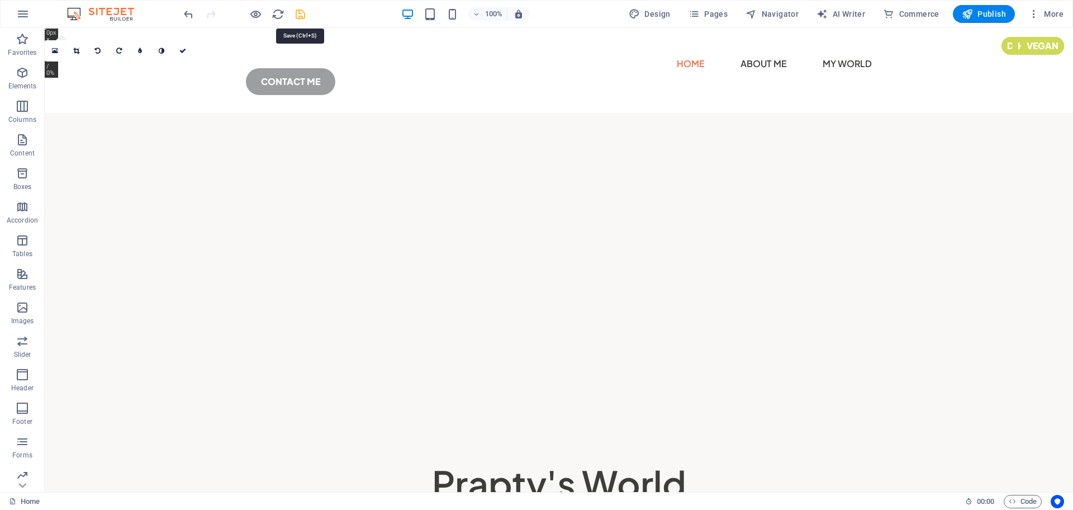
click at [297, 17] on icon "save" at bounding box center [300, 14] width 13 height 13
checkbox input "false"
click at [572, 11] on span "Publish" at bounding box center [984, 13] width 44 height 11
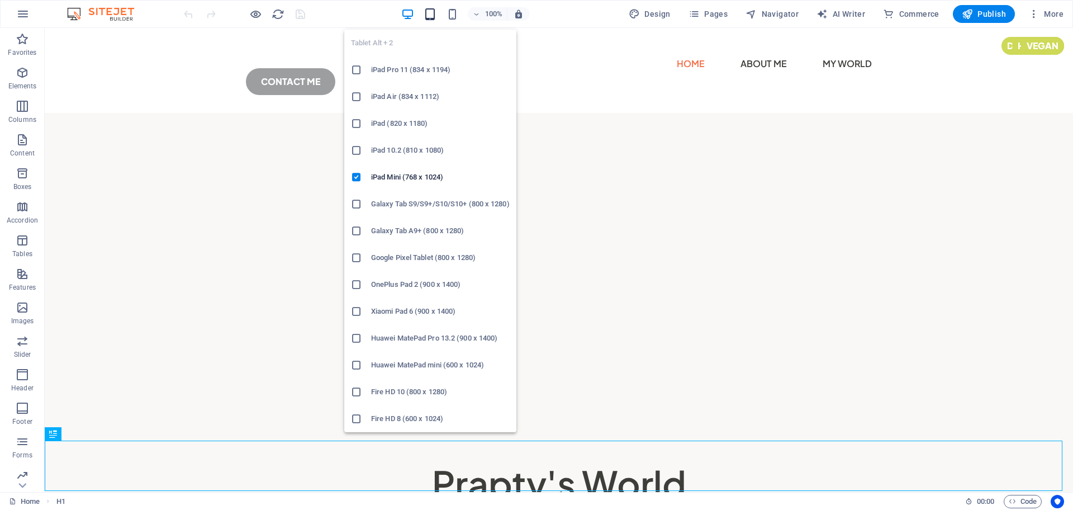
click at [431, 17] on icon "button" at bounding box center [430, 14] width 13 height 13
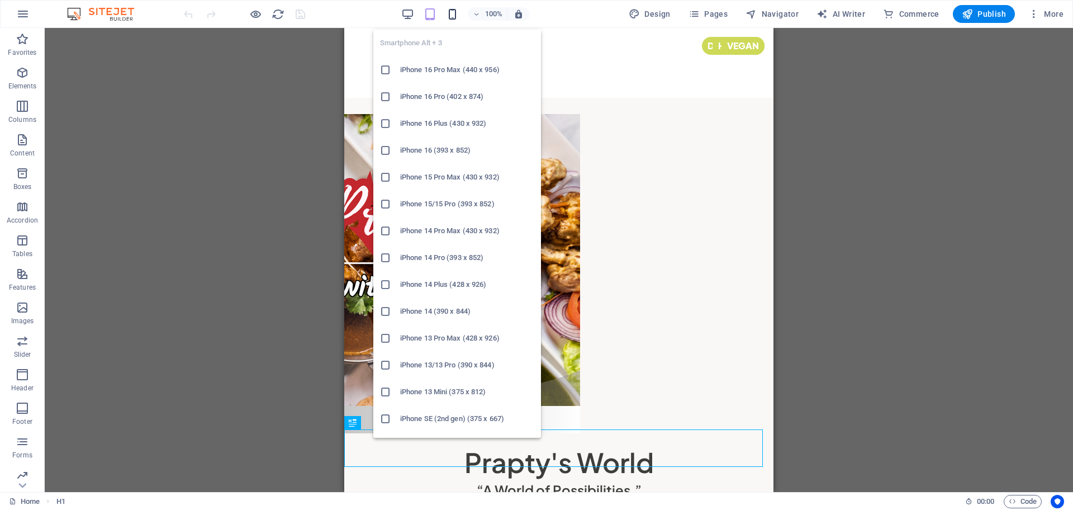
click at [453, 14] on icon "button" at bounding box center [452, 14] width 13 height 13
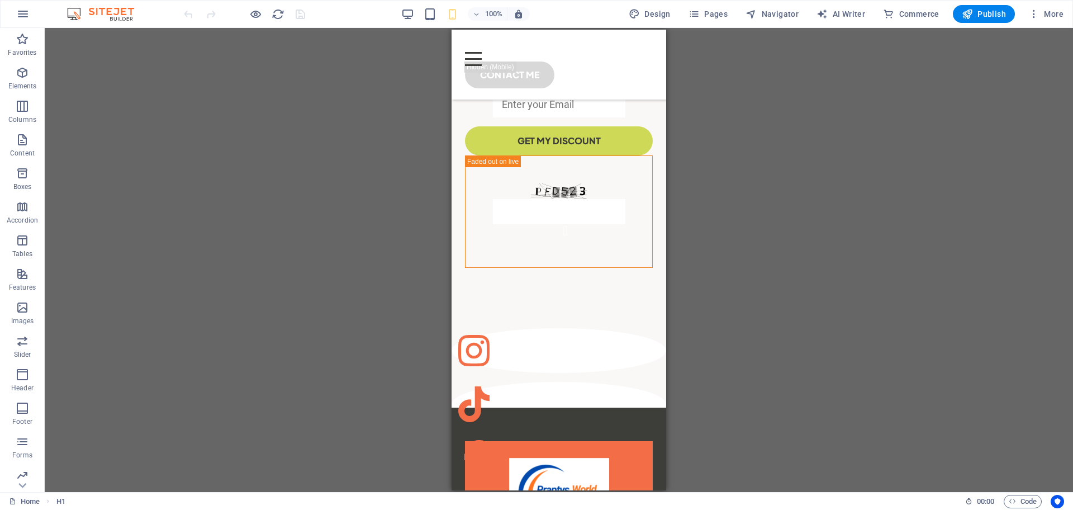
scroll to position [9145, 0]
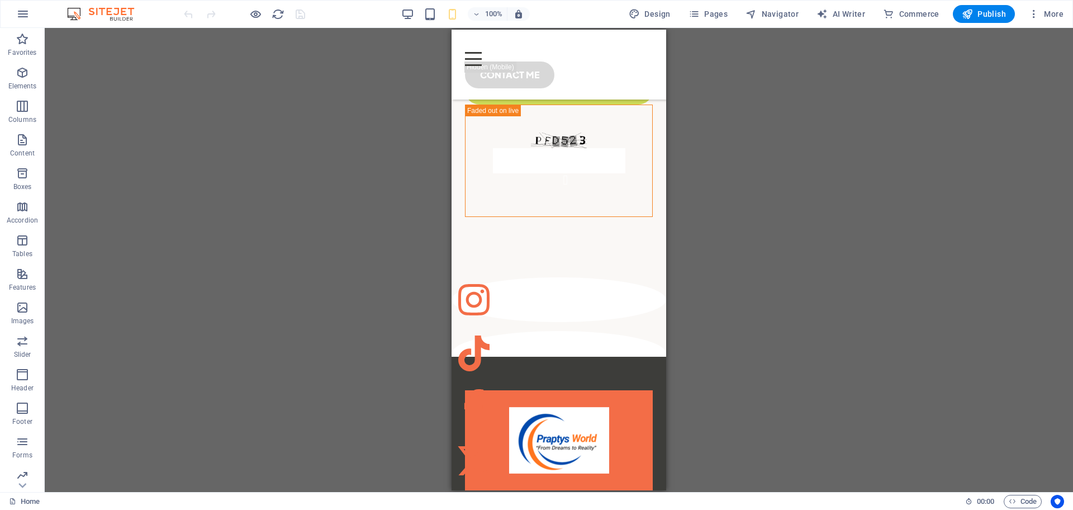
drag, startPoint x: 662, startPoint y: 55, endPoint x: 1120, endPoint y: 499, distance: 638.1
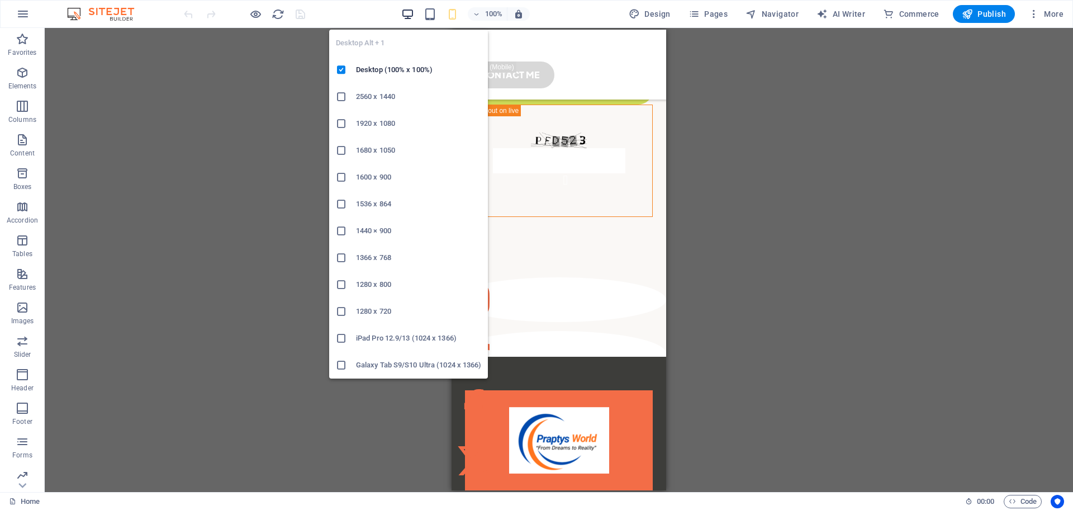
click at [413, 18] on icon "button" at bounding box center [407, 14] width 13 height 13
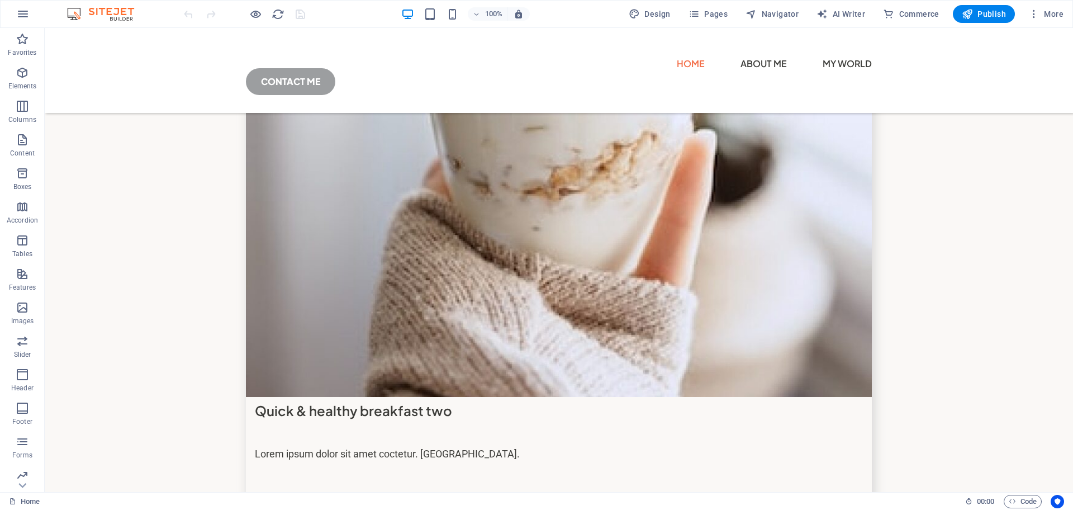
scroll to position [6502, 0]
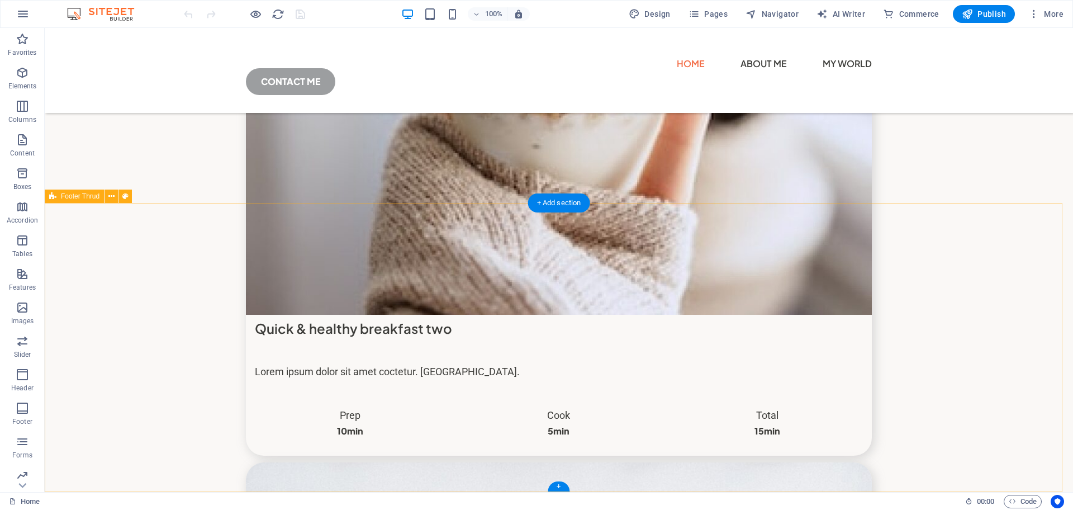
select select "footer"
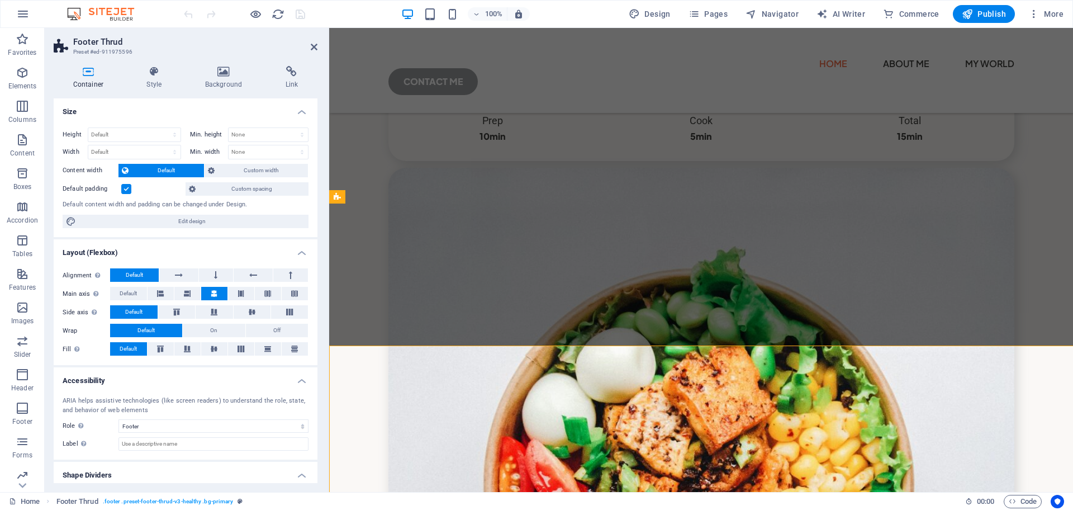
scroll to position [6360, 0]
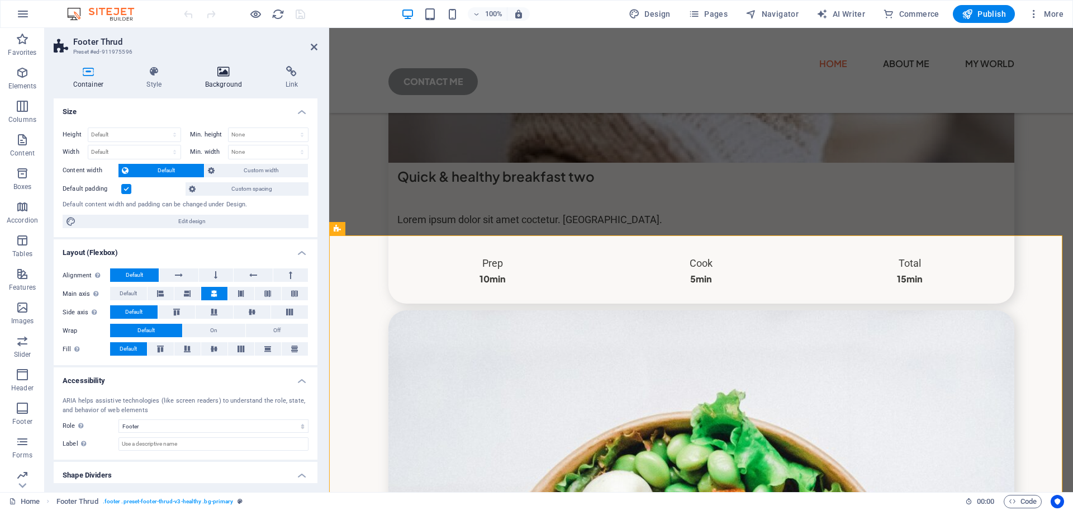
click at [234, 86] on h4 "Background" at bounding box center [226, 77] width 80 height 23
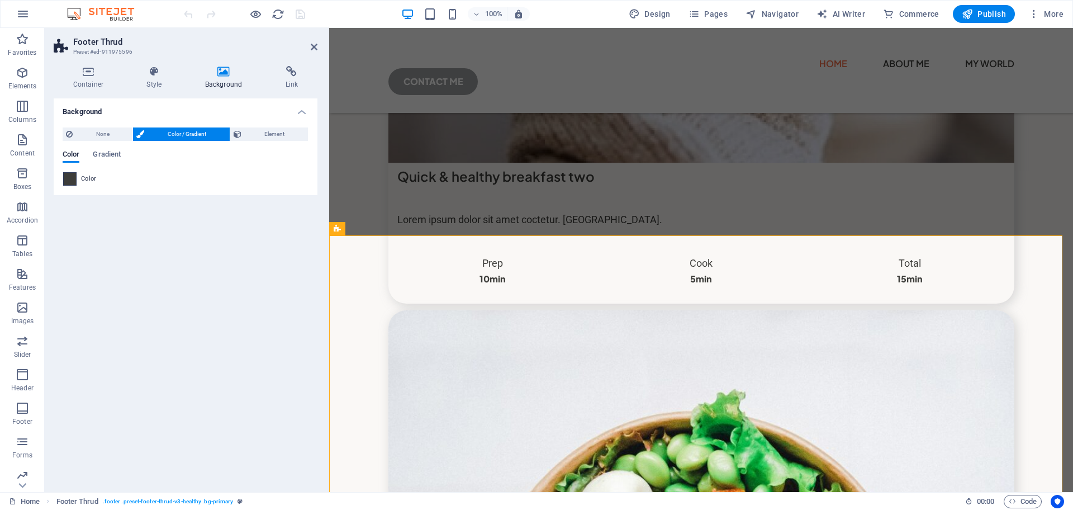
click at [65, 179] on span at bounding box center [70, 179] width 12 height 12
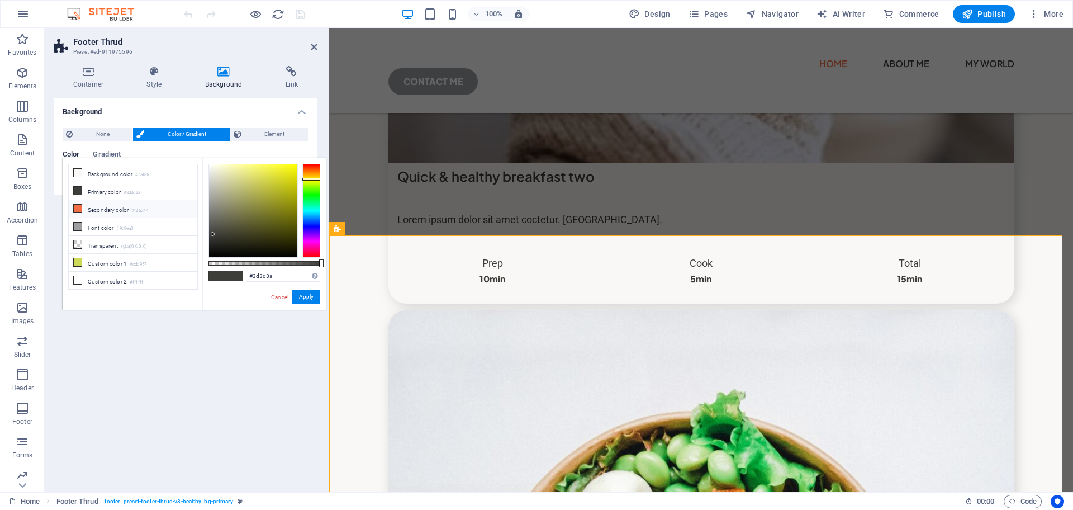
click at [79, 208] on icon at bounding box center [78, 209] width 8 height 8
type input "#f36d47"
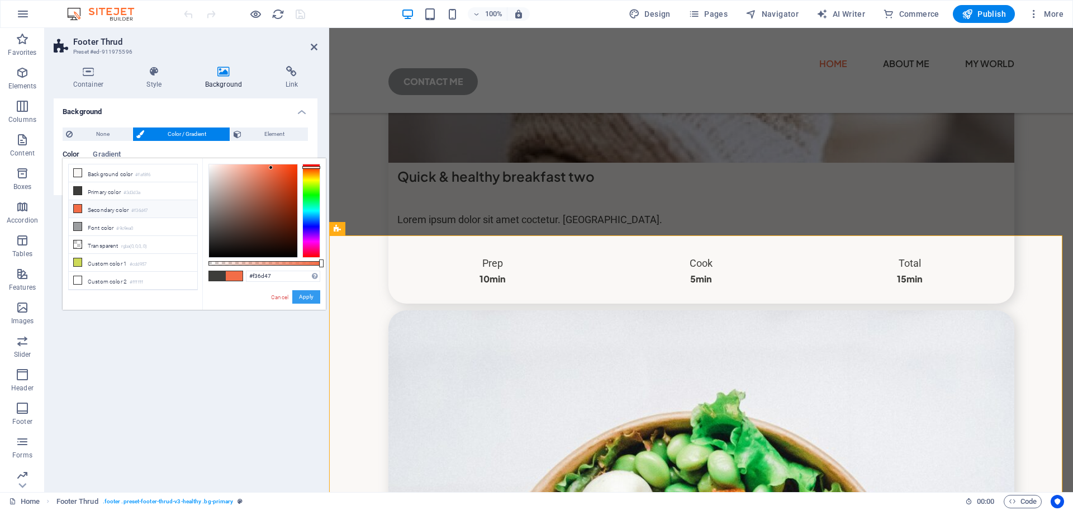
click at [310, 295] on button "Apply" at bounding box center [306, 296] width 28 height 13
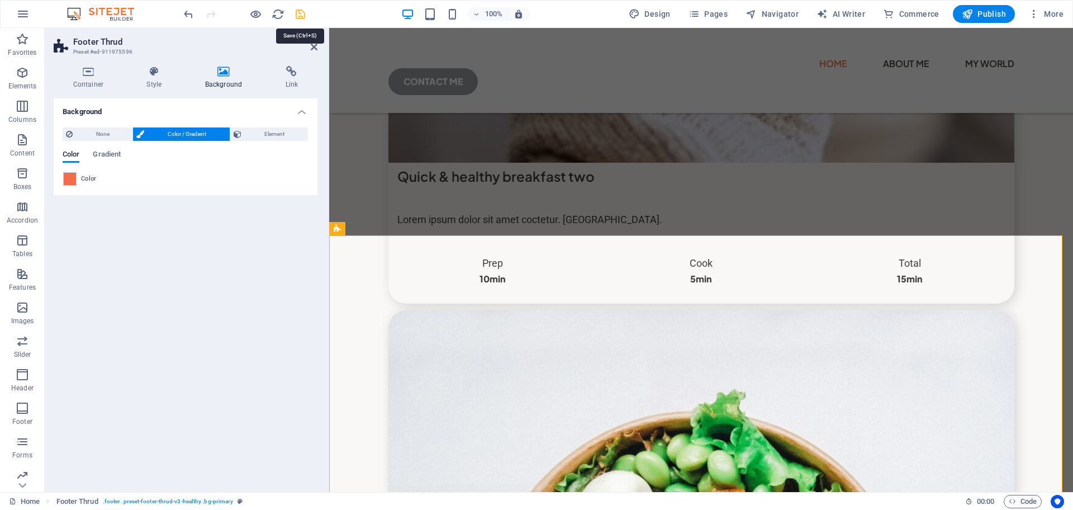
click at [297, 17] on icon "save" at bounding box center [300, 14] width 13 height 13
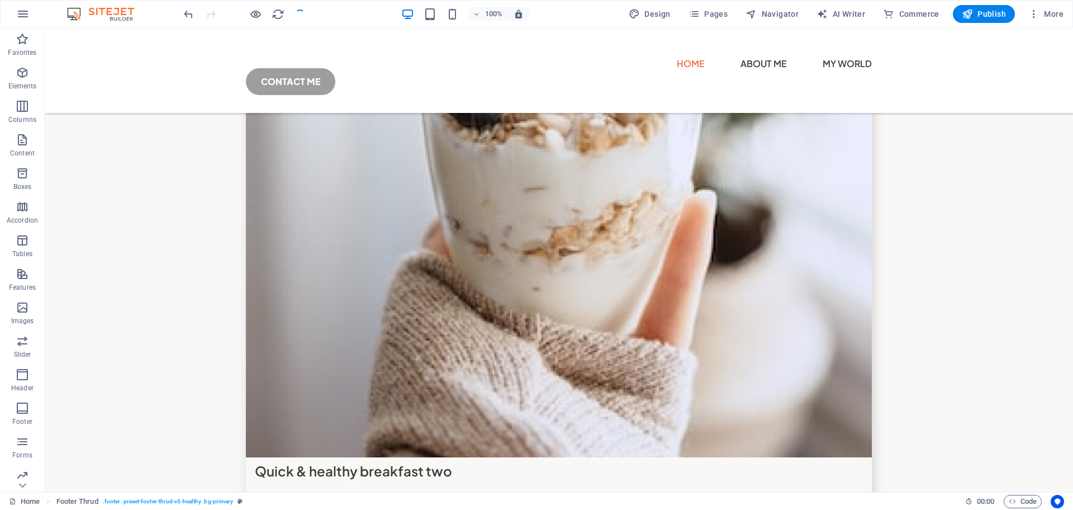
checkbox input "false"
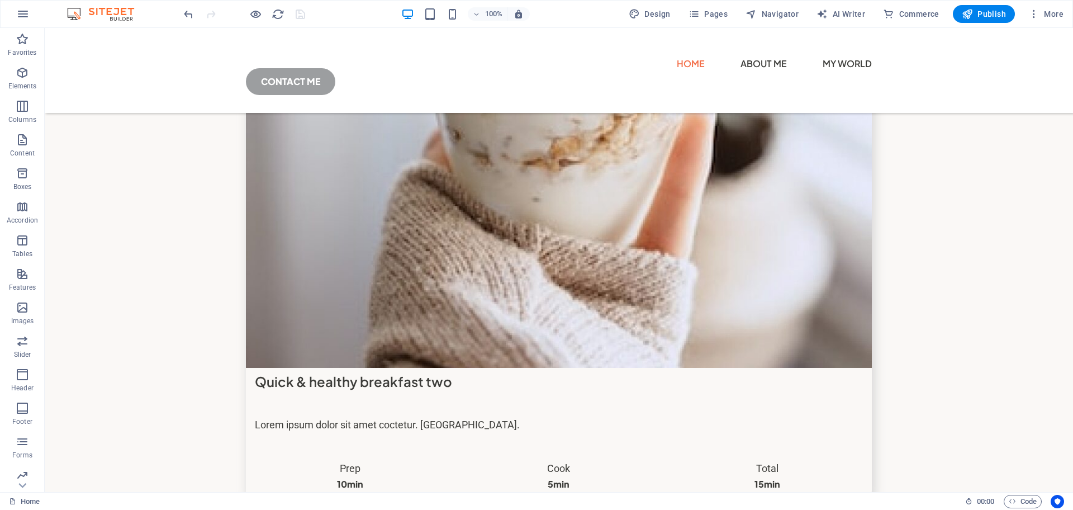
scroll to position [6502, 0]
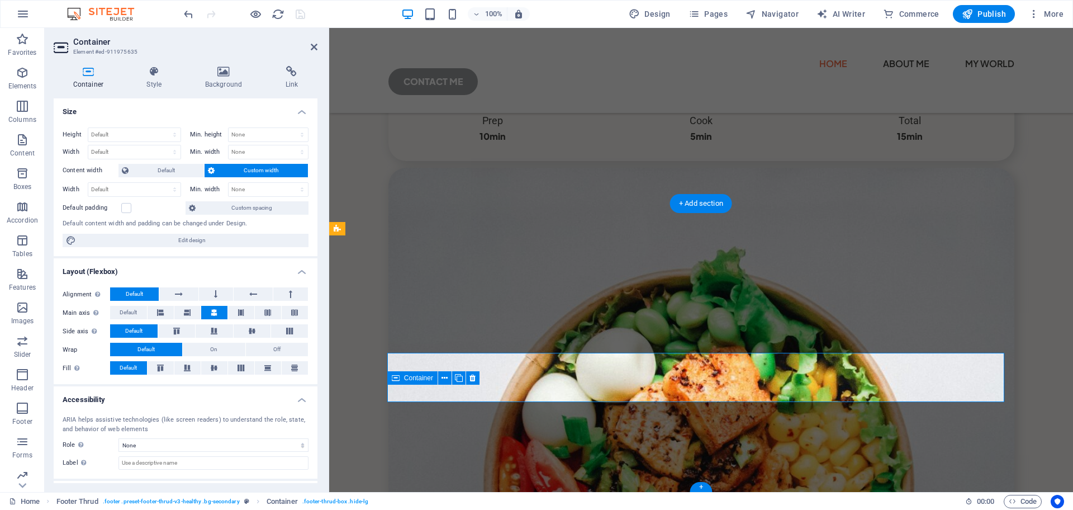
scroll to position [6360, 0]
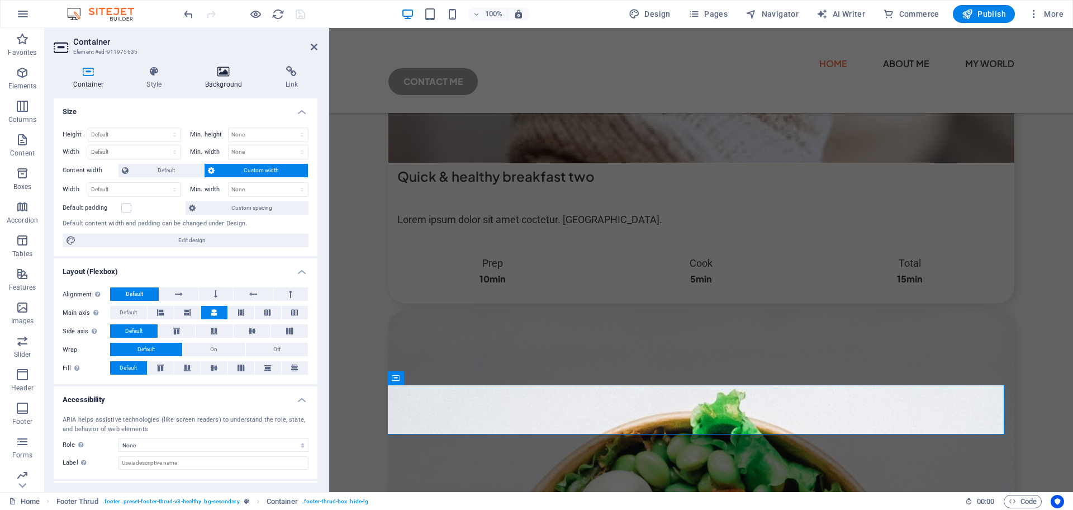
click at [225, 87] on h4 "Background" at bounding box center [226, 77] width 80 height 23
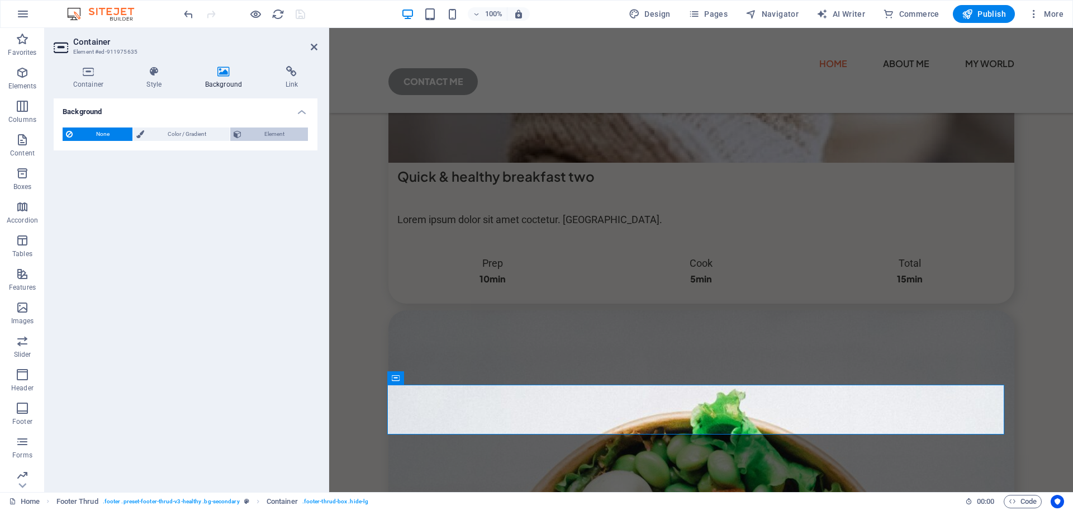
click at [285, 132] on span "Element" at bounding box center [275, 133] width 60 height 13
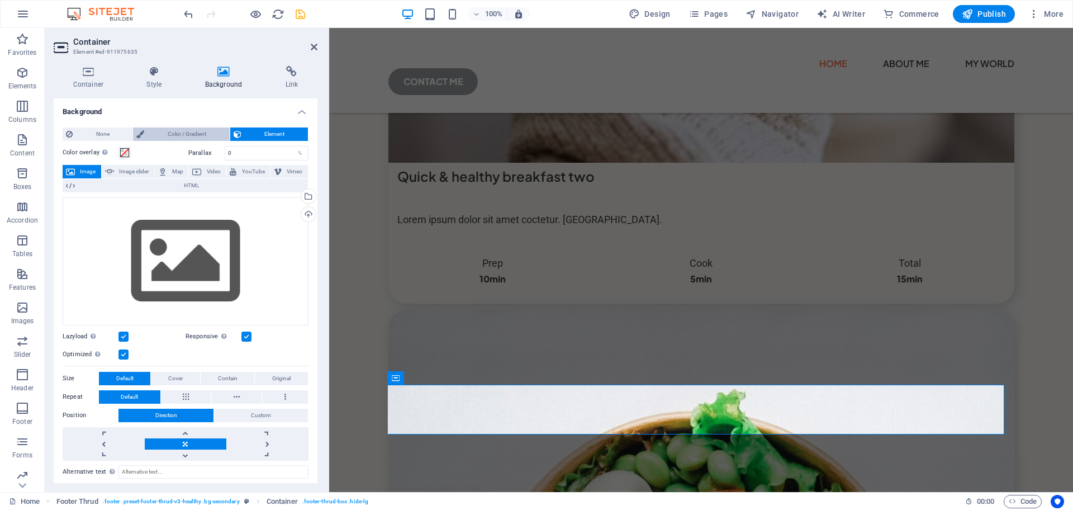
click at [186, 138] on span "Color / Gradient" at bounding box center [187, 133] width 78 height 13
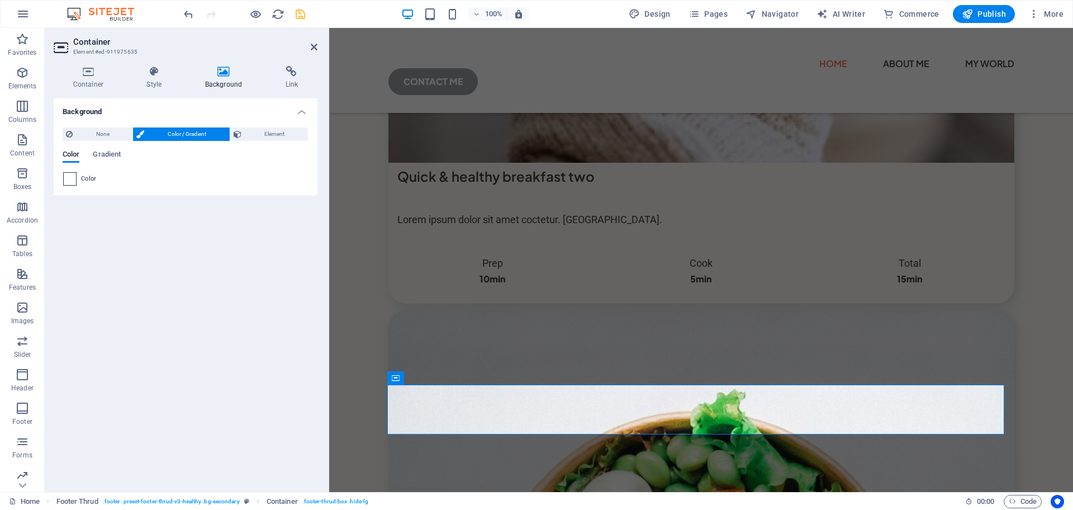
click at [68, 178] on span at bounding box center [70, 179] width 12 height 12
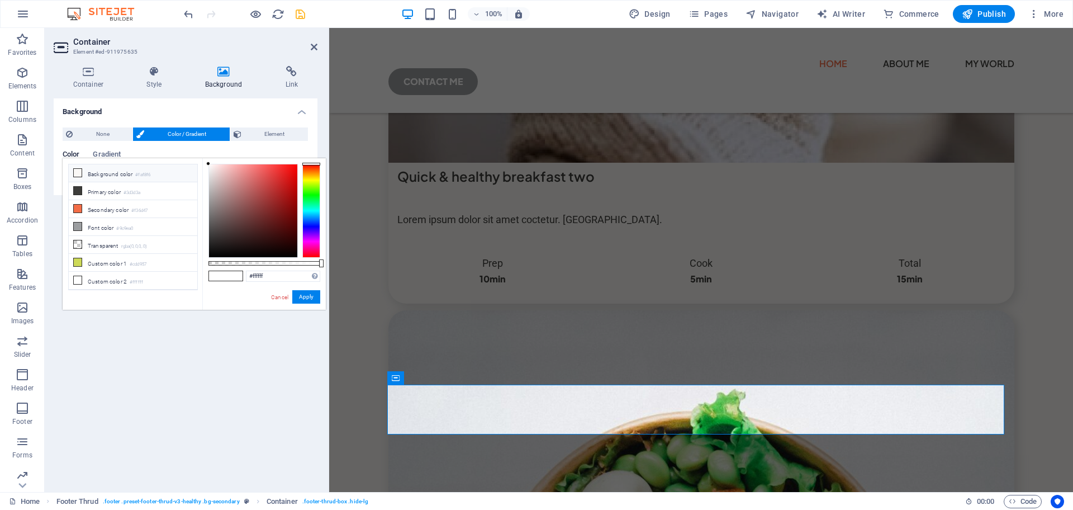
click at [77, 174] on icon at bounding box center [78, 173] width 8 height 8
click at [226, 251] on div at bounding box center [253, 210] width 88 height 93
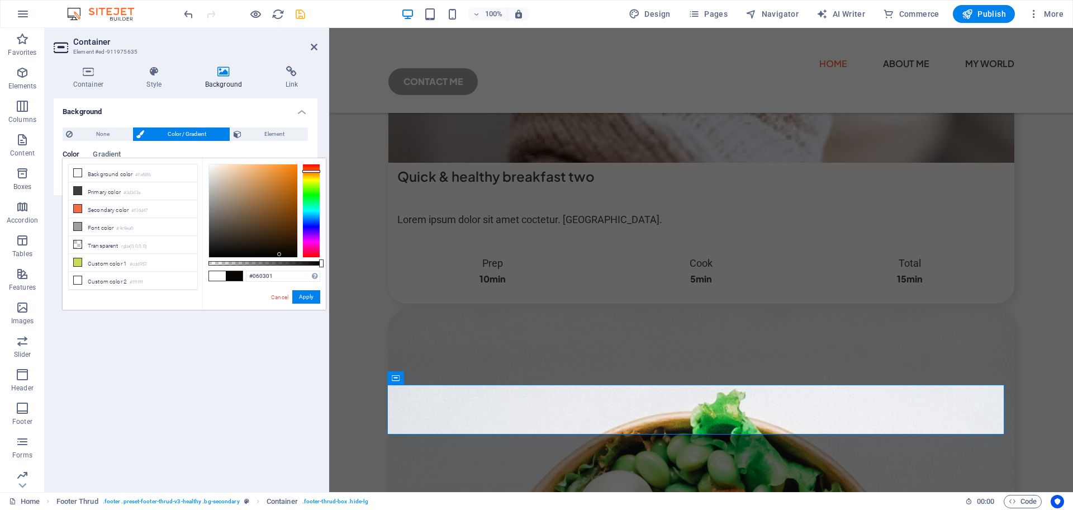
drag, startPoint x: 228, startPoint y: 252, endPoint x: 281, endPoint y: 254, distance: 52.6
click at [280, 254] on div at bounding box center [253, 210] width 88 height 93
type input "#000000"
drag, startPoint x: 281, startPoint y: 254, endPoint x: 305, endPoint y: 285, distance: 39.0
click at [305, 285] on div "#000000 Supported formats #0852ed rgb(8, 82, 237) rgba(8, 82, 237, 90%) hsv(221…" at bounding box center [264, 315] width 124 height 314
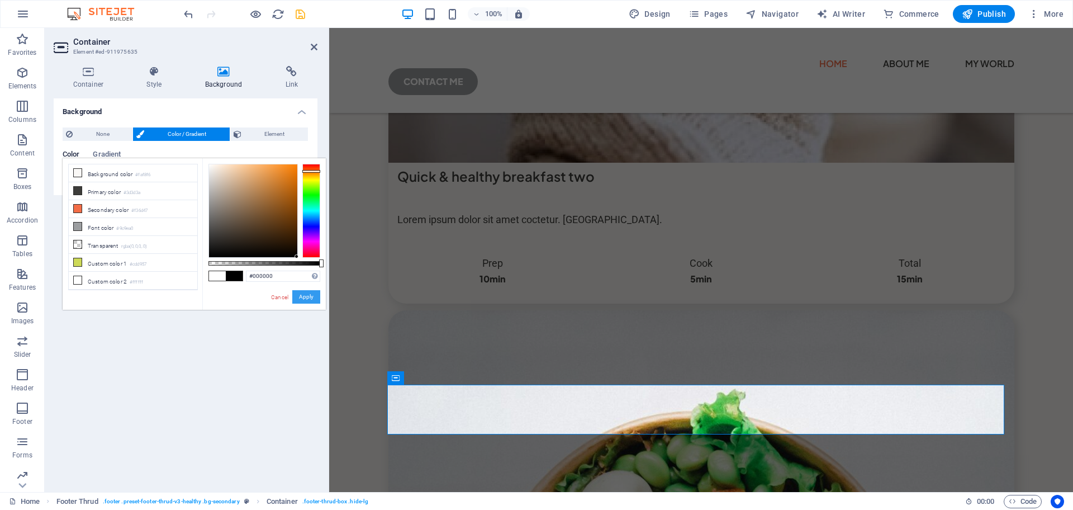
click at [310, 294] on button "Apply" at bounding box center [306, 296] width 28 height 13
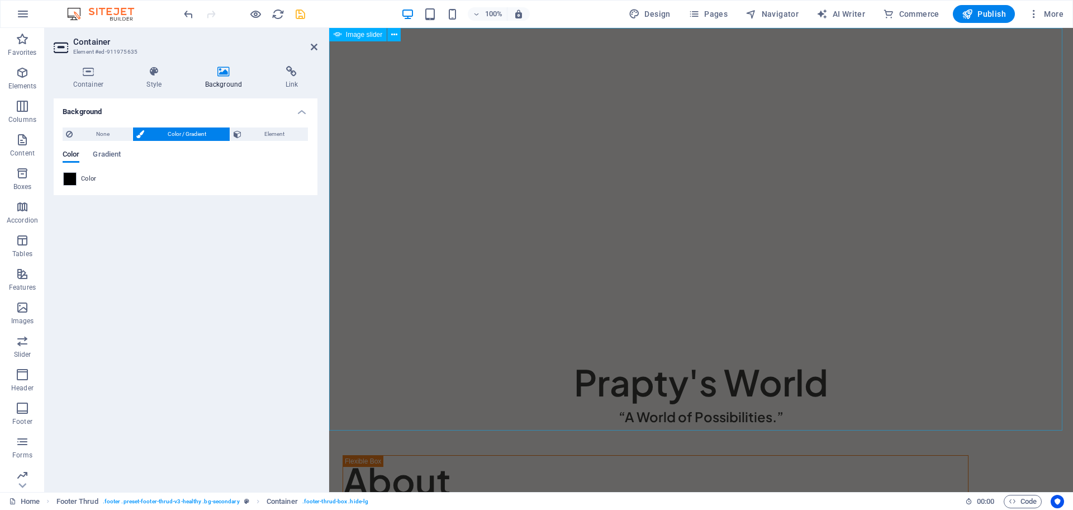
scroll to position [0, 0]
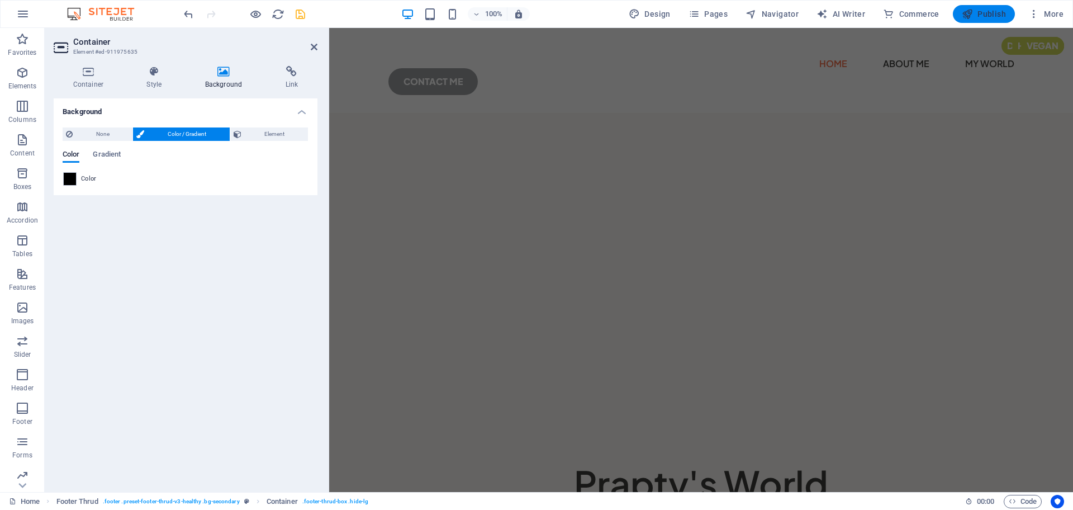
click at [995, 17] on span "Publish" at bounding box center [984, 13] width 44 height 11
checkbox input "false"
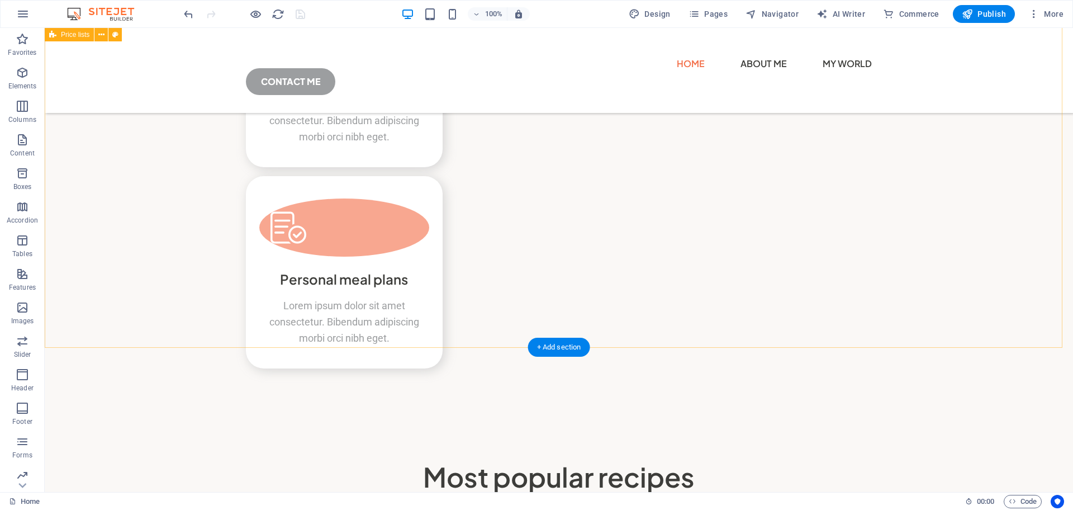
scroll to position [3847, 0]
